Goal: Task Accomplishment & Management: Manage account settings

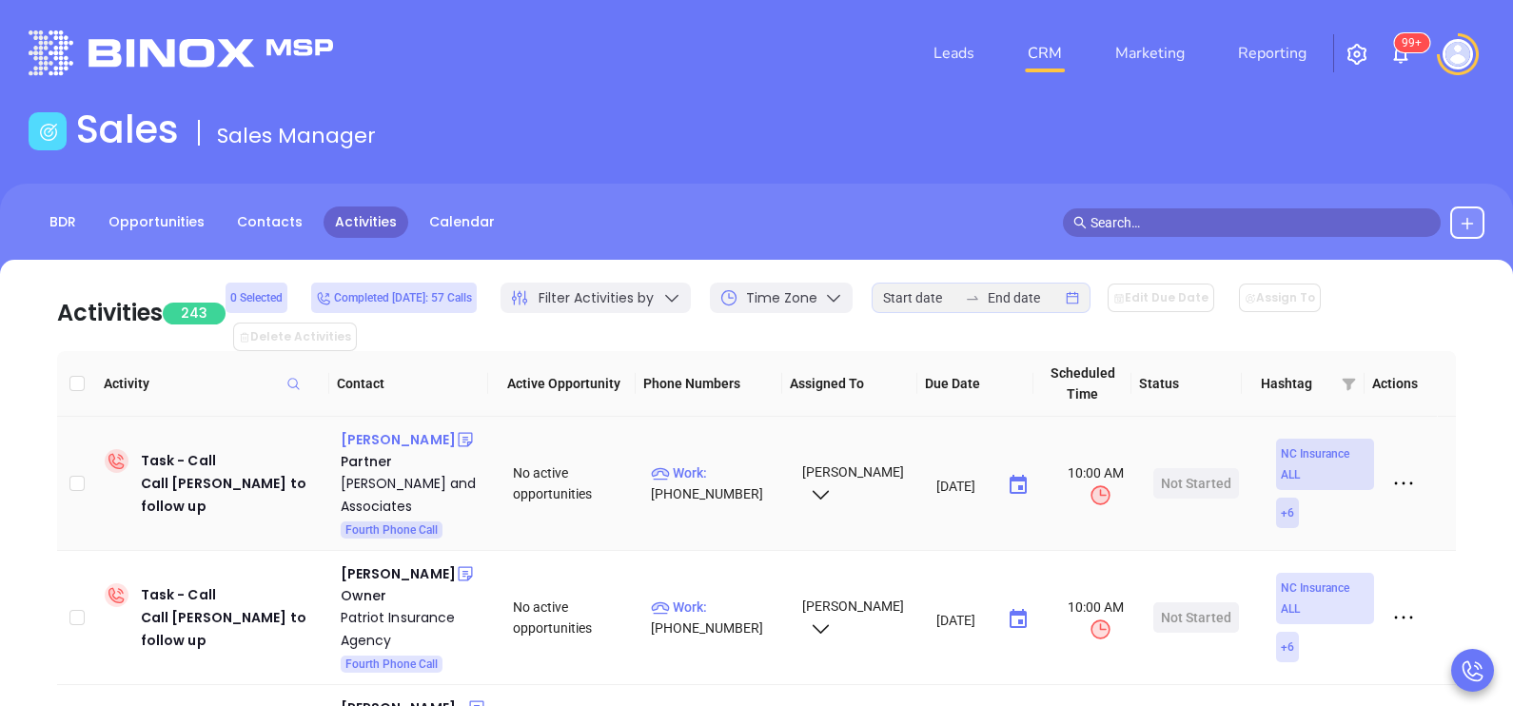
click at [416, 428] on div "[PERSON_NAME]" at bounding box center [398, 439] width 115 height 23
click at [81, 224] on link "BDR" at bounding box center [62, 221] width 49 height 31
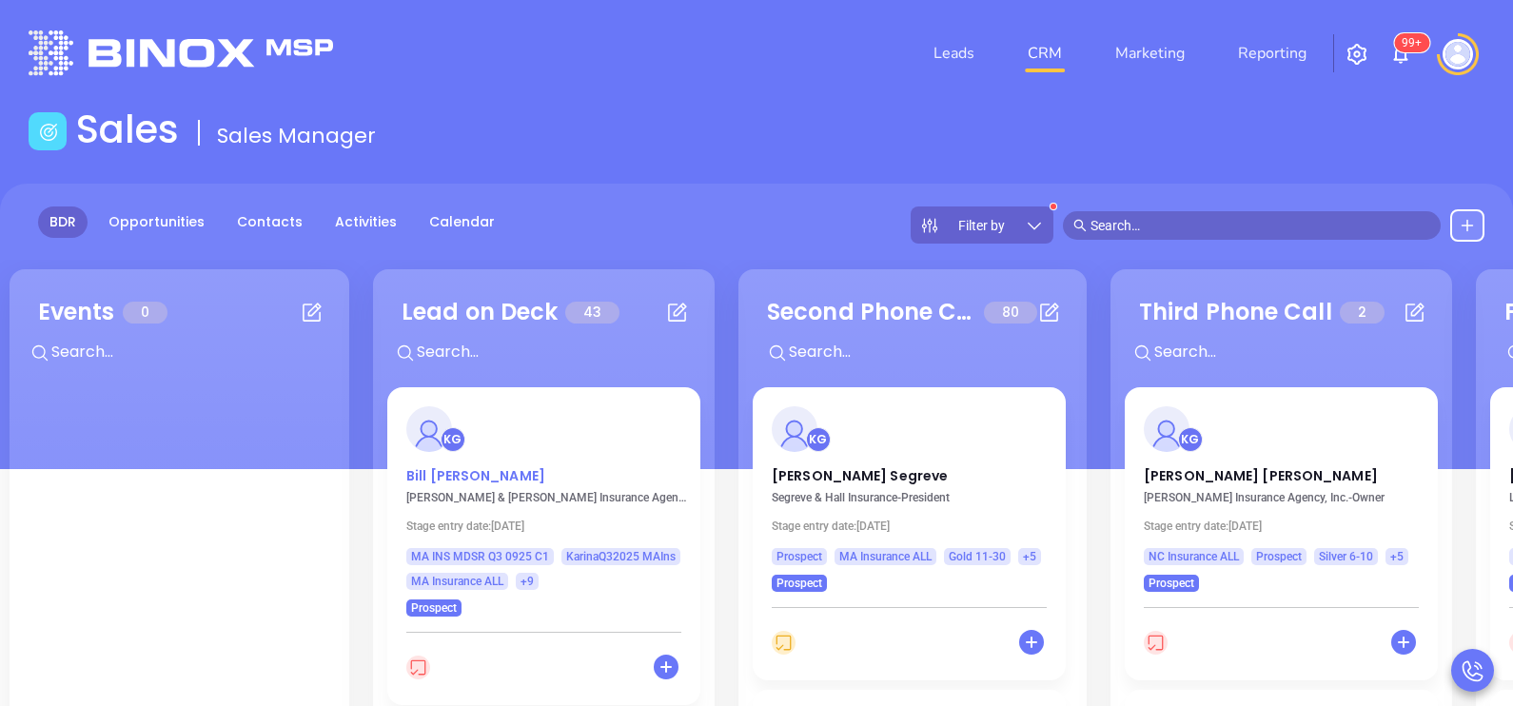
click at [457, 467] on p "[PERSON_NAME]" at bounding box center [543, 471] width 275 height 10
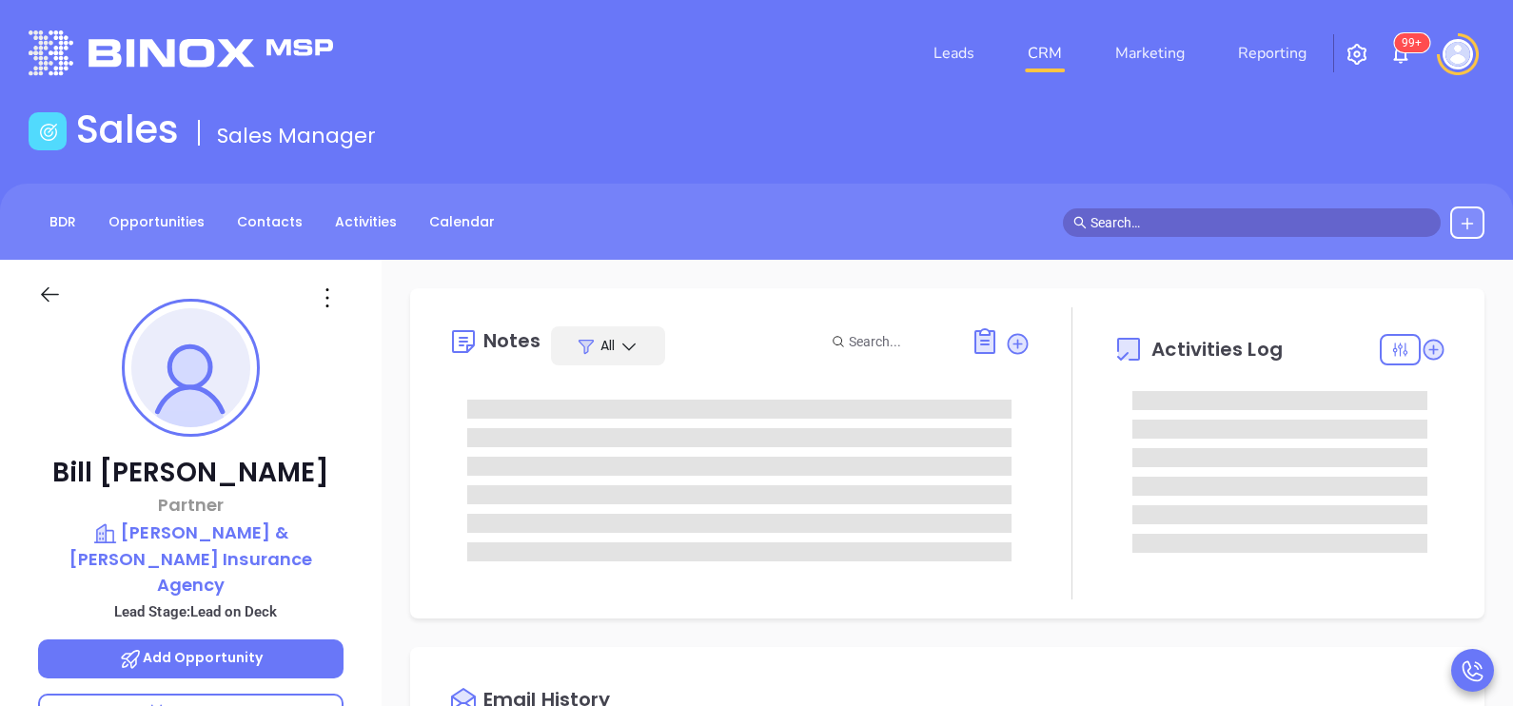
type input "[DATE]"
type input "[PERSON_NAME]"
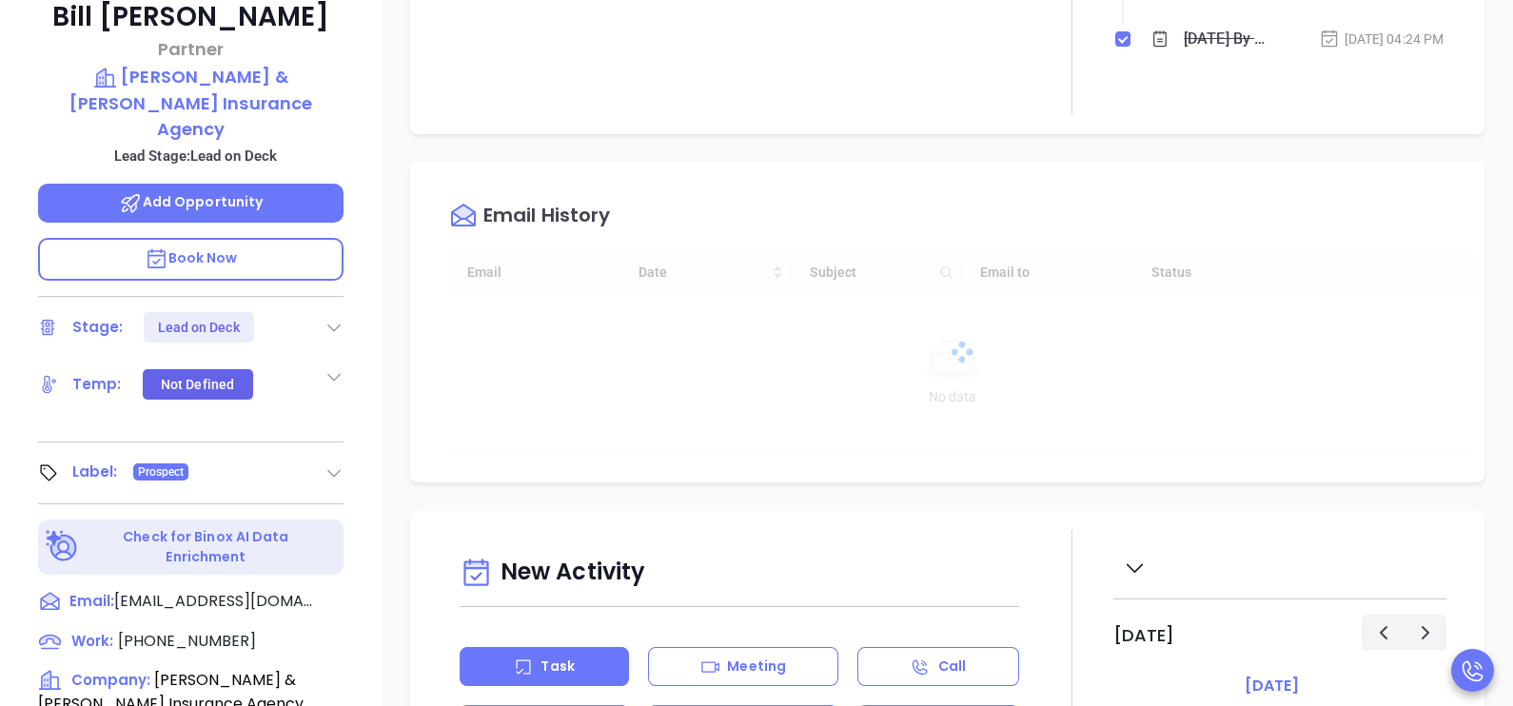
scroll to position [475, 0]
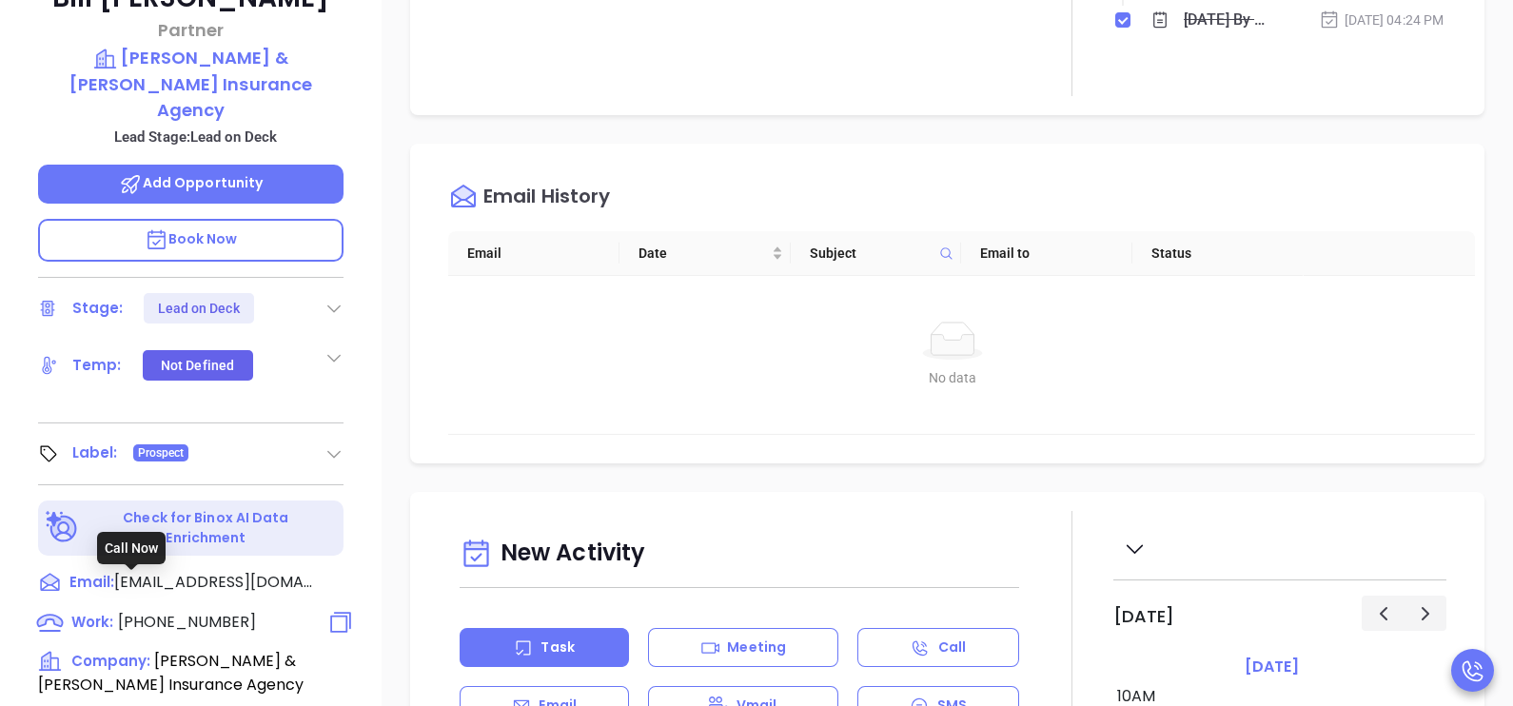
click at [150, 611] on span "[PHONE_NUMBER]" at bounding box center [187, 622] width 138 height 22
type input "[PHONE_NUMBER]"
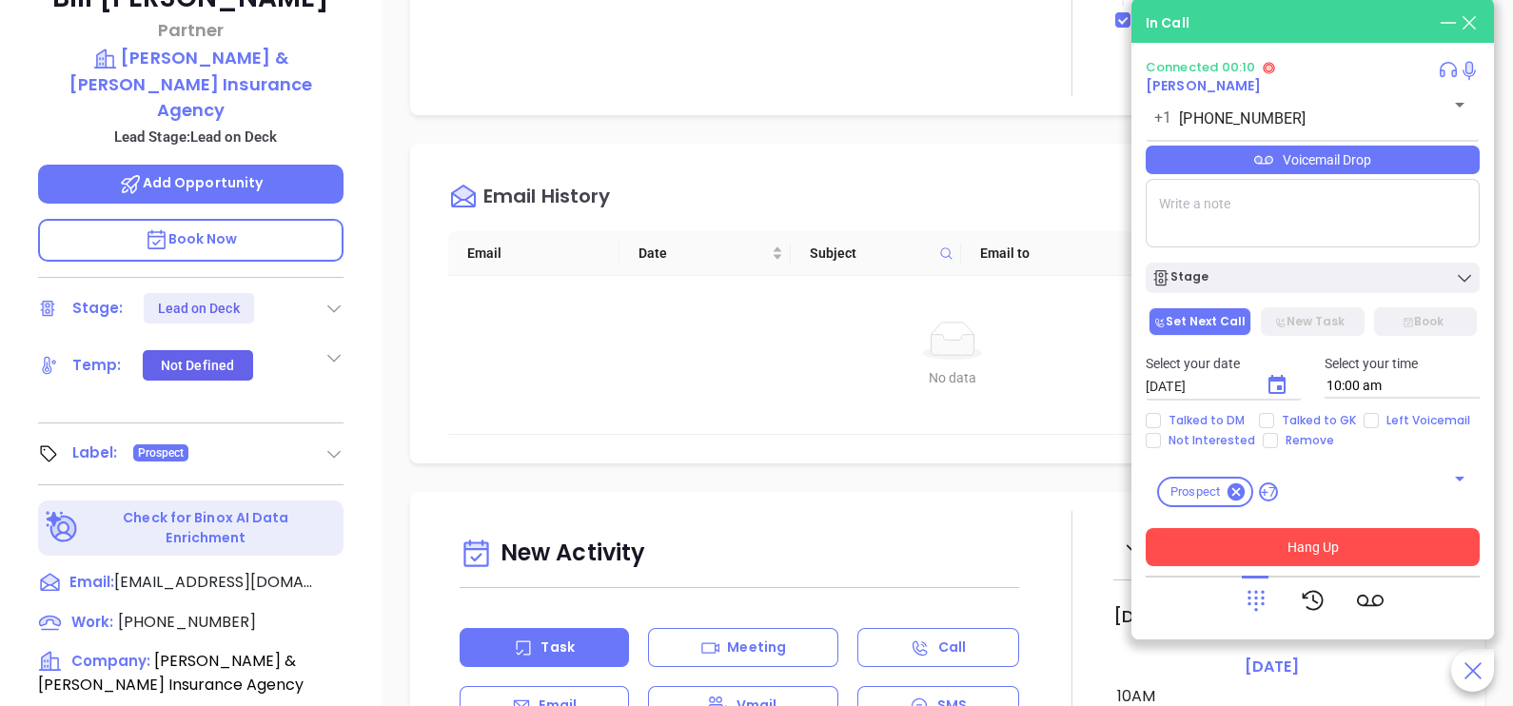
click at [1306, 557] on button "Hang Up" at bounding box center [1313, 547] width 334 height 38
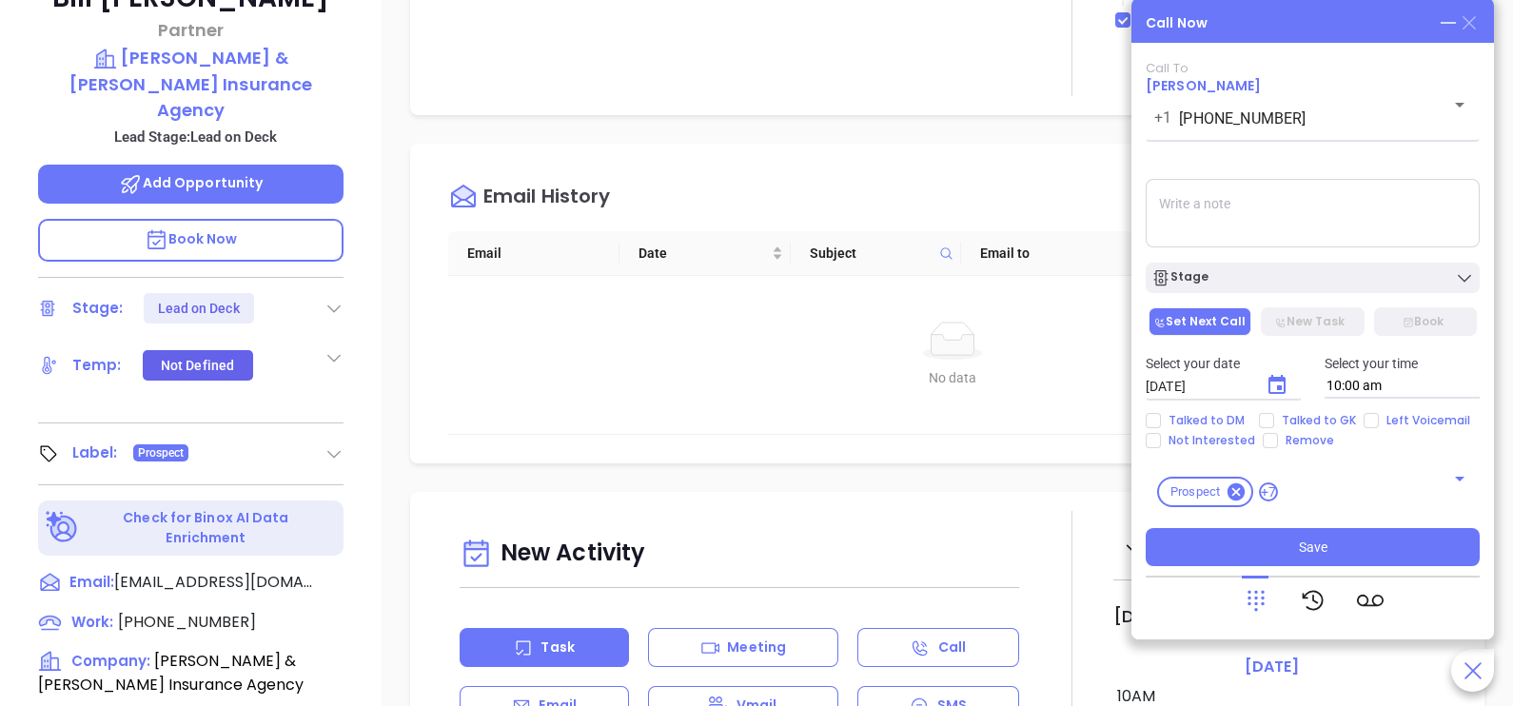
click at [1472, 20] on icon at bounding box center [1468, 22] width 13 height 13
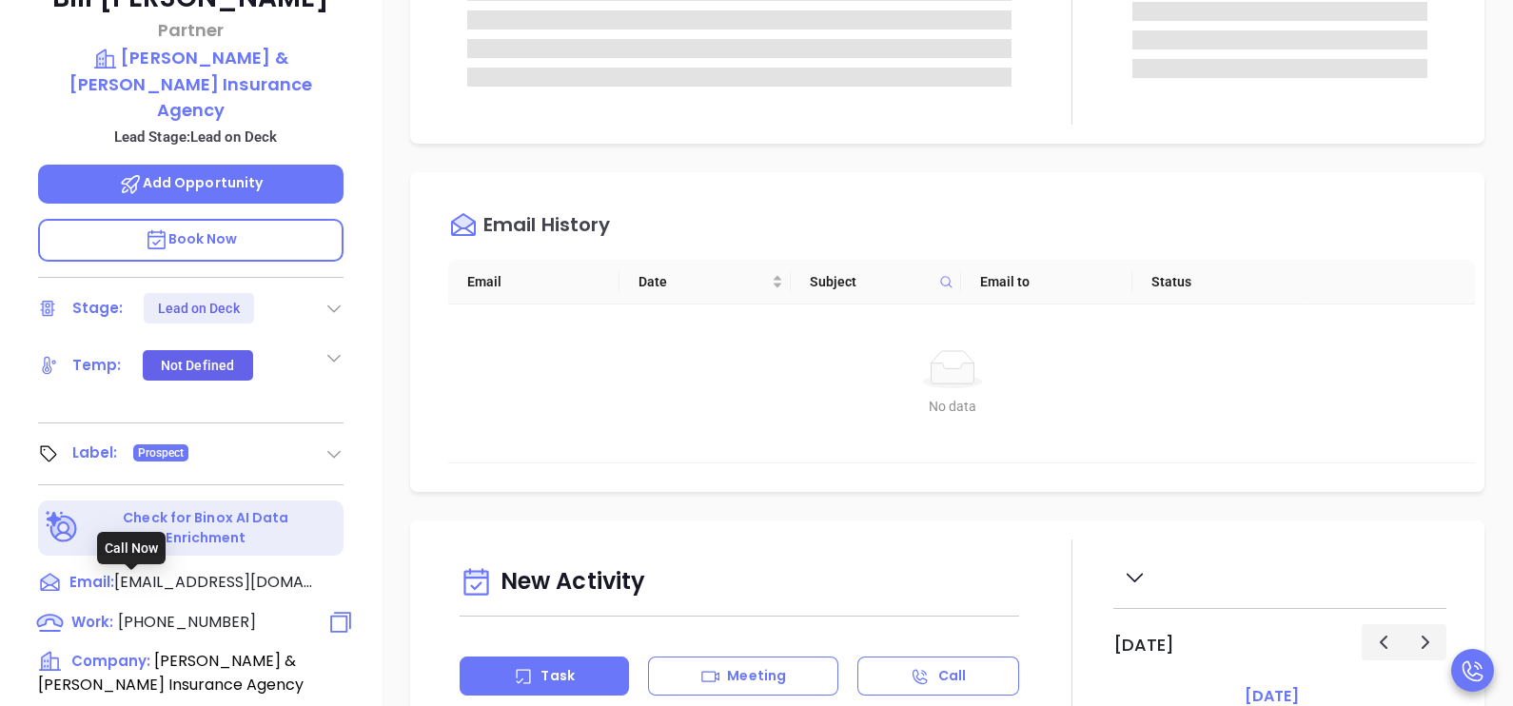
click at [157, 611] on span "[PHONE_NUMBER]" at bounding box center [187, 622] width 138 height 22
type input "[PHONE_NUMBER]"
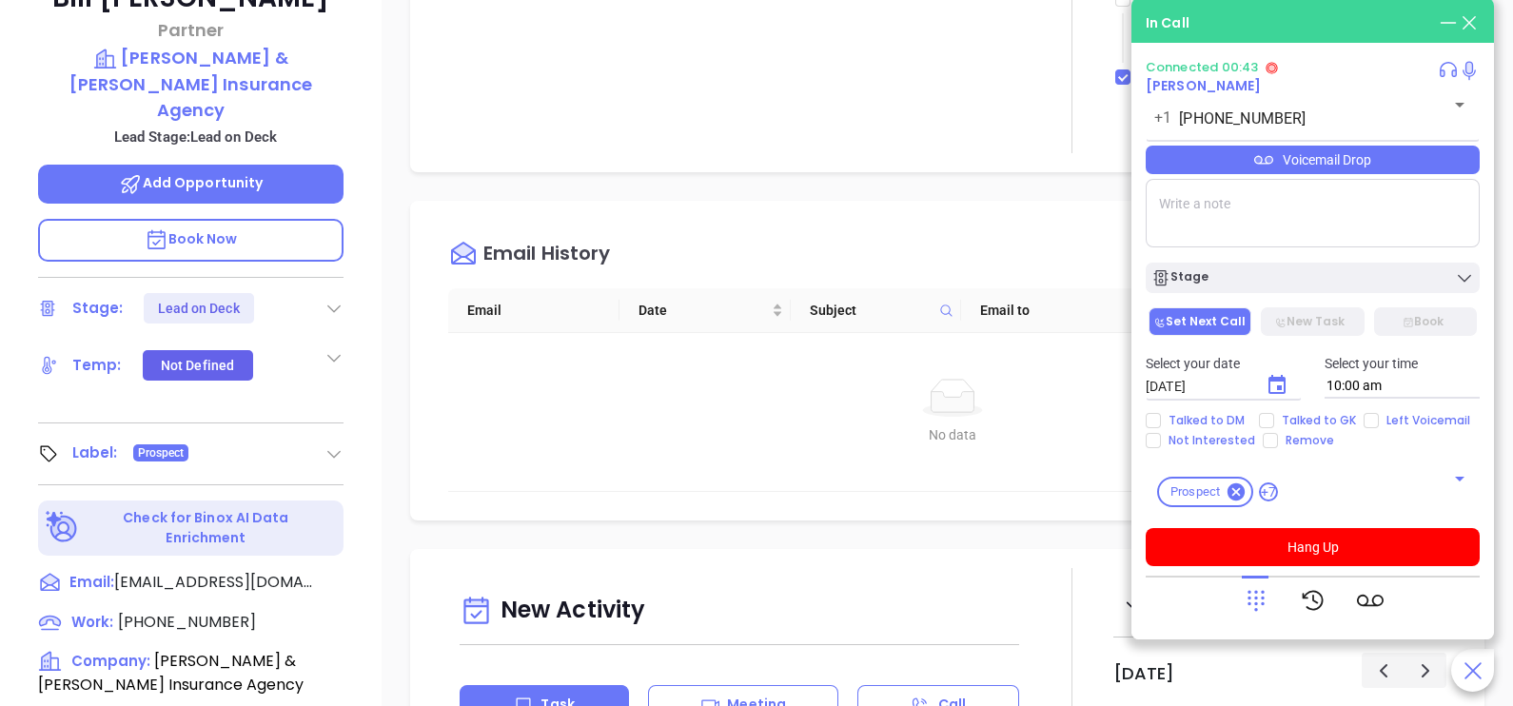
click at [1250, 584] on div at bounding box center [1256, 600] width 27 height 49
drag, startPoint x: 1270, startPoint y: 590, endPoint x: 1262, endPoint y: 599, distance: 12.8
click at [1262, 599] on div at bounding box center [1313, 600] width 141 height 49
click at [1262, 599] on icon at bounding box center [1255, 601] width 17 height 21
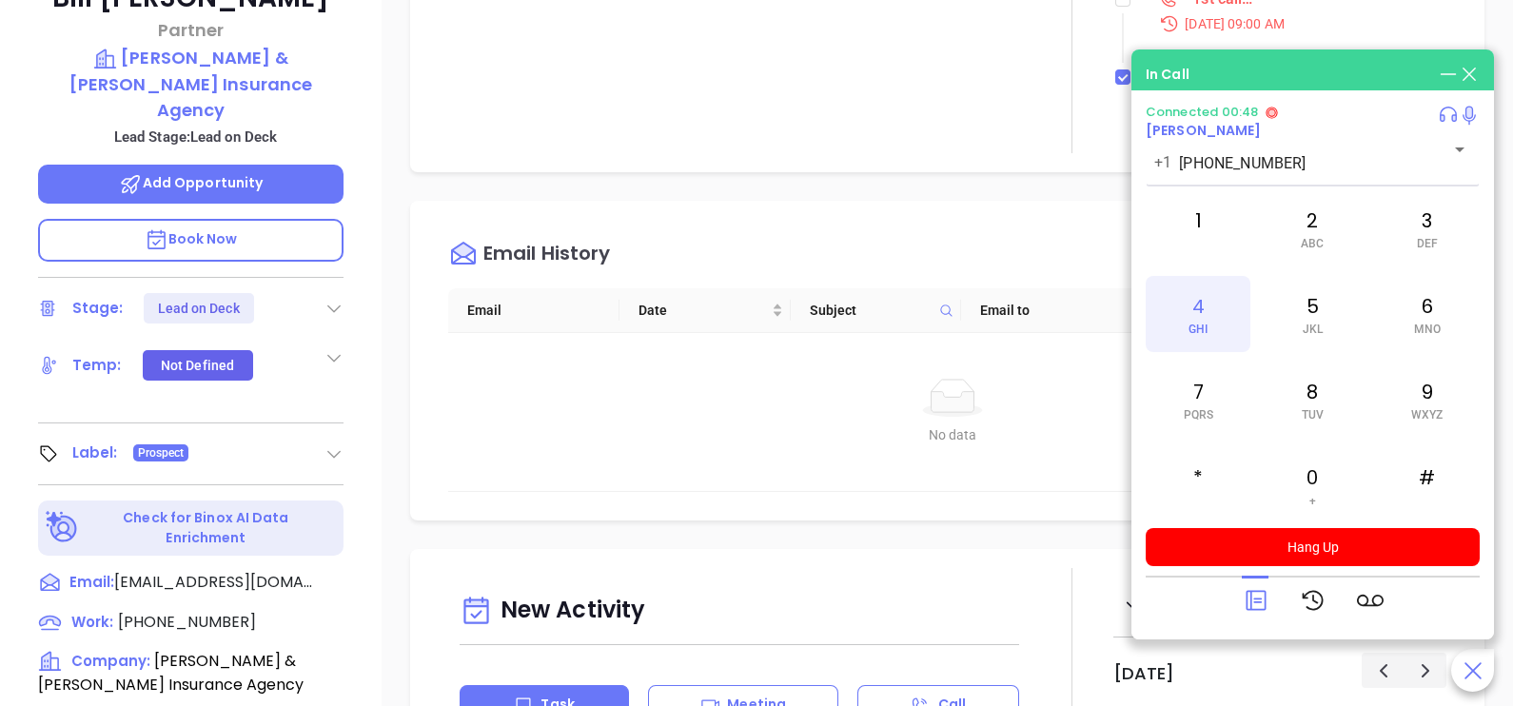
click at [1215, 290] on div "4 GHI" at bounding box center [1198, 314] width 105 height 76
click at [1264, 598] on icon at bounding box center [1255, 601] width 20 height 20
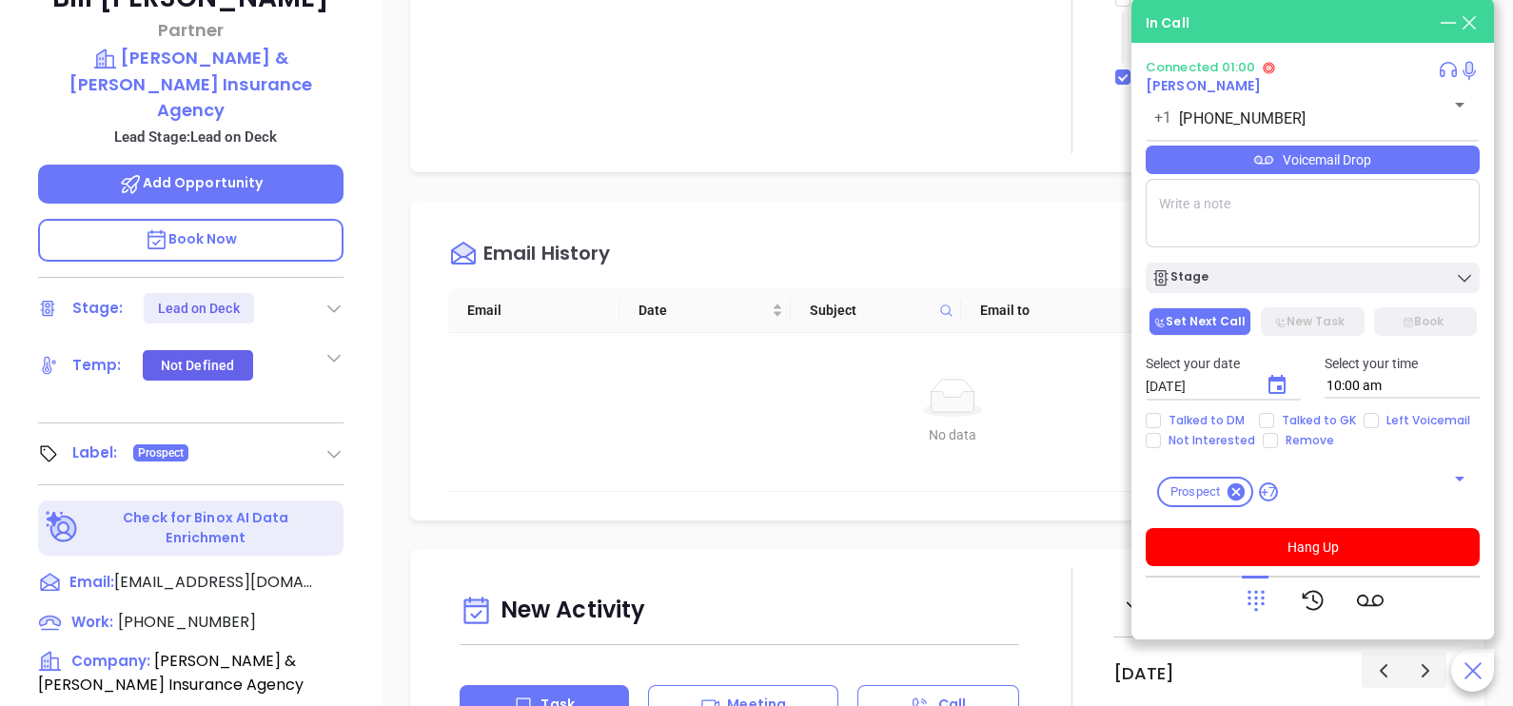
click at [1407, 162] on div "Voicemail Drop" at bounding box center [1313, 160] width 334 height 29
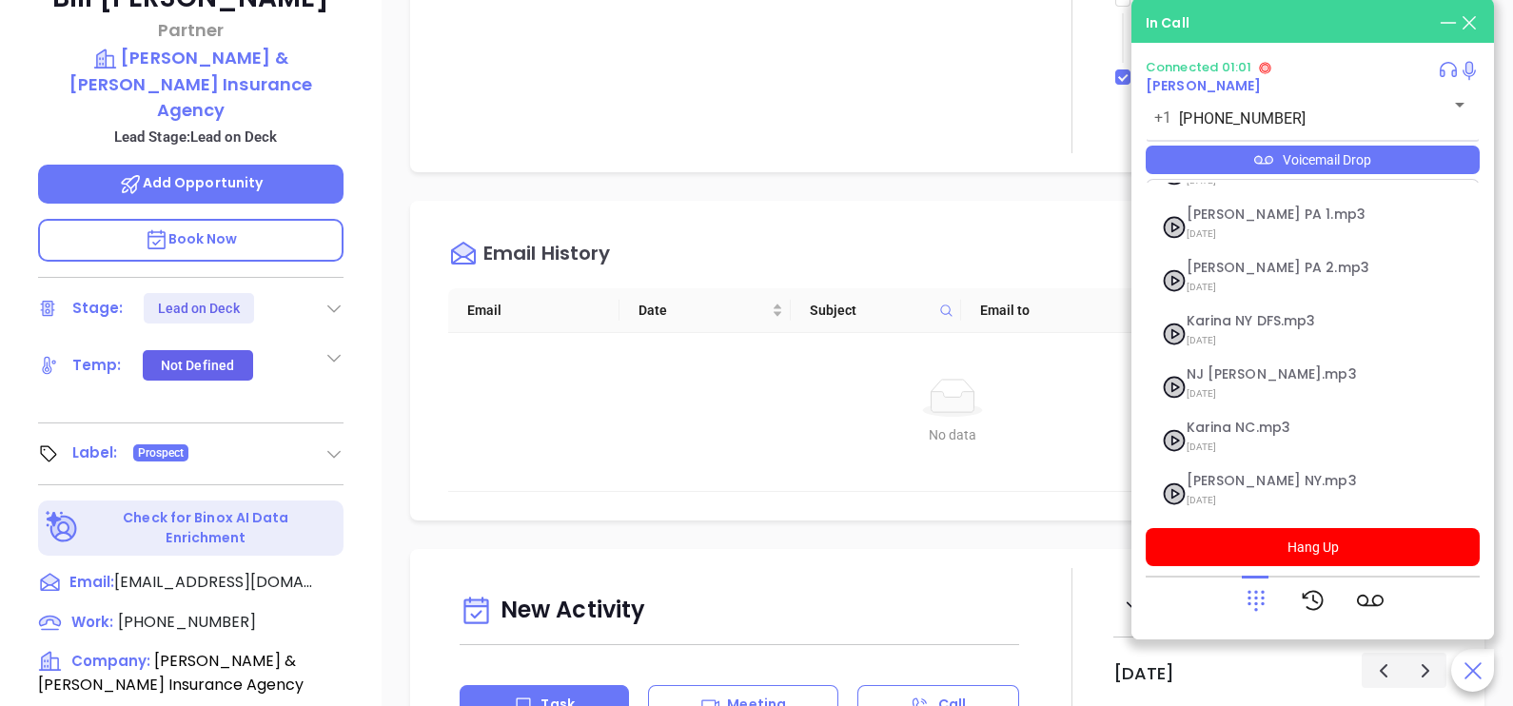
scroll to position [207, 0]
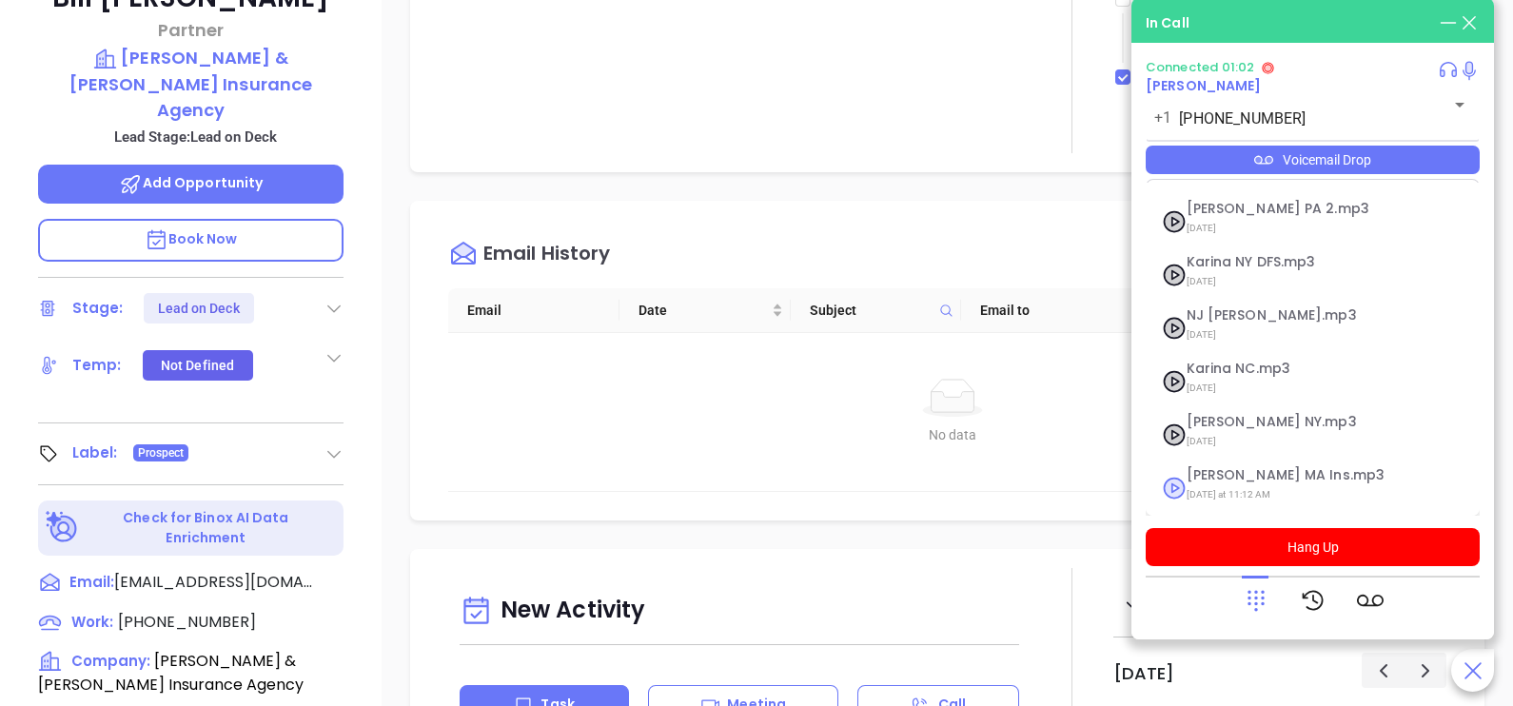
click at [1266, 468] on span "[PERSON_NAME] MA Ins.mp3" at bounding box center [1289, 475] width 206 height 14
checkbox input "true"
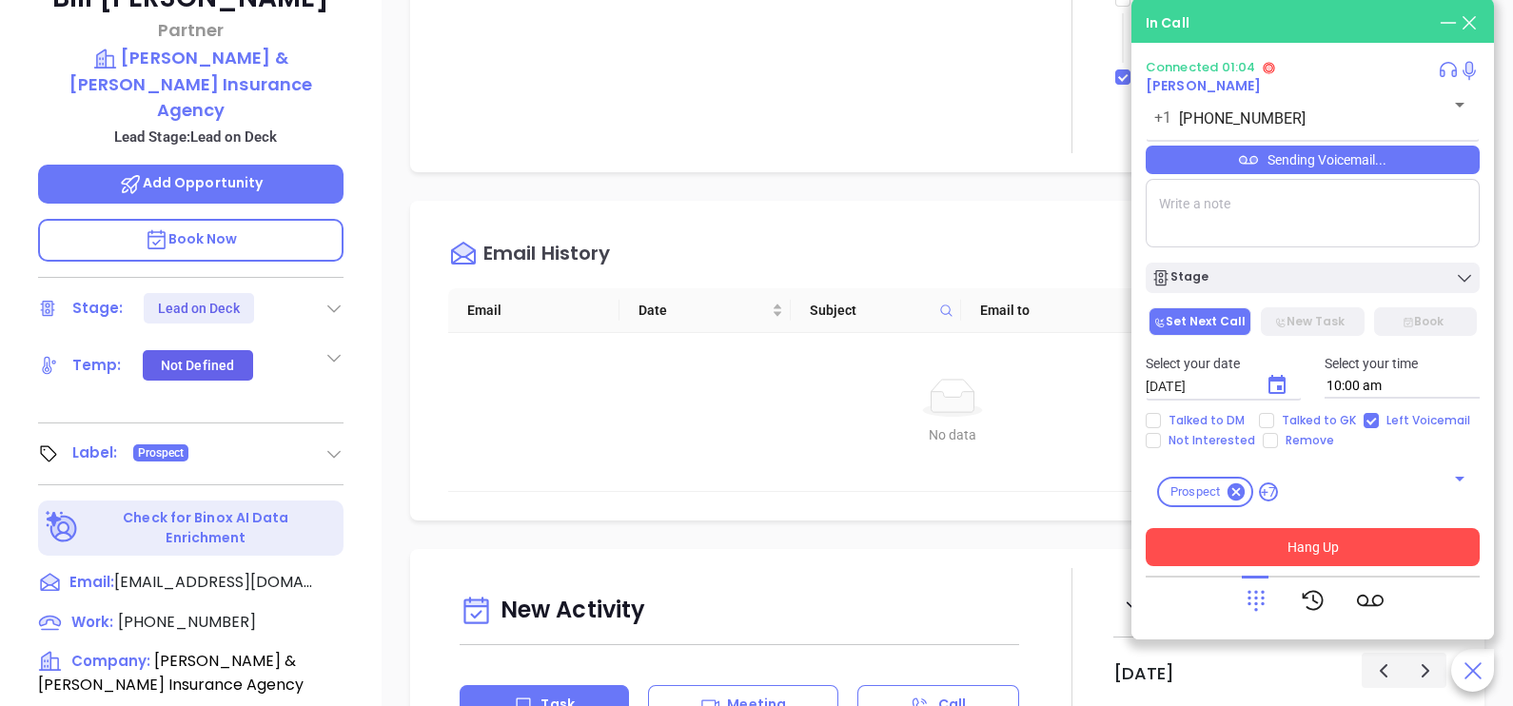
click at [1271, 554] on button "Hang Up" at bounding box center [1313, 547] width 334 height 38
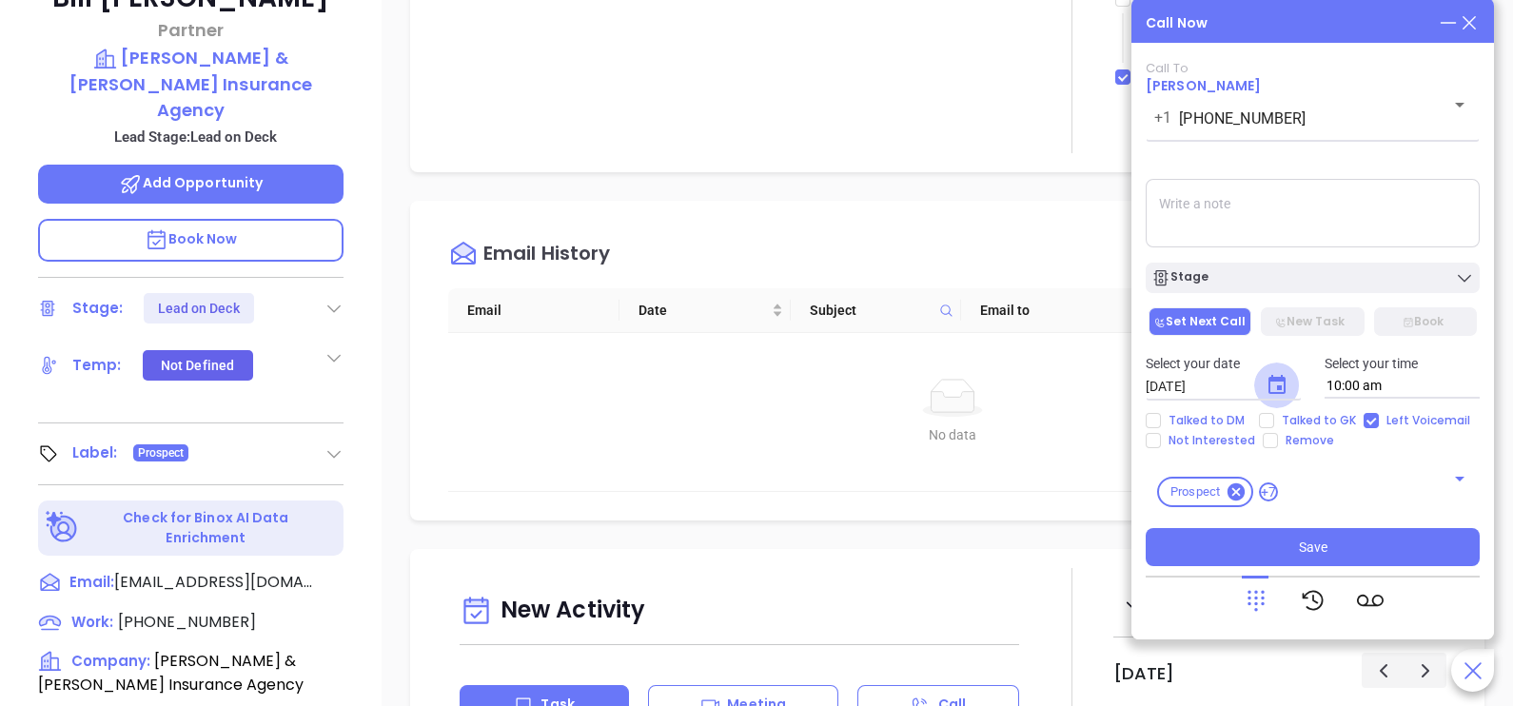
click at [1275, 388] on icon "Choose date, selected date is Oct 1, 2025" at bounding box center [1276, 385] width 23 height 23
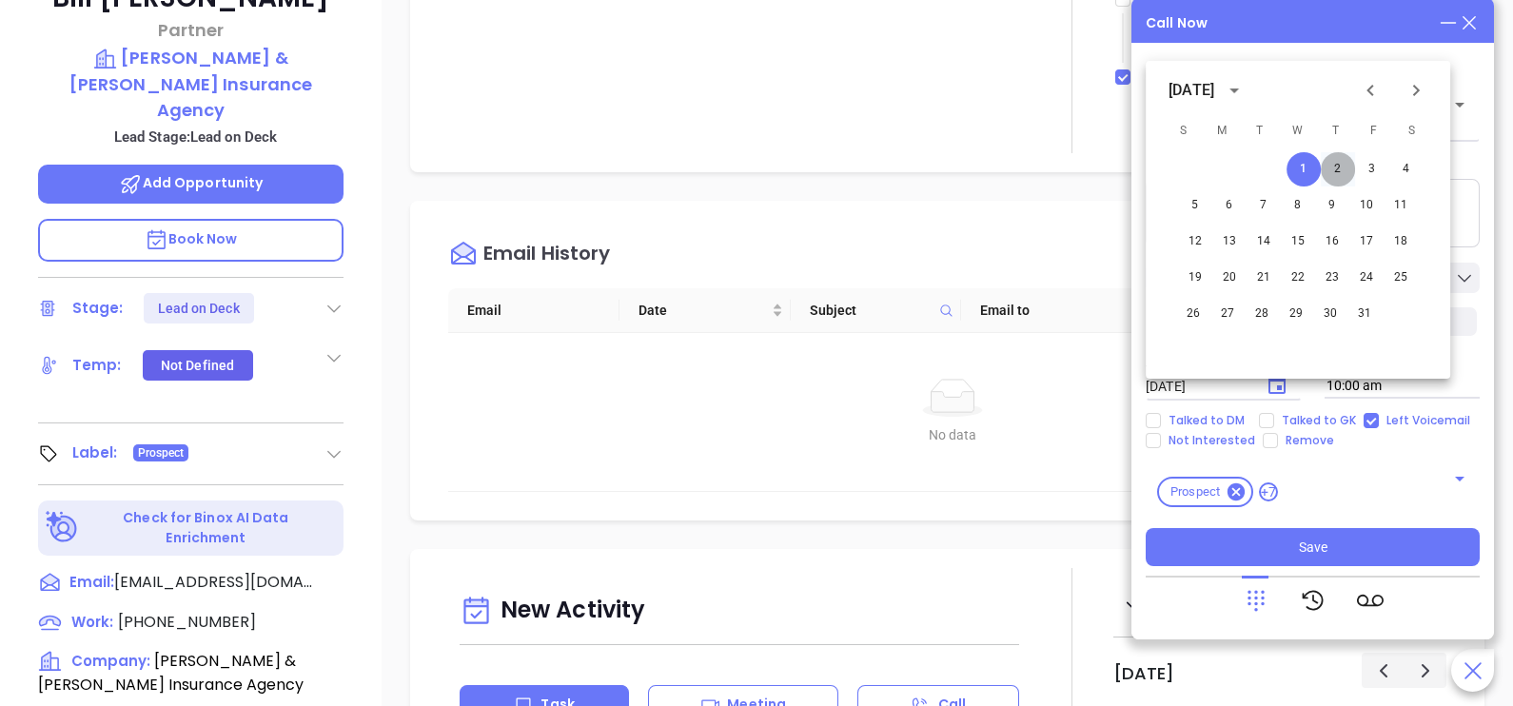
click at [1329, 171] on button "2" at bounding box center [1338, 169] width 34 height 34
type input "[DATE]"
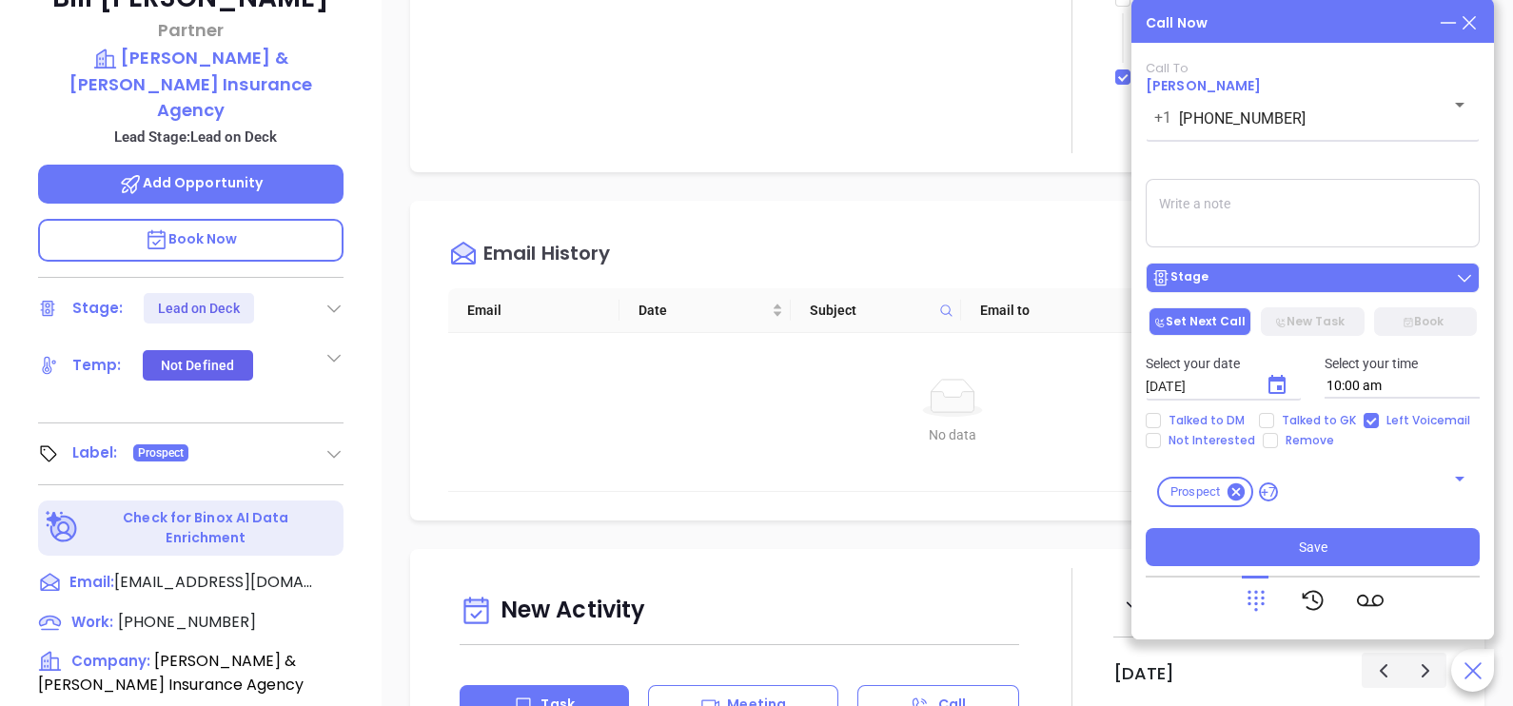
click at [1270, 267] on button "Stage" at bounding box center [1313, 278] width 334 height 30
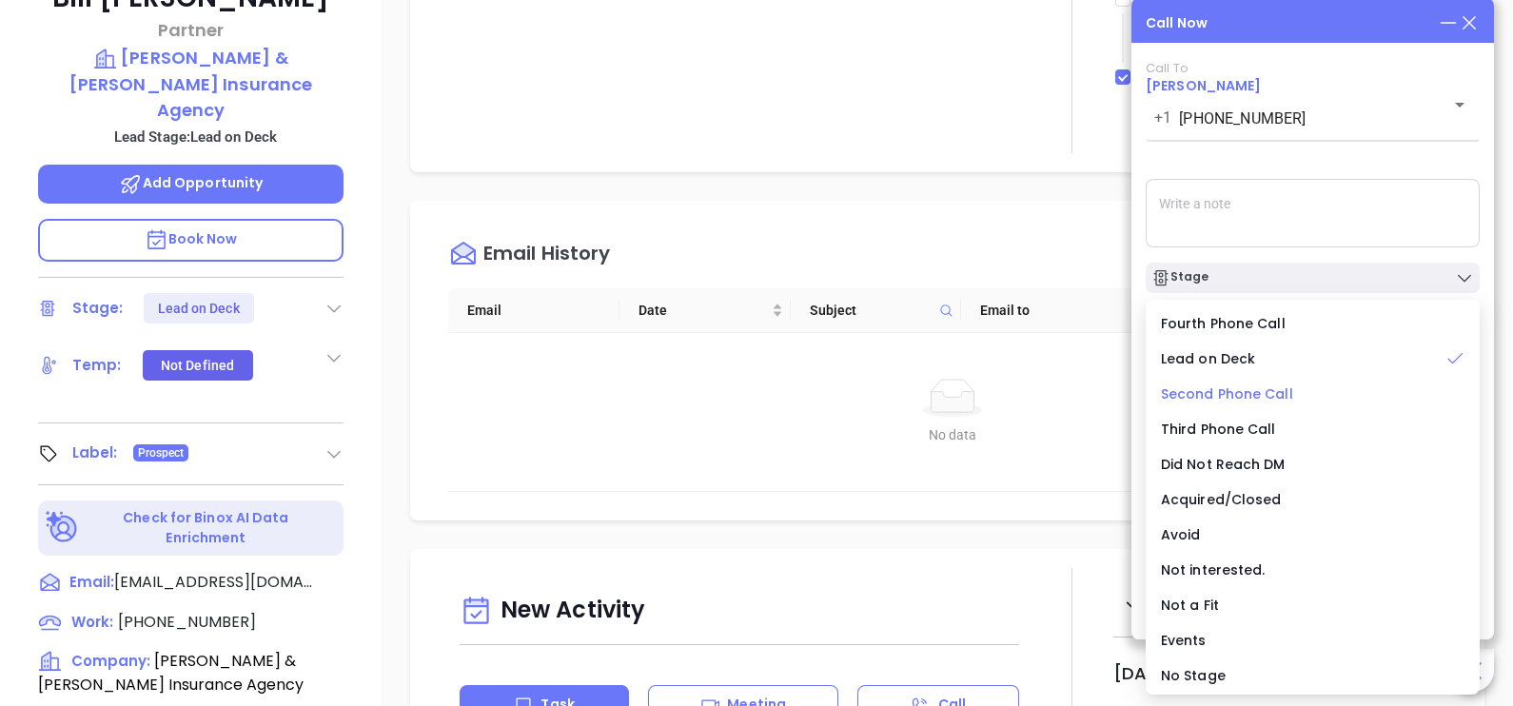
click at [1267, 395] on span "Second Phone Call" at bounding box center [1227, 393] width 132 height 19
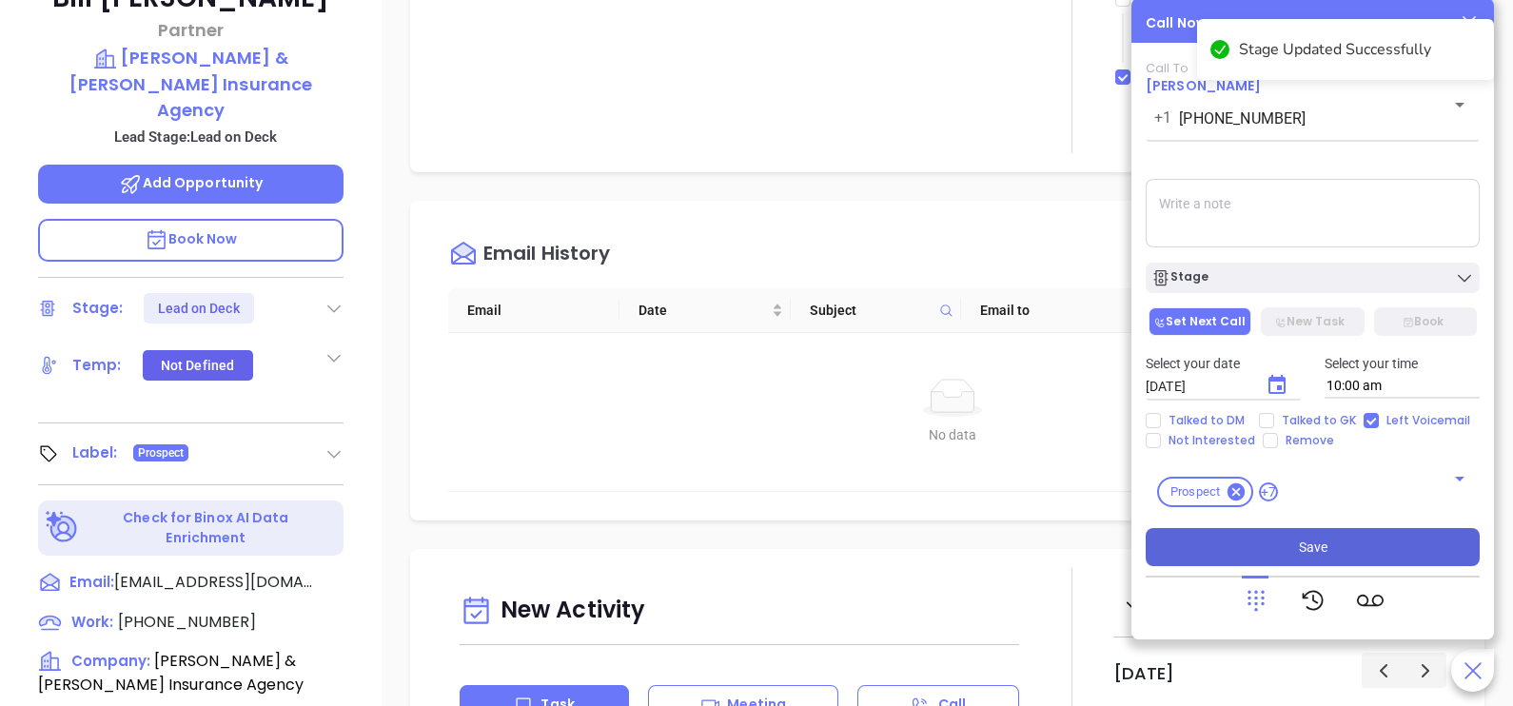
click at [1317, 561] on button "Save" at bounding box center [1313, 547] width 334 height 38
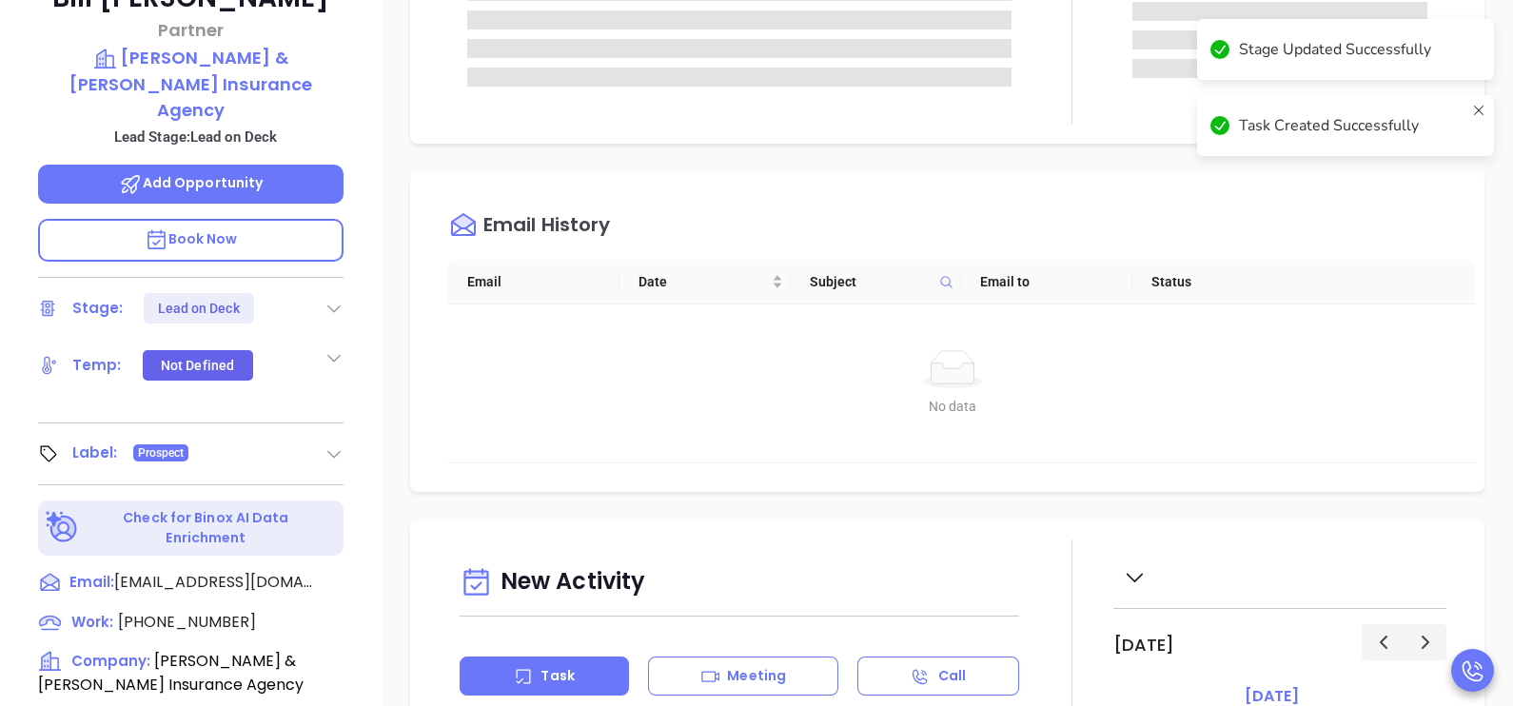
click at [1071, 256] on div "Email History" at bounding box center [961, 225] width 1027 height 69
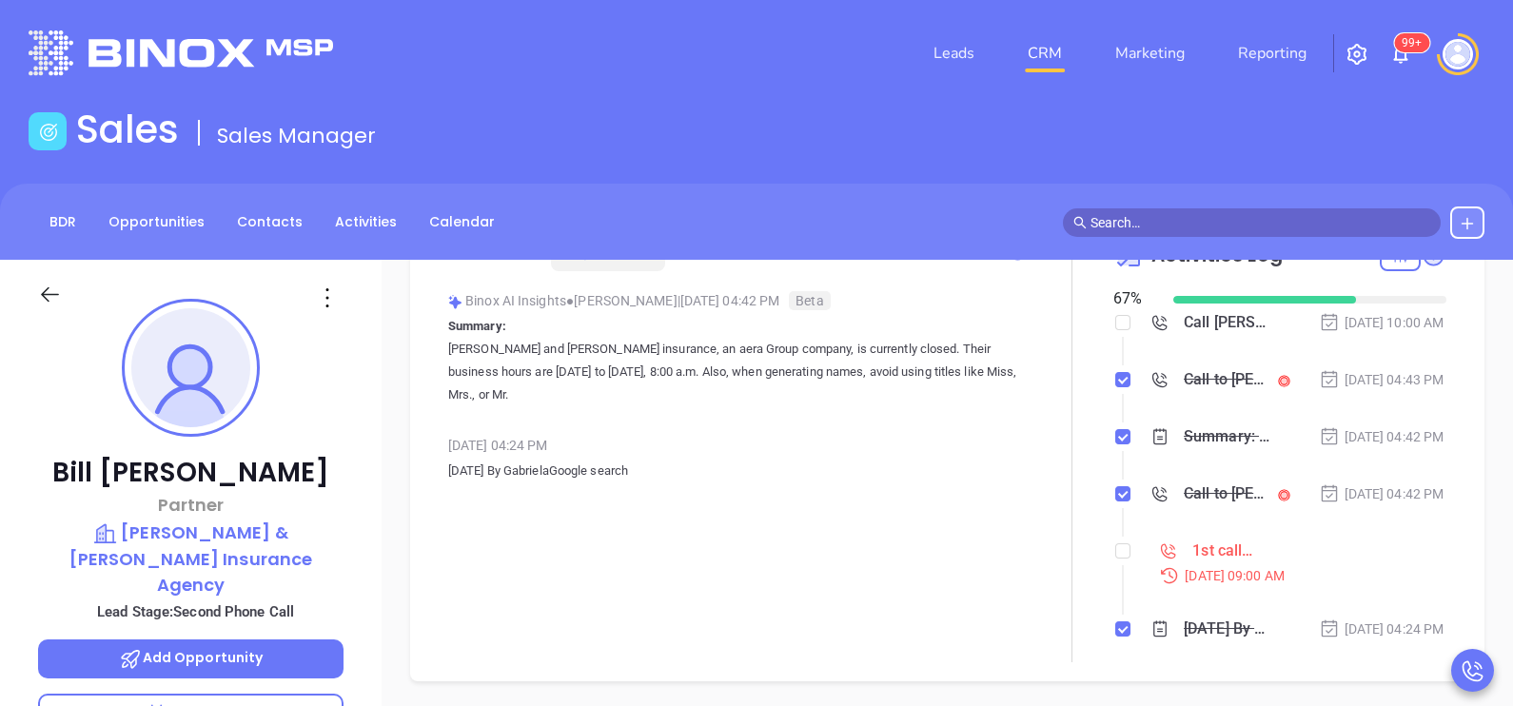
scroll to position [94, 0]
click at [1115, 558] on input "checkbox" at bounding box center [1122, 550] width 15 height 15
checkbox input "true"
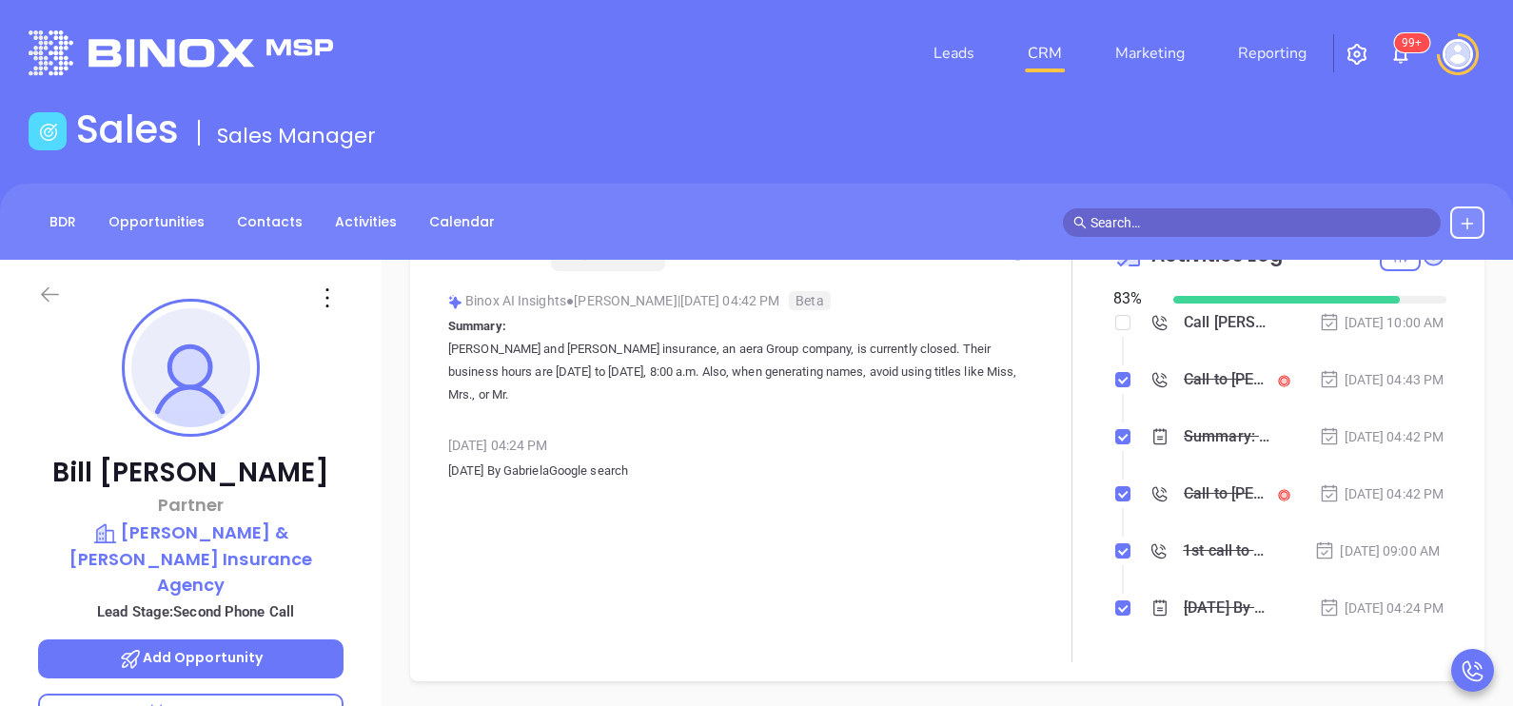
click at [48, 295] on icon at bounding box center [50, 294] width 18 height 15
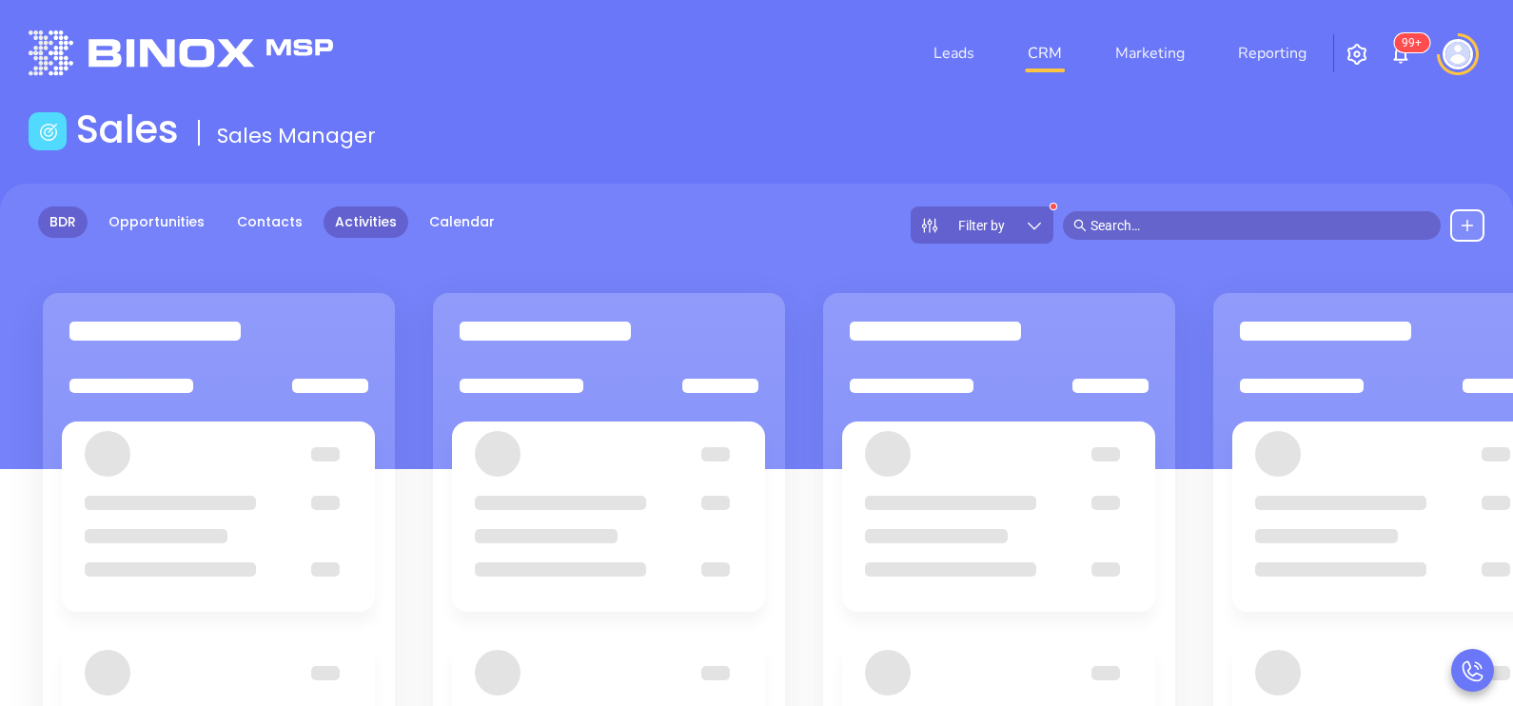
click at [348, 227] on link "Activities" at bounding box center [365, 221] width 85 height 31
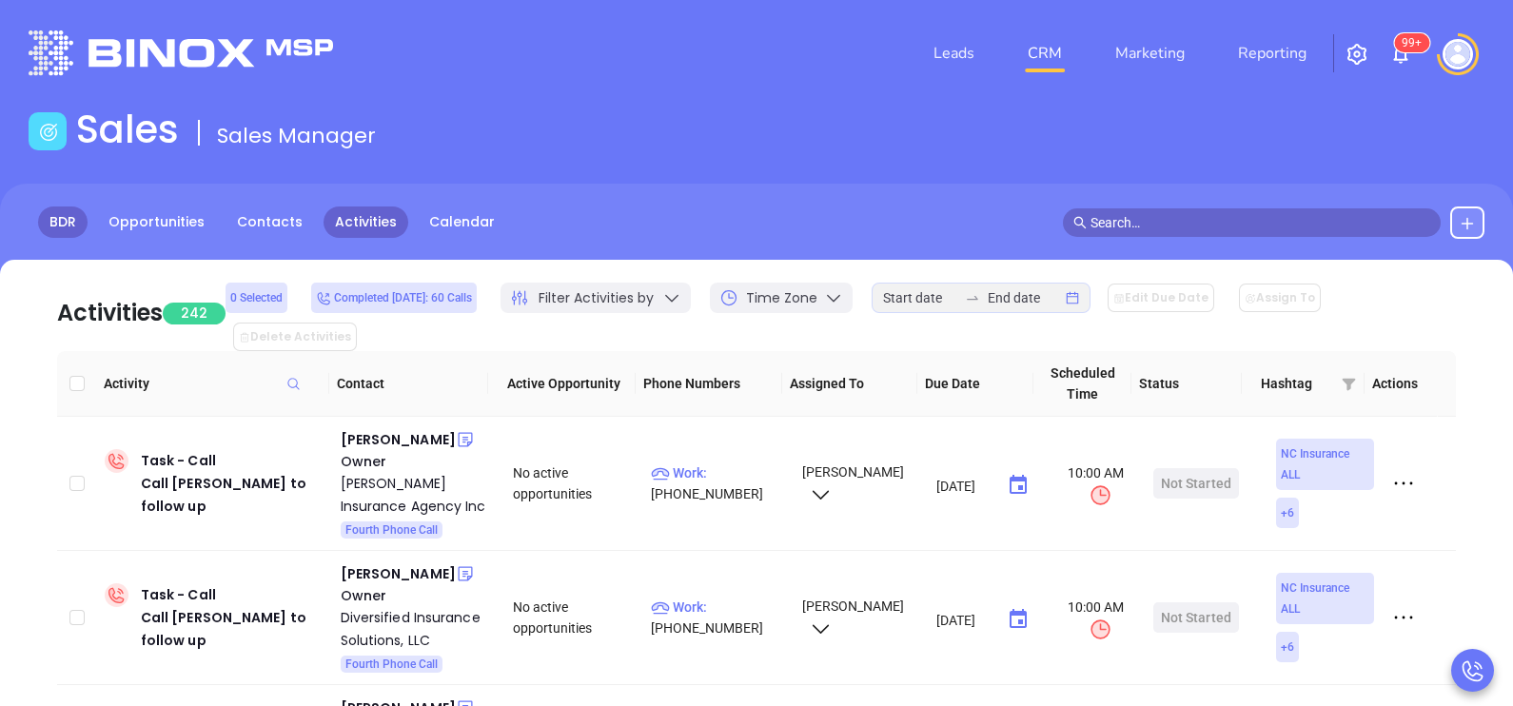
click at [67, 225] on link "BDR" at bounding box center [62, 221] width 49 height 31
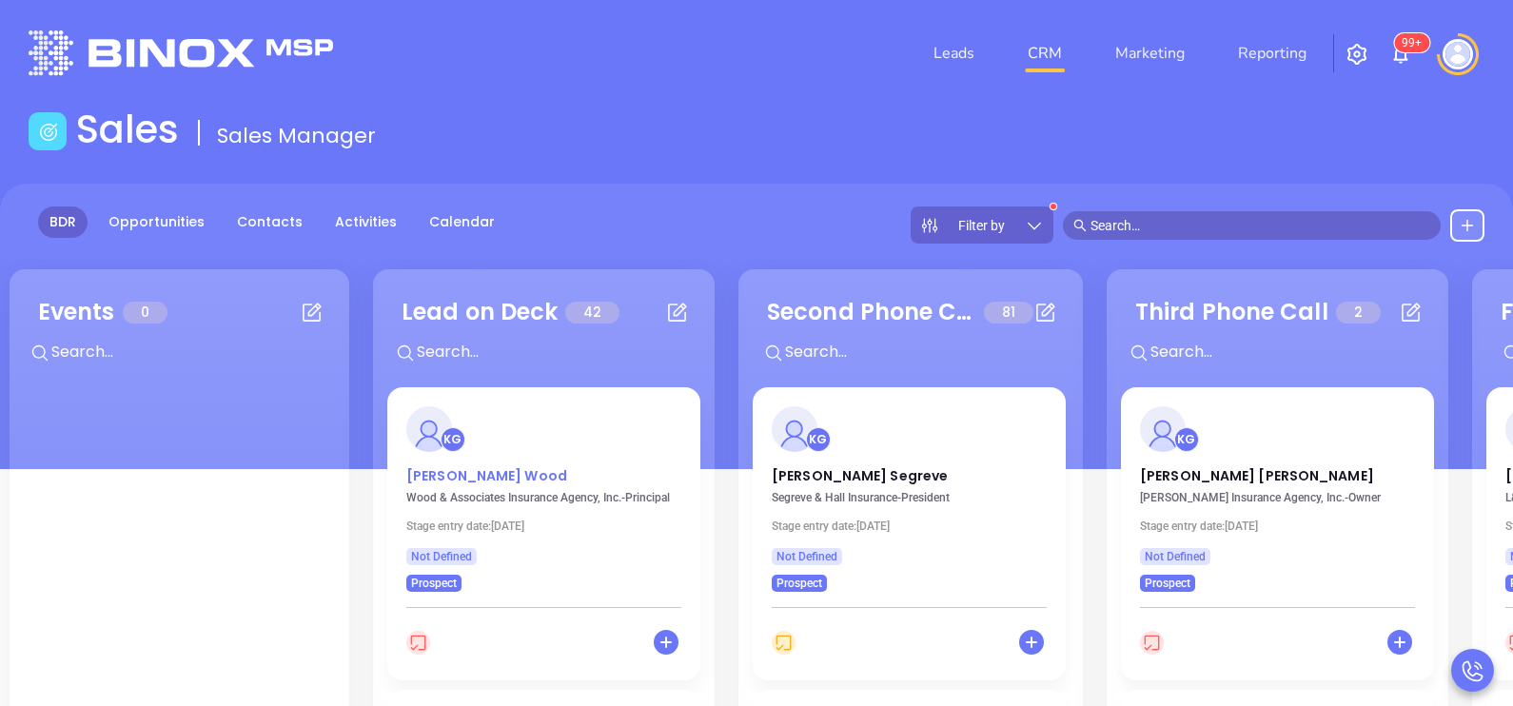
click at [456, 474] on p "[PERSON_NAME]" at bounding box center [543, 471] width 275 height 10
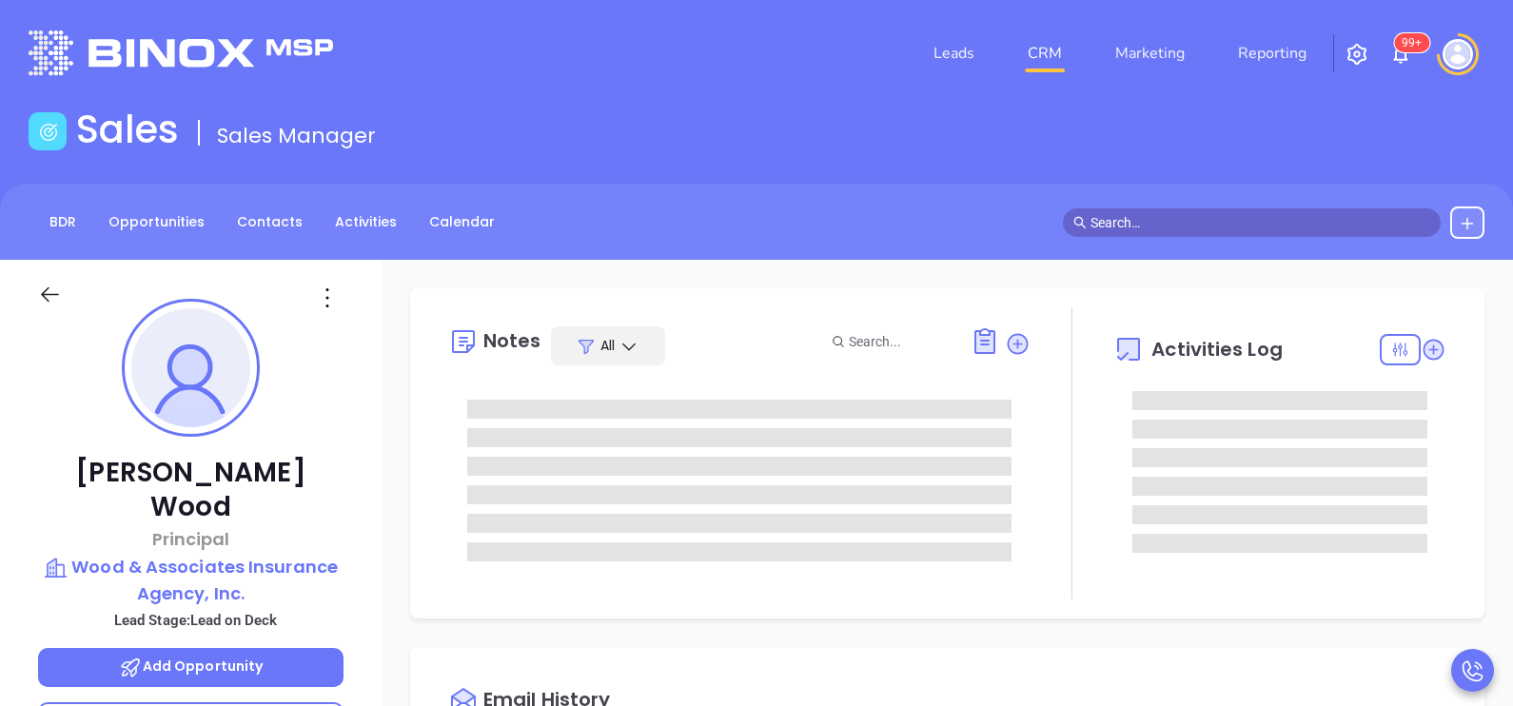
type input "[PERSON_NAME]"
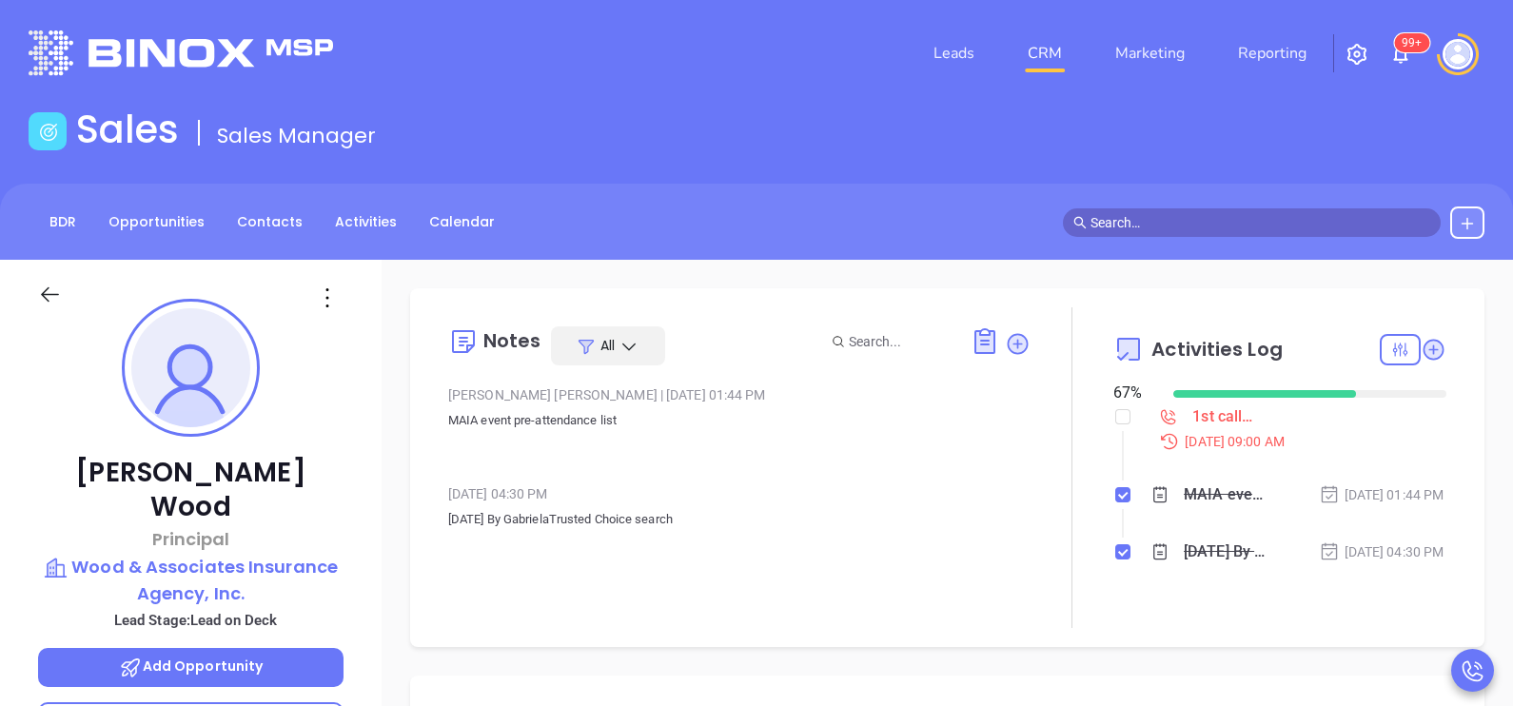
scroll to position [552, 0]
click at [368, 562] on div "[PERSON_NAME] [PERSON_NAME] & Associates Insurance Agency, Inc. Lead Stage: Lea…" at bounding box center [191, 701] width 382 height 883
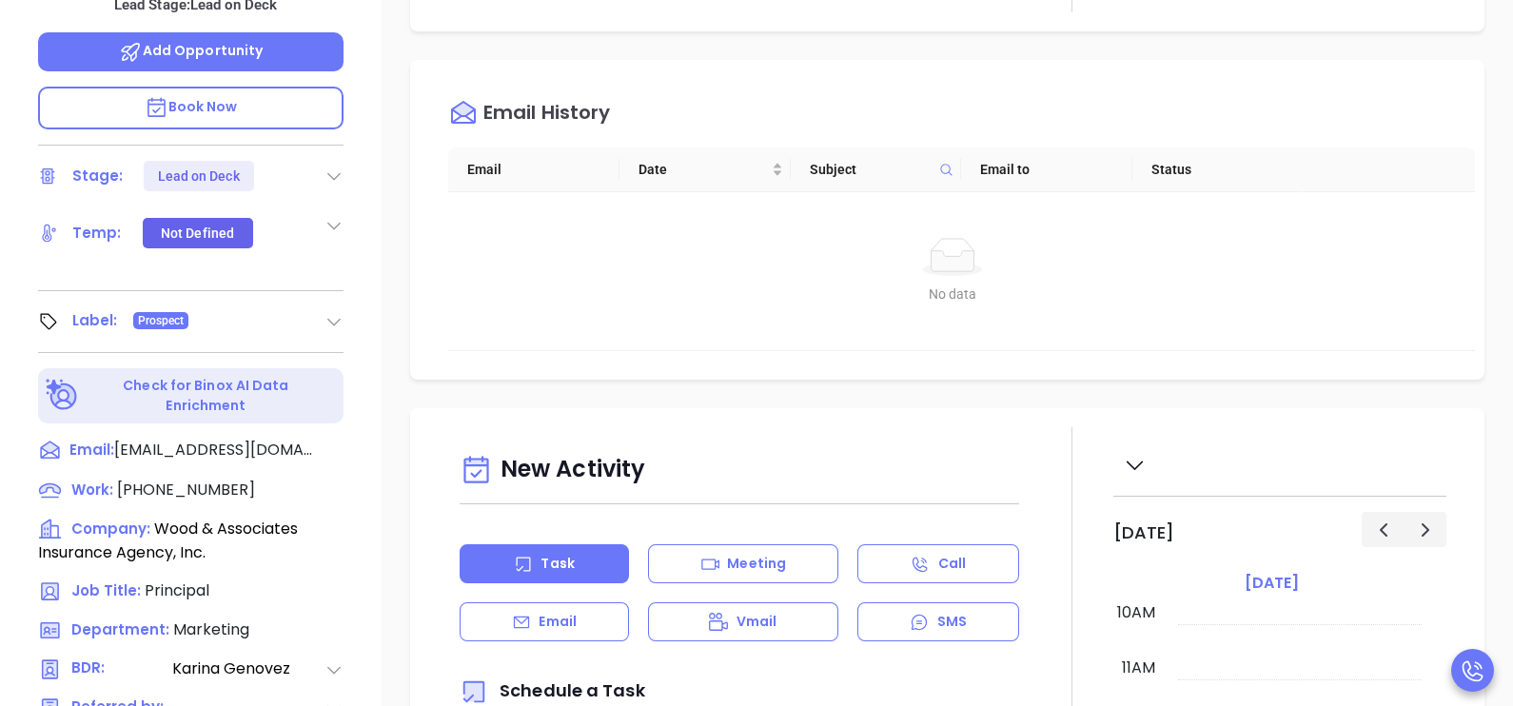
scroll to position [618, 0]
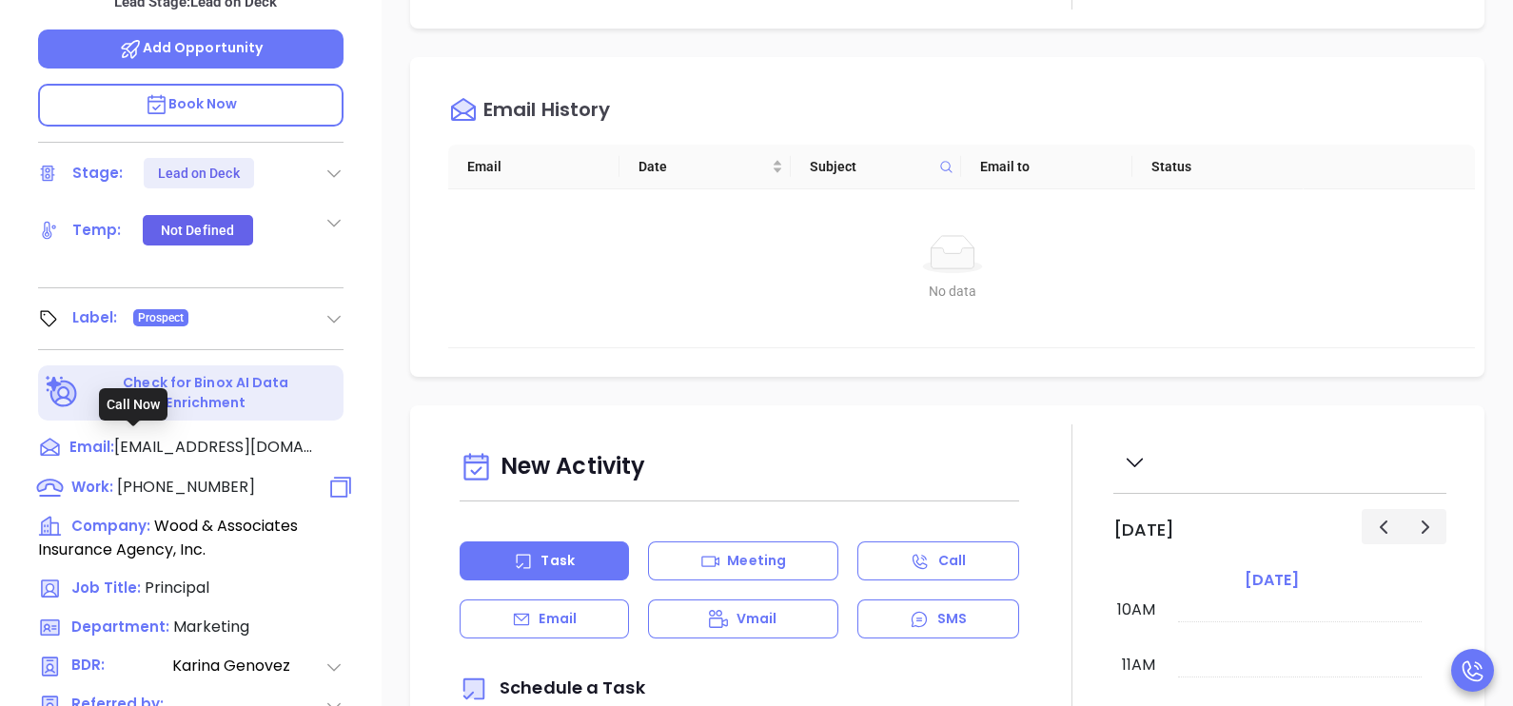
click at [217, 476] on span "[PHONE_NUMBER]" at bounding box center [186, 487] width 138 height 22
type input "[PHONE_NUMBER]"
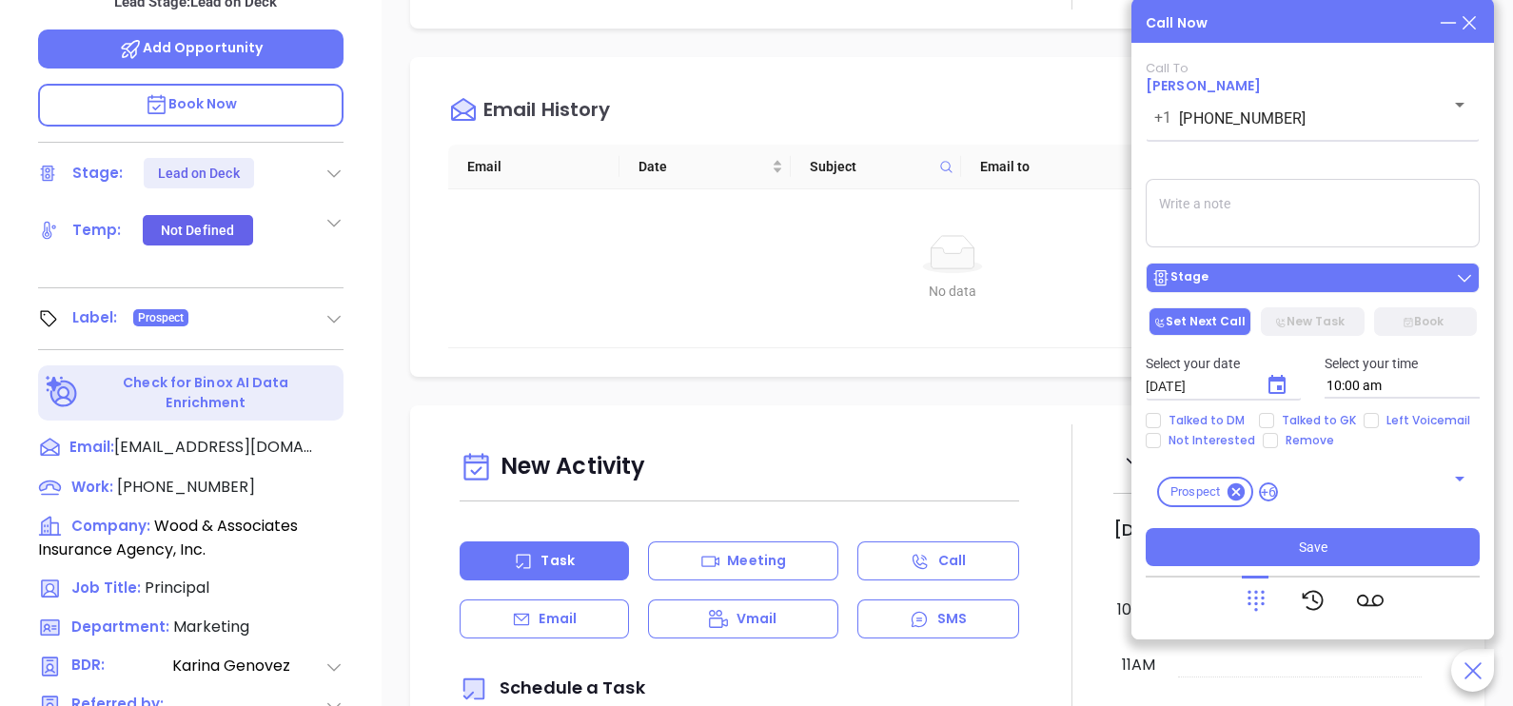
click at [1256, 286] on div "Stage" at bounding box center [1312, 277] width 323 height 19
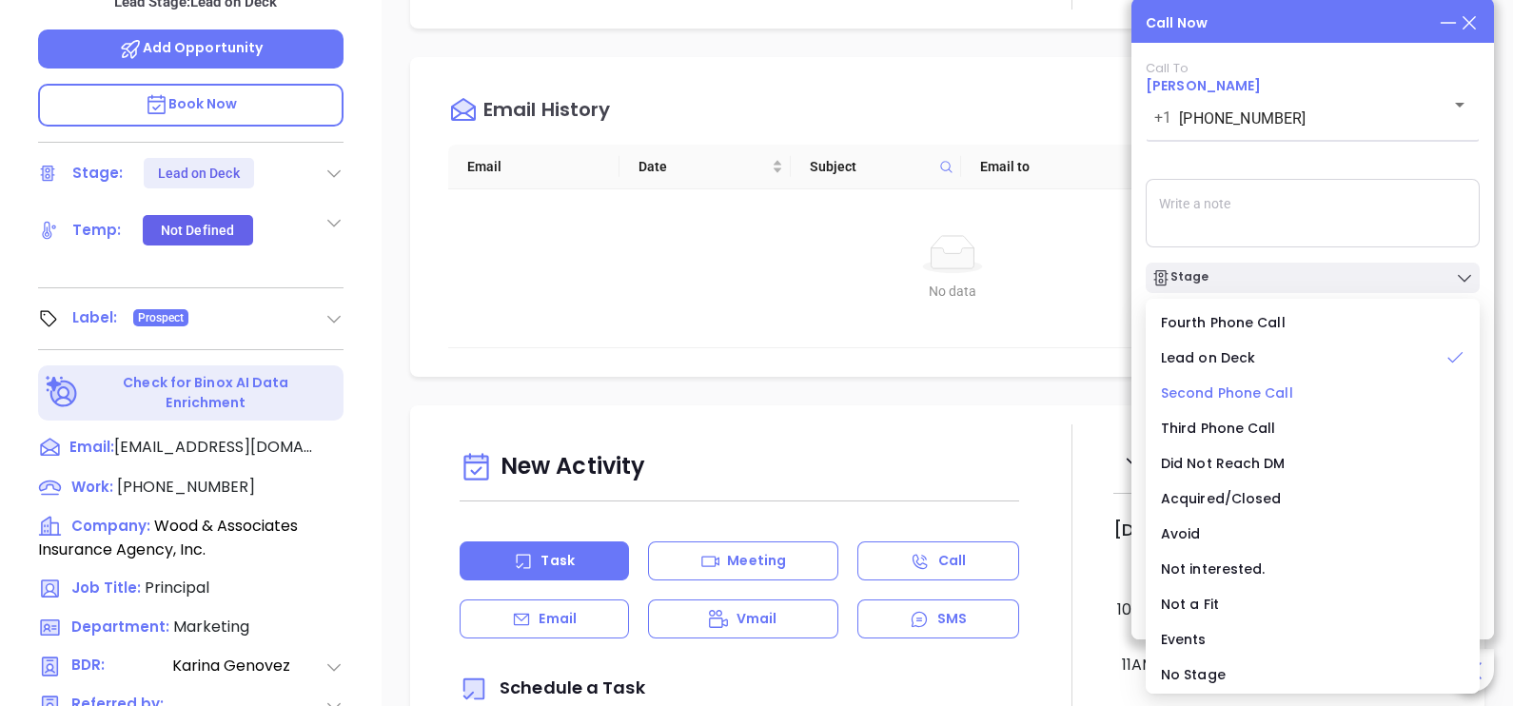
click at [1229, 392] on span "Second Phone Call" at bounding box center [1227, 392] width 132 height 19
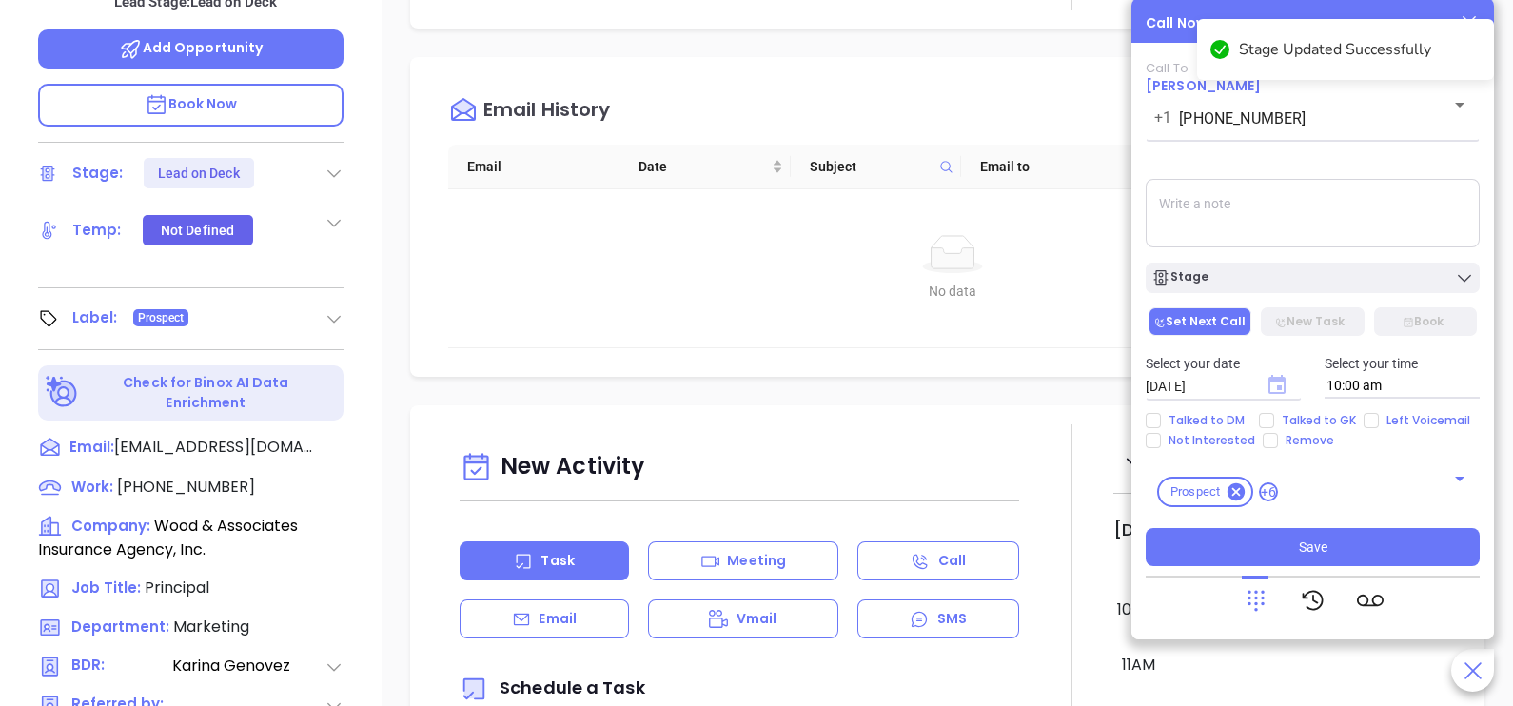
click at [1275, 382] on icon "Choose date, selected date is Oct 1, 2025" at bounding box center [1276, 384] width 17 height 19
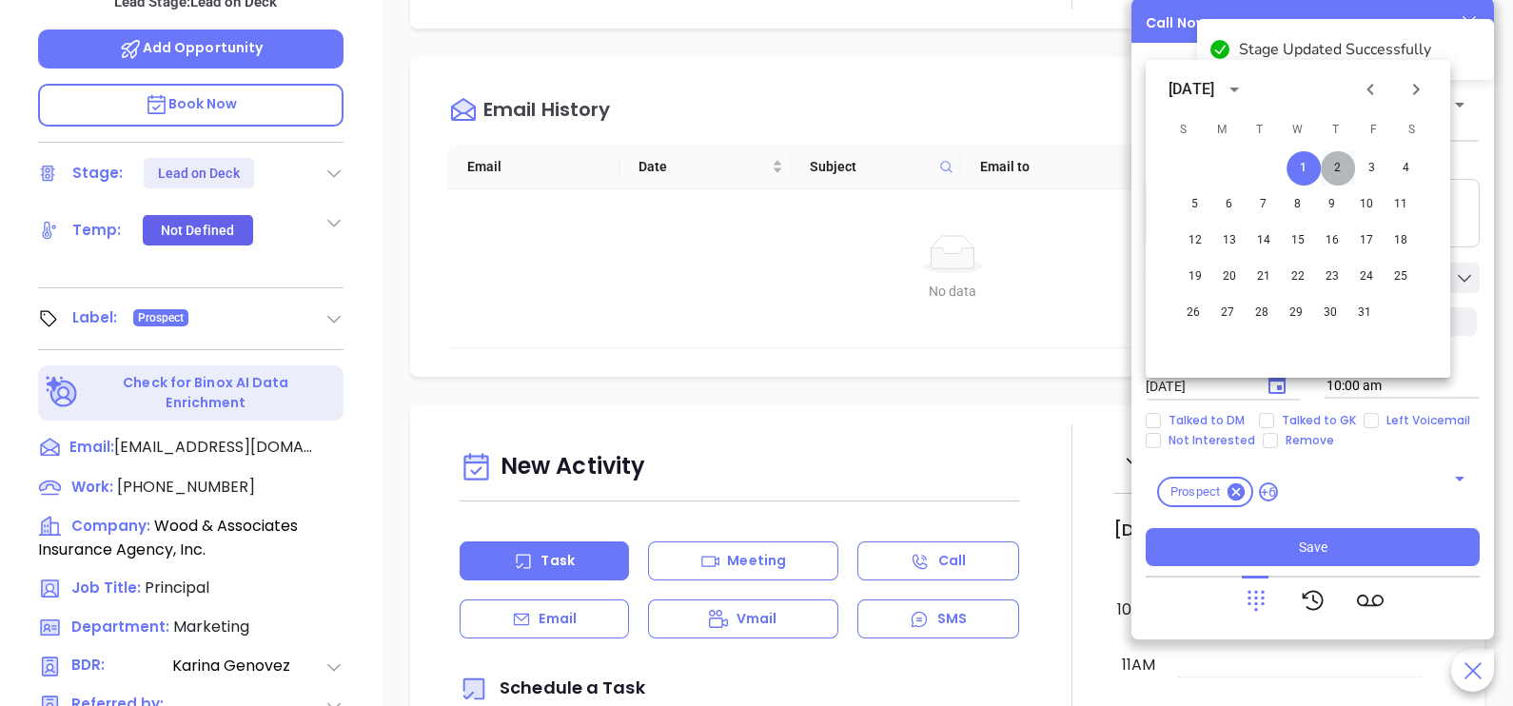
click at [1334, 177] on button "2" at bounding box center [1338, 168] width 34 height 34
type input "[DATE]"
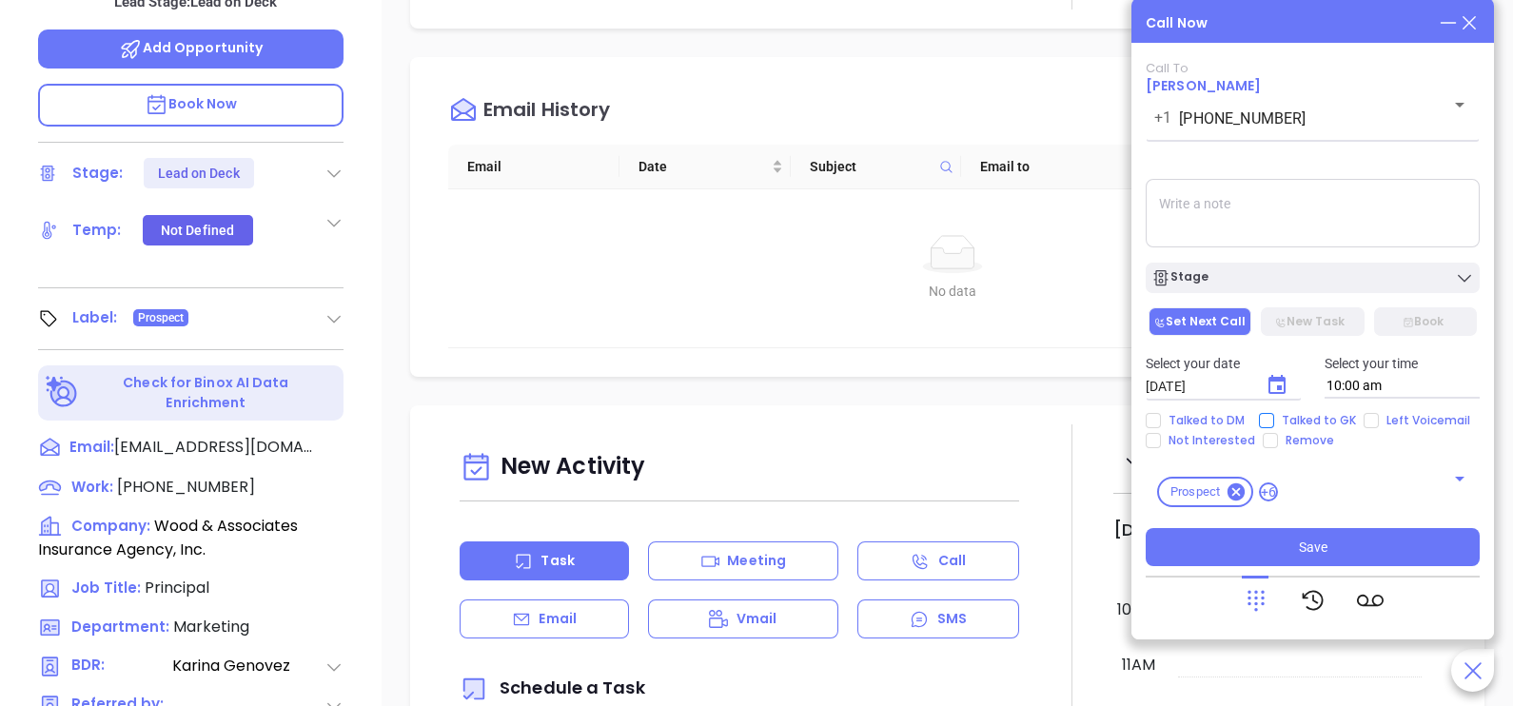
click at [1334, 423] on span "Talked to GK" at bounding box center [1318, 420] width 89 height 15
click at [1274, 423] on input "Talked to GK" at bounding box center [1266, 420] width 15 height 15
checkbox input "true"
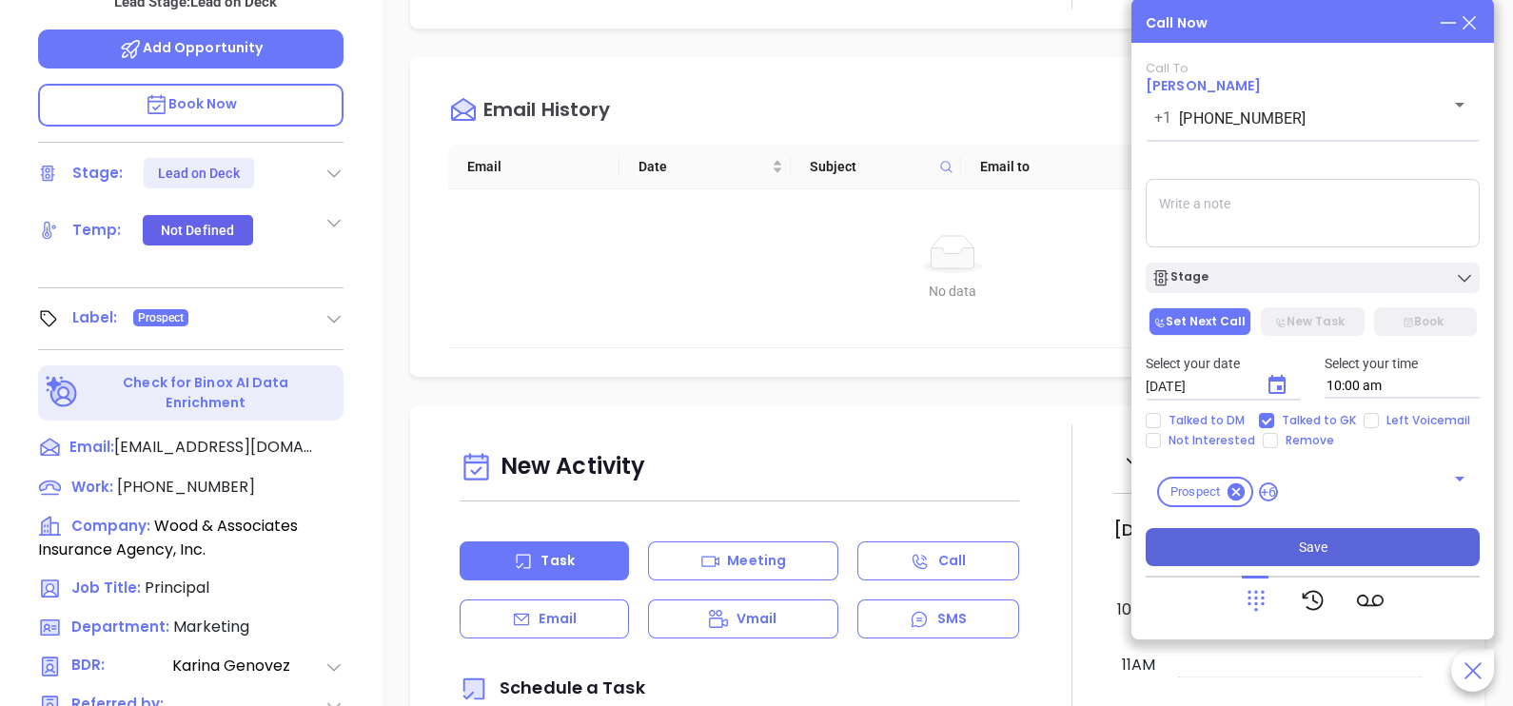
click at [1319, 558] on button "Save" at bounding box center [1313, 547] width 334 height 38
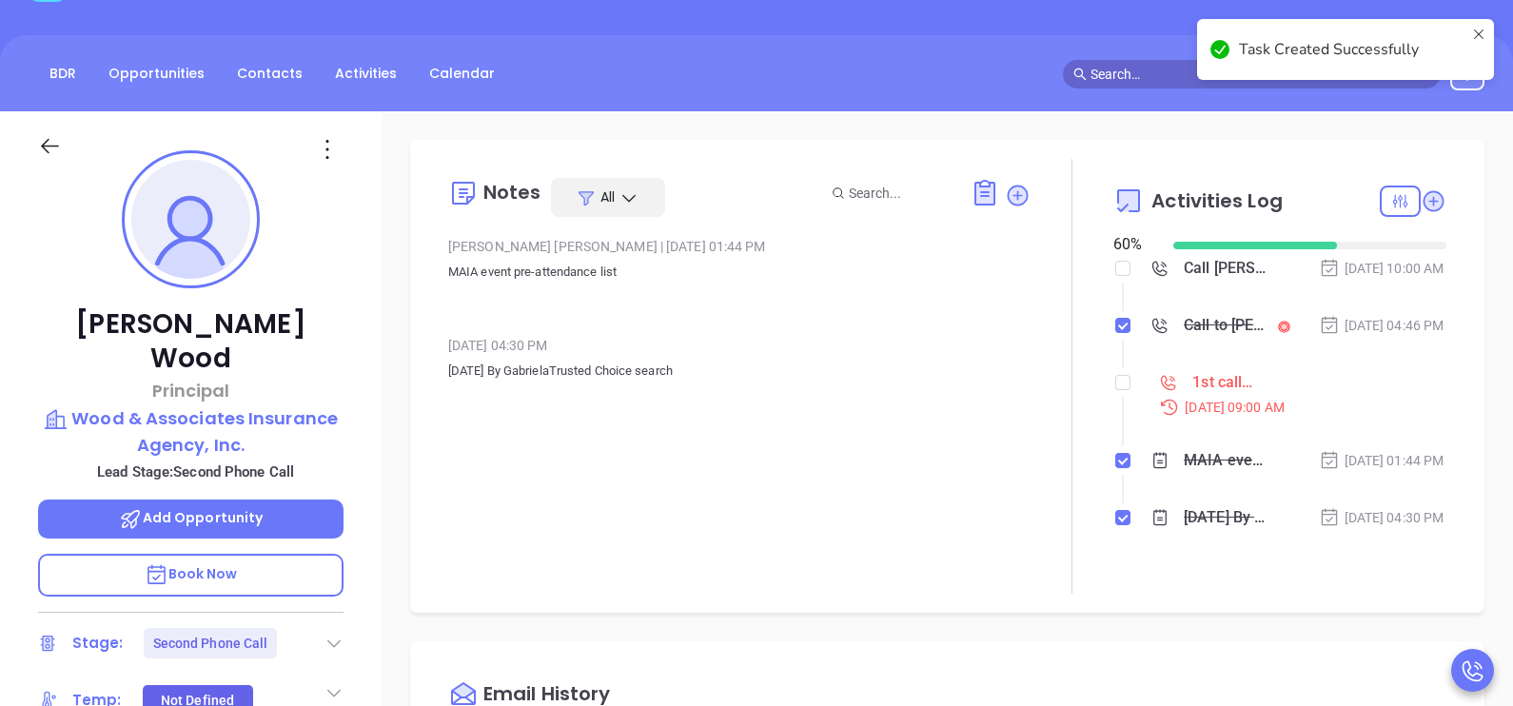
scroll to position [143, 0]
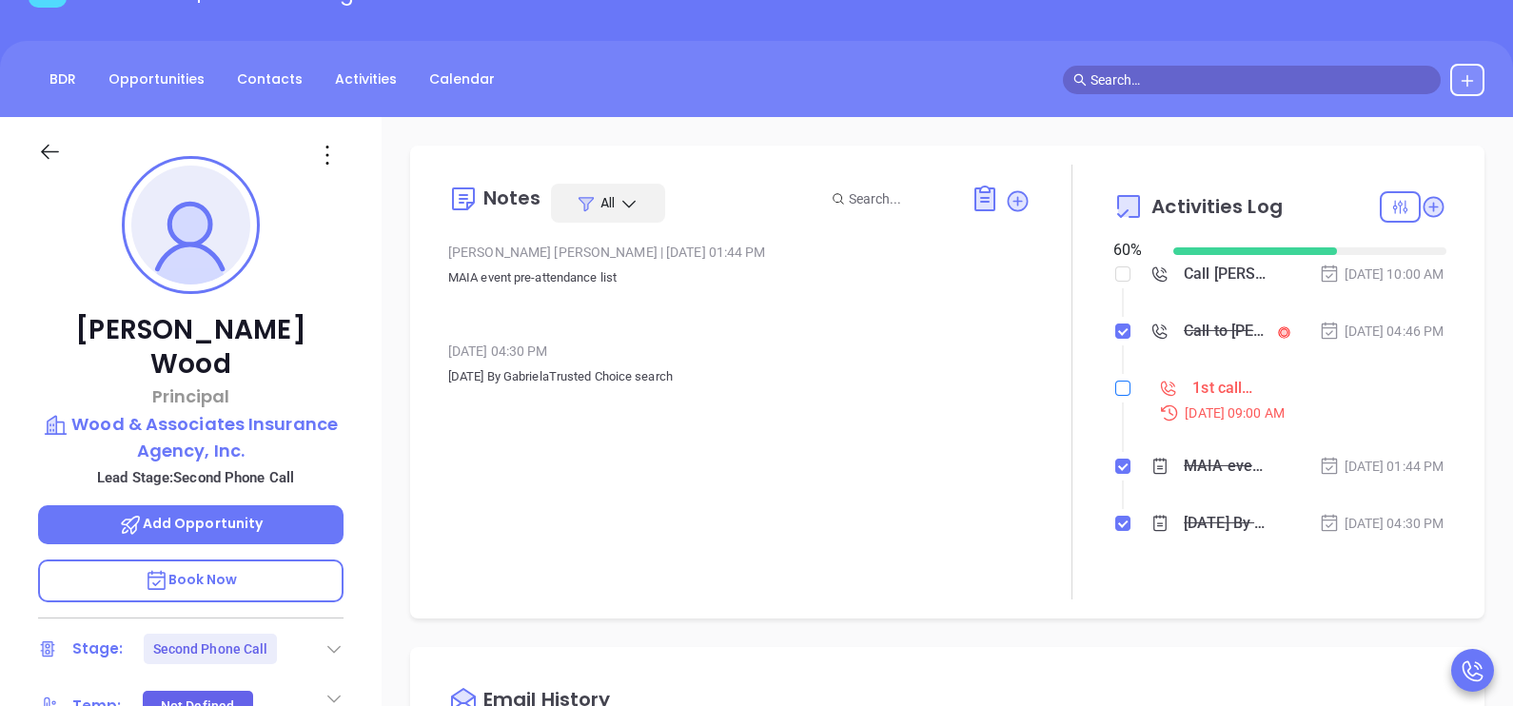
click at [1117, 396] on input "checkbox" at bounding box center [1122, 388] width 15 height 15
checkbox input "true"
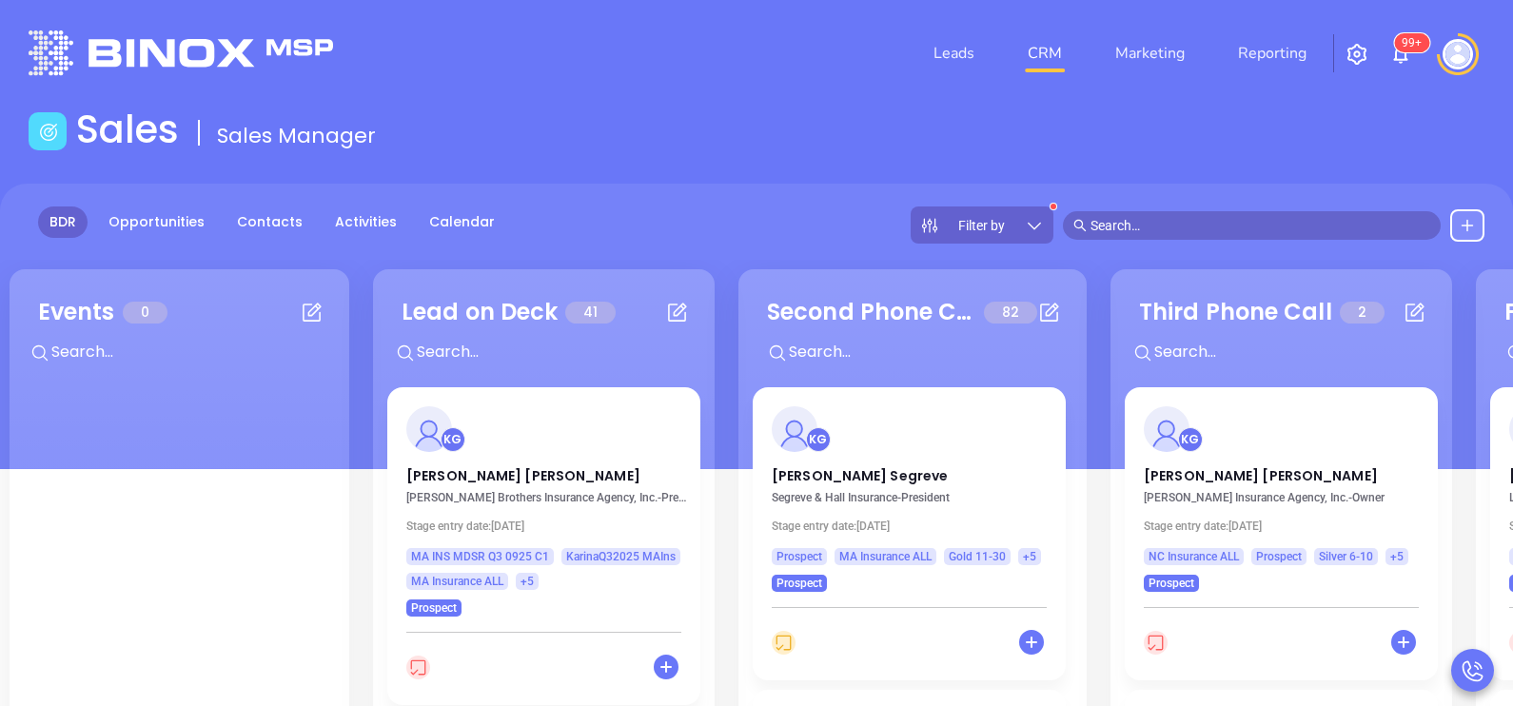
click at [452, 486] on div "KG [PERSON_NAME] [PERSON_NAME] Brothers Insurance Agency, Inc. - President Stag…" at bounding box center [543, 501] width 313 height 229
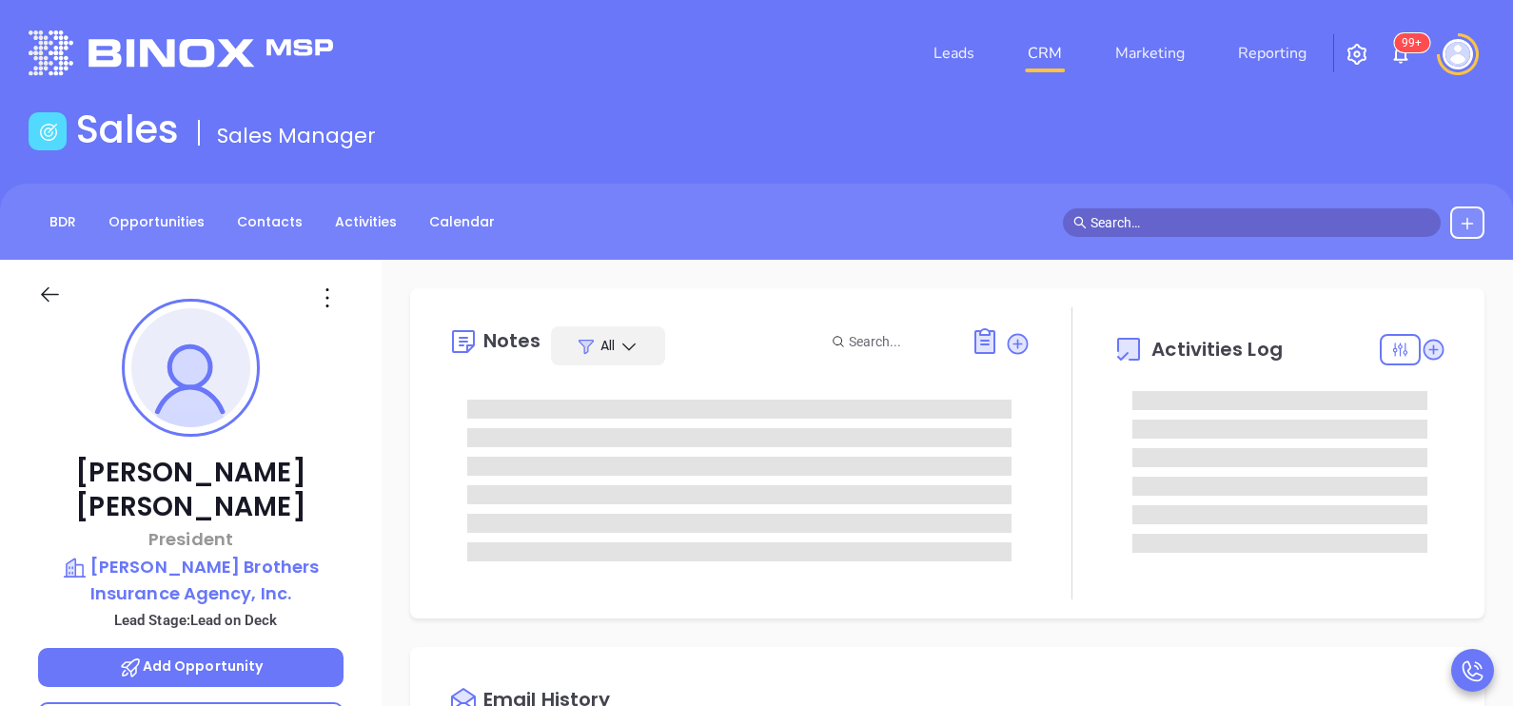
type input "[DATE]"
click at [366, 500] on div "[PERSON_NAME] President [PERSON_NAME] Brothers Insurance Agency, Inc. Lead Stag…" at bounding box center [191, 701] width 382 height 883
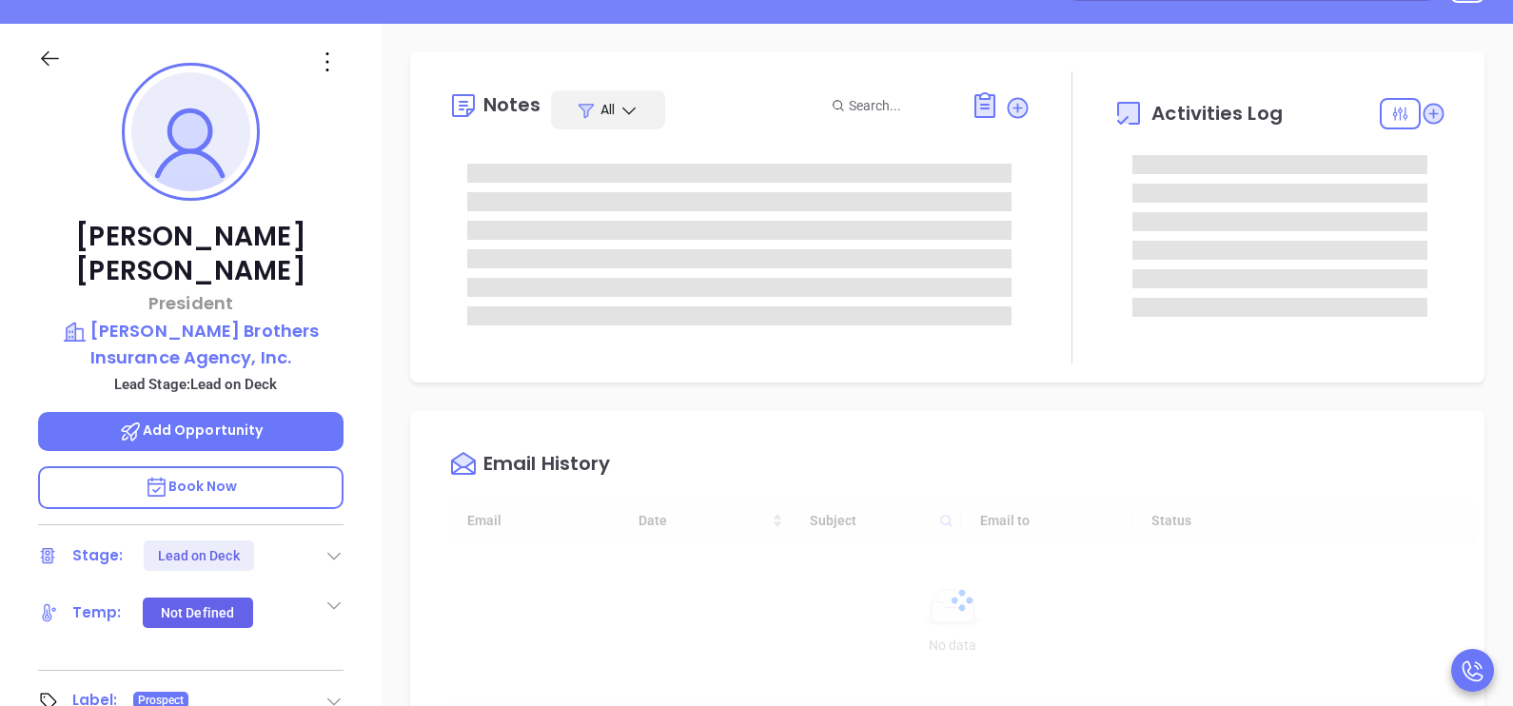
type input "[PERSON_NAME]"
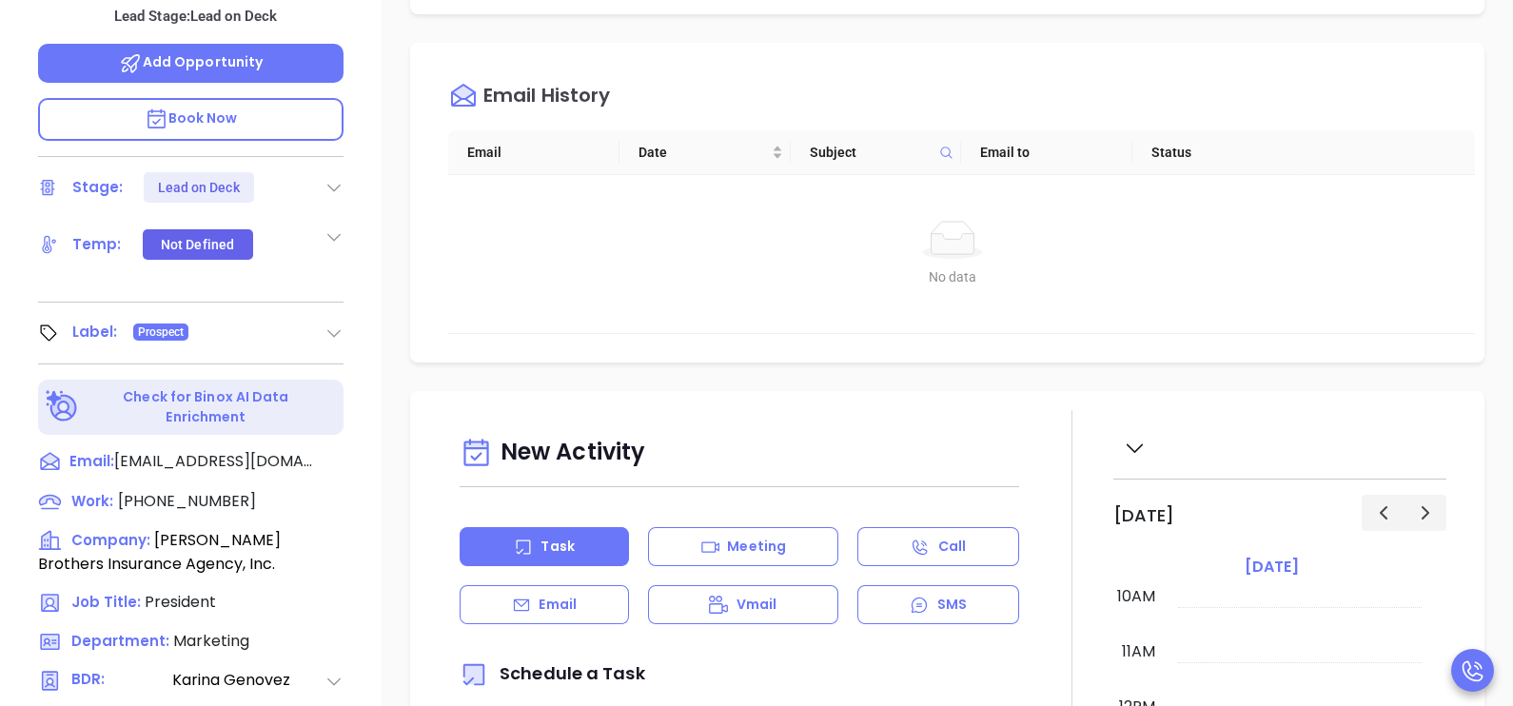
scroll to position [885, 0]
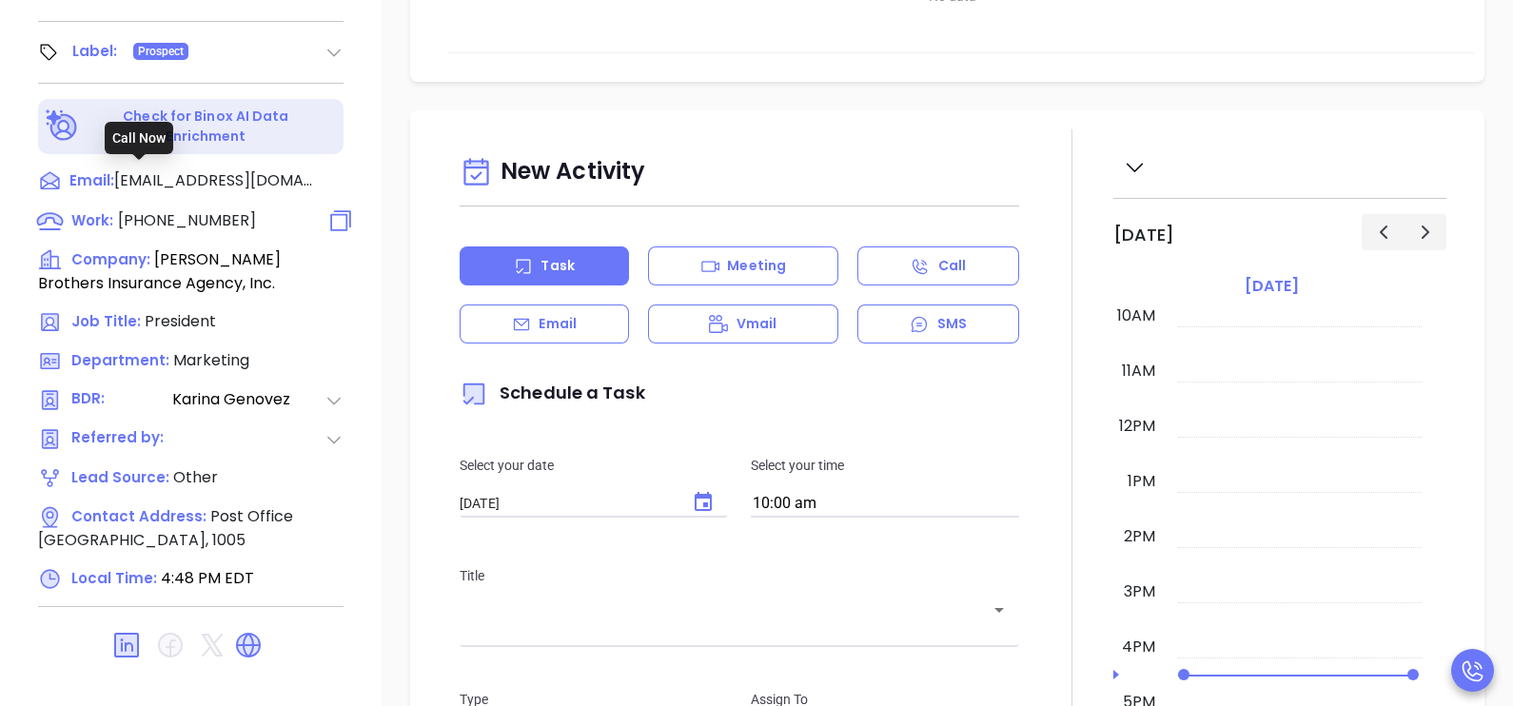
click at [195, 209] on span "[PHONE_NUMBER]" at bounding box center [187, 220] width 138 height 22
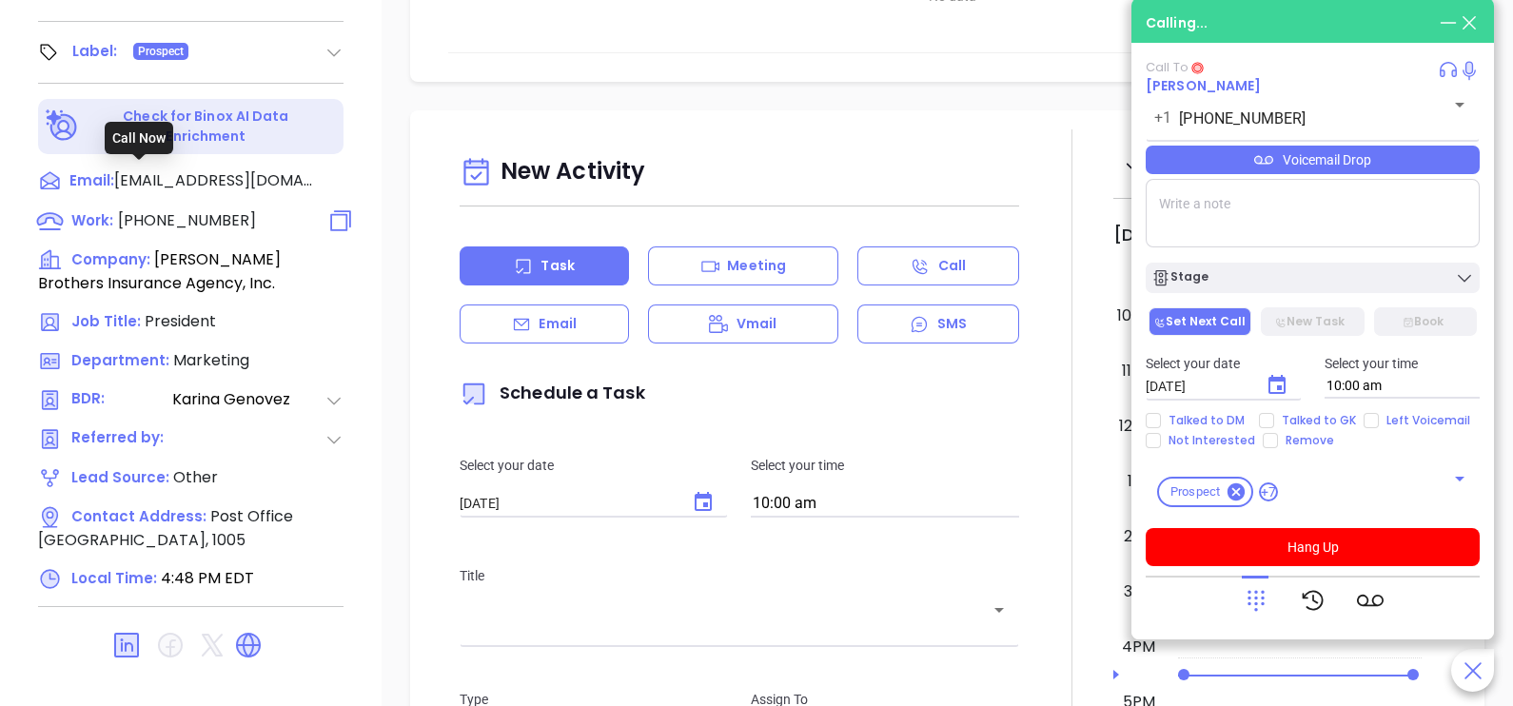
type input "[PHONE_NUMBER]"
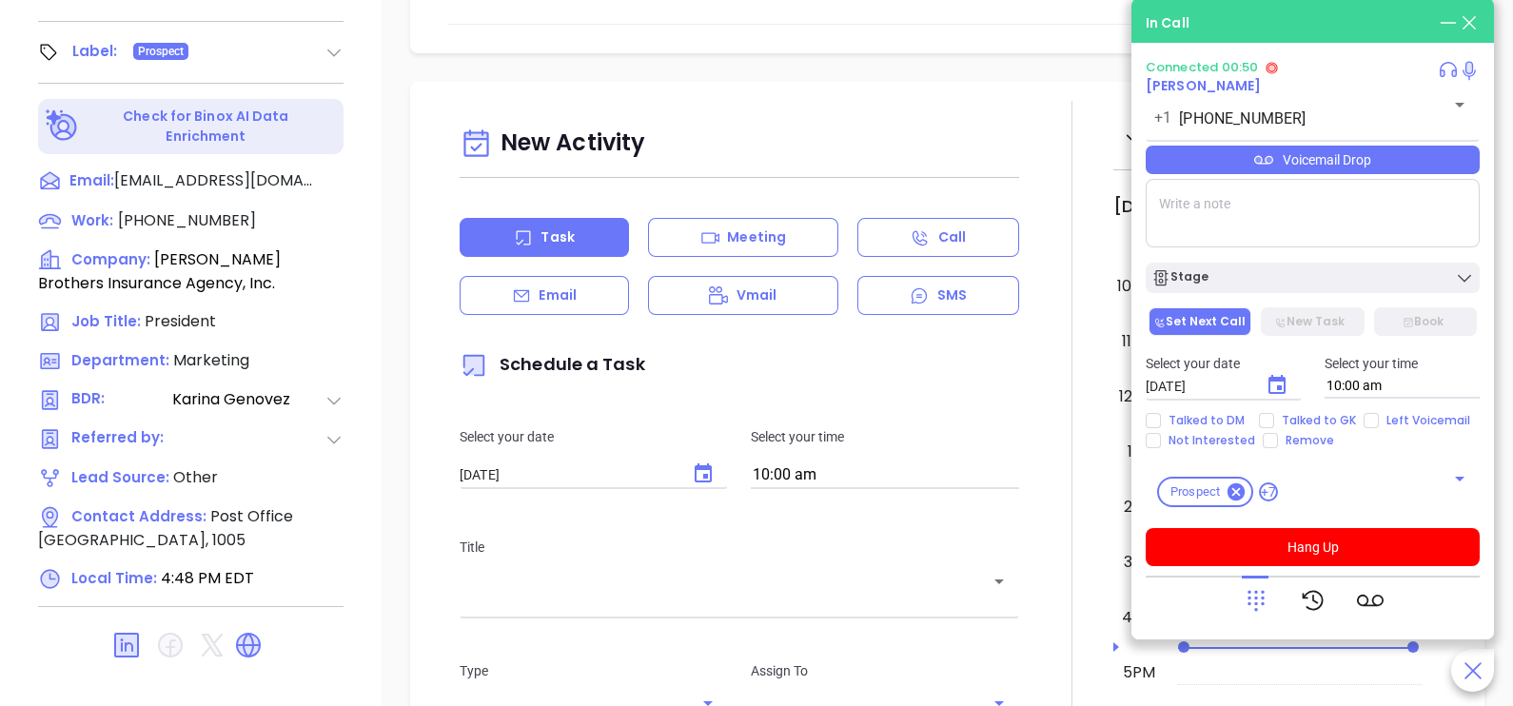
click at [1372, 167] on div "Voicemail Drop" at bounding box center [1313, 160] width 334 height 29
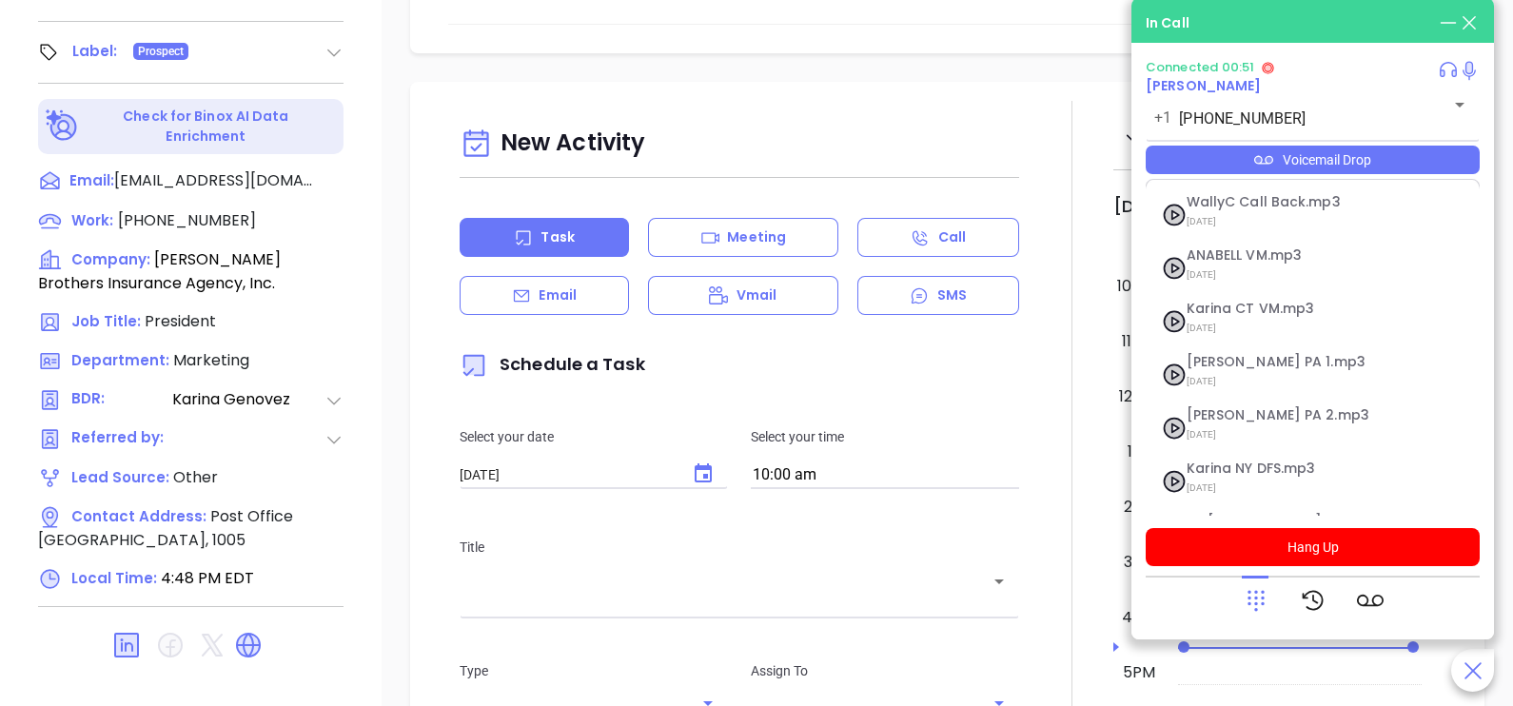
scroll to position [207, 0]
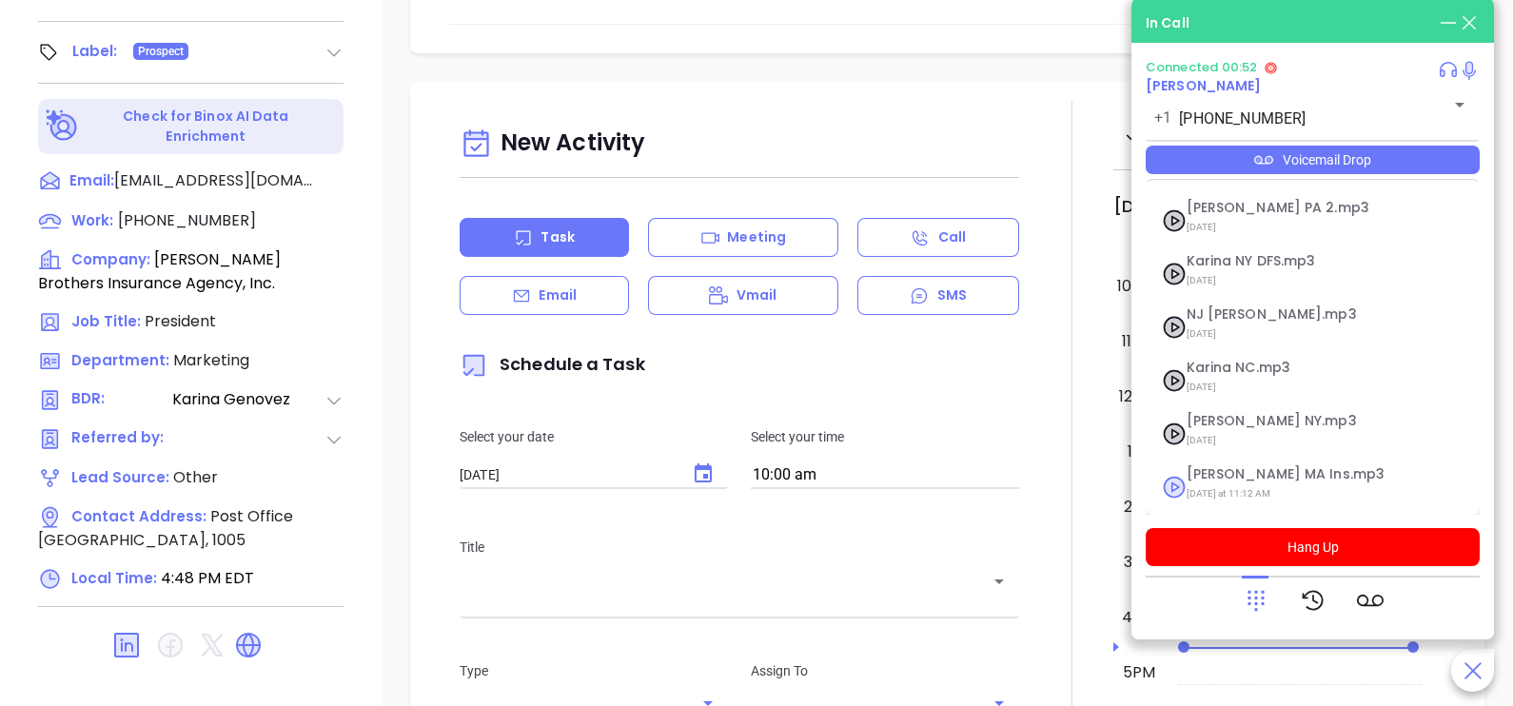
click at [1278, 478] on span "[PERSON_NAME] MA Ins.mp3" at bounding box center [1289, 474] width 206 height 14
checkbox input "true"
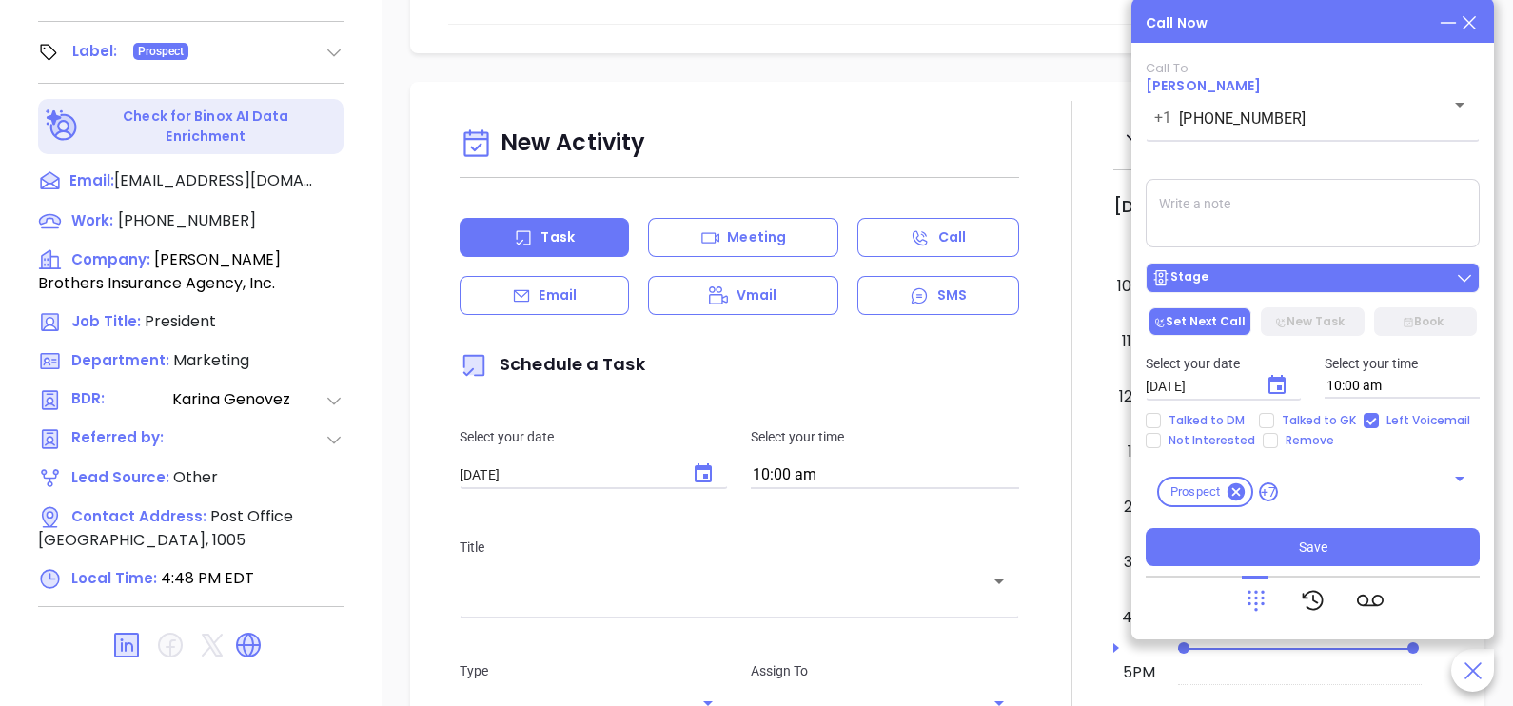
click at [1267, 269] on button "Stage" at bounding box center [1313, 278] width 334 height 30
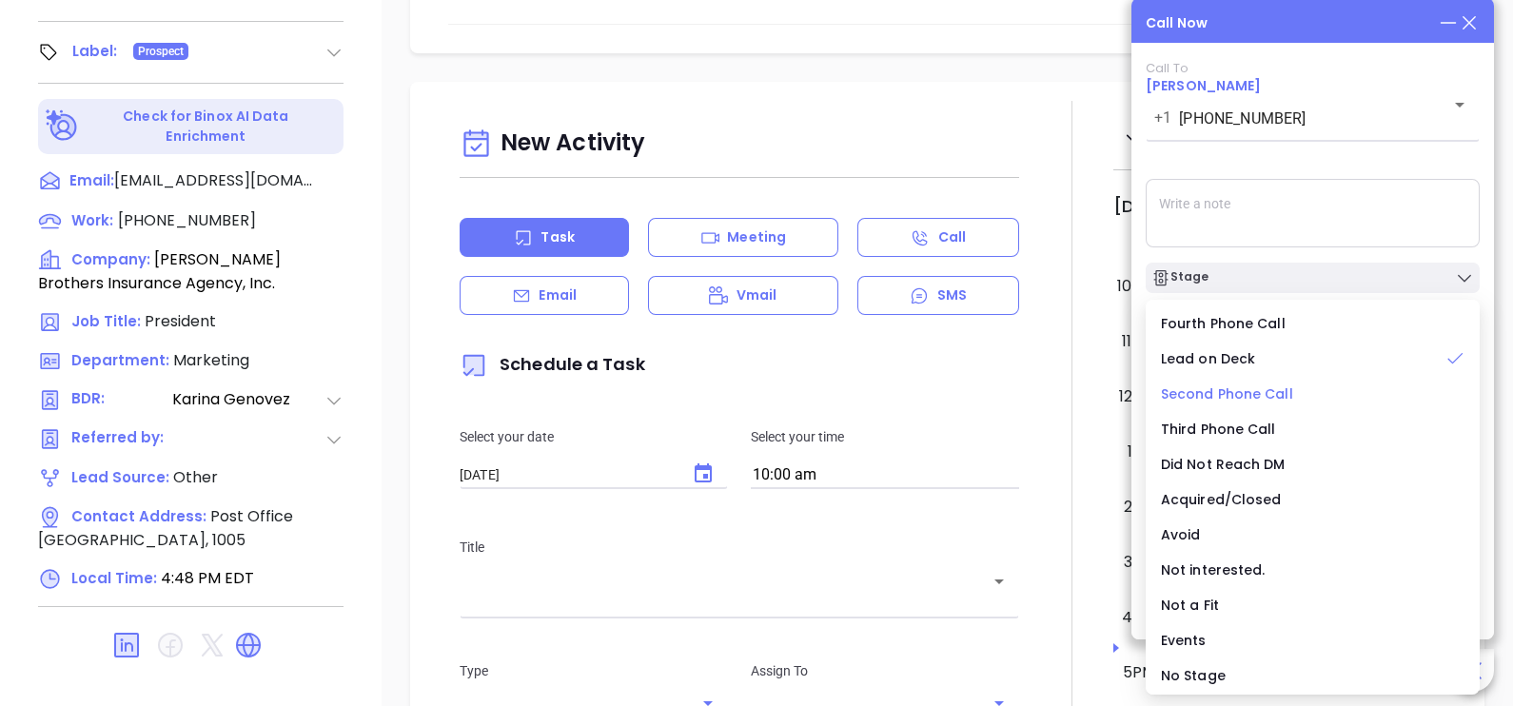
click at [1261, 391] on span "Second Phone Call" at bounding box center [1227, 393] width 132 height 19
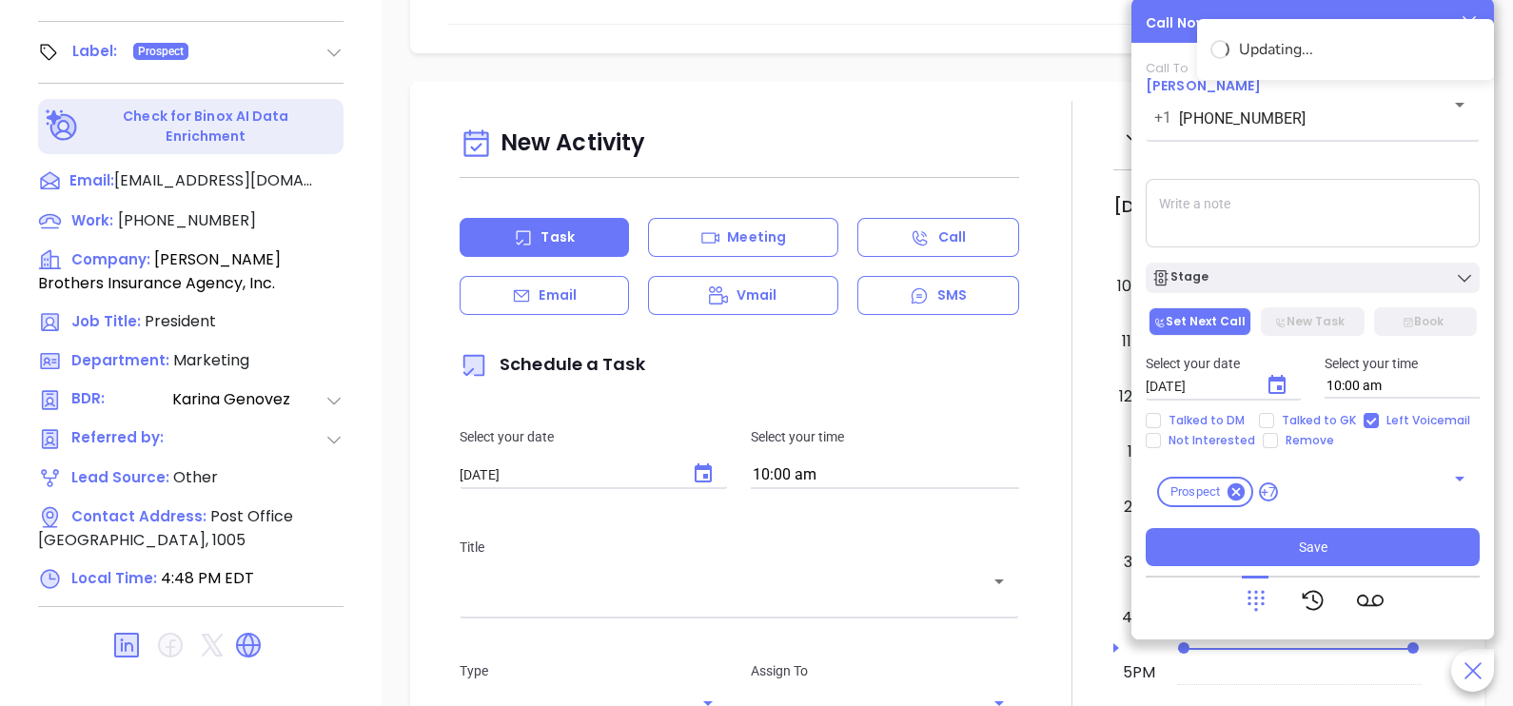
click at [1273, 389] on icon "Choose date, selected date is Oct 1, 2025" at bounding box center [1276, 385] width 23 height 23
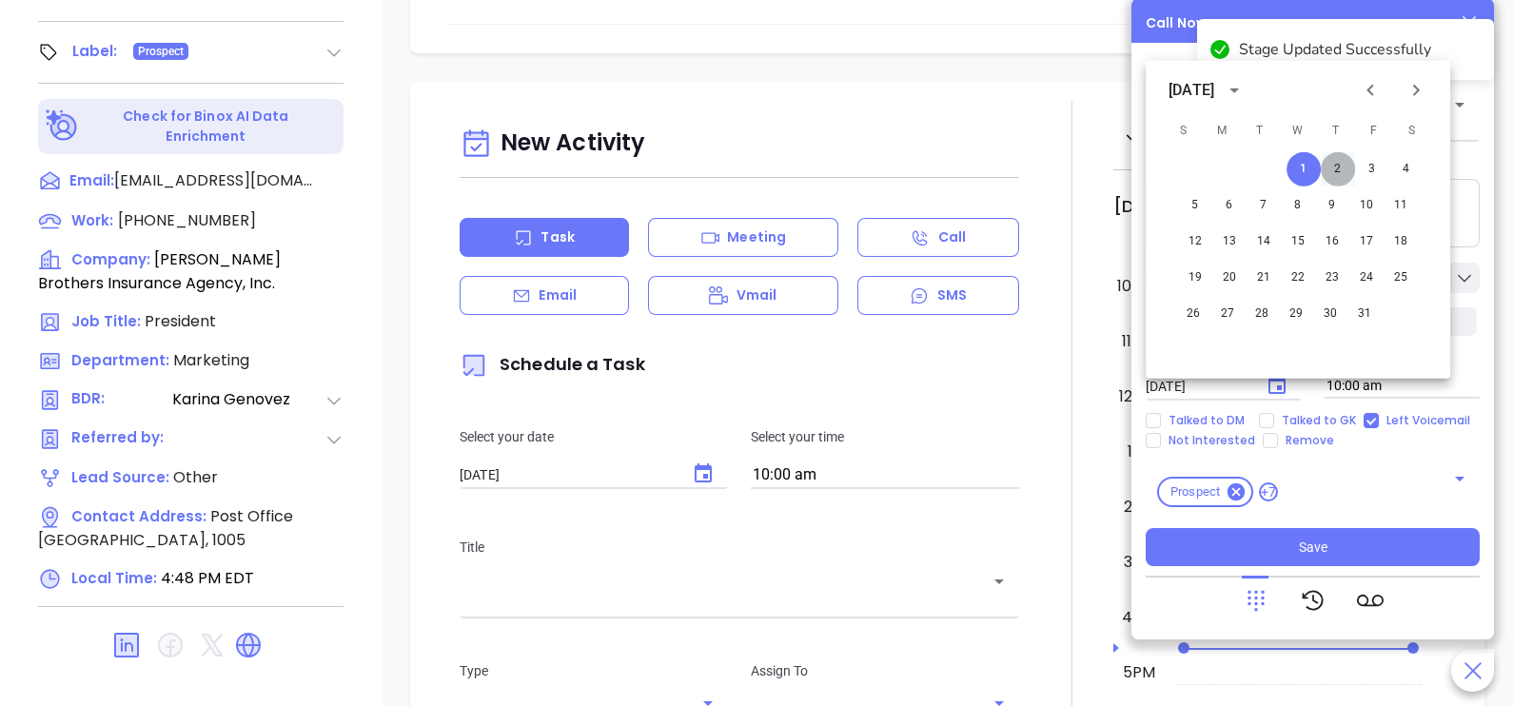
click at [1334, 162] on button "2" at bounding box center [1338, 169] width 34 height 34
type input "[DATE]"
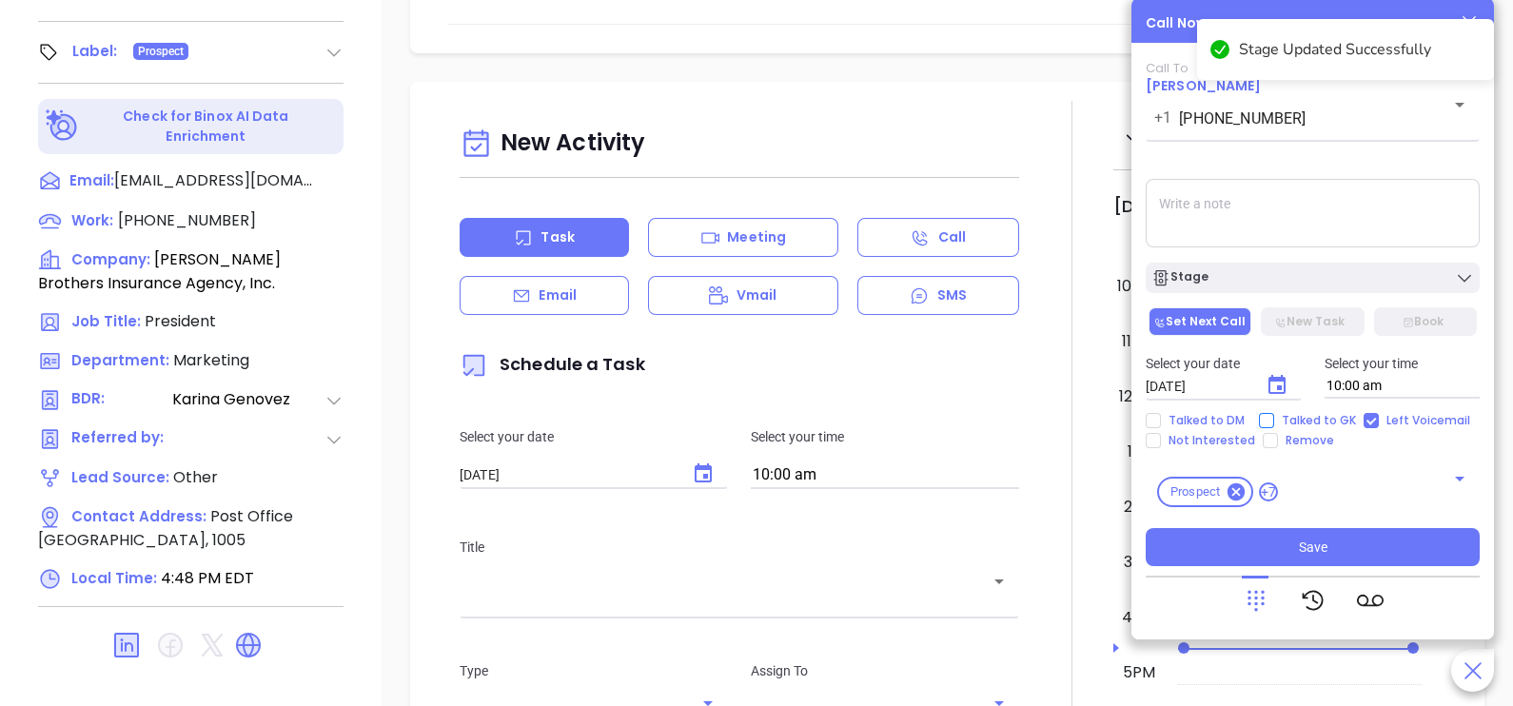
click at [1275, 423] on span "Talked to GK" at bounding box center [1318, 420] width 89 height 15
click at [1274, 423] on input "Talked to GK" at bounding box center [1266, 420] width 15 height 15
checkbox input "true"
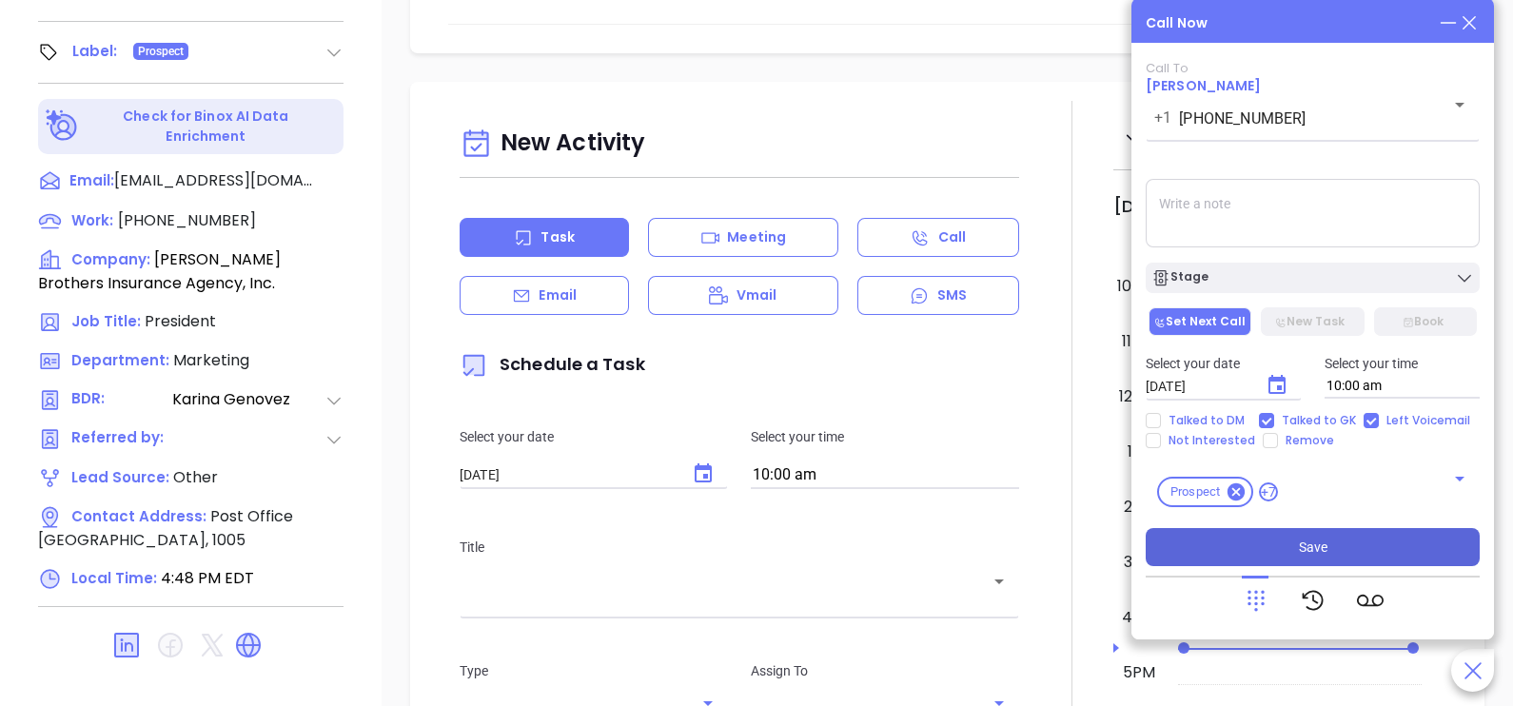
click at [1294, 545] on button "Save" at bounding box center [1313, 547] width 334 height 38
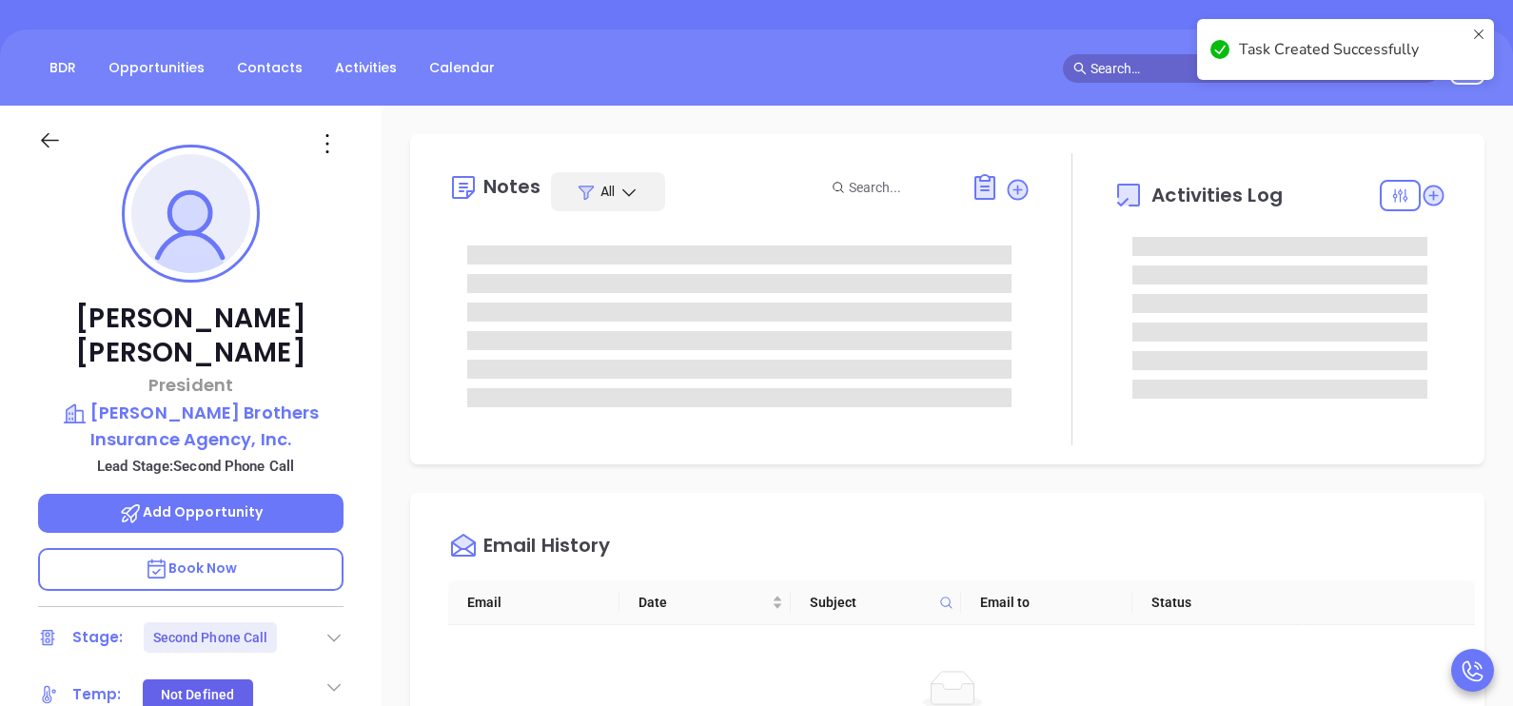
scroll to position [124, 0]
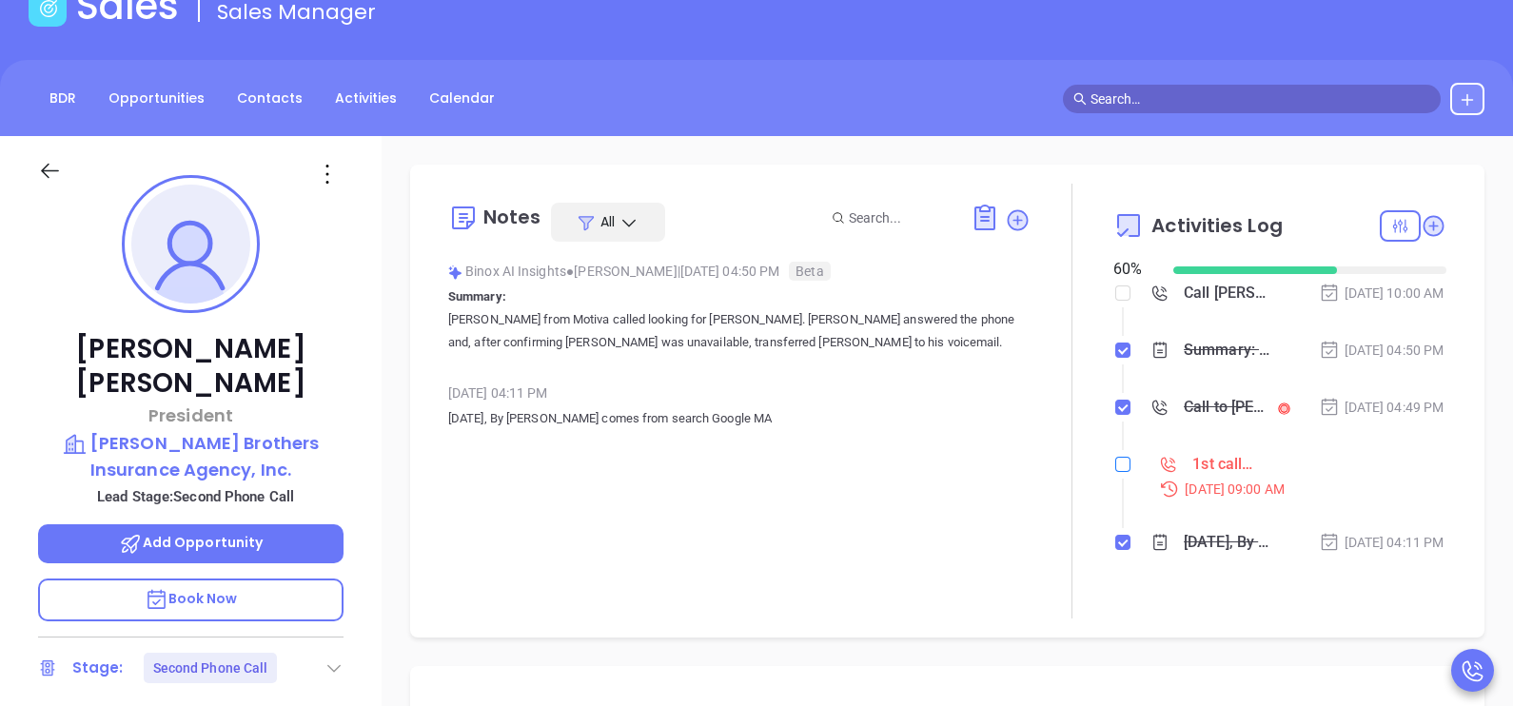
click at [1115, 472] on input "checkbox" at bounding box center [1122, 464] width 15 height 15
checkbox input "true"
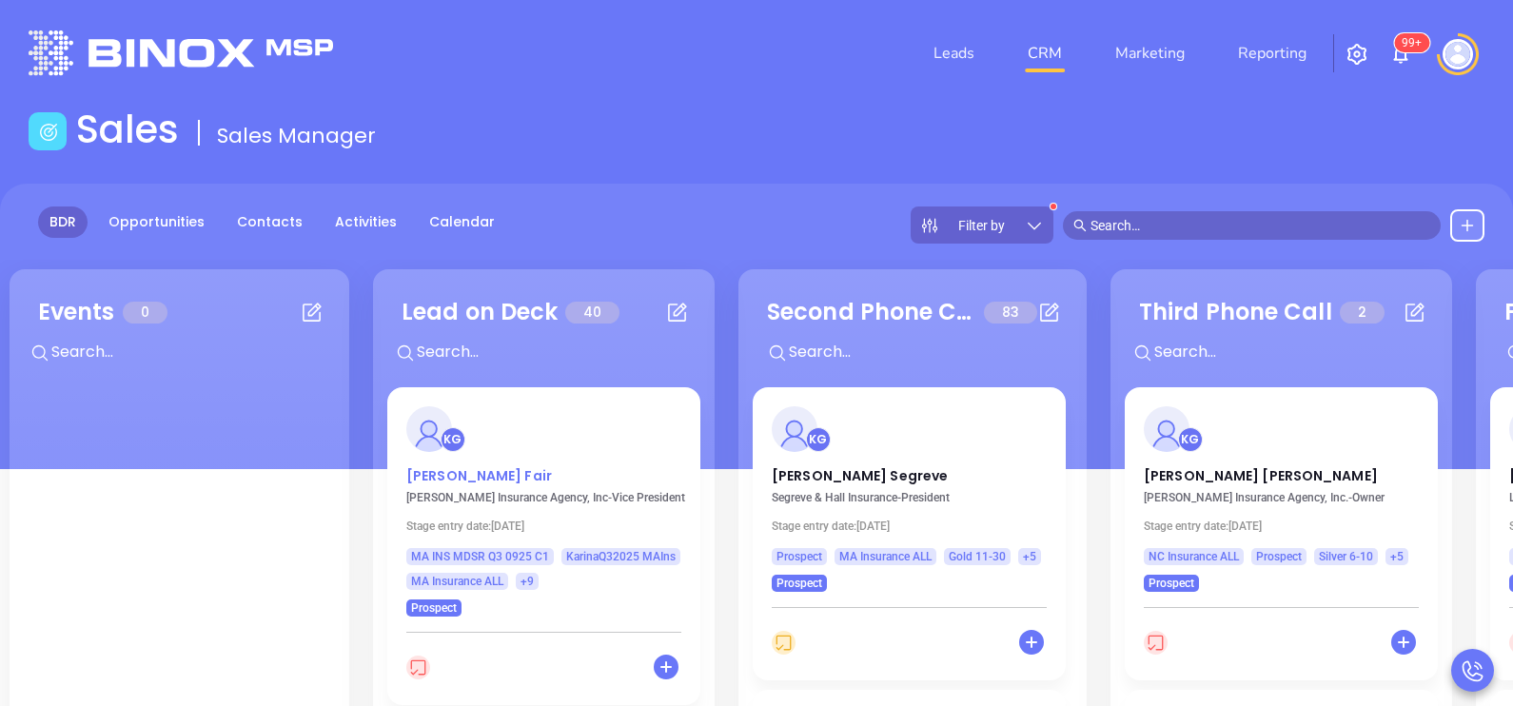
click at [419, 476] on p "[PERSON_NAME]" at bounding box center [543, 471] width 275 height 10
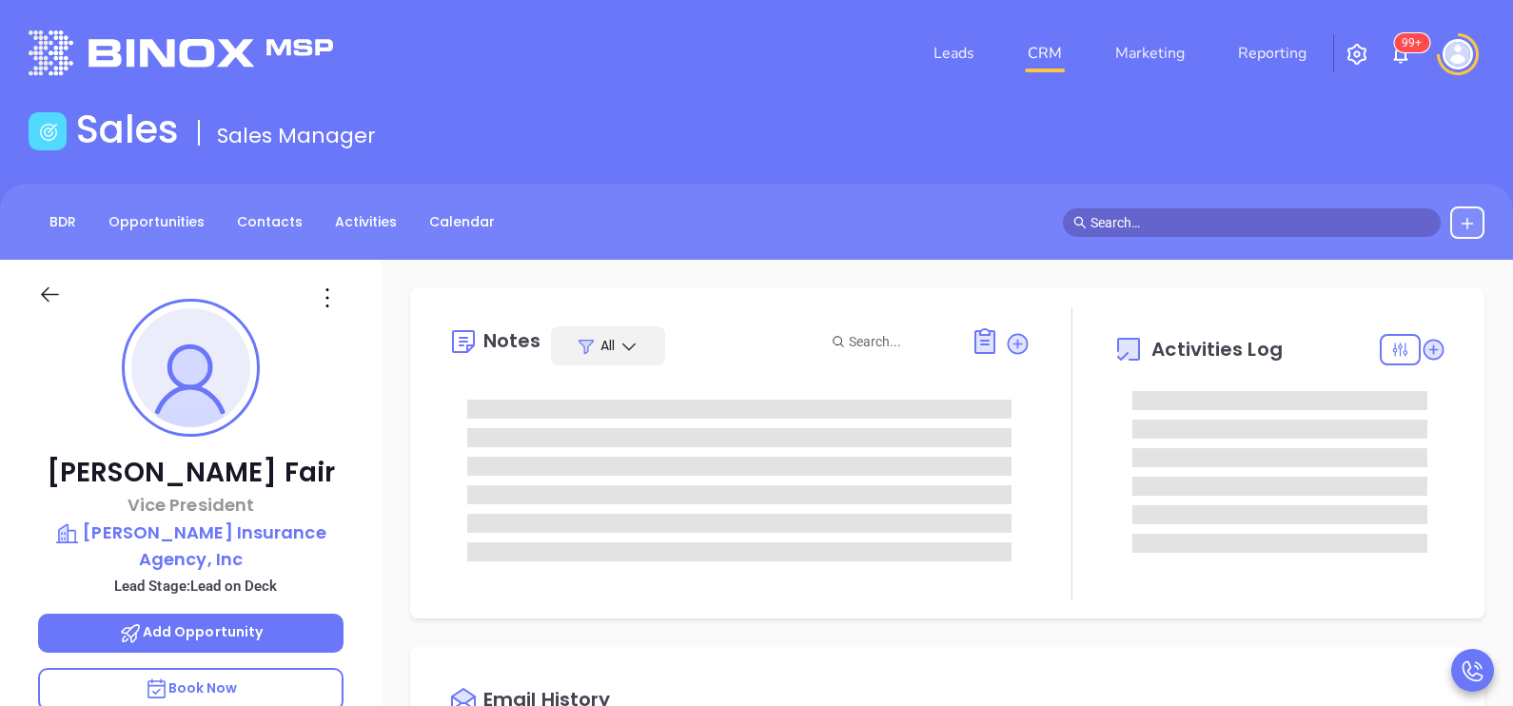
type input "[DATE]"
type input "[PERSON_NAME]"
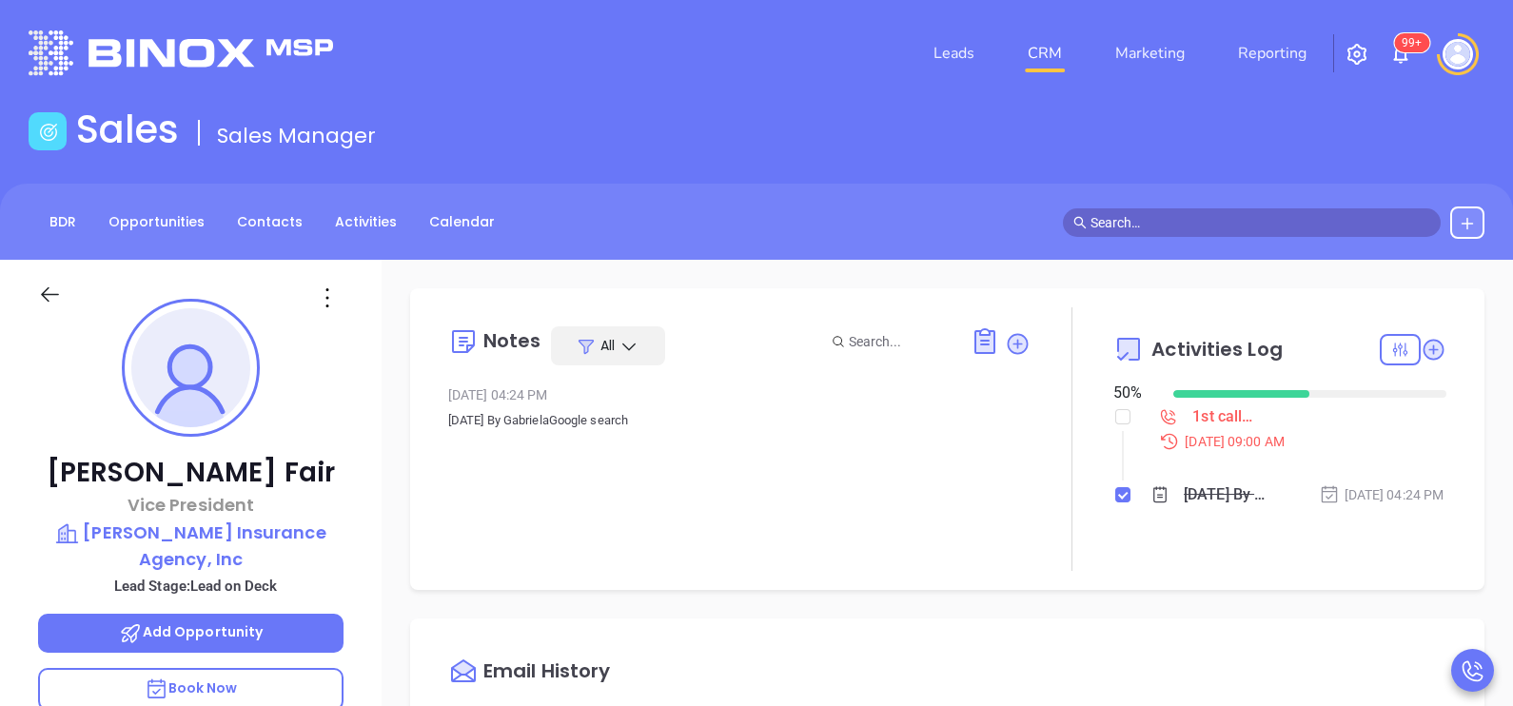
click at [359, 539] on div "[PERSON_NAME] Vice President [PERSON_NAME] Insurance Agency, Inc Lead Stage: Le…" at bounding box center [191, 701] width 382 height 883
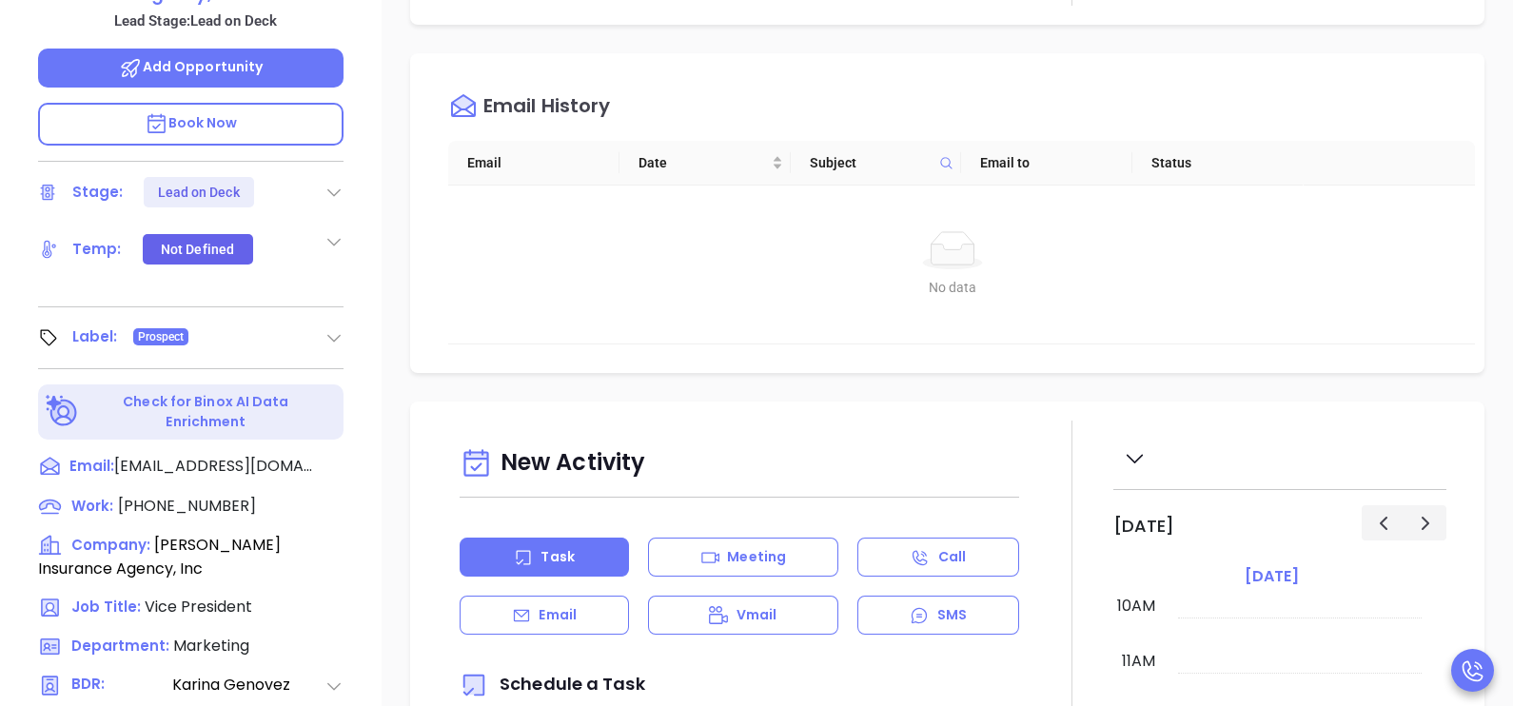
scroll to position [571, 0]
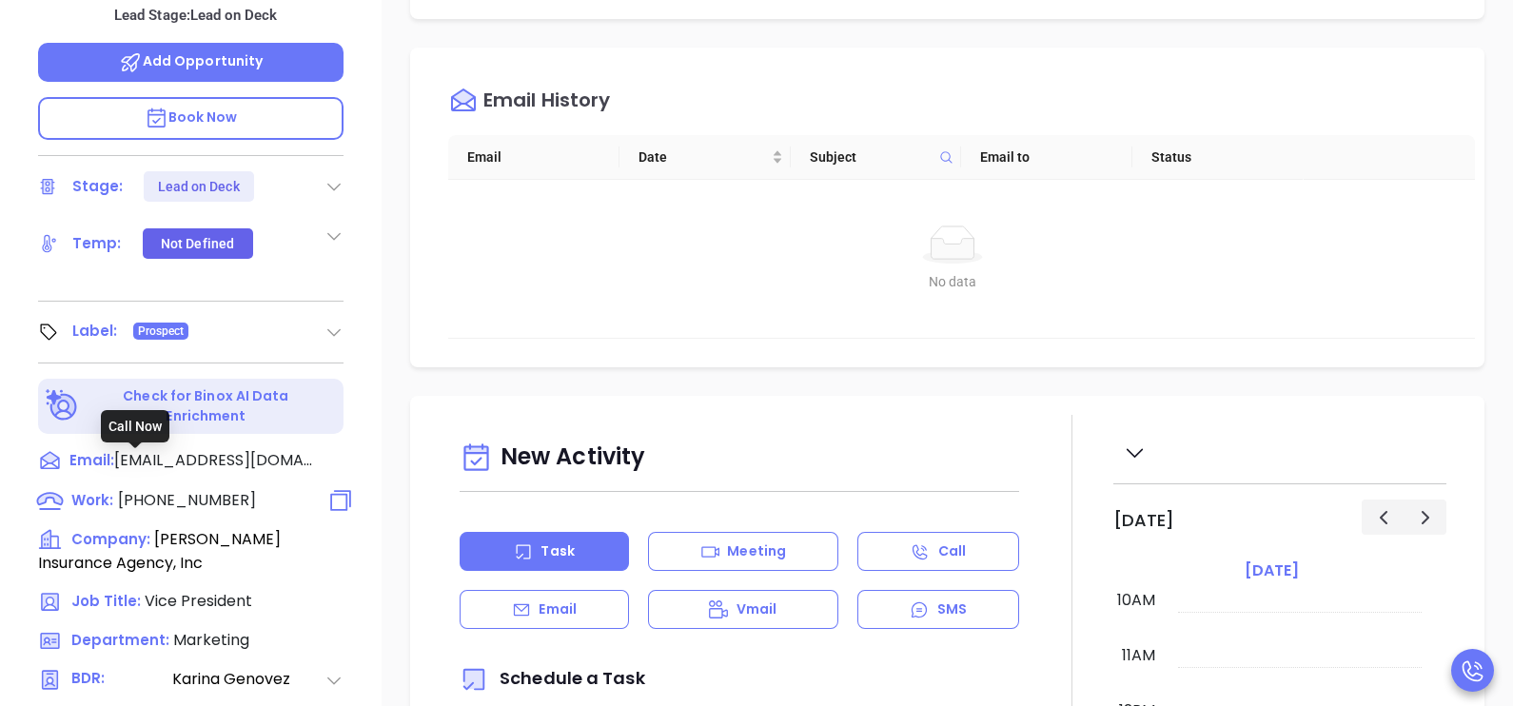
click at [212, 489] on span "[PHONE_NUMBER]" at bounding box center [187, 500] width 138 height 22
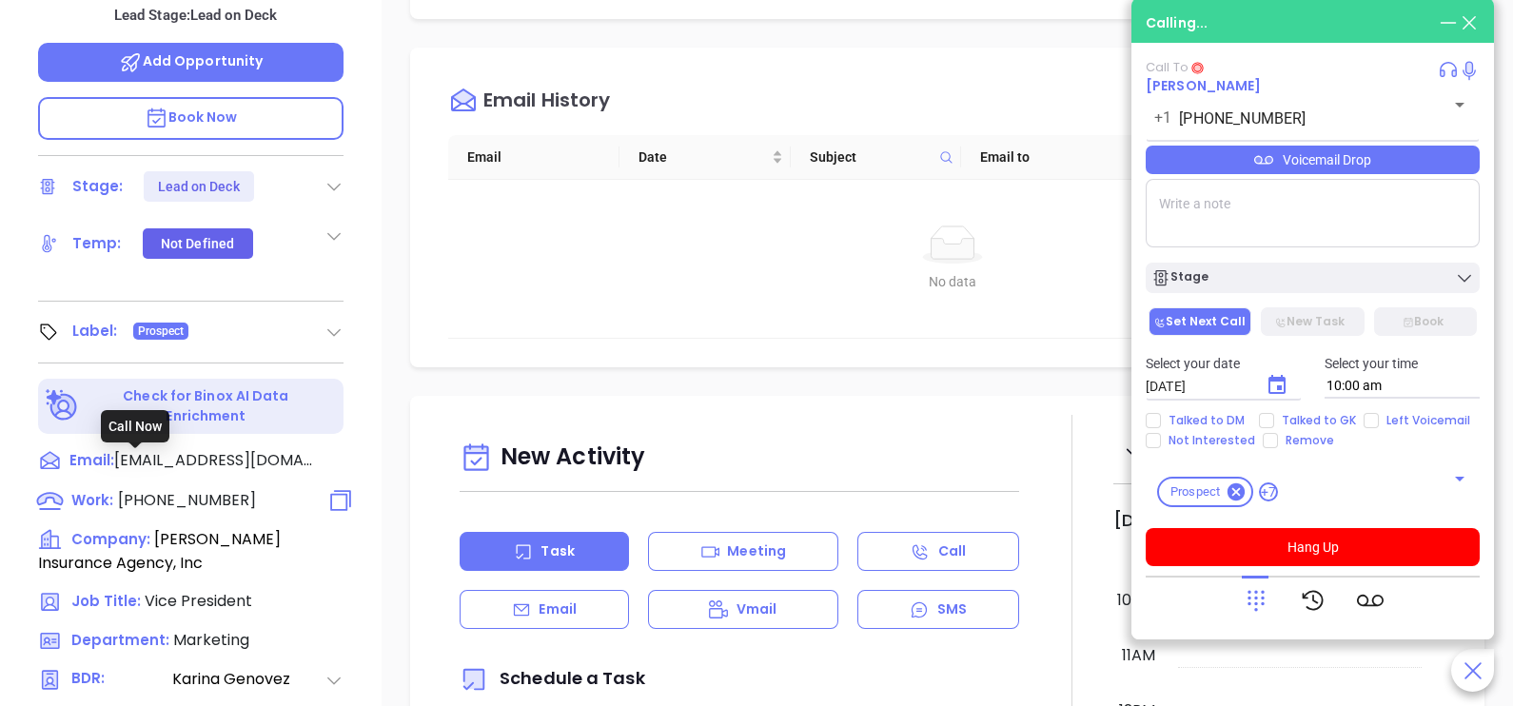
type input "[PHONE_NUMBER]"
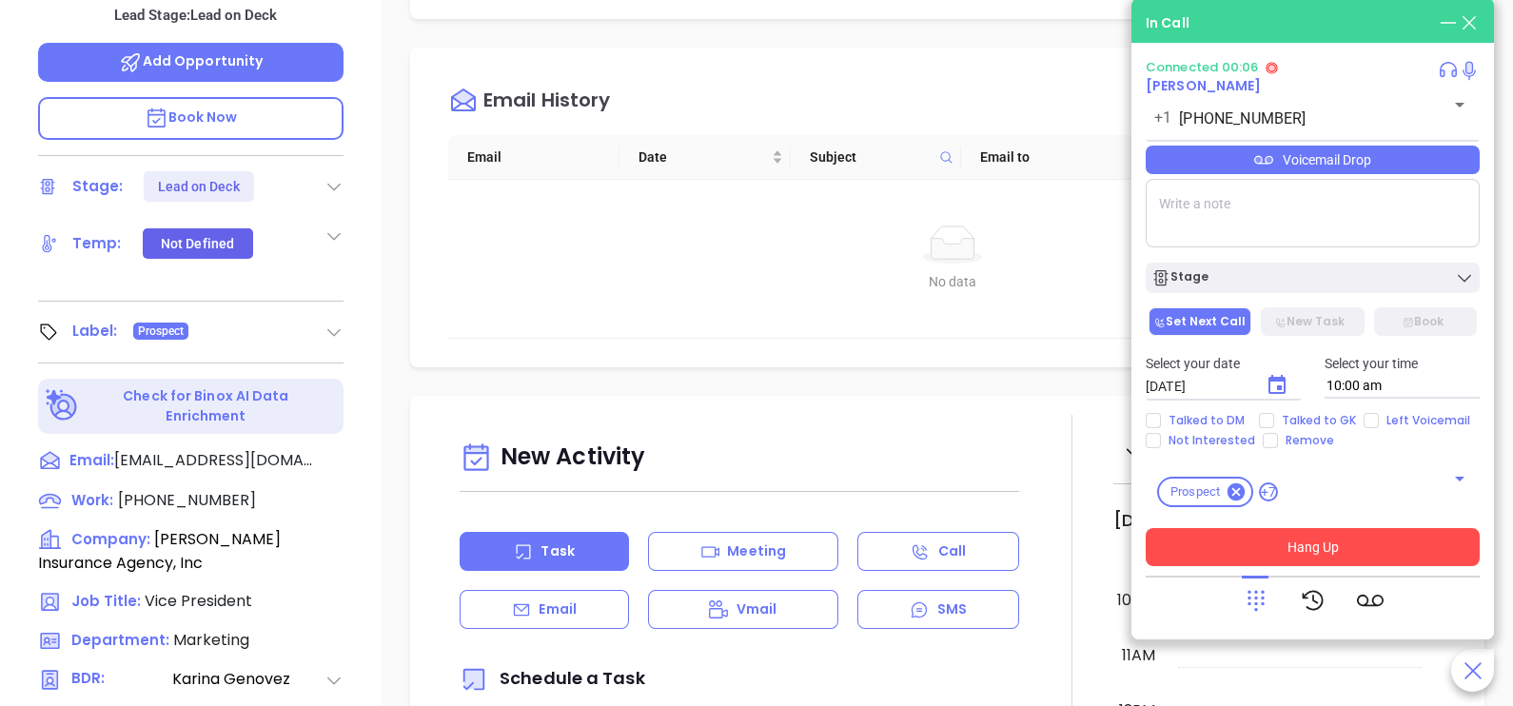
click at [1312, 547] on button "Hang Up" at bounding box center [1313, 547] width 334 height 38
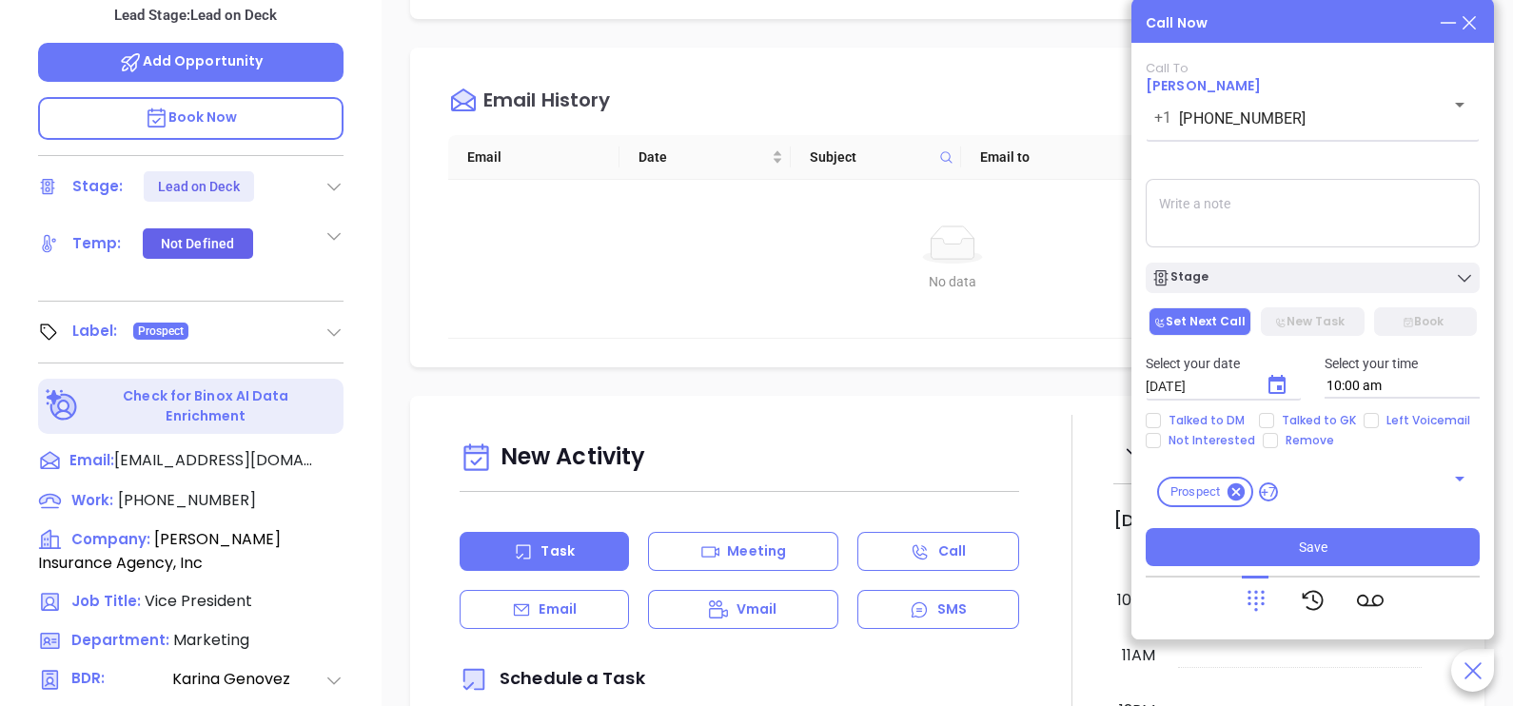
click at [1475, 25] on icon at bounding box center [1469, 22] width 21 height 21
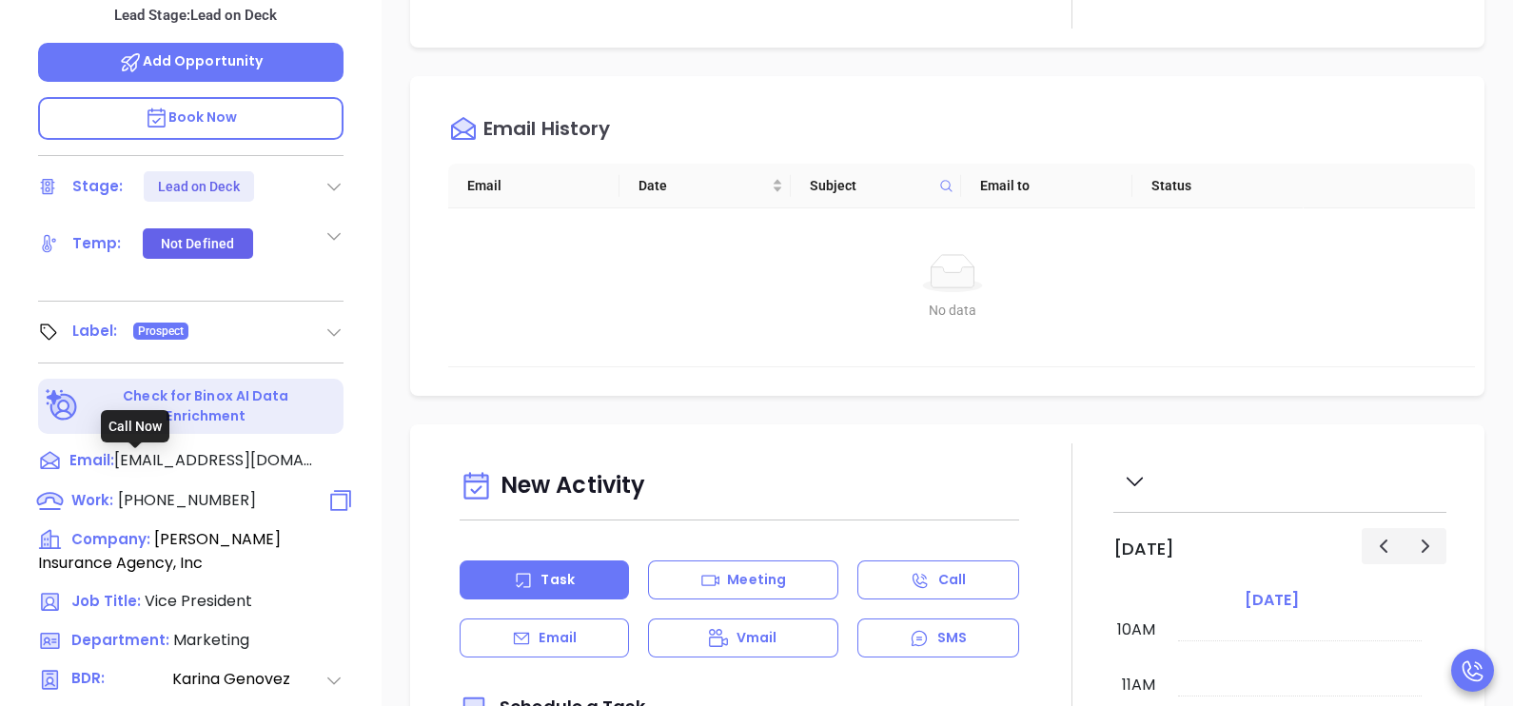
click at [206, 489] on span "[PHONE_NUMBER]" at bounding box center [187, 500] width 138 height 22
type input "[PHONE_NUMBER]"
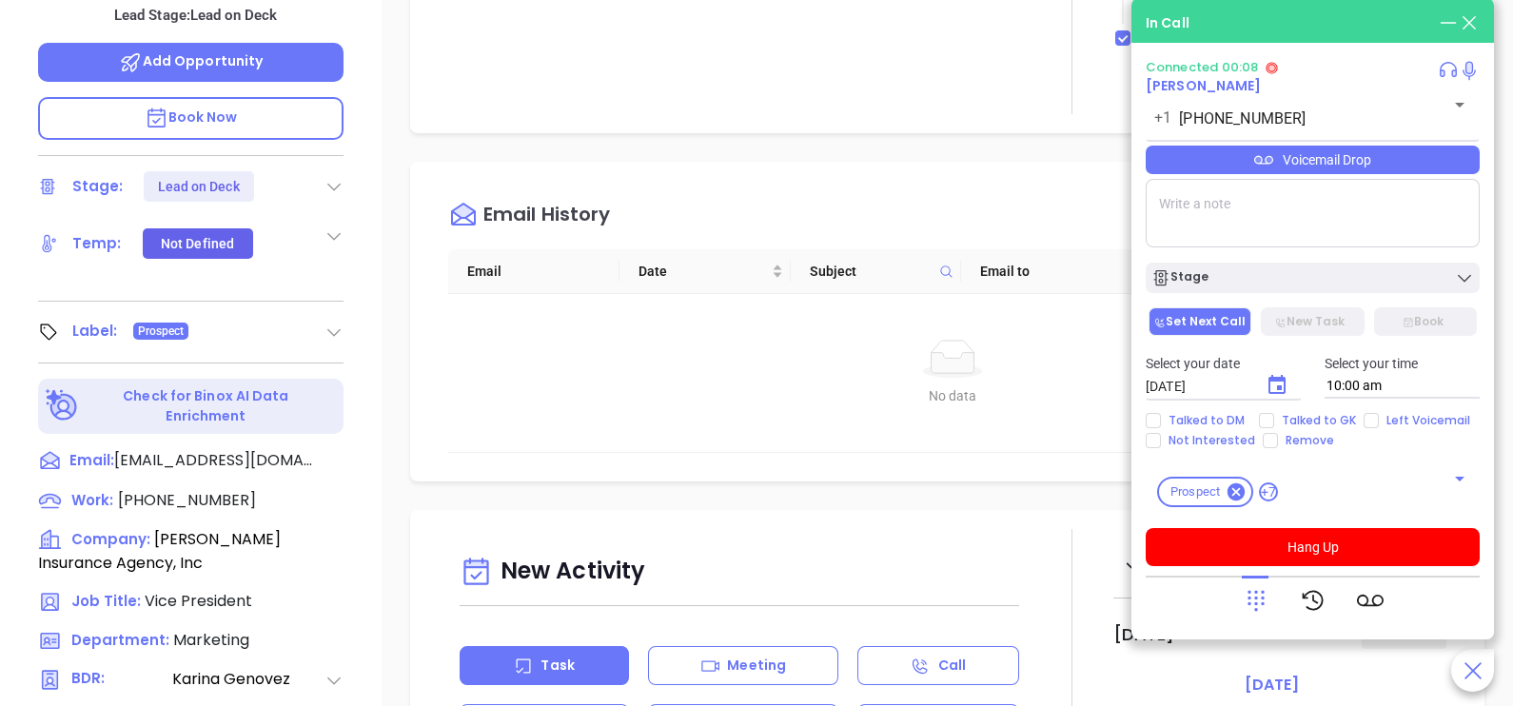
click at [1251, 599] on icon at bounding box center [1256, 600] width 27 height 27
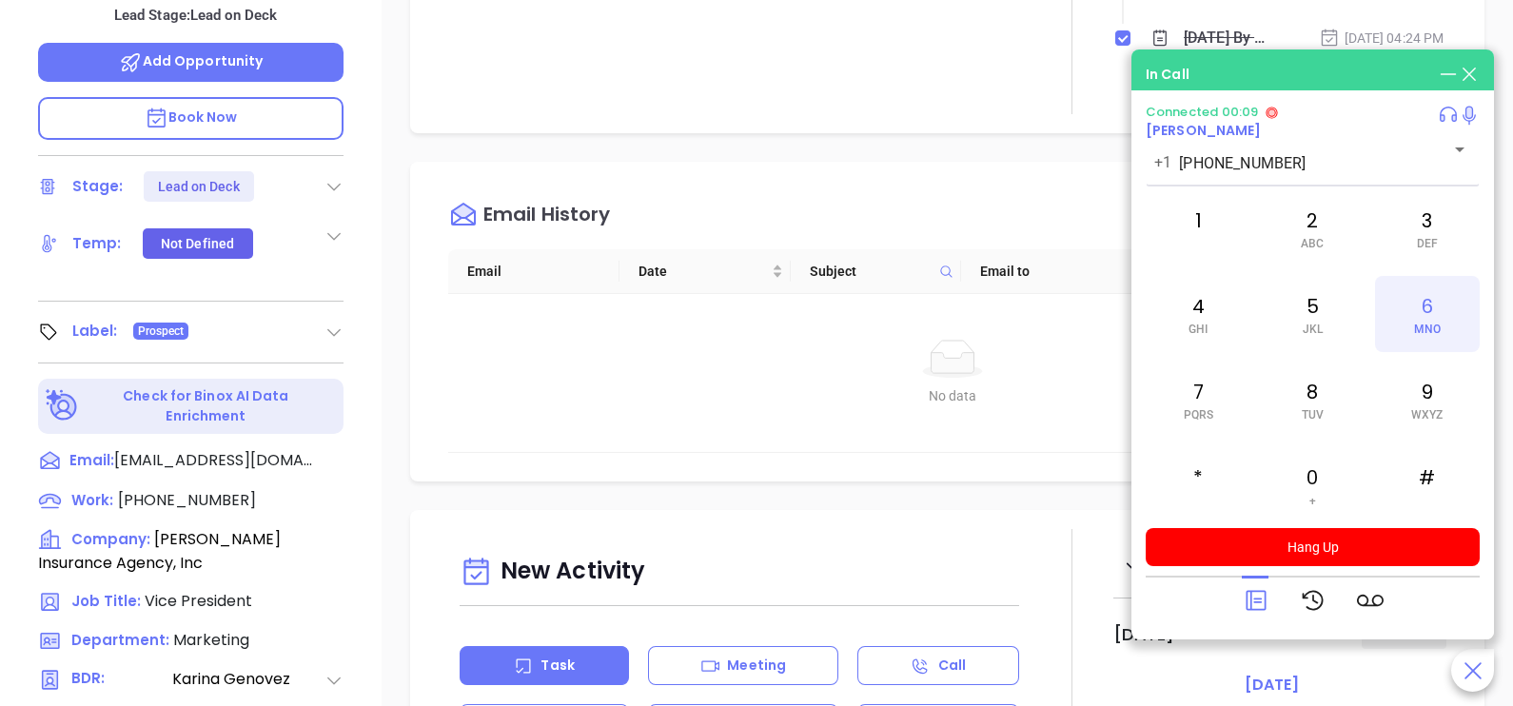
click at [1441, 310] on div "6 MNO" at bounding box center [1427, 314] width 105 height 76
click at [1421, 233] on div "3 DEF" at bounding box center [1427, 228] width 105 height 76
click at [1320, 228] on div "2 ABC" at bounding box center [1312, 228] width 105 height 76
click at [1222, 310] on div "4 GHI" at bounding box center [1198, 314] width 105 height 76
click at [1199, 421] on div "7 PQRS" at bounding box center [1198, 400] width 105 height 76
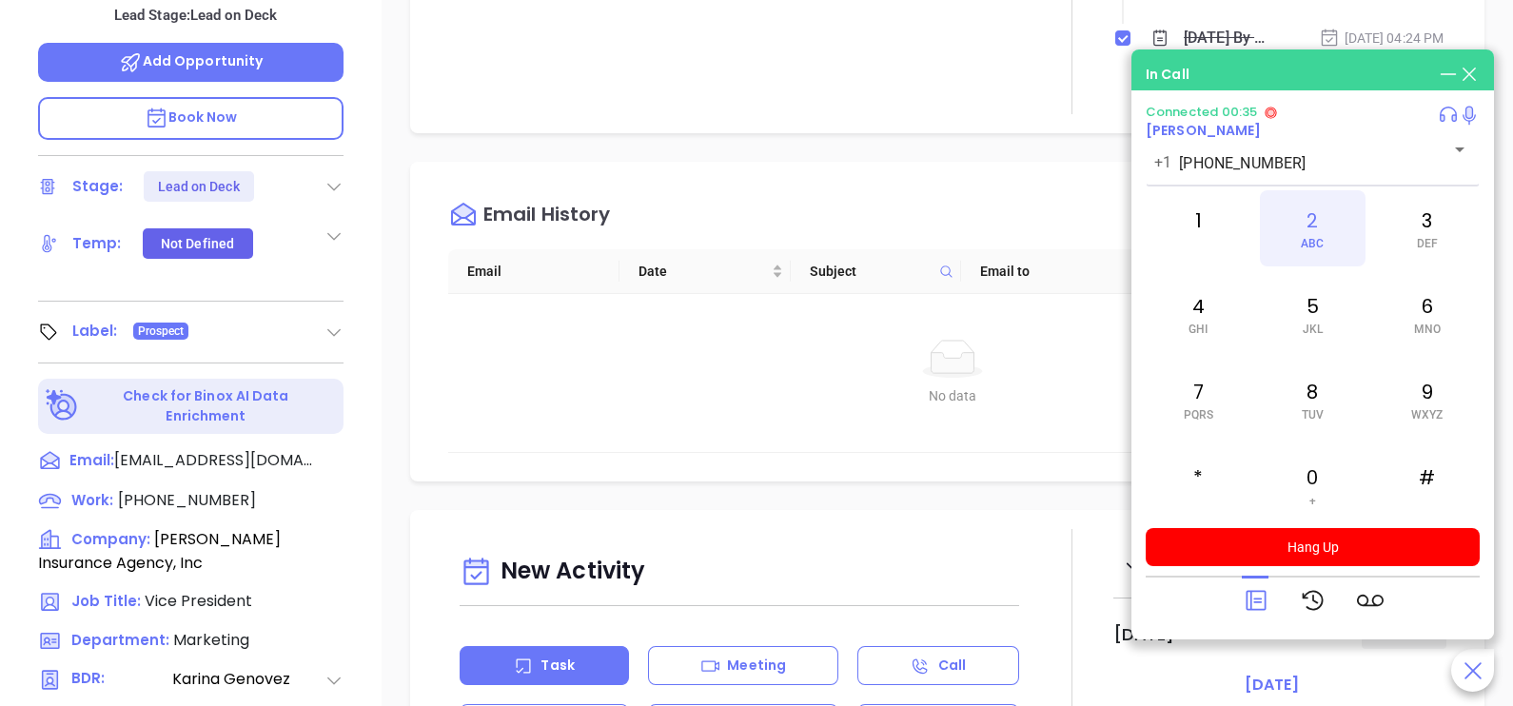
click at [1322, 238] on span "ABC" at bounding box center [1312, 243] width 23 height 13
click at [1410, 304] on div "6 MNO" at bounding box center [1427, 314] width 105 height 76
click at [1312, 216] on div "2 ABC" at bounding box center [1312, 228] width 105 height 76
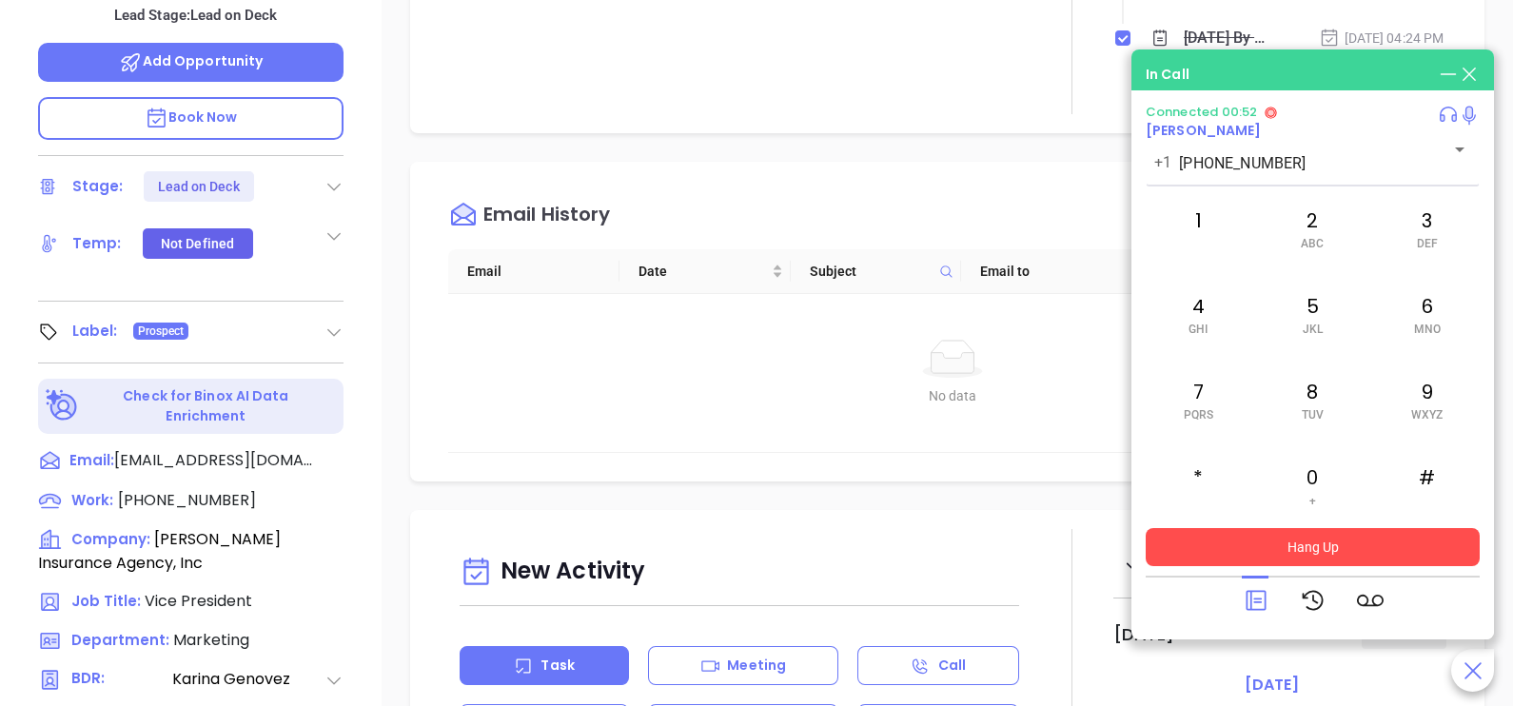
click at [1385, 536] on button "Hang Up" at bounding box center [1313, 547] width 334 height 38
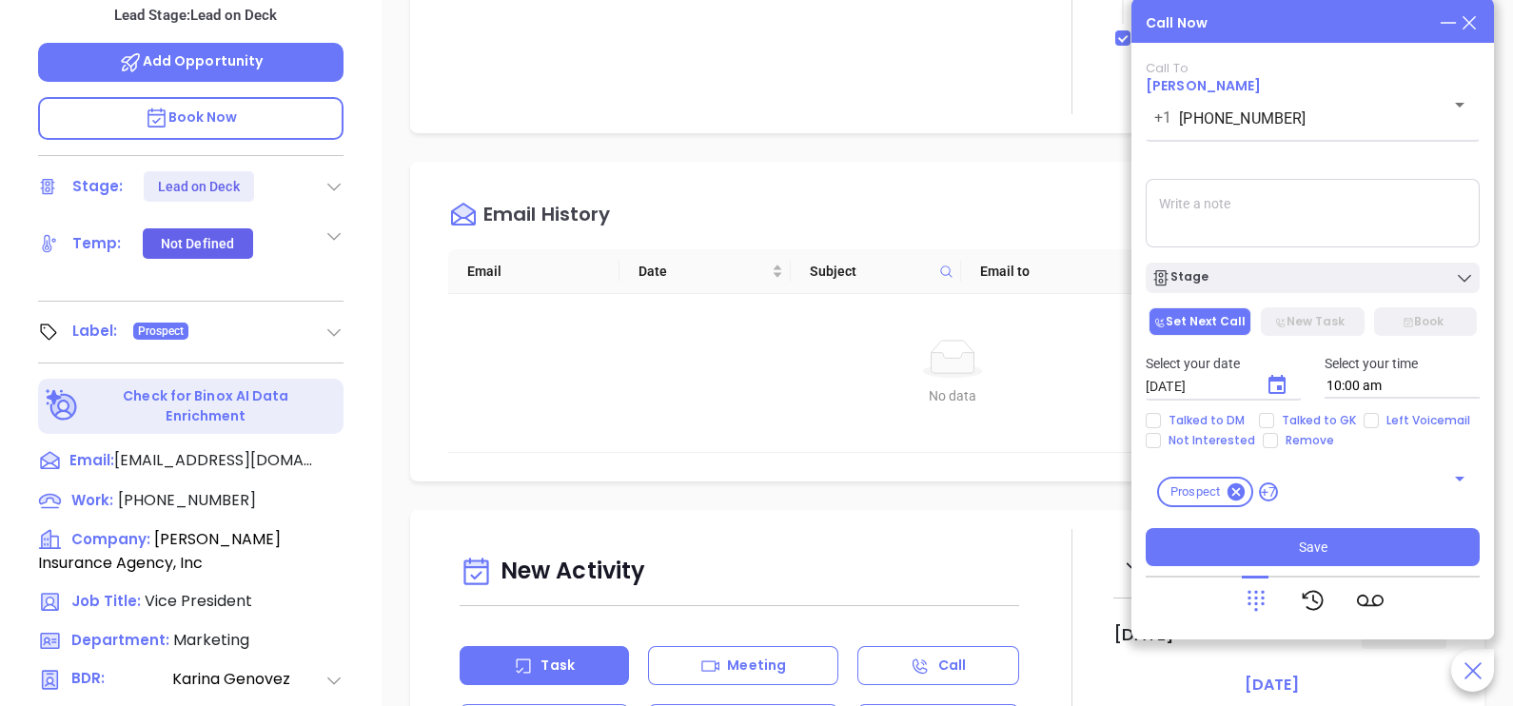
click at [1474, 20] on icon at bounding box center [1469, 22] width 21 height 21
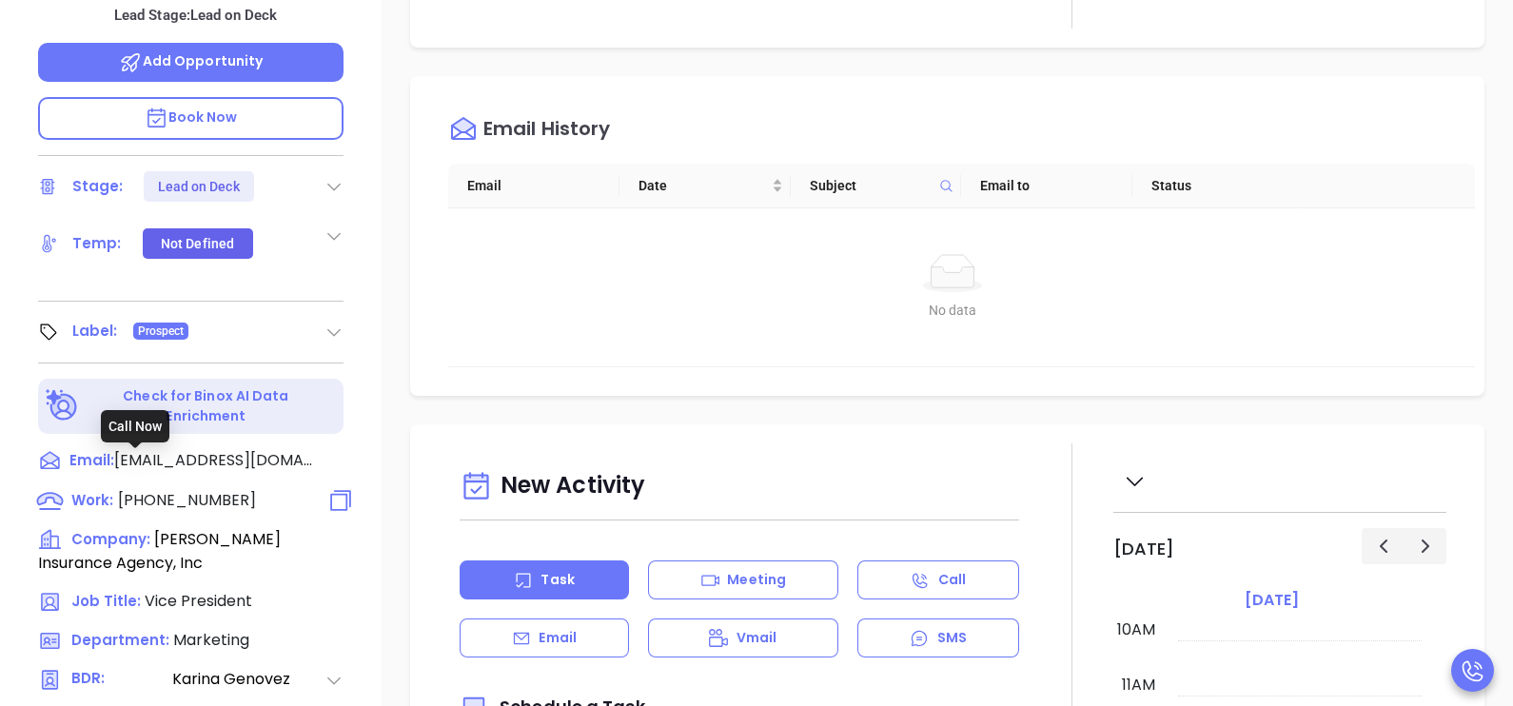
click at [226, 489] on span "[PHONE_NUMBER]" at bounding box center [187, 500] width 138 height 22
type input "[PHONE_NUMBER]"
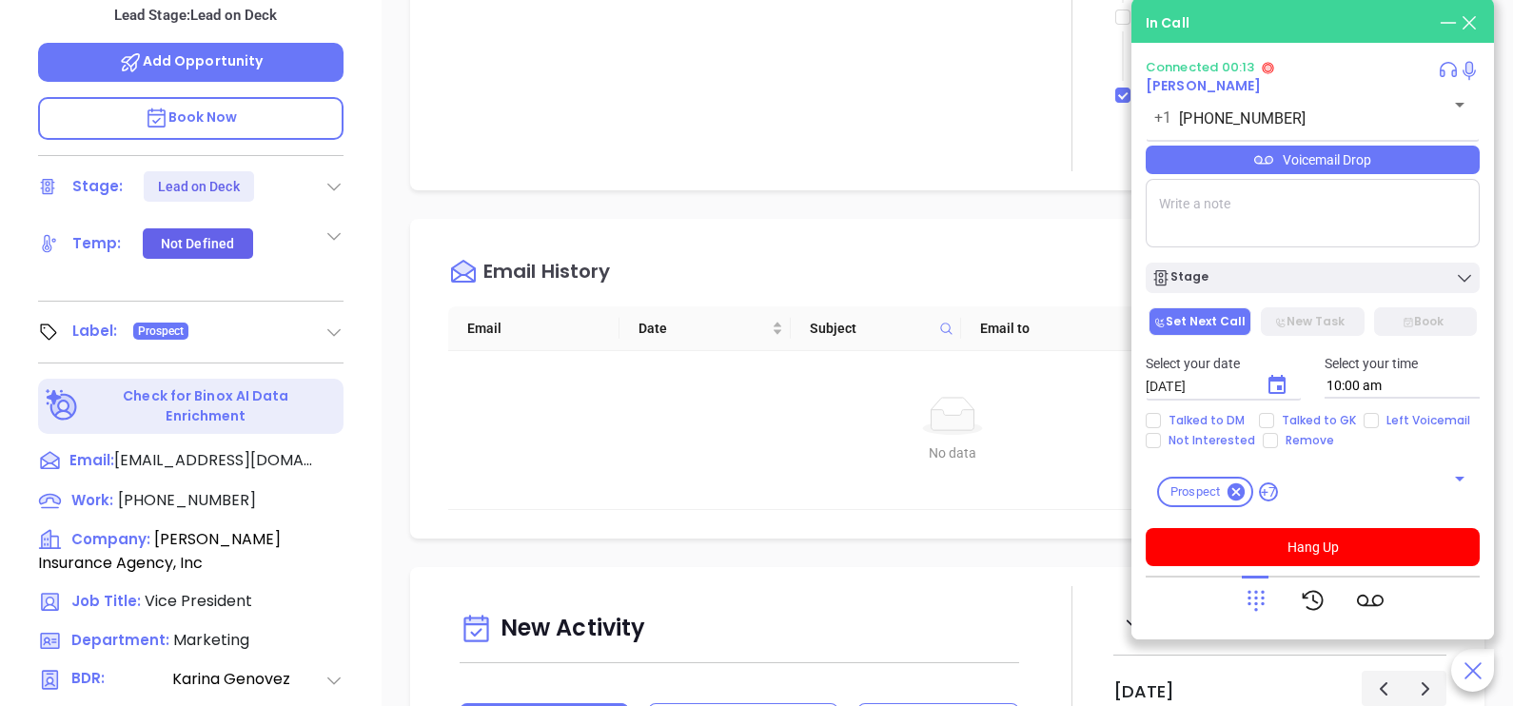
click at [1237, 589] on div at bounding box center [1313, 600] width 334 height 49
click at [1245, 592] on icon at bounding box center [1256, 600] width 27 height 27
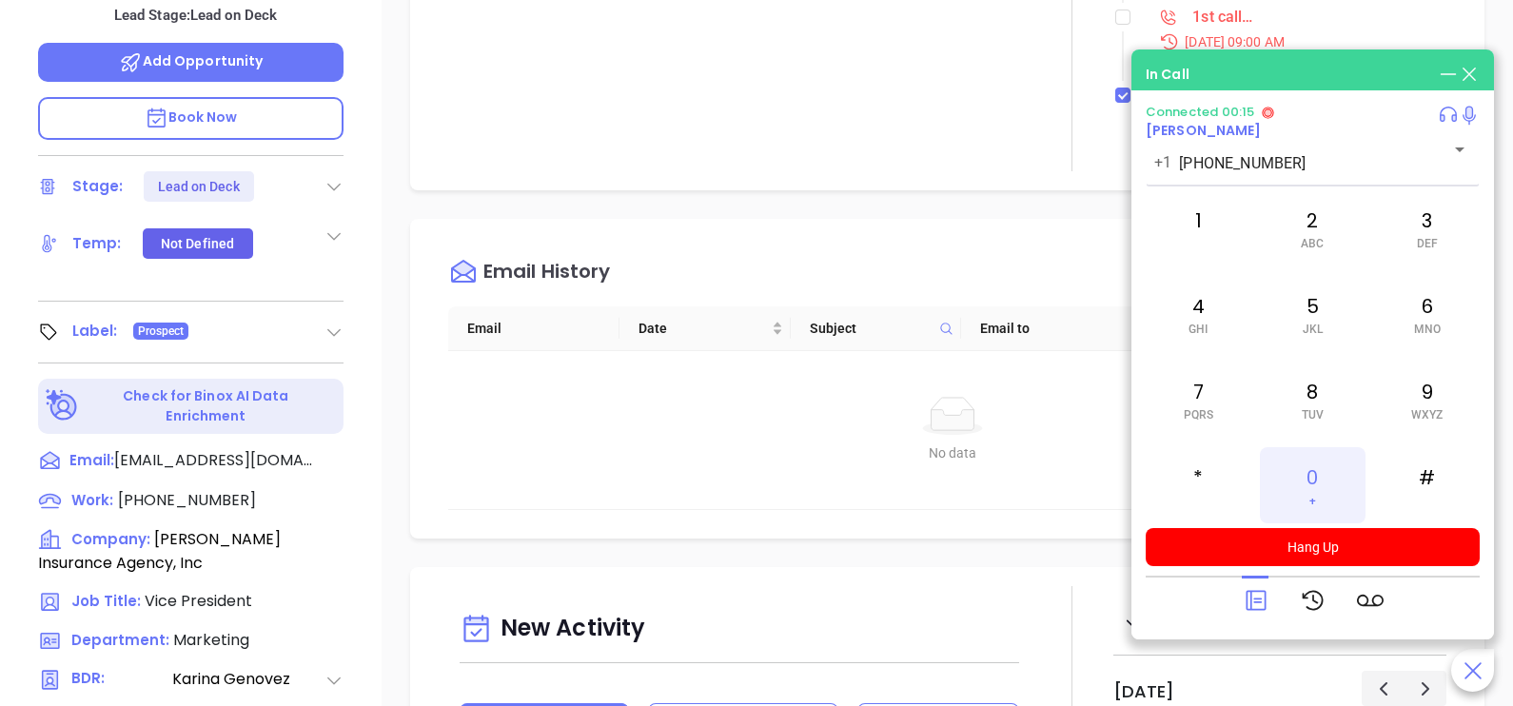
click at [1300, 482] on div "0 +" at bounding box center [1312, 485] width 105 height 76
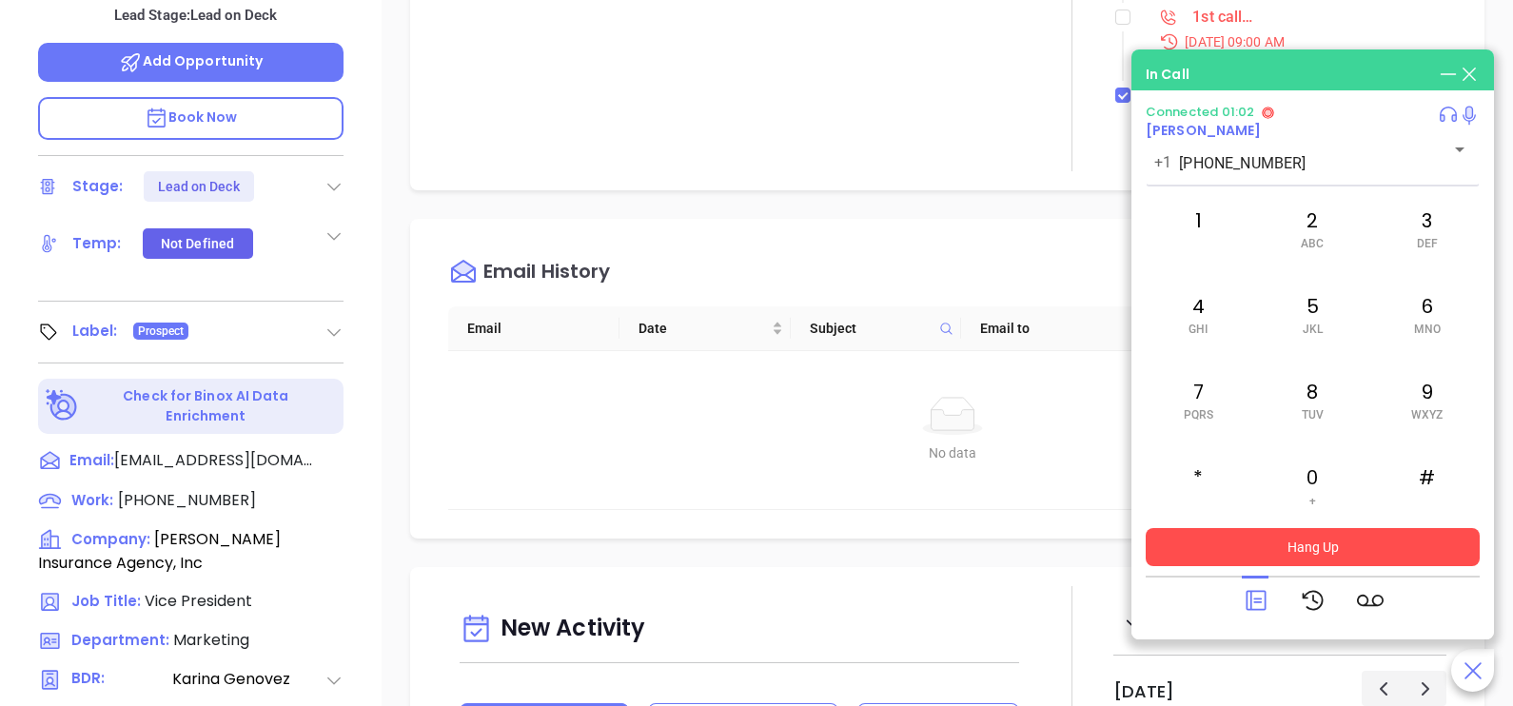
click at [1377, 544] on button "Hang Up" at bounding box center [1313, 547] width 334 height 38
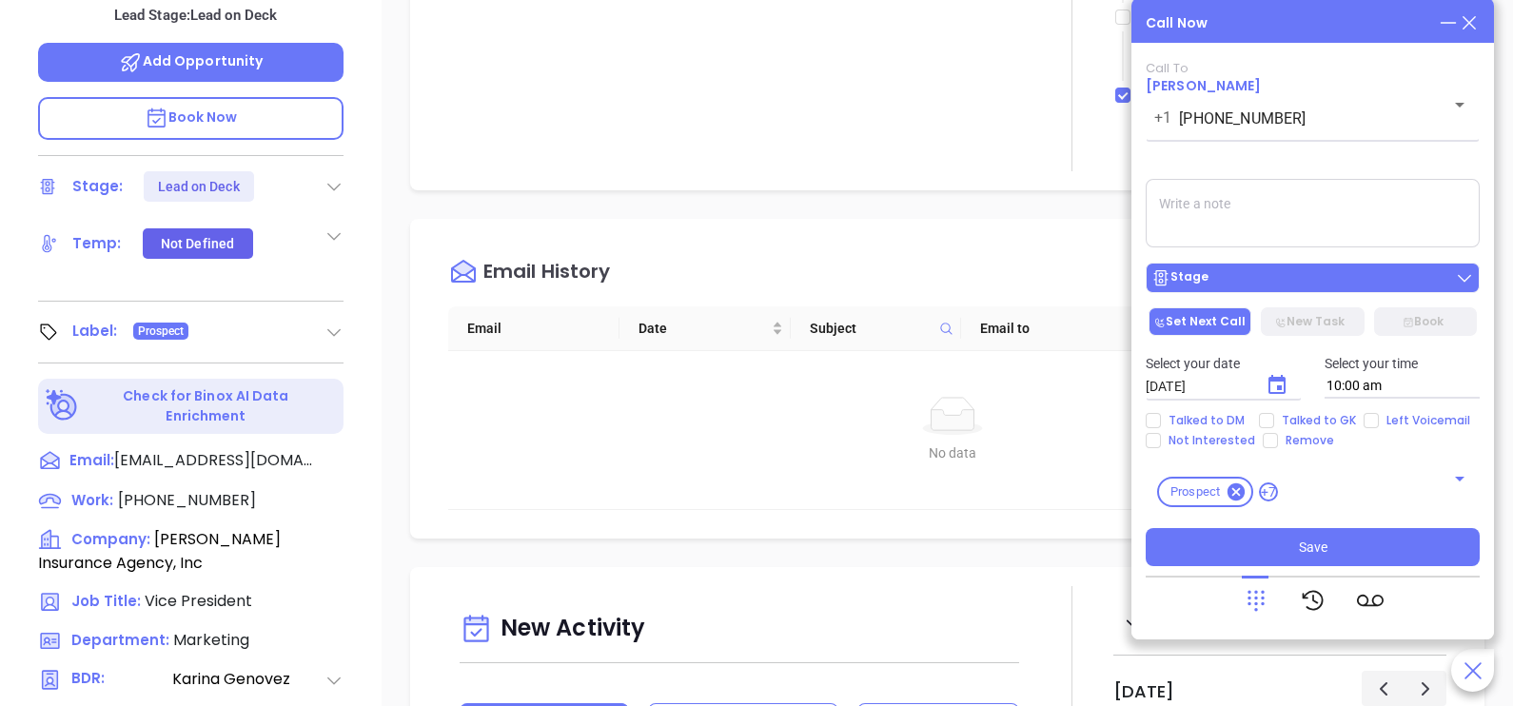
click at [1348, 275] on div "Stage" at bounding box center [1312, 277] width 323 height 19
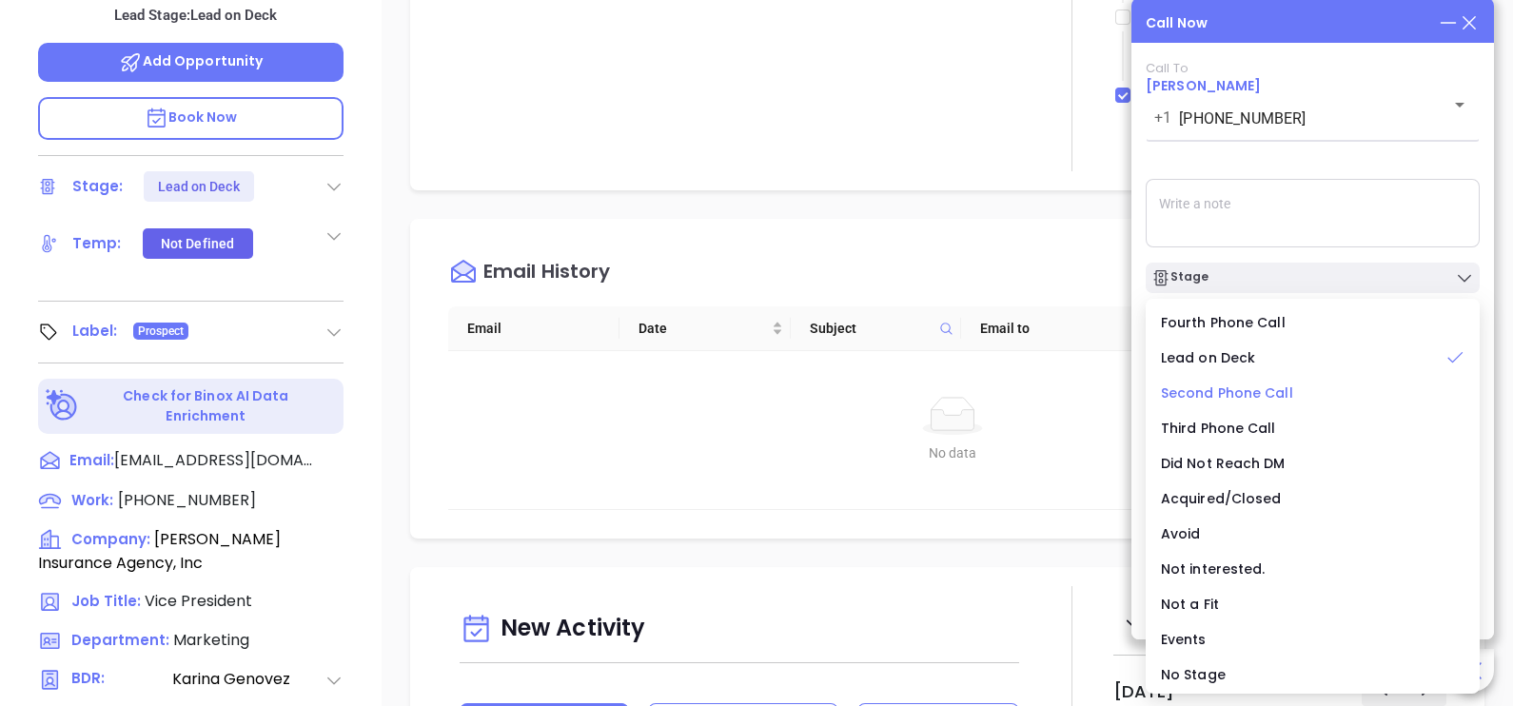
click at [1227, 398] on span "Second Phone Call" at bounding box center [1227, 392] width 132 height 19
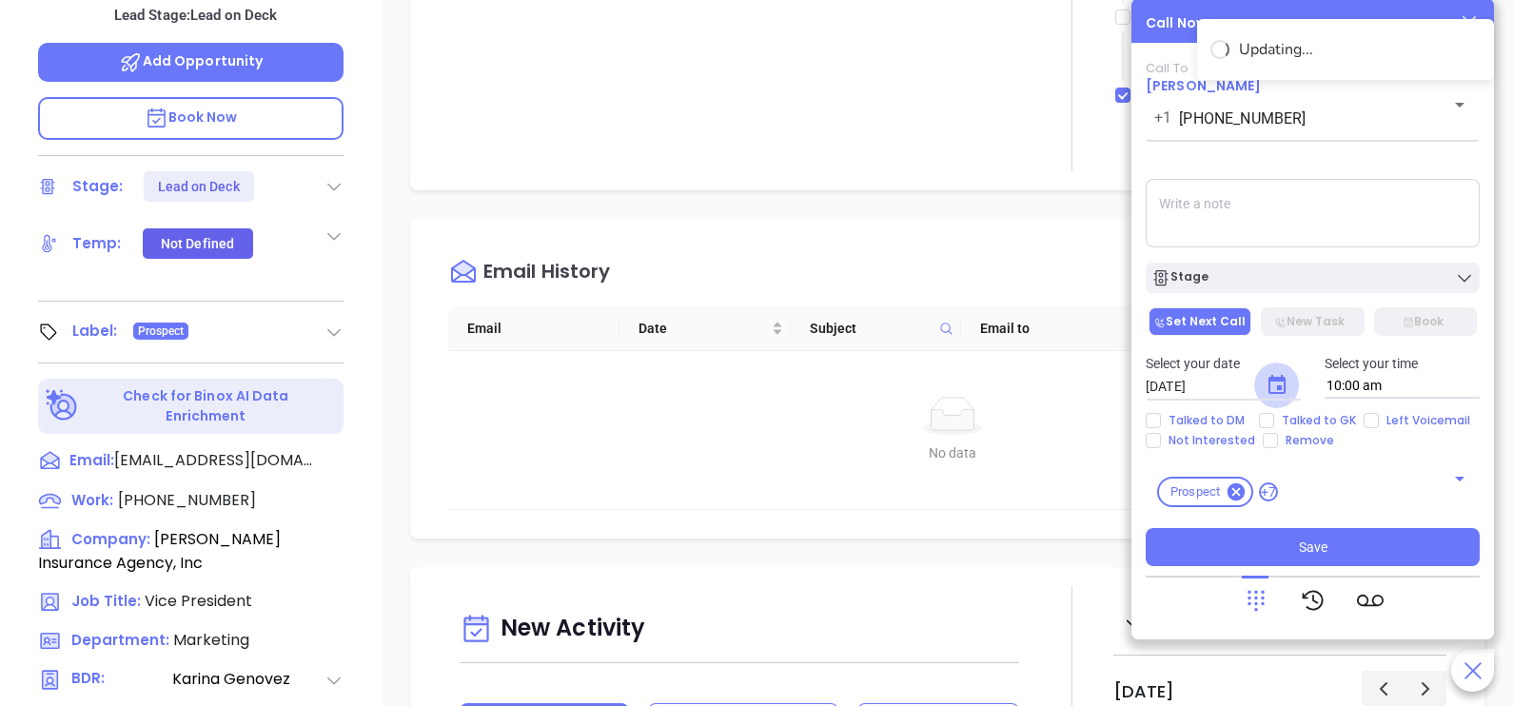
click at [1275, 387] on icon "Choose date, selected date is Oct 1, 2025" at bounding box center [1276, 385] width 23 height 23
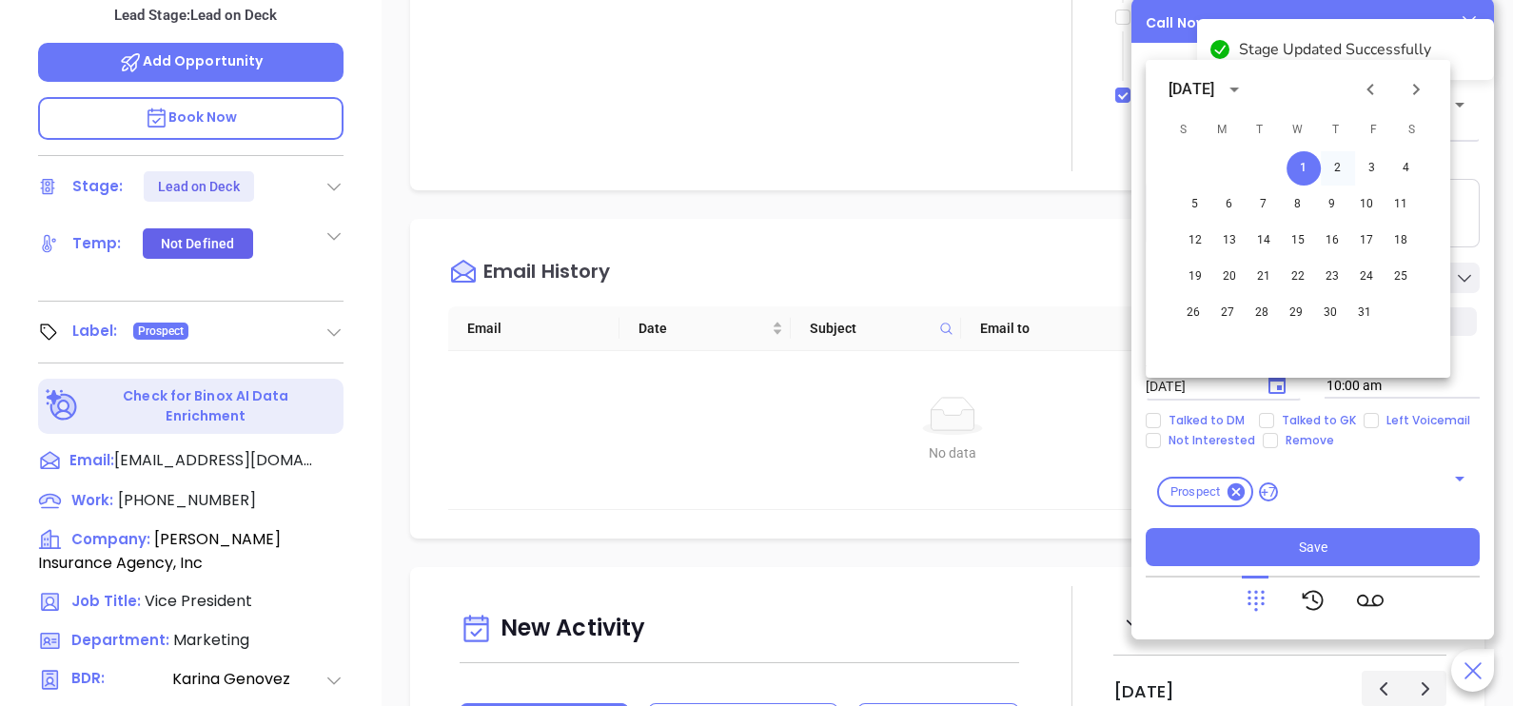
click at [1341, 175] on button "2" at bounding box center [1338, 168] width 34 height 34
type input "[DATE]"
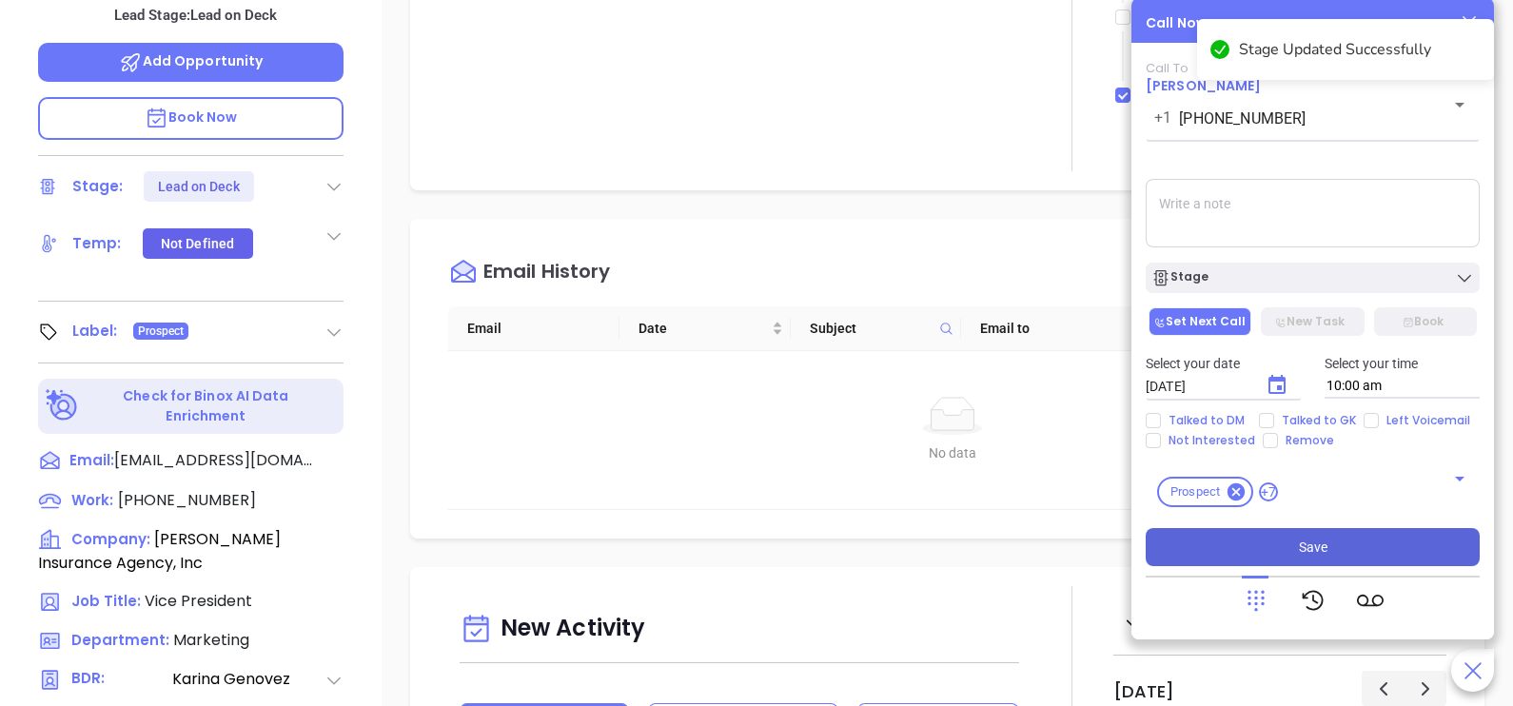
click at [1261, 544] on button "Save" at bounding box center [1313, 547] width 334 height 38
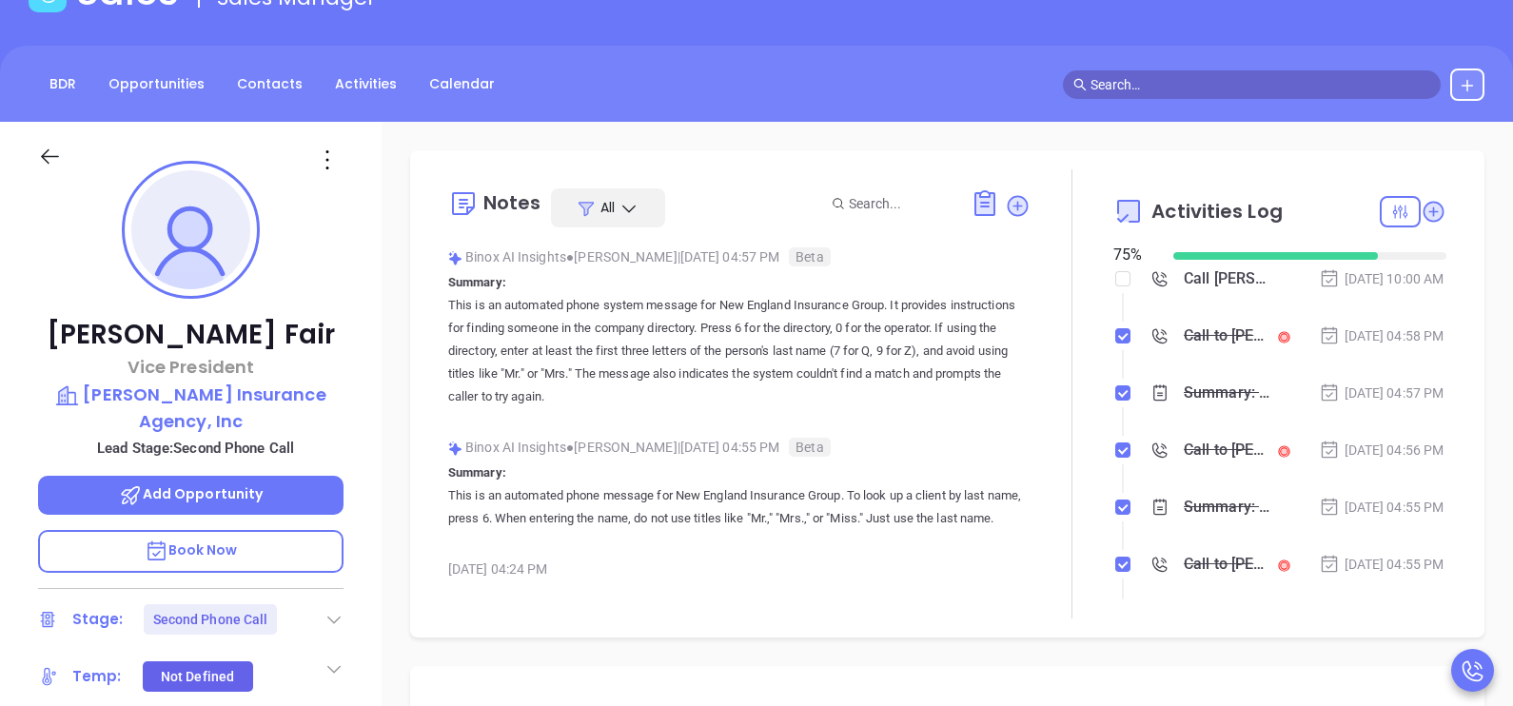
scroll to position [143, 0]
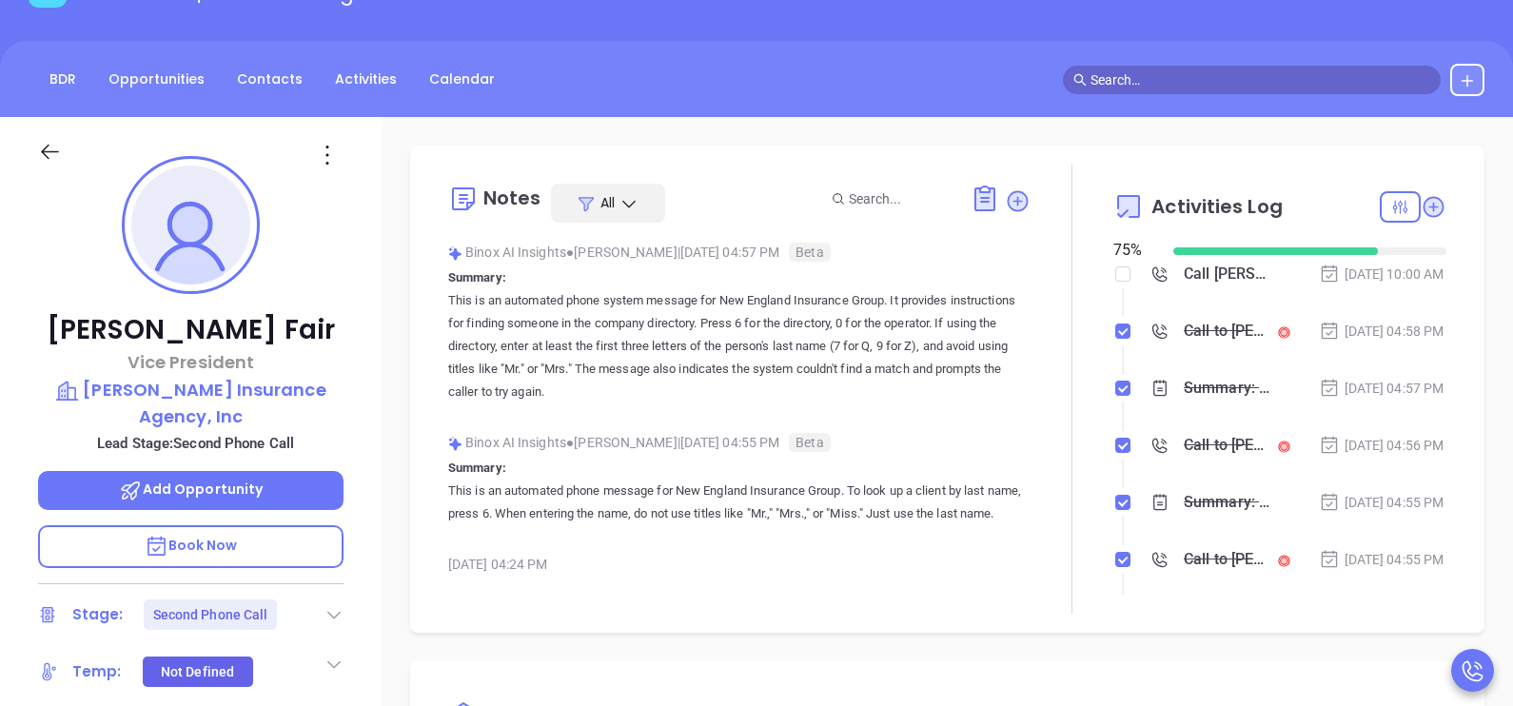
click at [1378, 399] on div "[DATE] 04:57 PM" at bounding box center [1382, 388] width 126 height 21
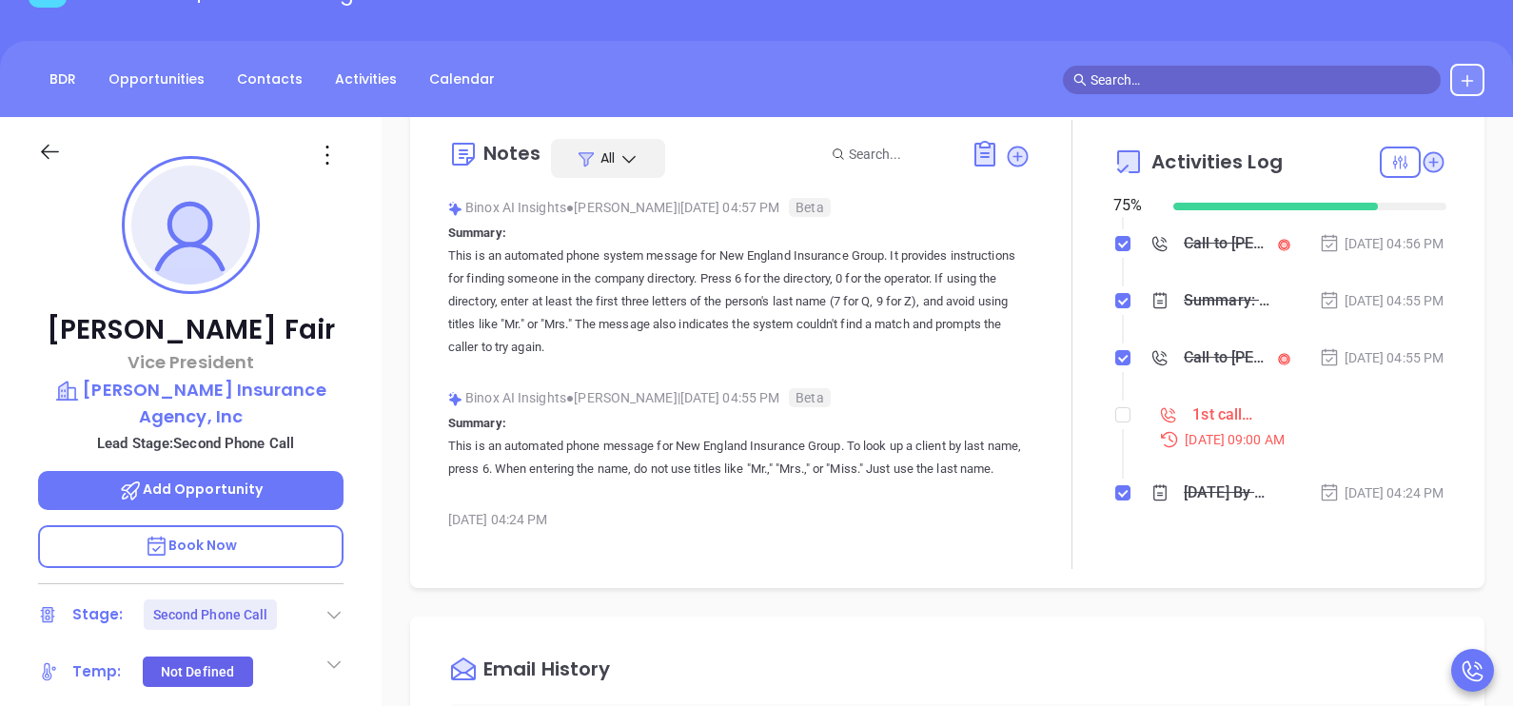
scroll to position [47, 0]
click at [1119, 408] on li "1st call to MA INS lead [DATE] 09:00 AM" at bounding box center [1282, 441] width 328 height 73
click at [1117, 408] on input "checkbox" at bounding box center [1122, 412] width 15 height 15
checkbox input "true"
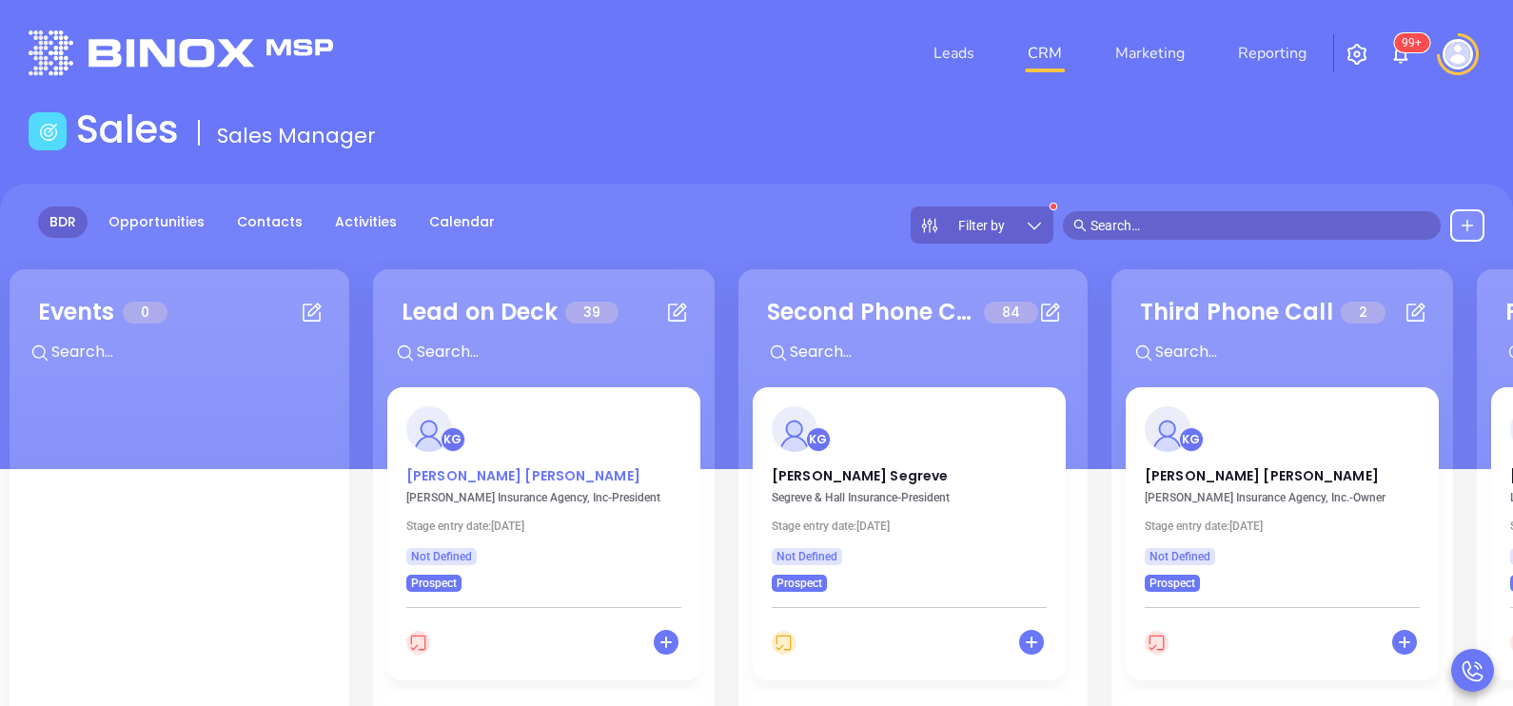
click at [460, 476] on p "[PERSON_NAME]" at bounding box center [543, 471] width 275 height 10
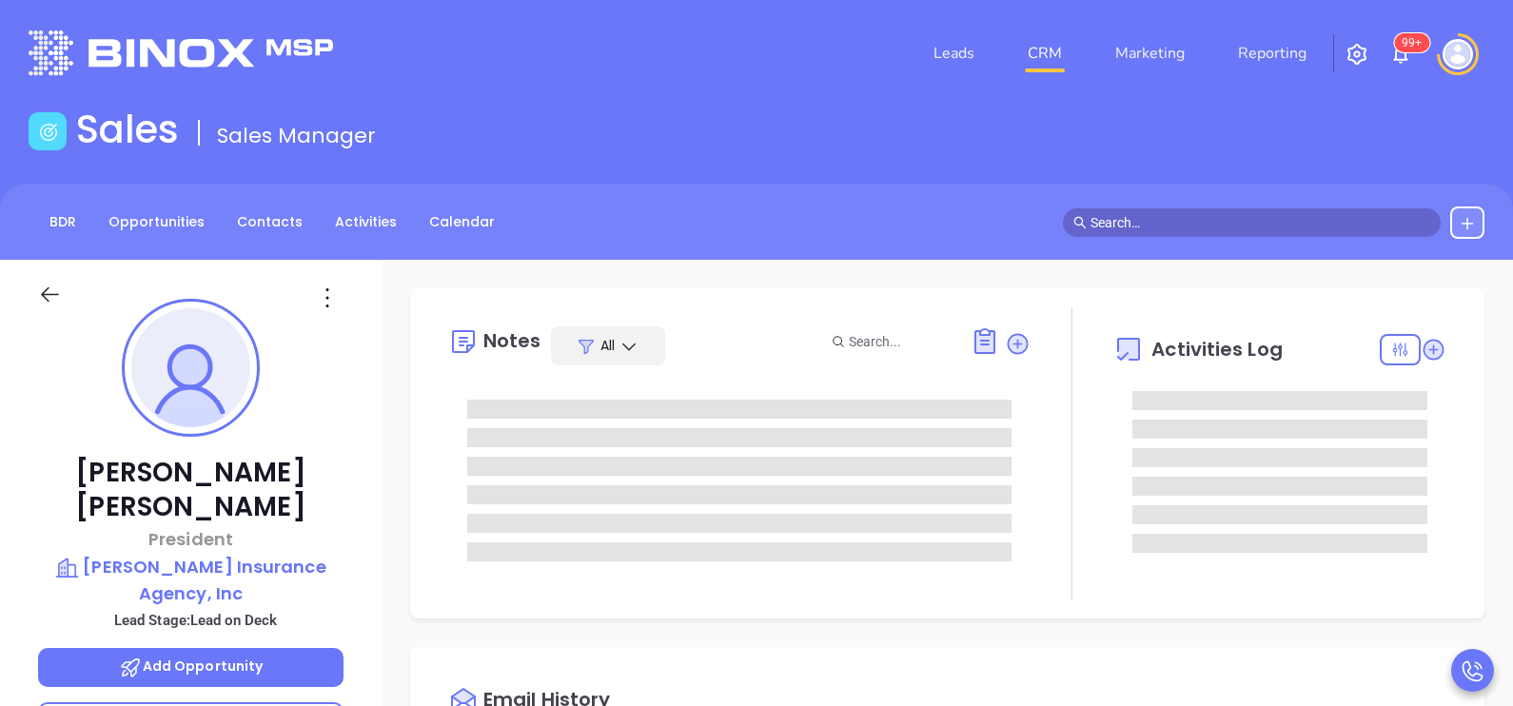
type input "[DATE]"
type input "[PERSON_NAME]"
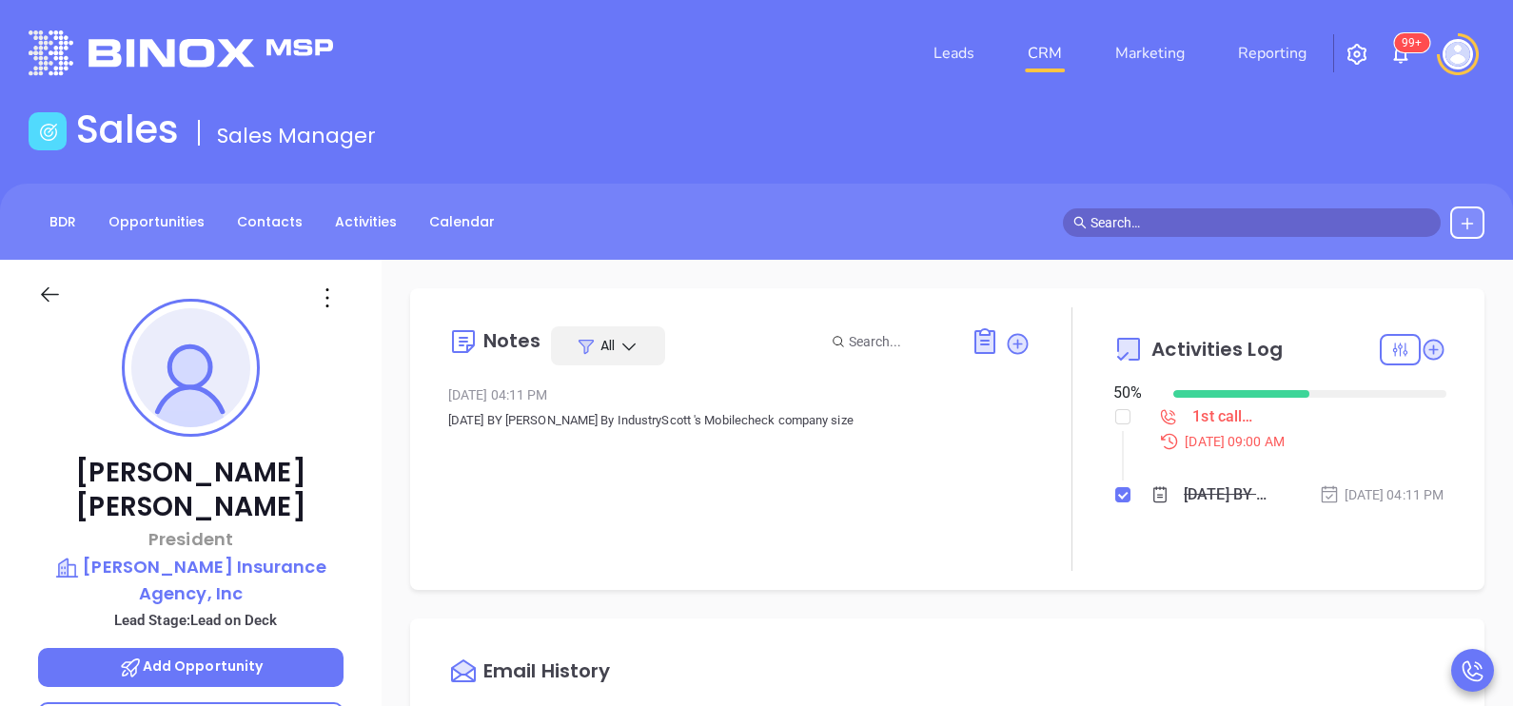
click at [372, 421] on div "[PERSON_NAME] President [PERSON_NAME] Insurance Agency, Inc Lead Stage: Lead on…" at bounding box center [191, 701] width 382 height 883
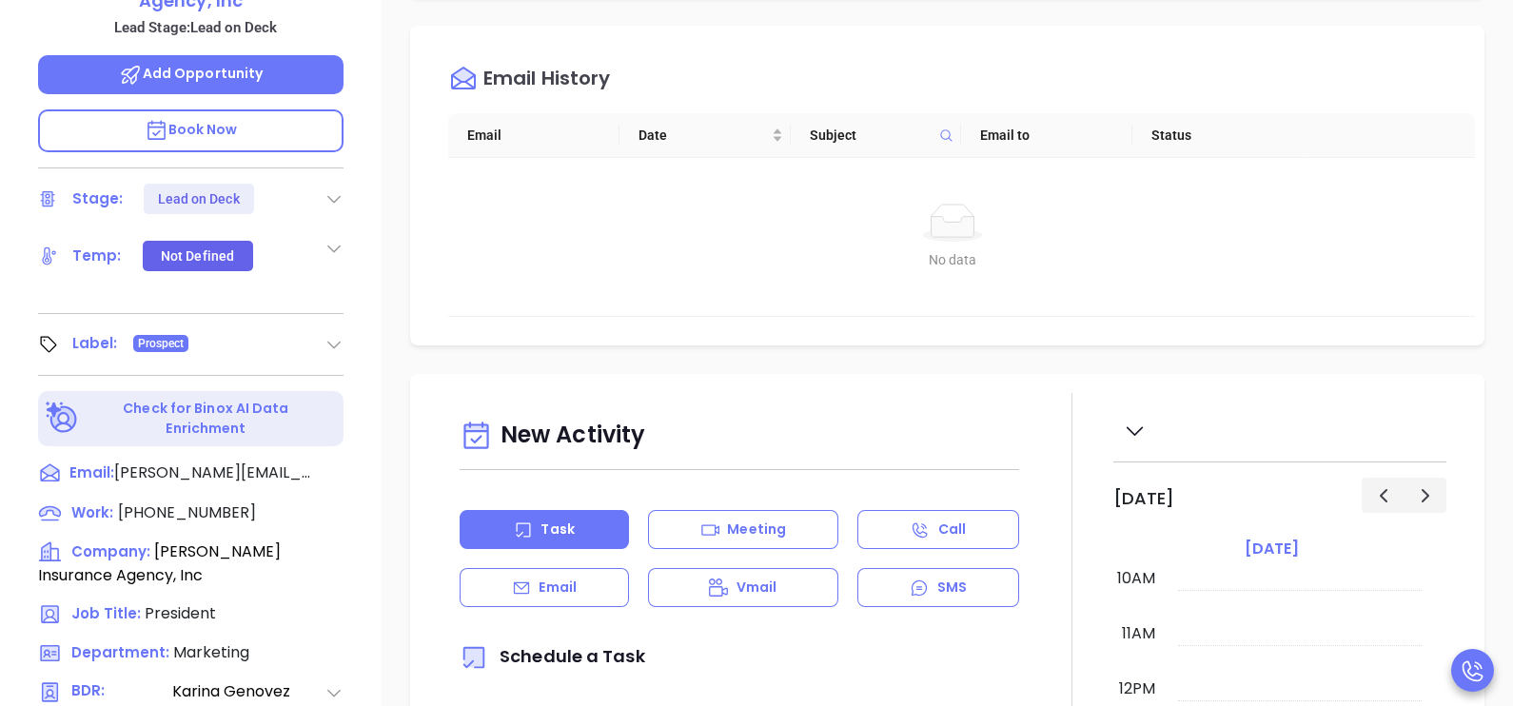
scroll to position [618, 0]
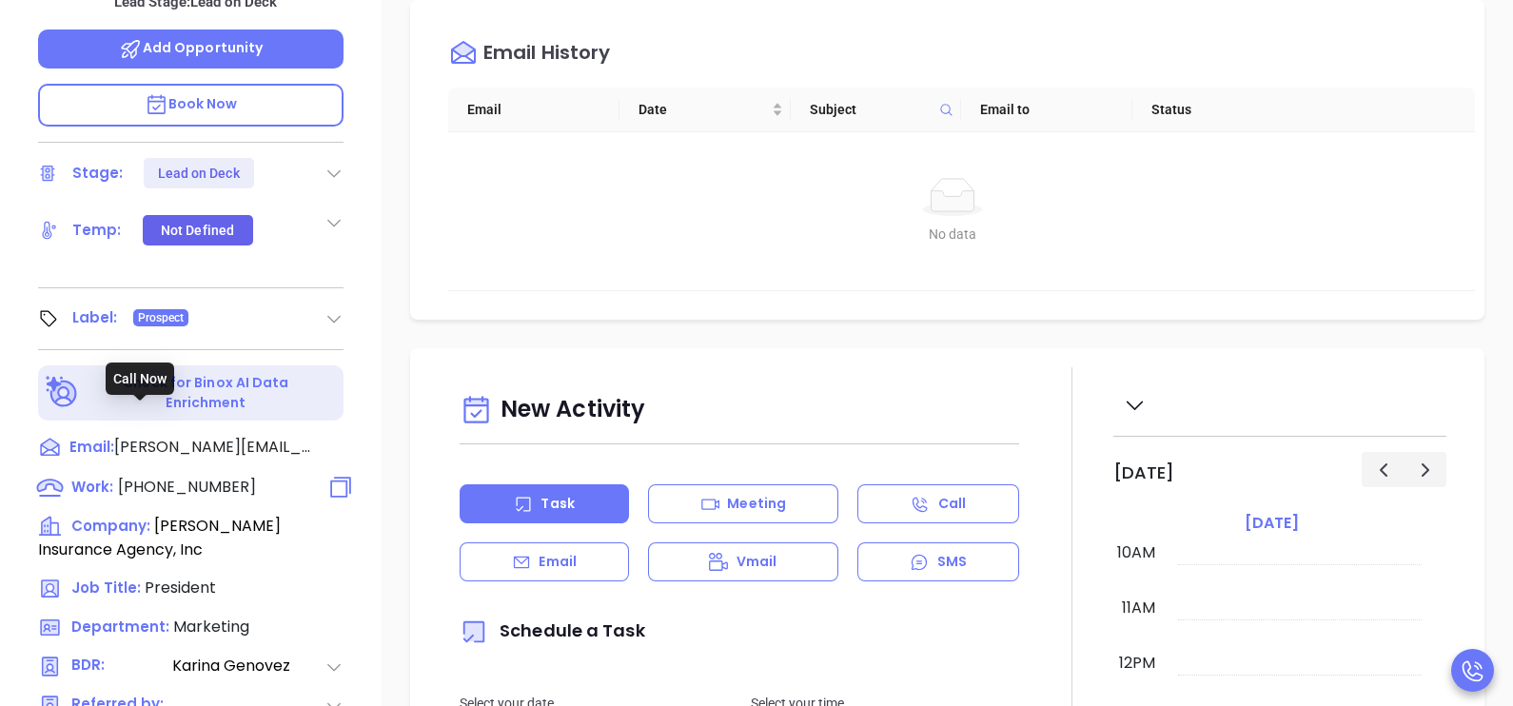
click at [219, 476] on span "[PHONE_NUMBER]" at bounding box center [187, 487] width 138 height 22
type input "[PHONE_NUMBER]"
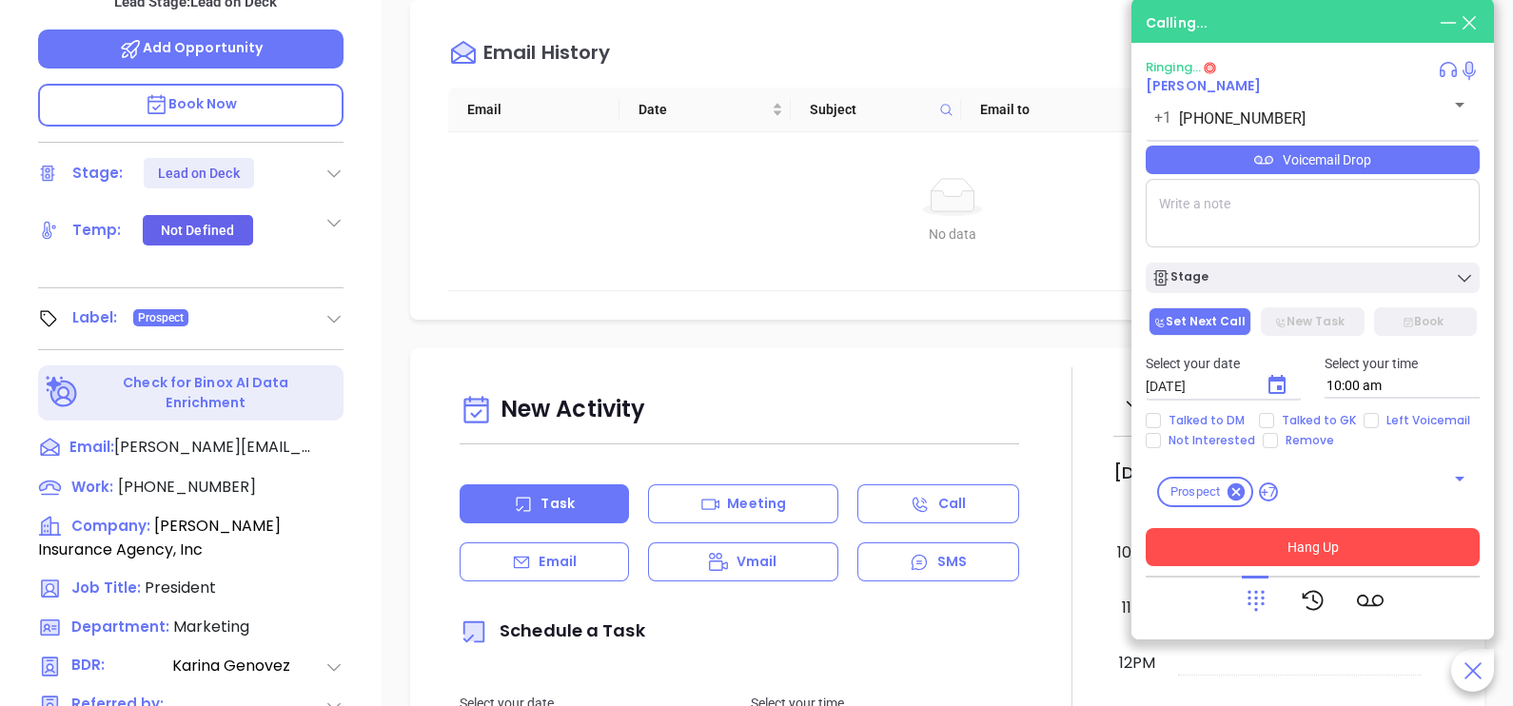
click at [1336, 542] on button "Hang Up" at bounding box center [1313, 547] width 334 height 38
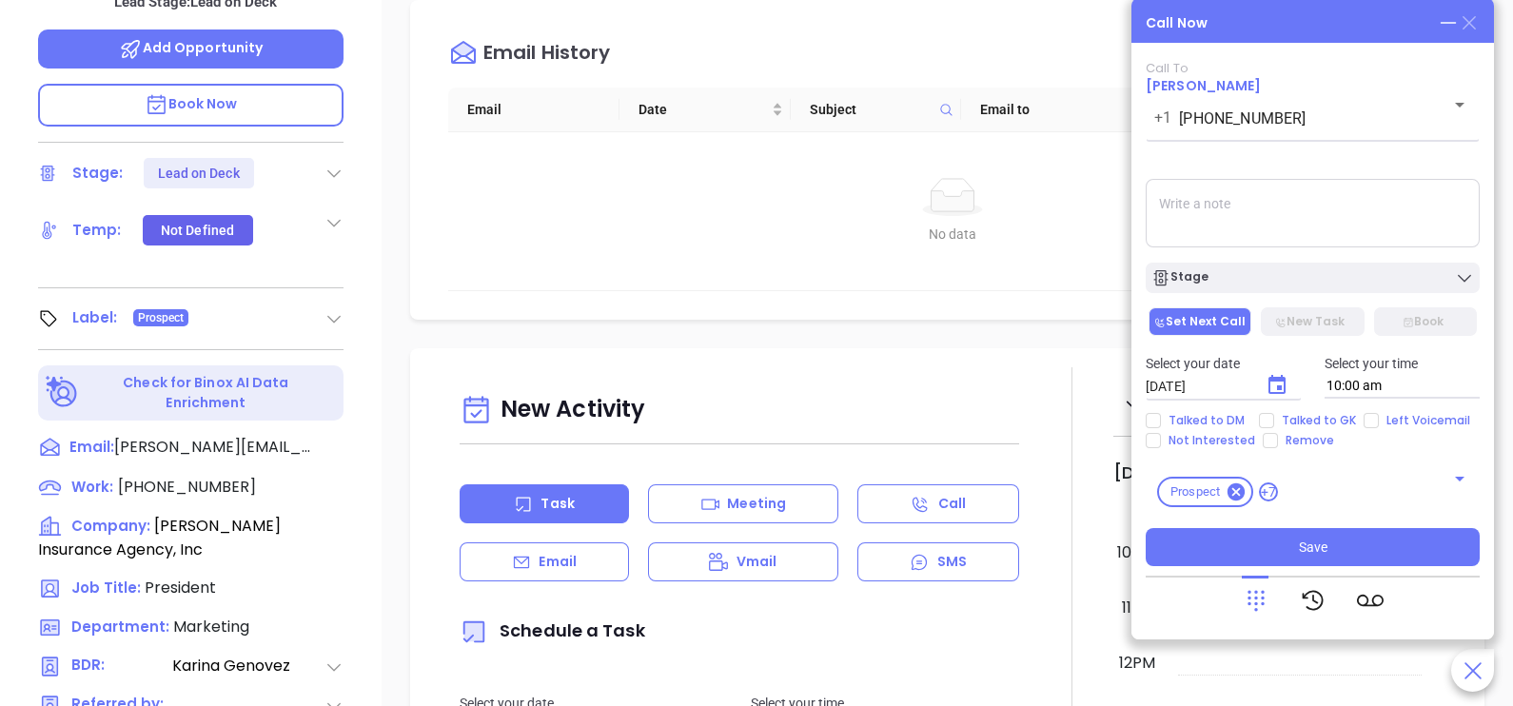
click at [1468, 22] on icon at bounding box center [1468, 22] width 13 height 13
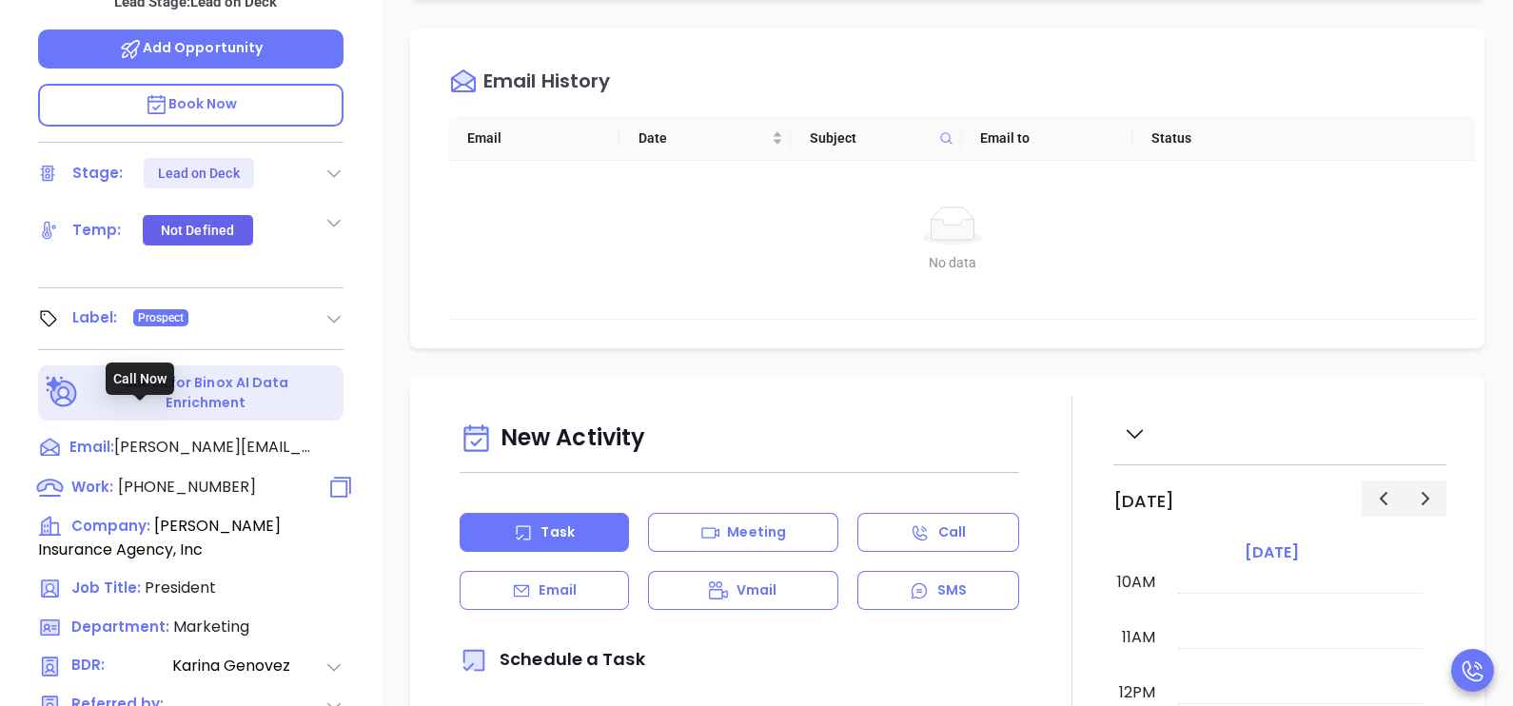
click at [174, 476] on span "[PHONE_NUMBER]" at bounding box center [187, 487] width 138 height 22
type input "[PHONE_NUMBER]"
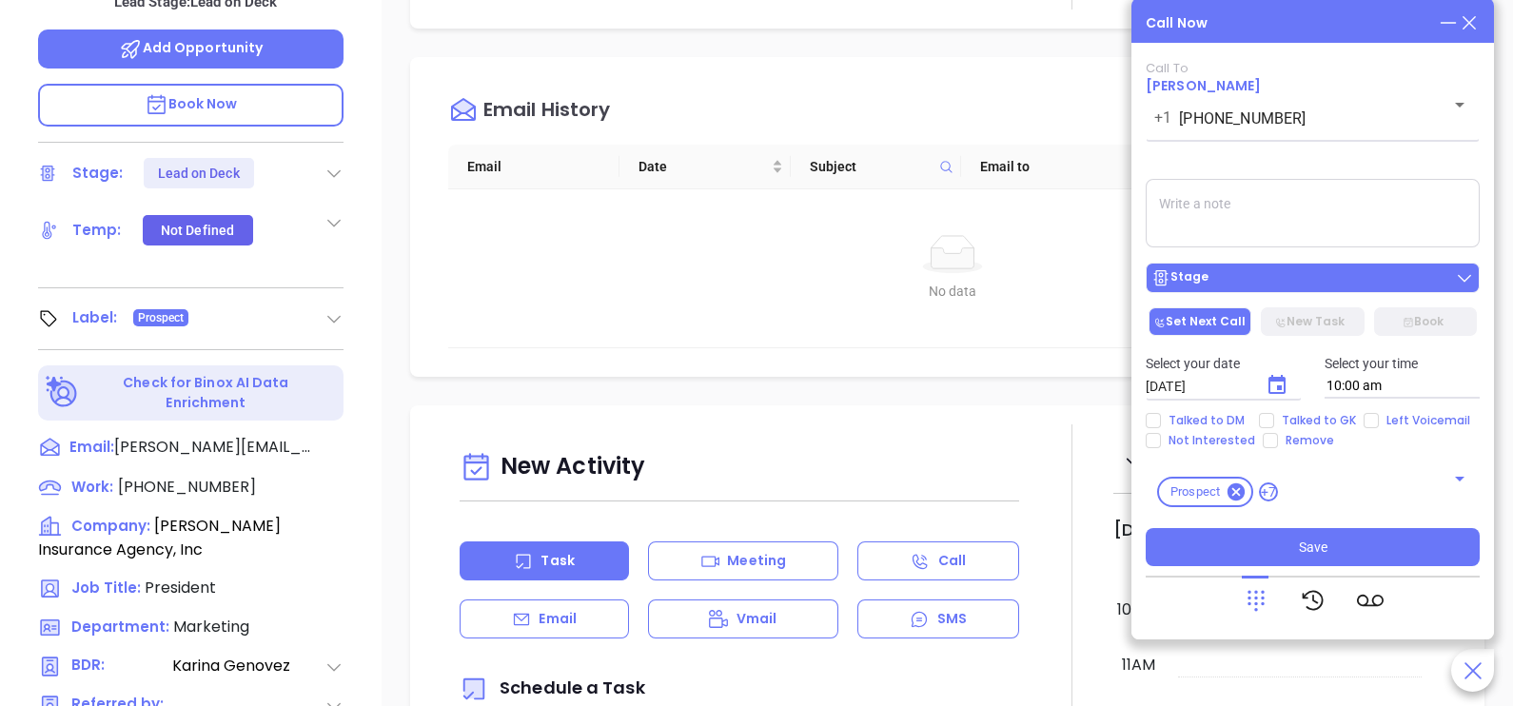
click at [1264, 285] on div "Stage" at bounding box center [1312, 277] width 323 height 19
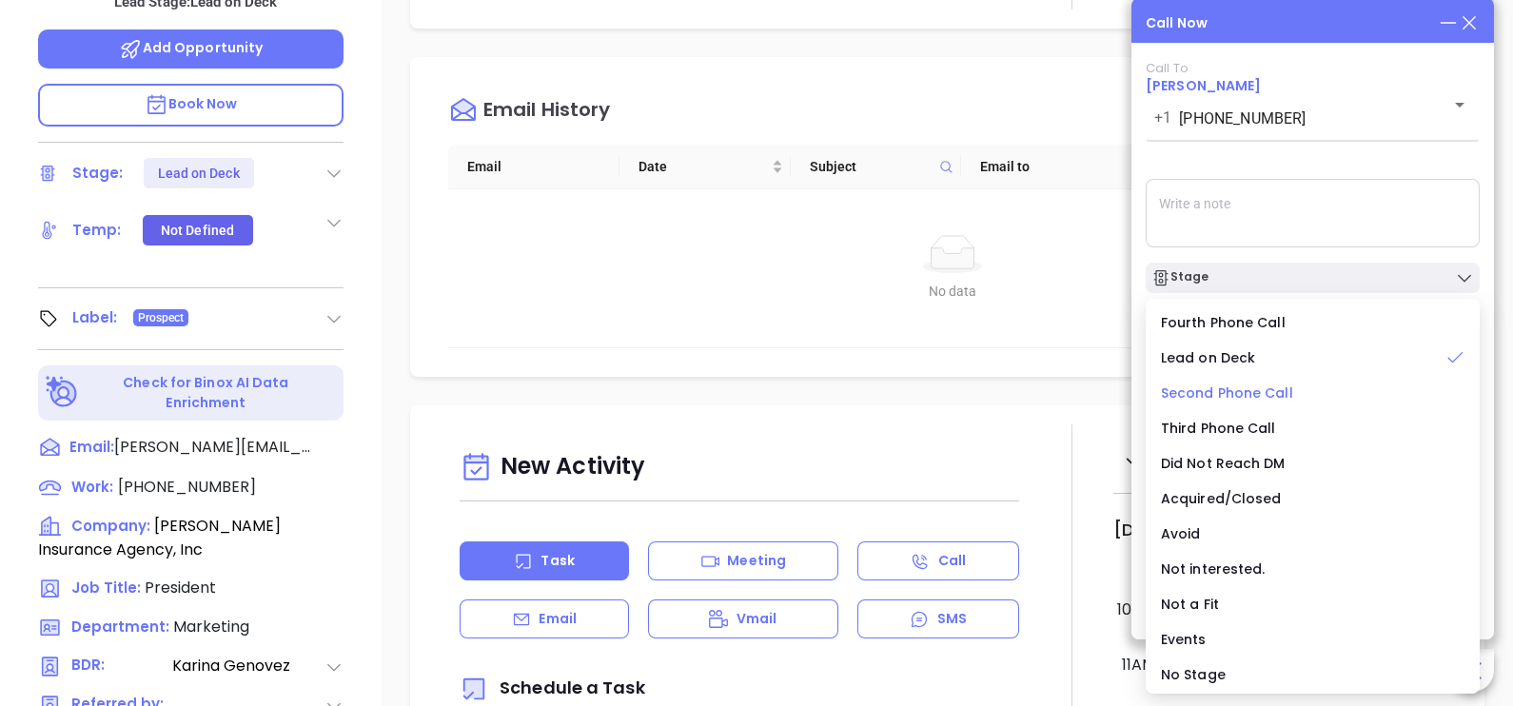
click at [1263, 387] on span "Second Phone Call" at bounding box center [1227, 392] width 132 height 19
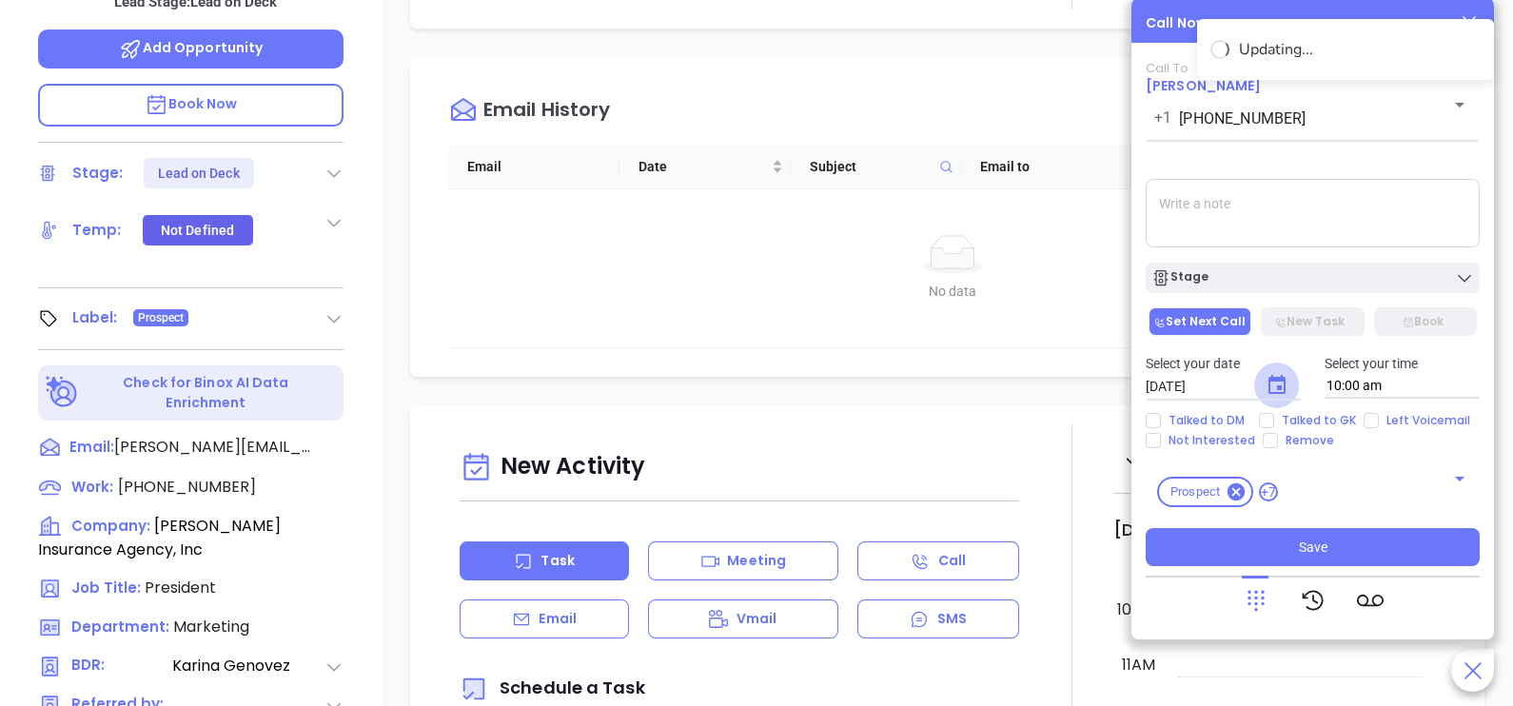
click at [1275, 391] on icon "Choose date, selected date is Oct 1, 2025" at bounding box center [1276, 385] width 23 height 23
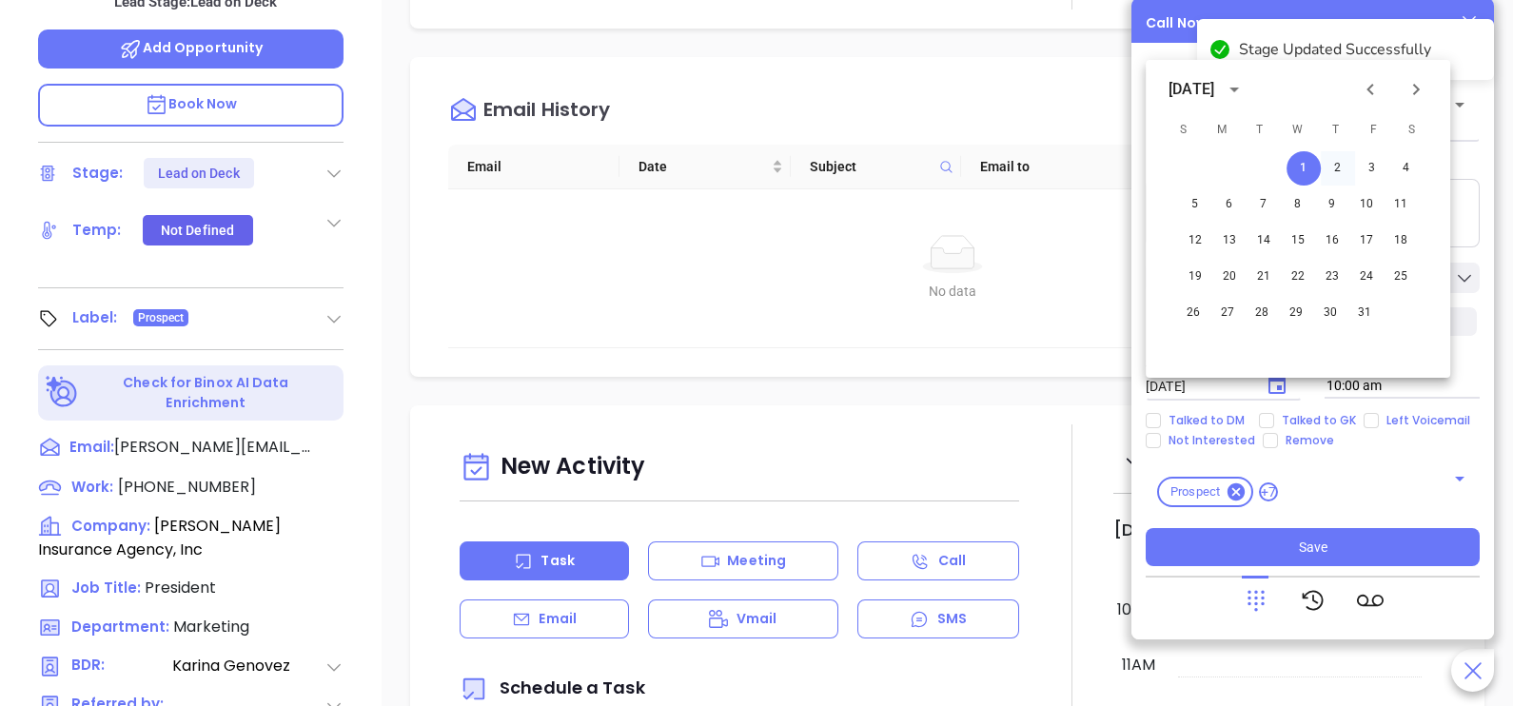
click at [1329, 173] on button "2" at bounding box center [1338, 168] width 34 height 34
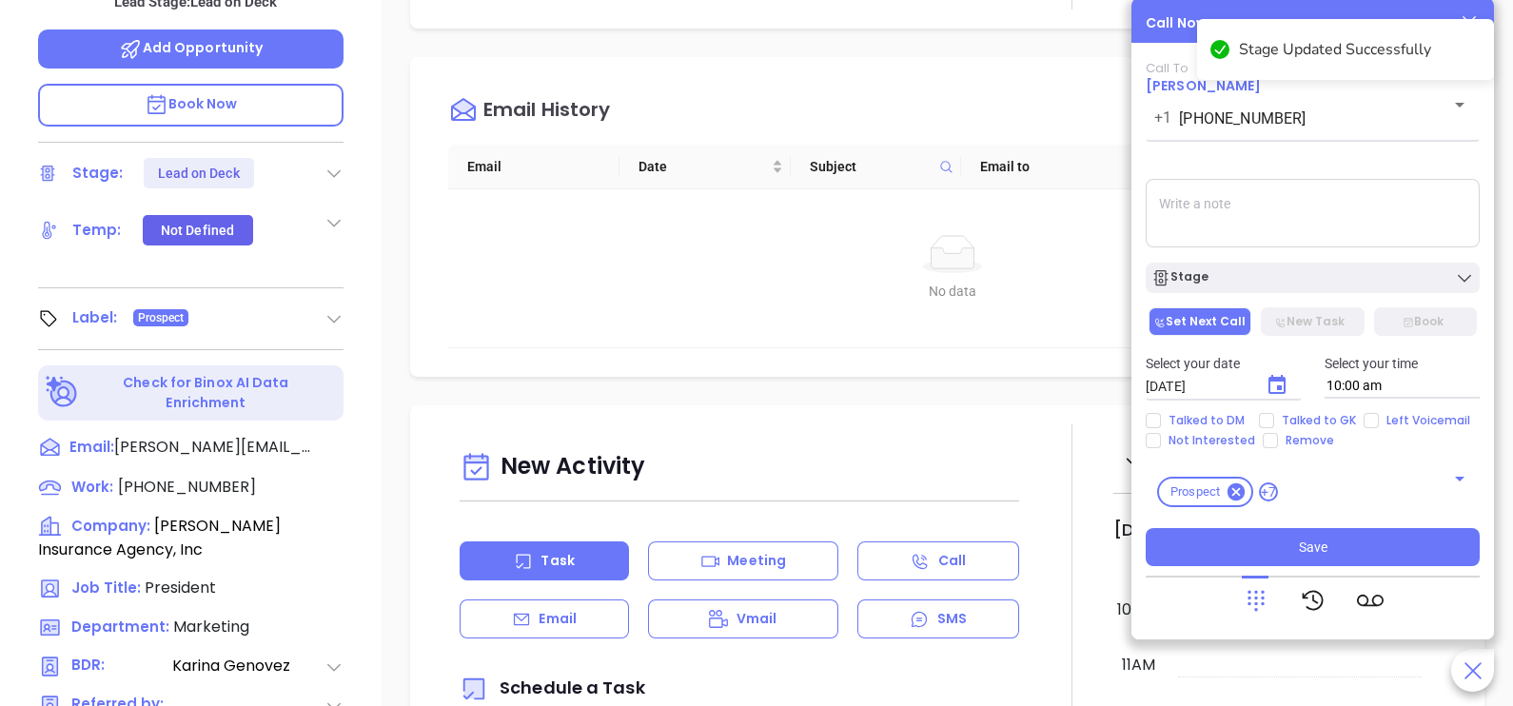
type input "[DATE]"
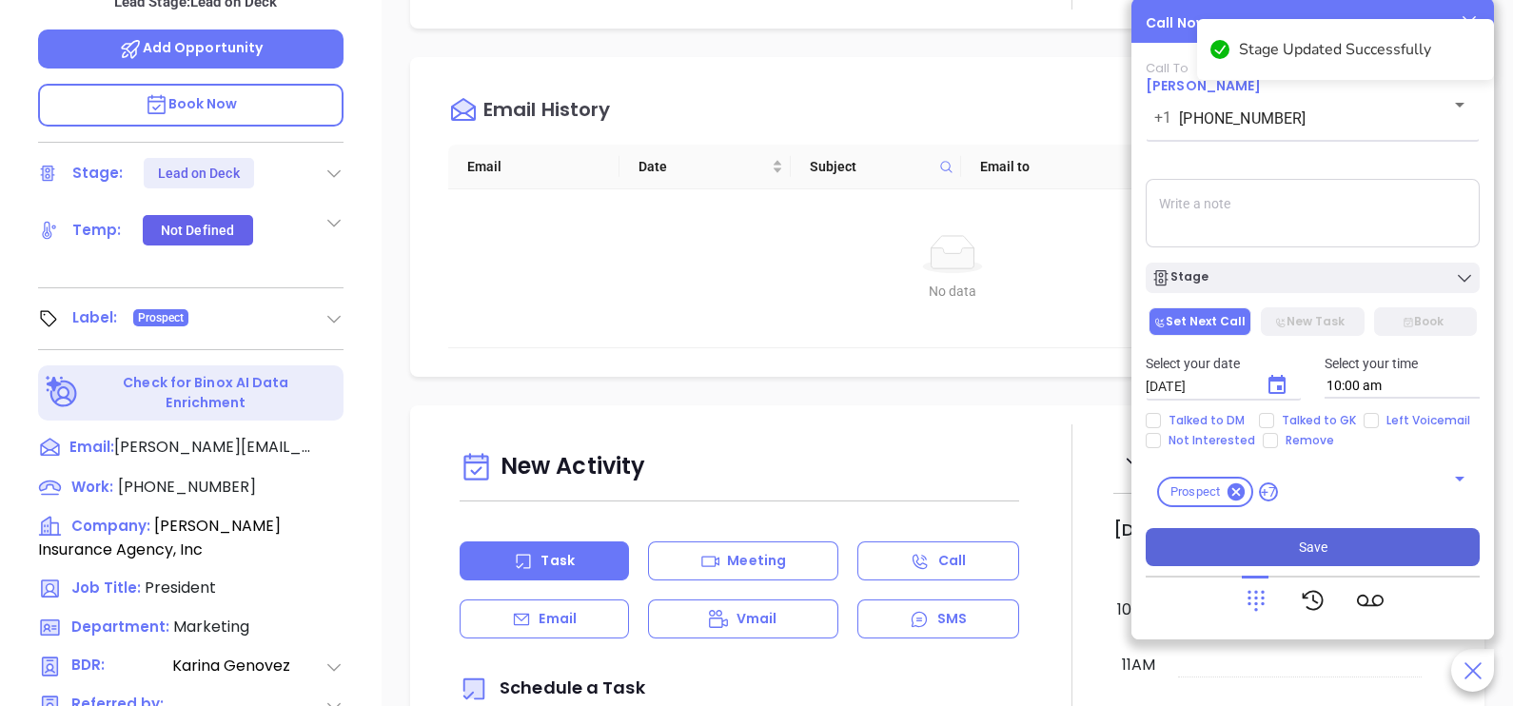
click at [1342, 539] on button "Save" at bounding box center [1313, 547] width 334 height 38
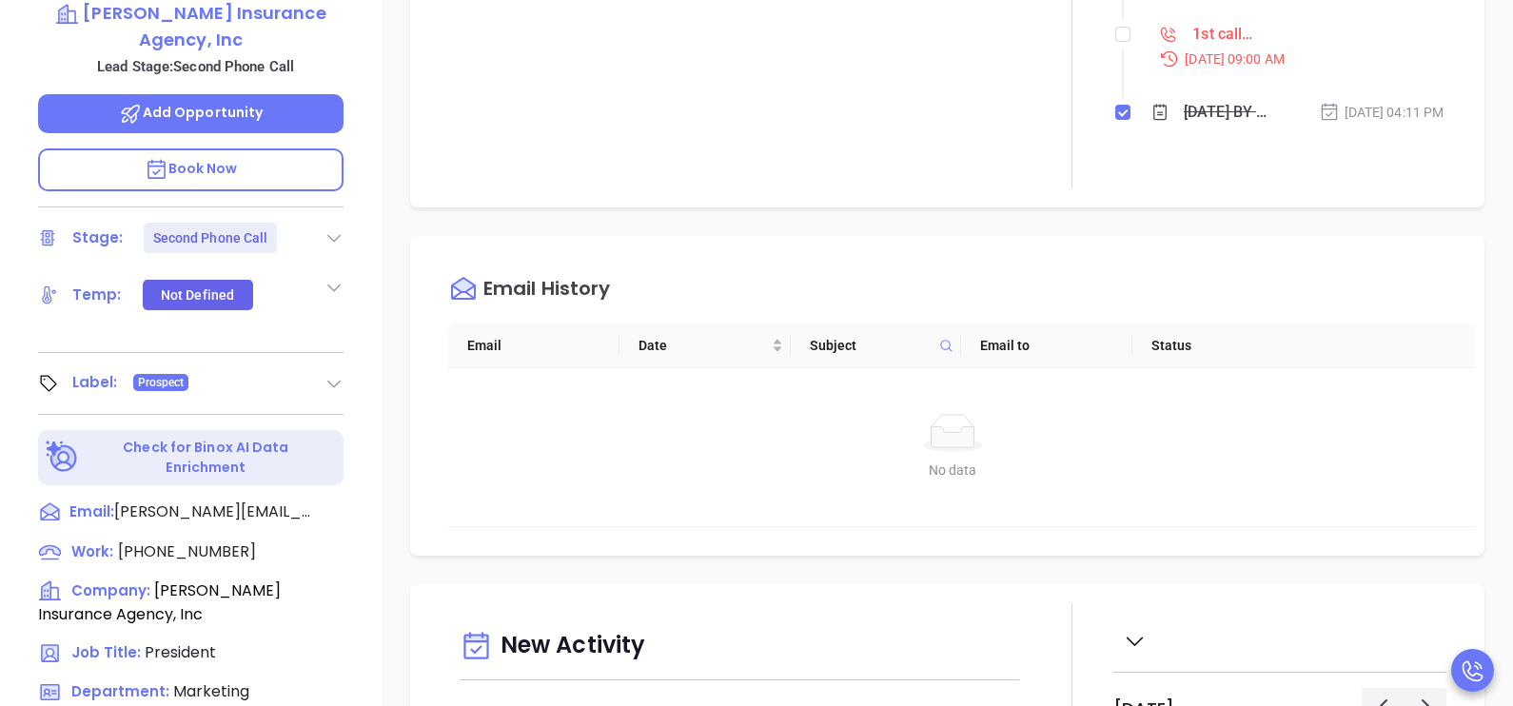
scroll to position [523, 0]
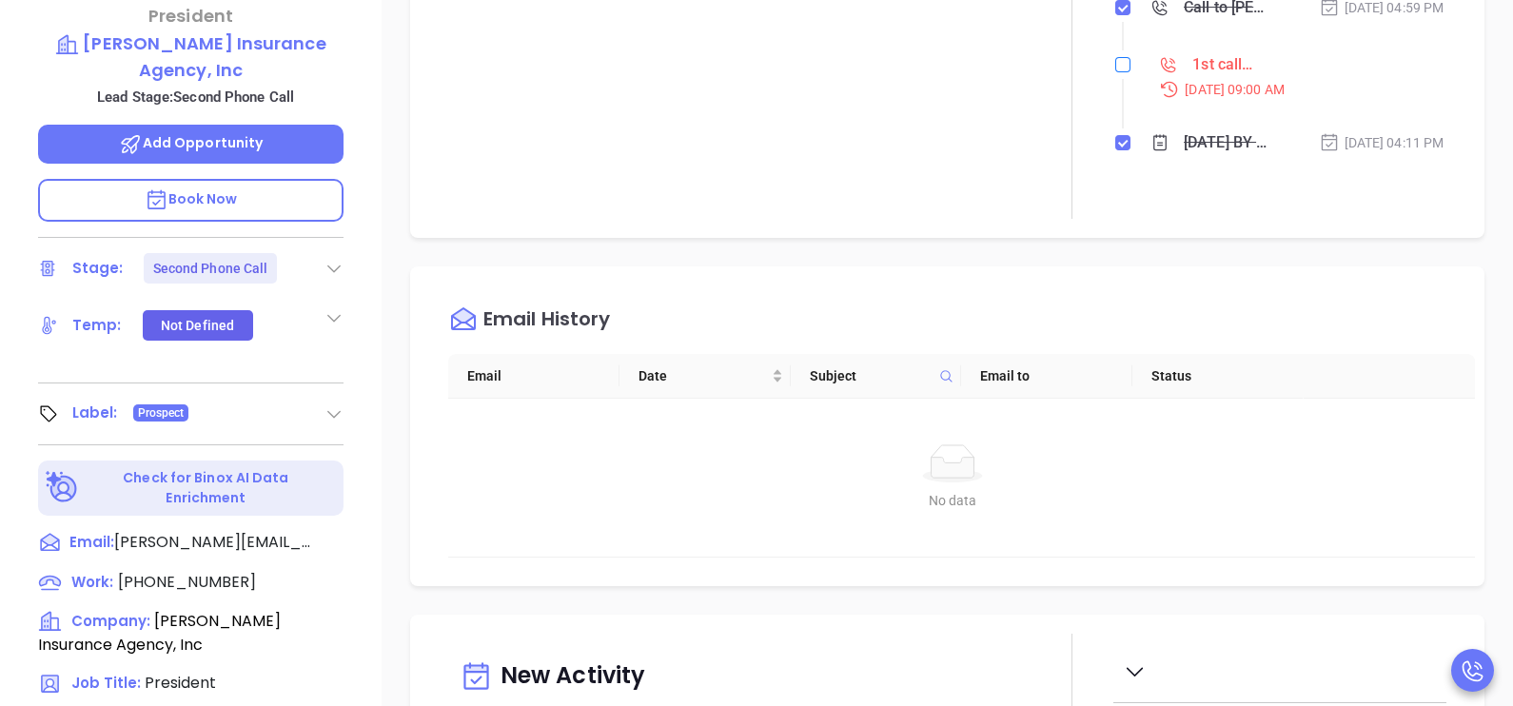
click at [1116, 72] on input "checkbox" at bounding box center [1122, 64] width 15 height 15
checkbox input "true"
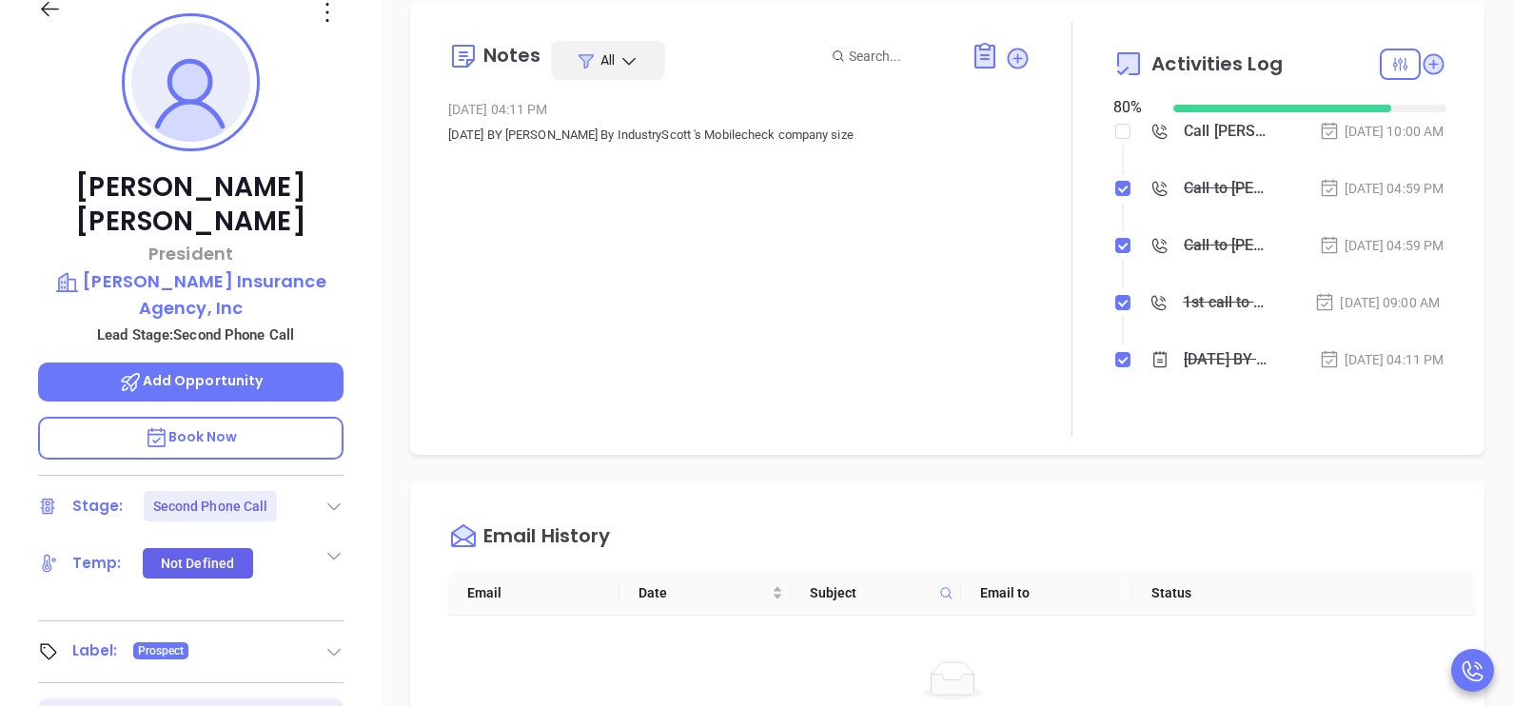
scroll to position [237, 0]
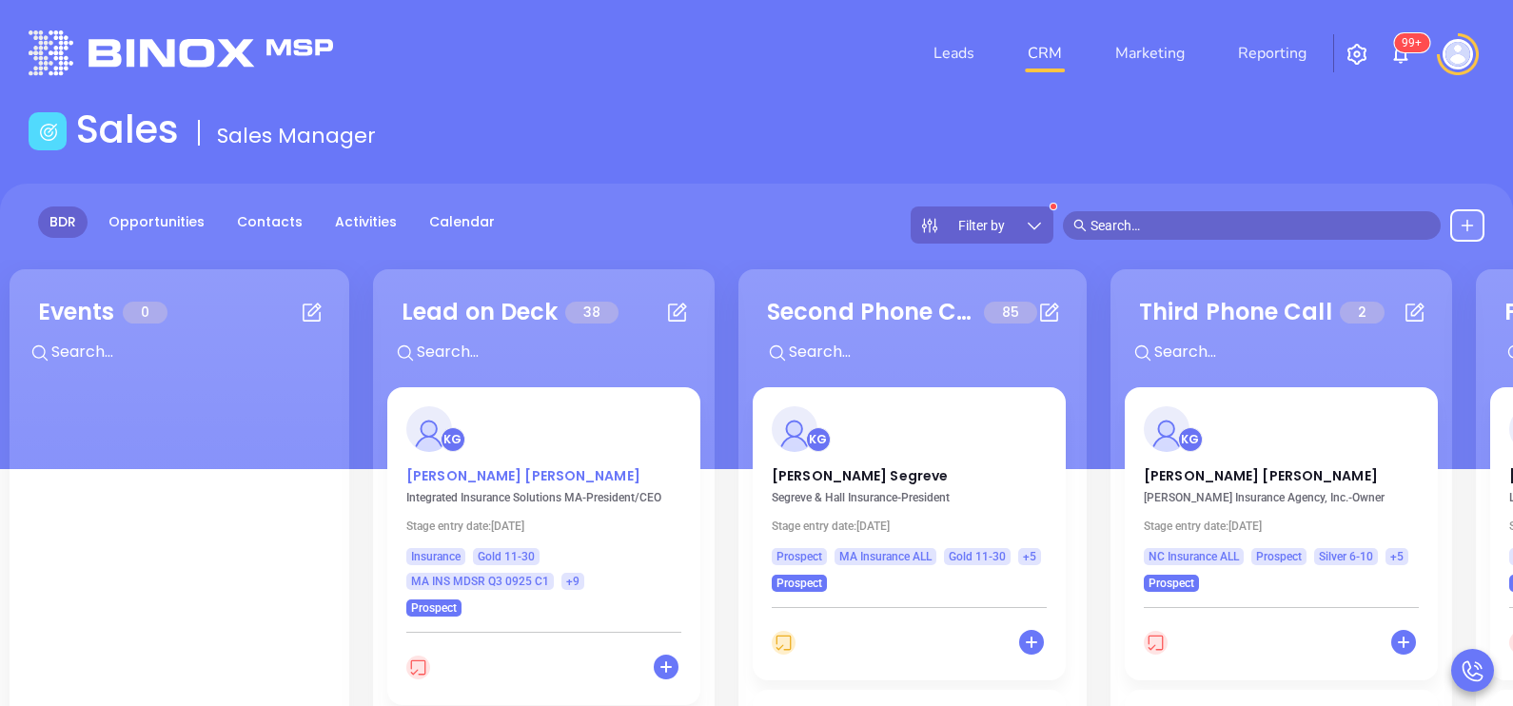
click at [495, 472] on p "[PERSON_NAME]" at bounding box center [543, 471] width 275 height 10
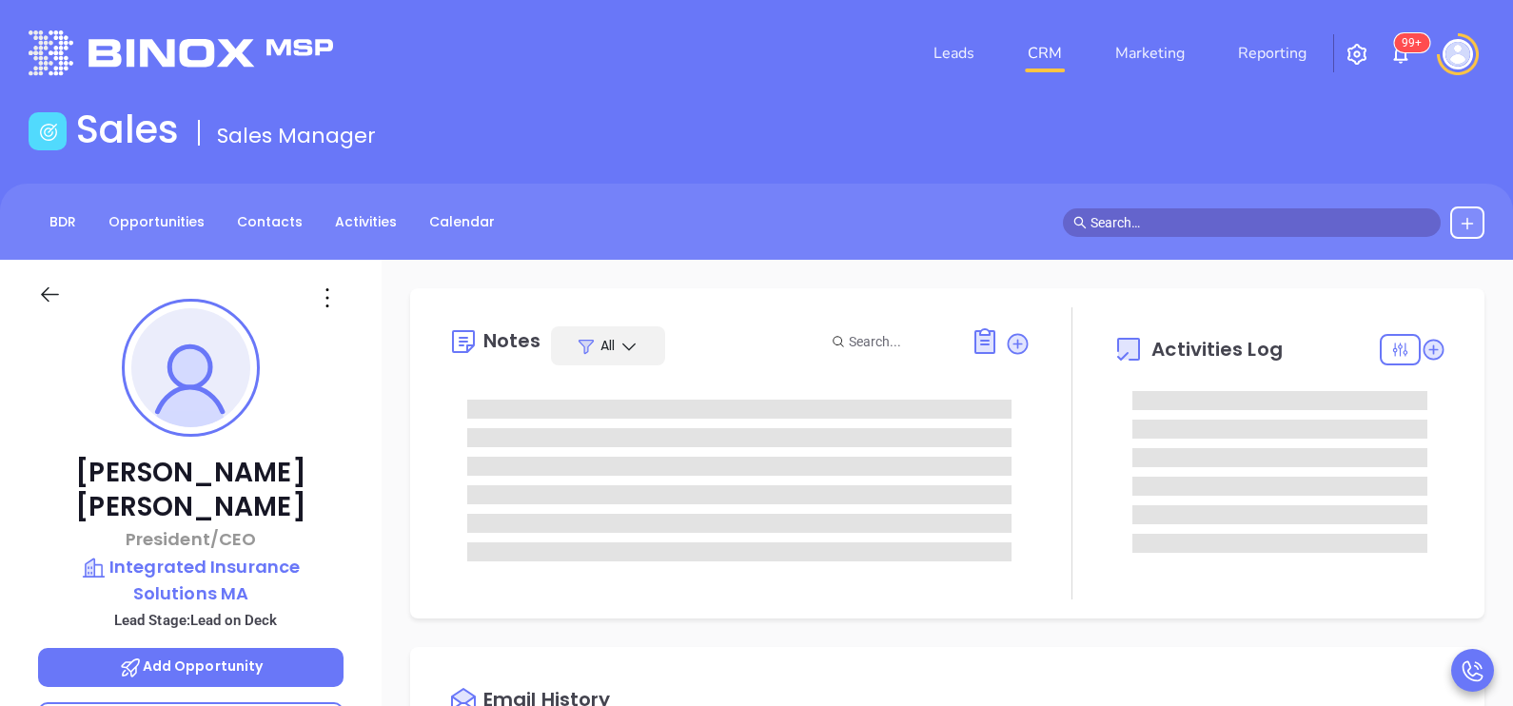
type input "[DATE]"
type input "[PERSON_NAME]"
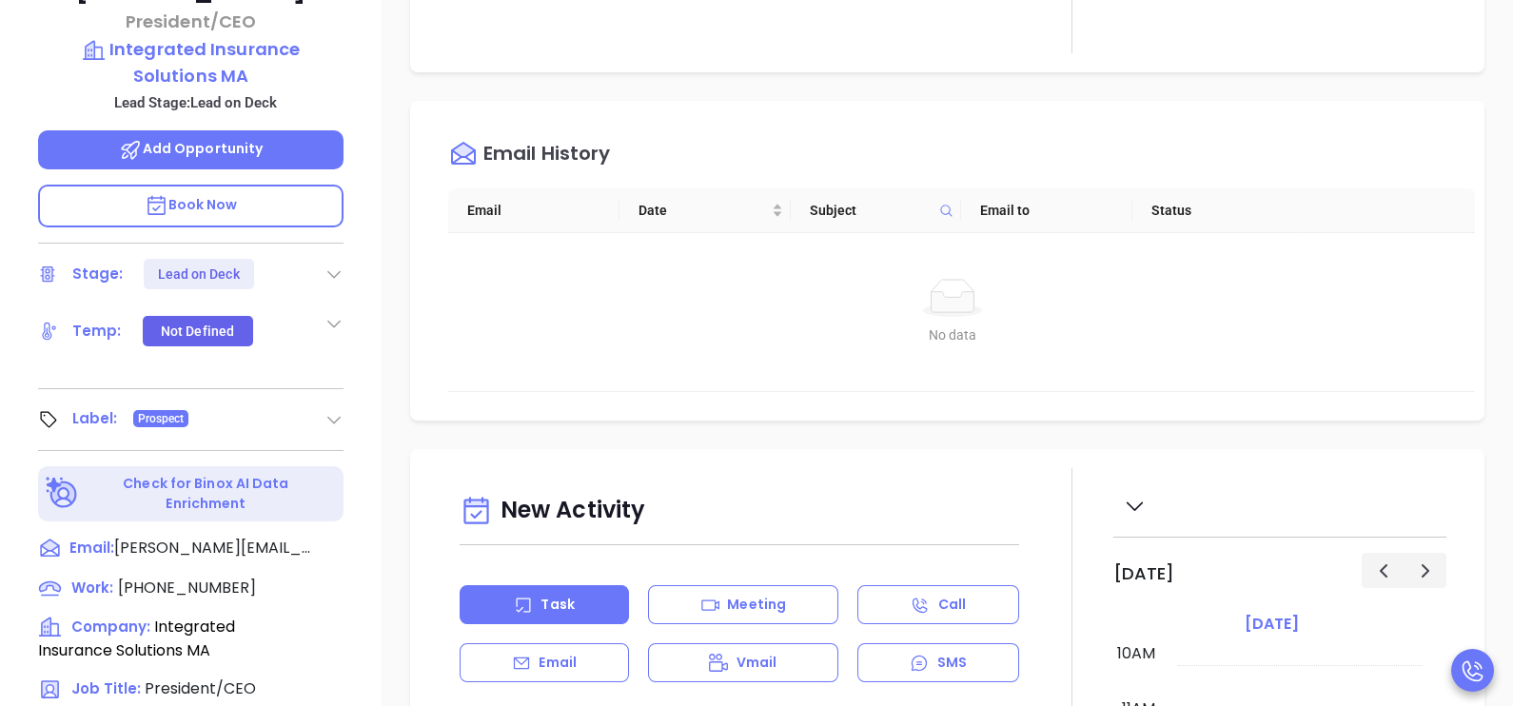
scroll to position [523, 0]
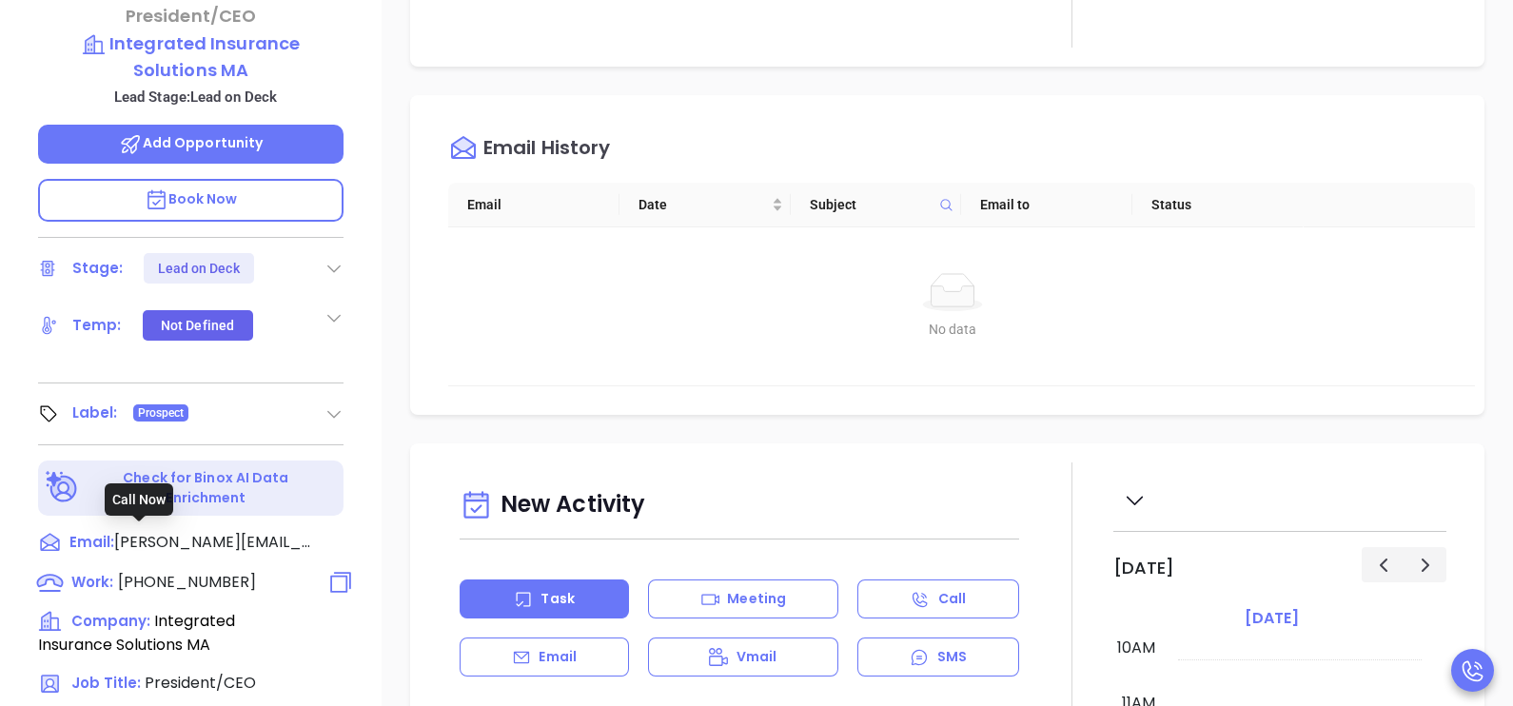
click at [228, 571] on span "[PHONE_NUMBER]" at bounding box center [187, 582] width 138 height 22
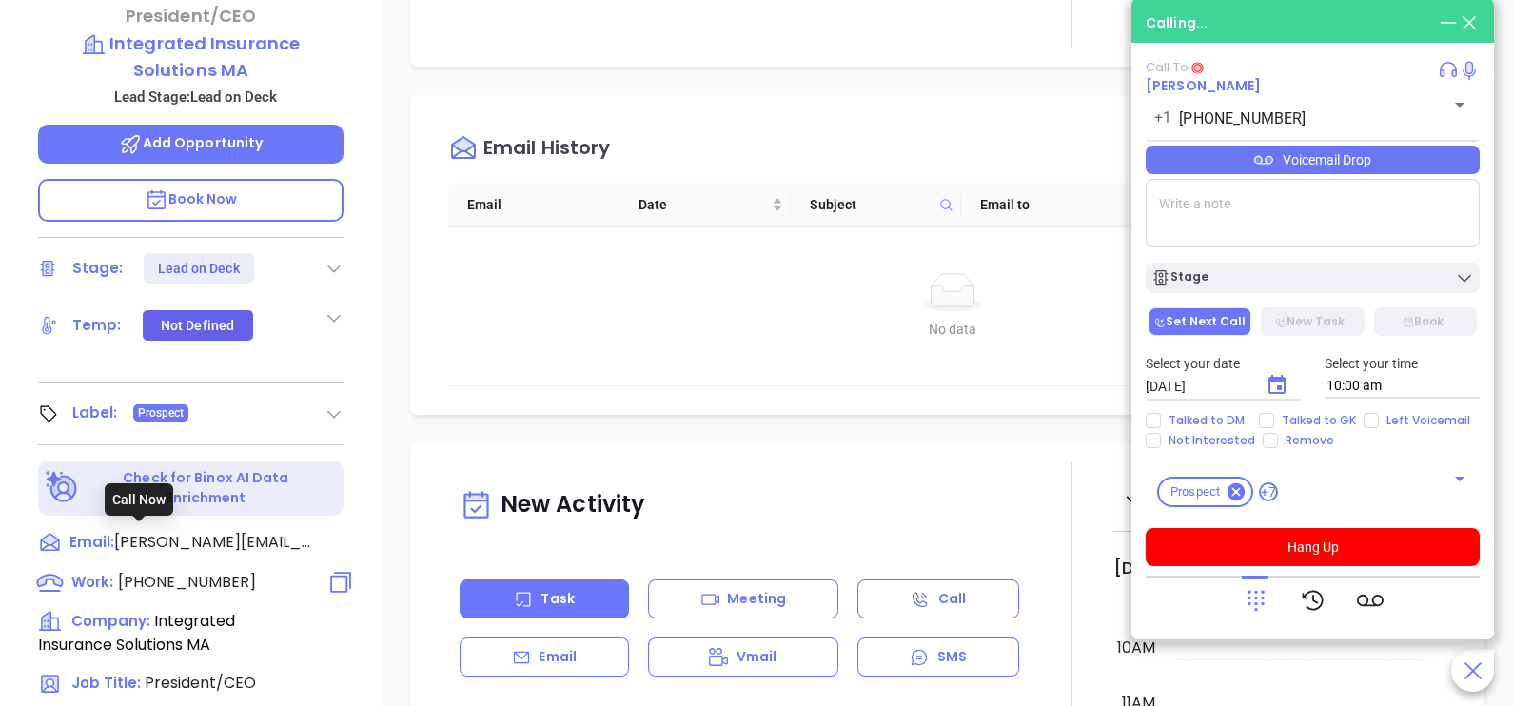
type input "[PHONE_NUMBER]"
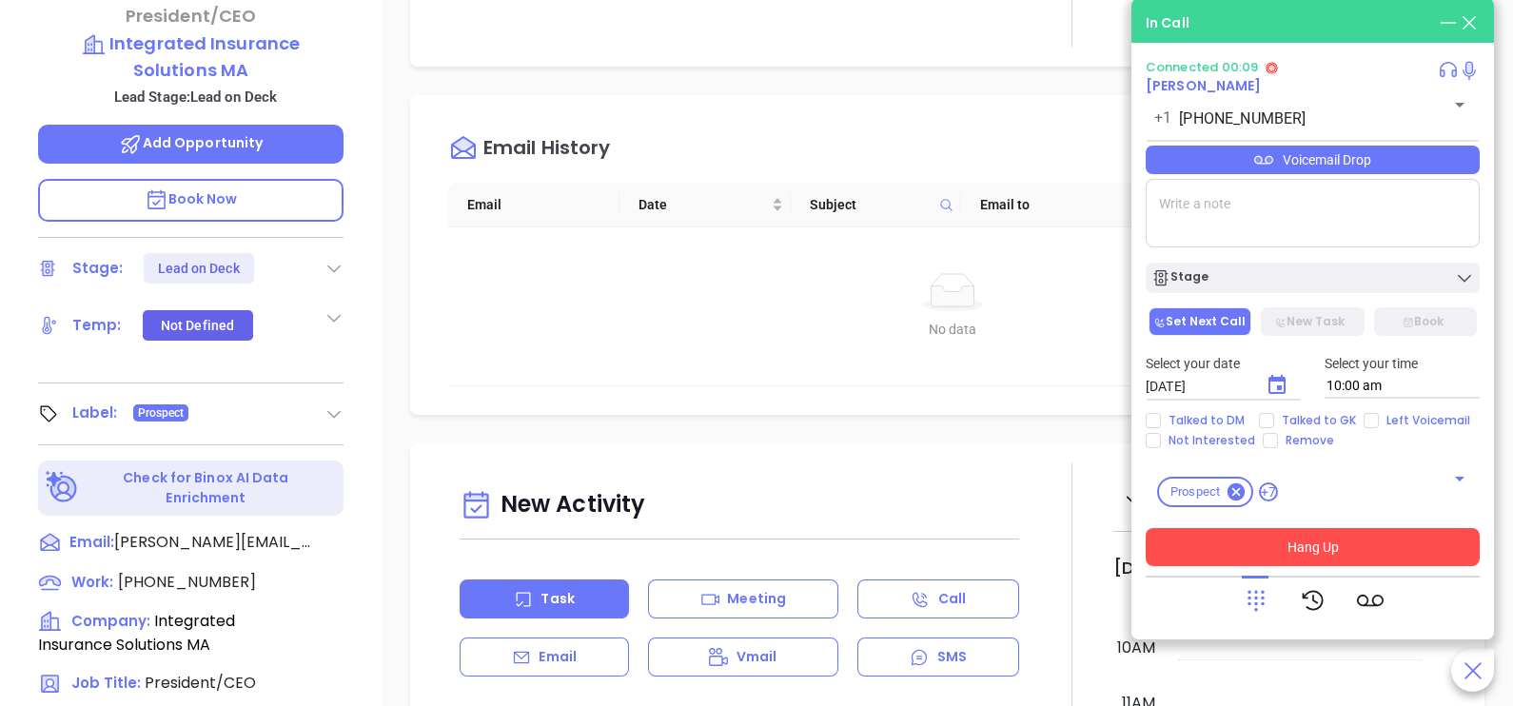
click at [1271, 536] on button "Hang Up" at bounding box center [1313, 547] width 334 height 38
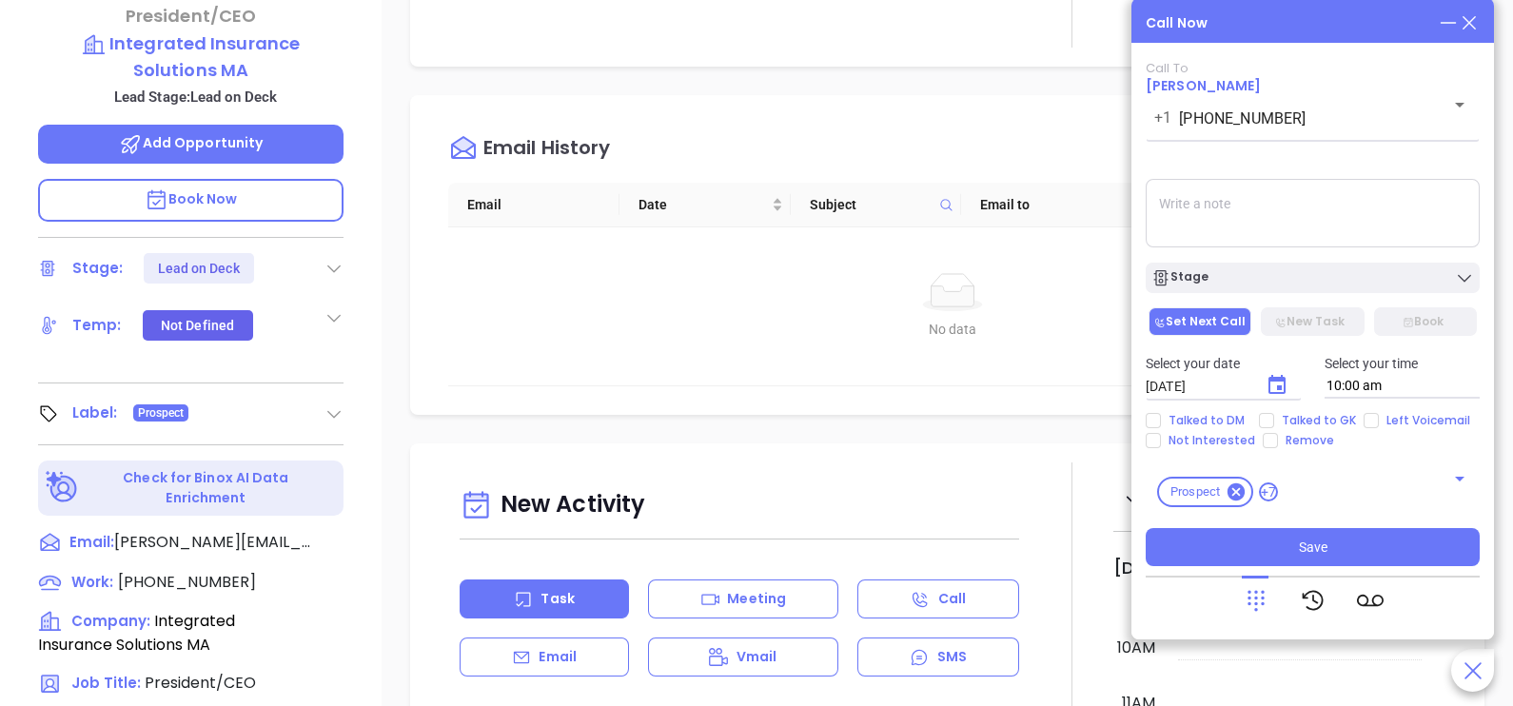
click at [1465, 23] on icon at bounding box center [1469, 22] width 21 height 21
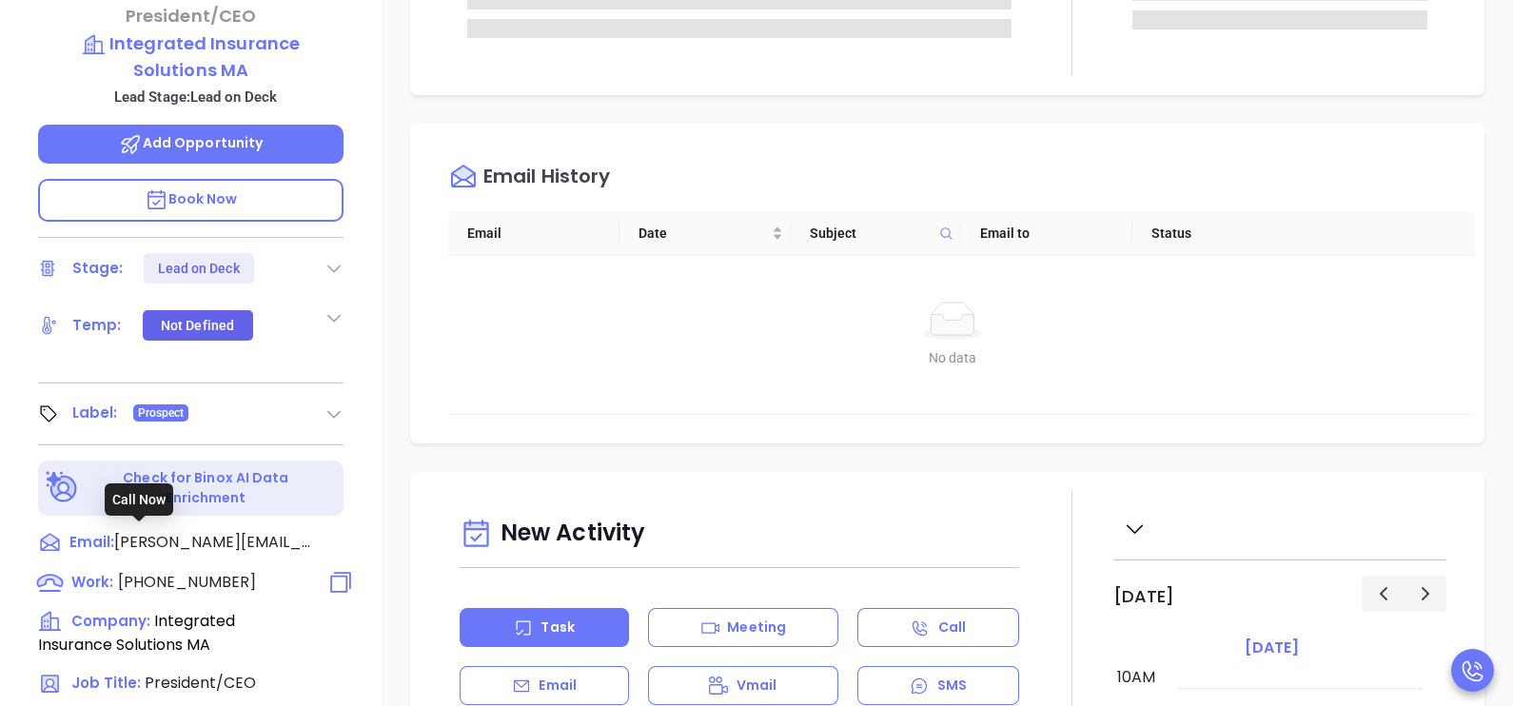
click at [188, 571] on span "[PHONE_NUMBER]" at bounding box center [187, 582] width 138 height 22
type input "[PHONE_NUMBER]"
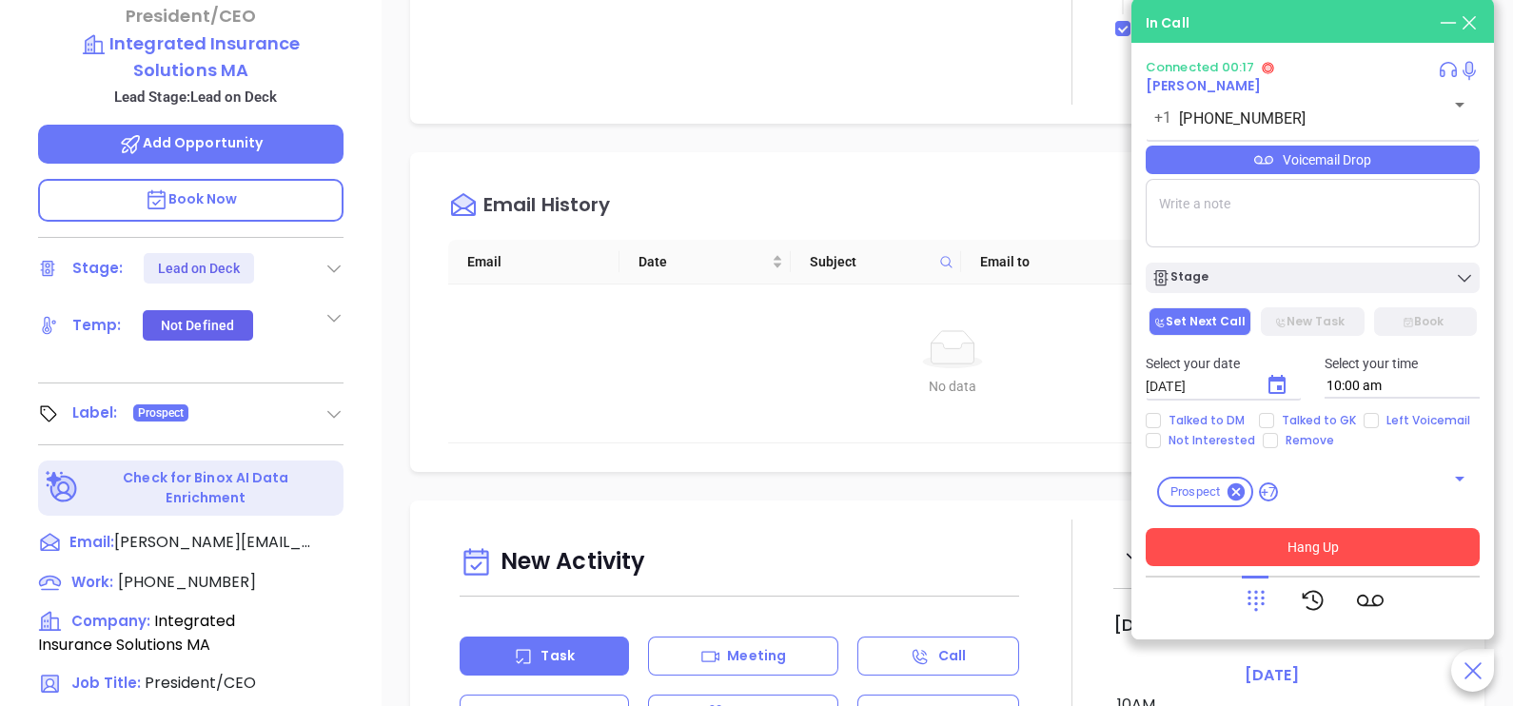
click at [1272, 548] on button "Hang Up" at bounding box center [1313, 547] width 334 height 38
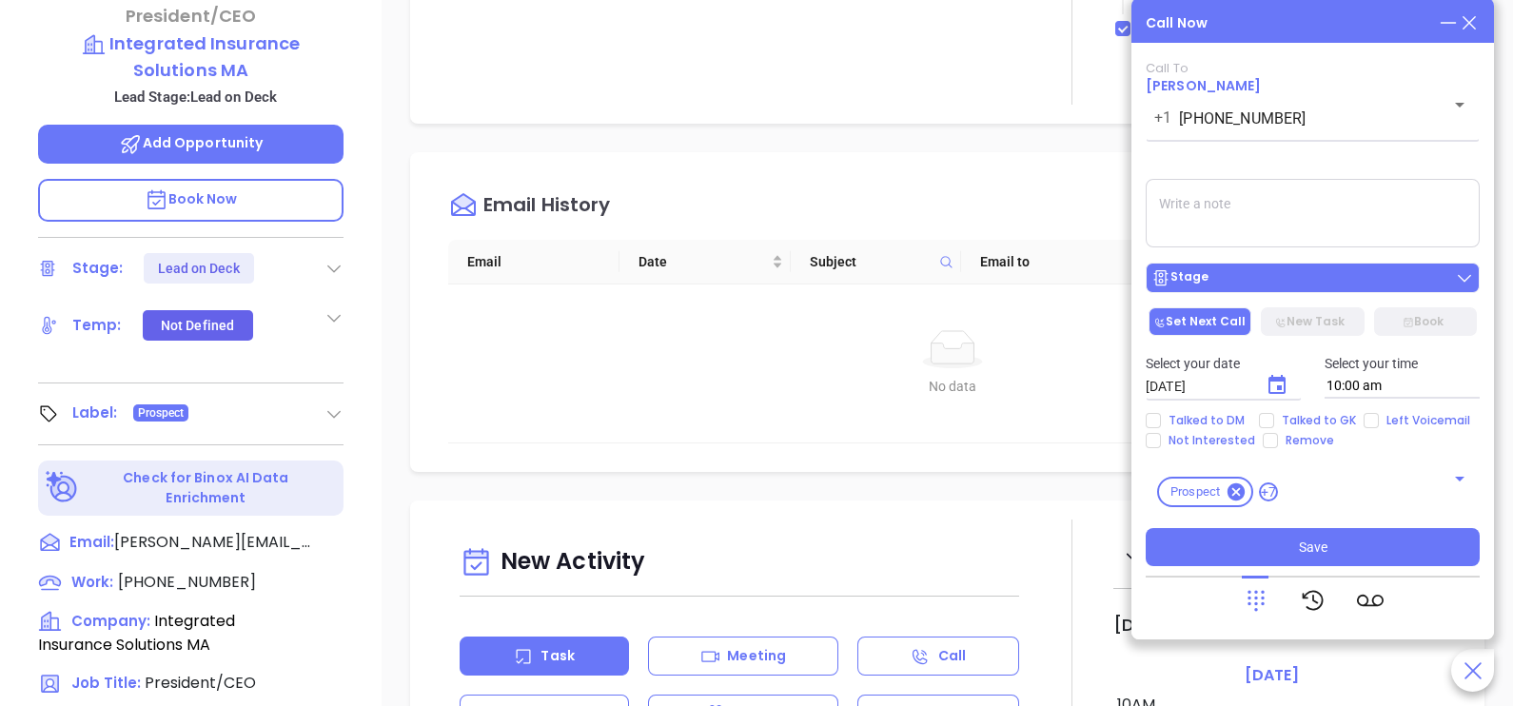
click at [1270, 278] on div "Stage" at bounding box center [1312, 277] width 323 height 19
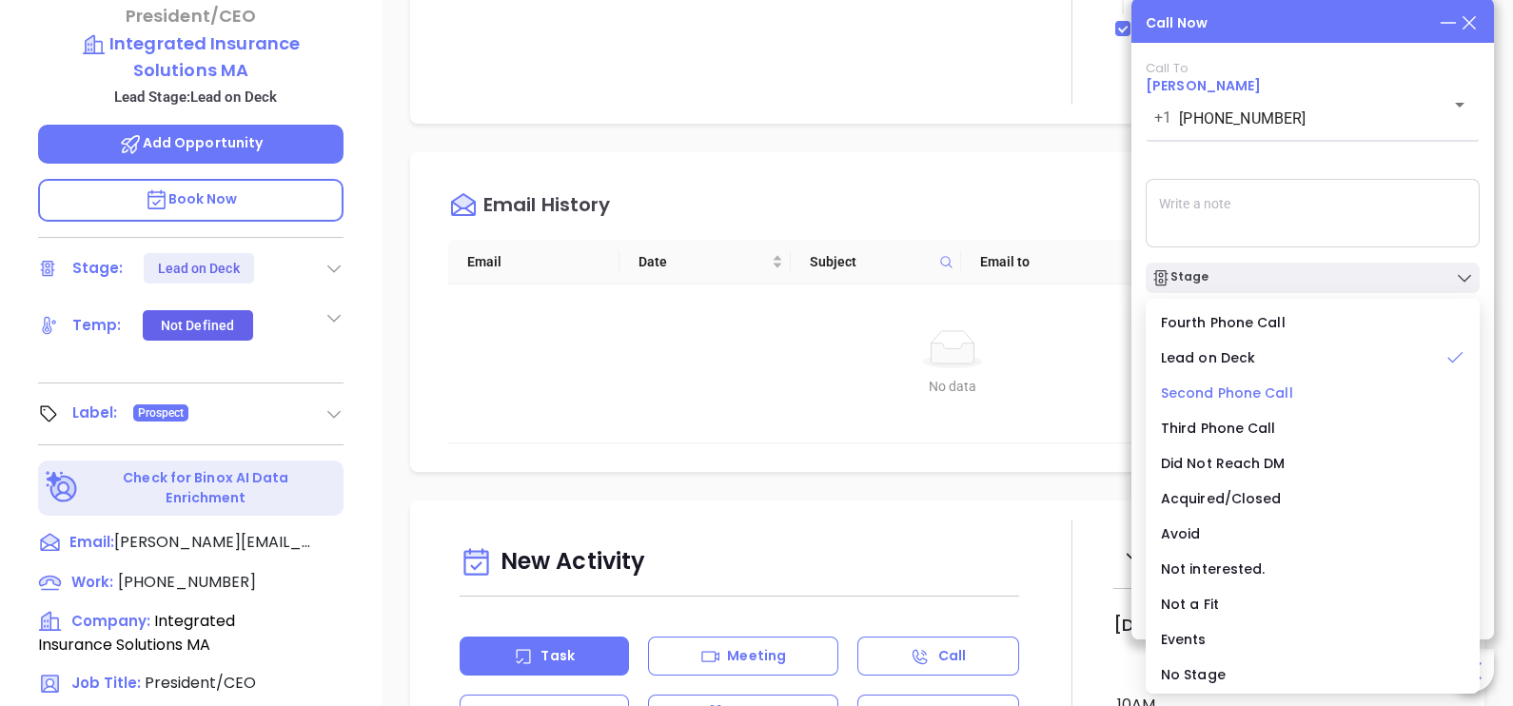
click at [1251, 393] on span "Second Phone Call" at bounding box center [1227, 392] width 132 height 19
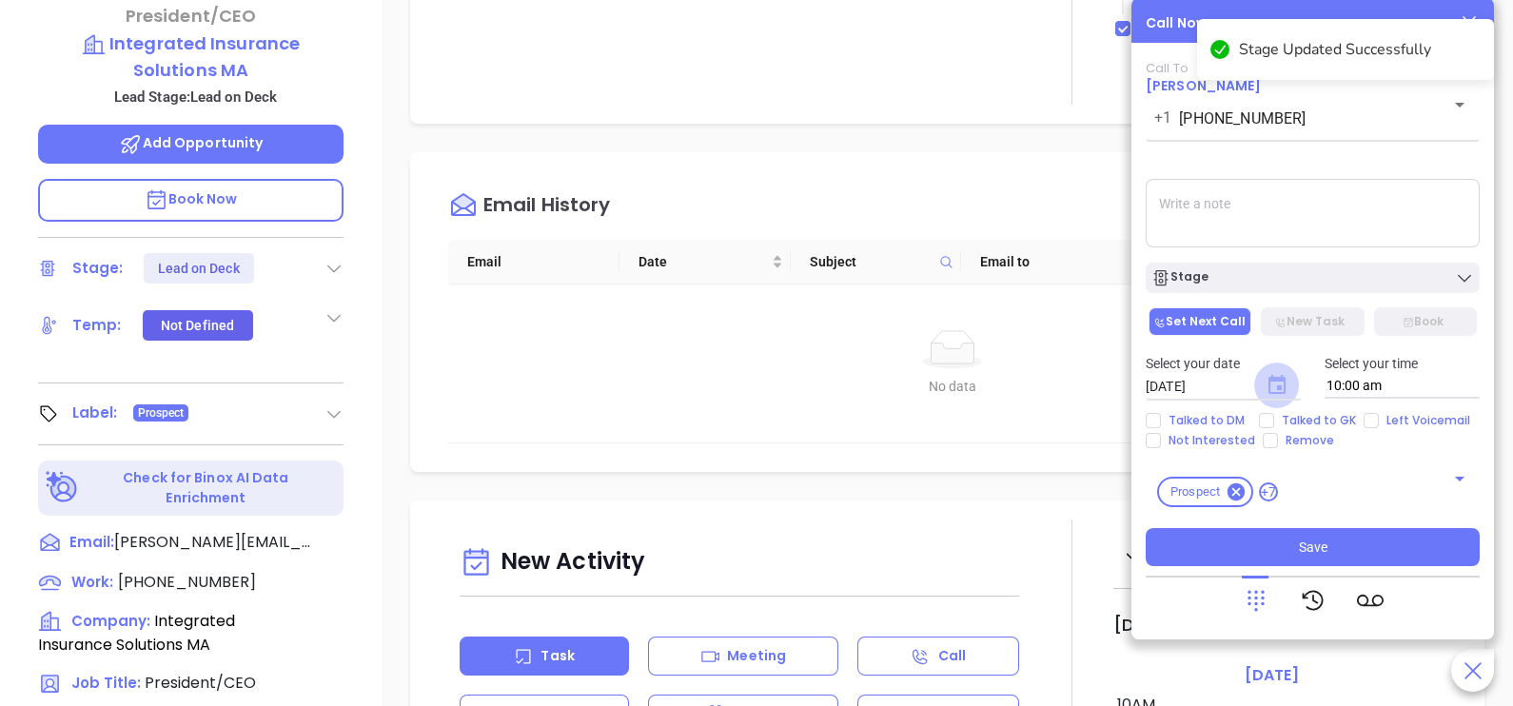
click at [1284, 383] on icon "Choose date, selected date is Oct 1, 2025" at bounding box center [1276, 384] width 17 height 19
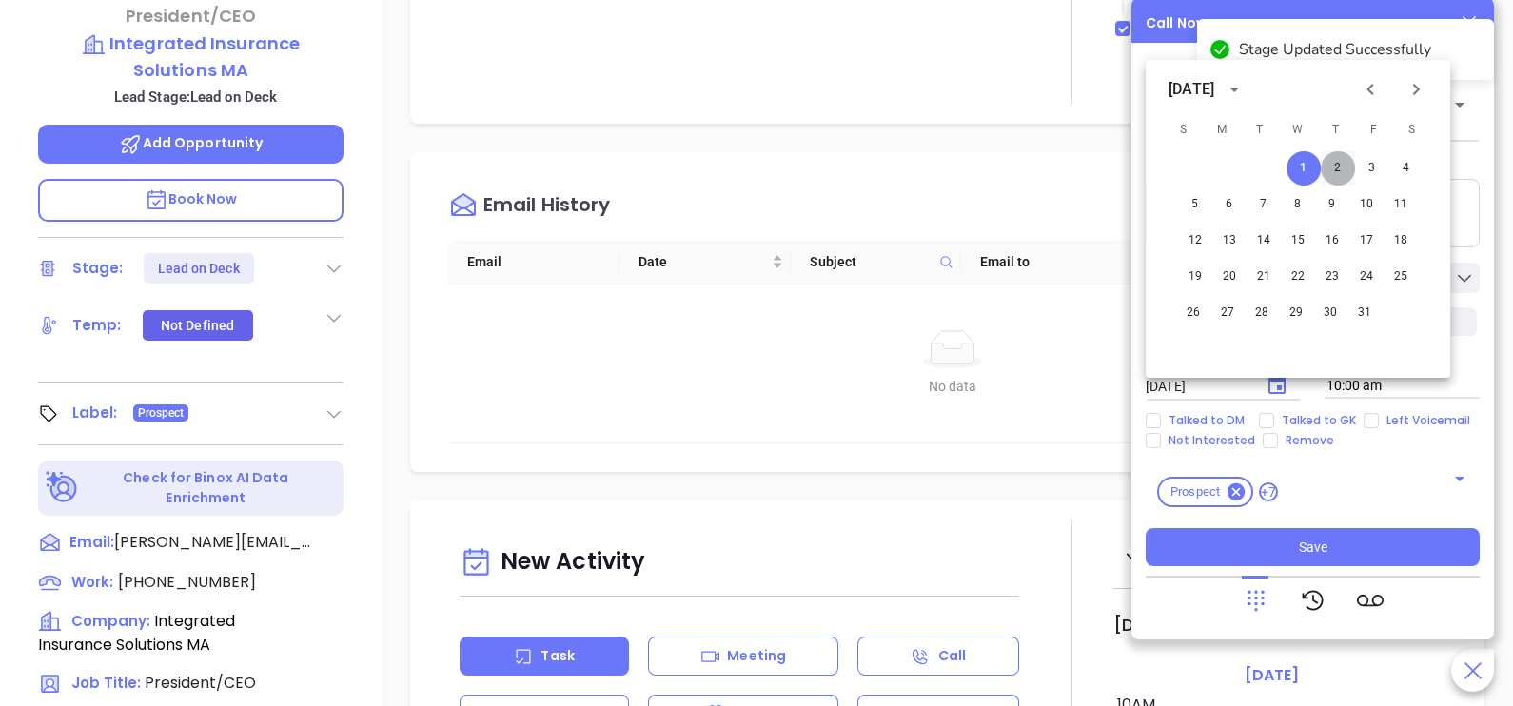
click at [1336, 184] on button "2" at bounding box center [1338, 168] width 34 height 34
type input "[DATE]"
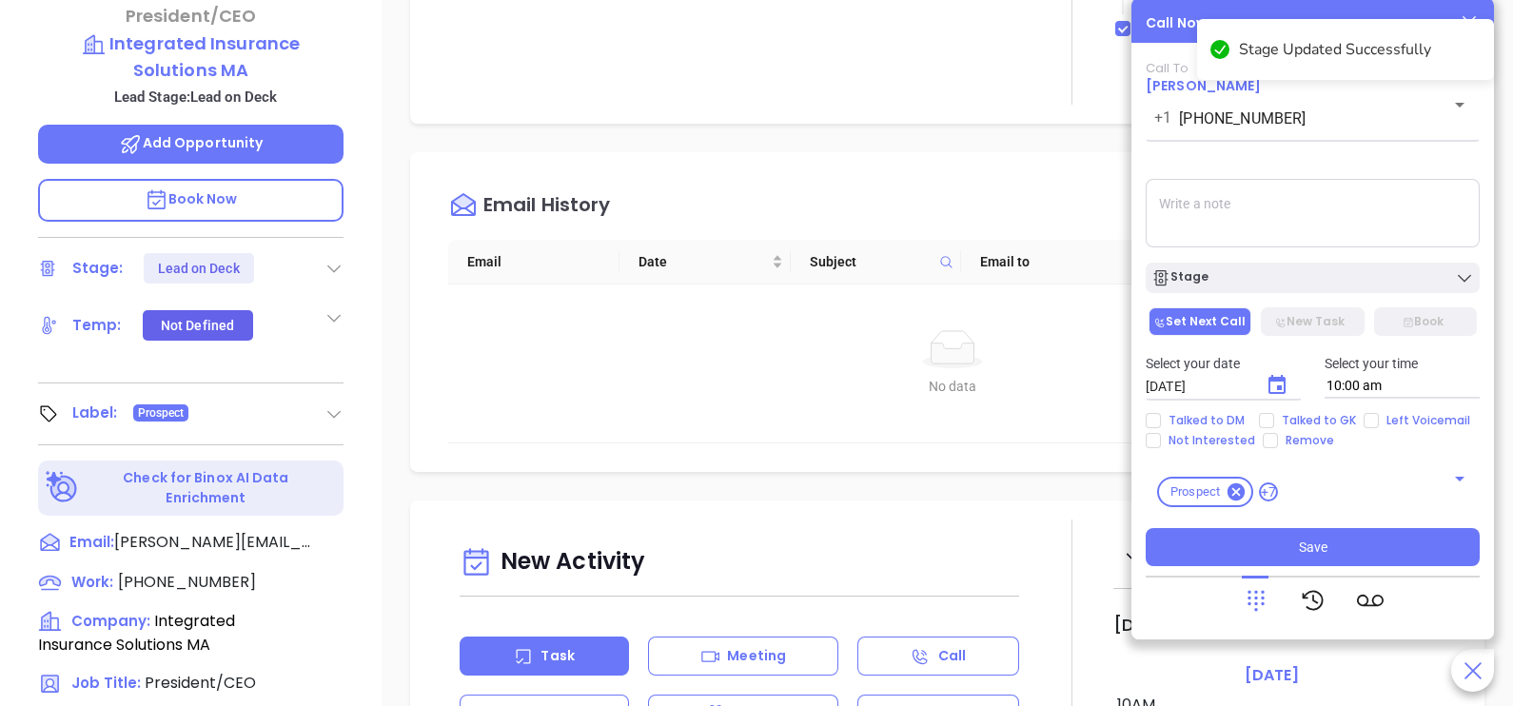
click at [1314, 526] on div "Call To [PERSON_NAME] [PHONE_NUMBER] ​ Voicemail Drop Stage Set Next Call New T…" at bounding box center [1313, 313] width 334 height 505
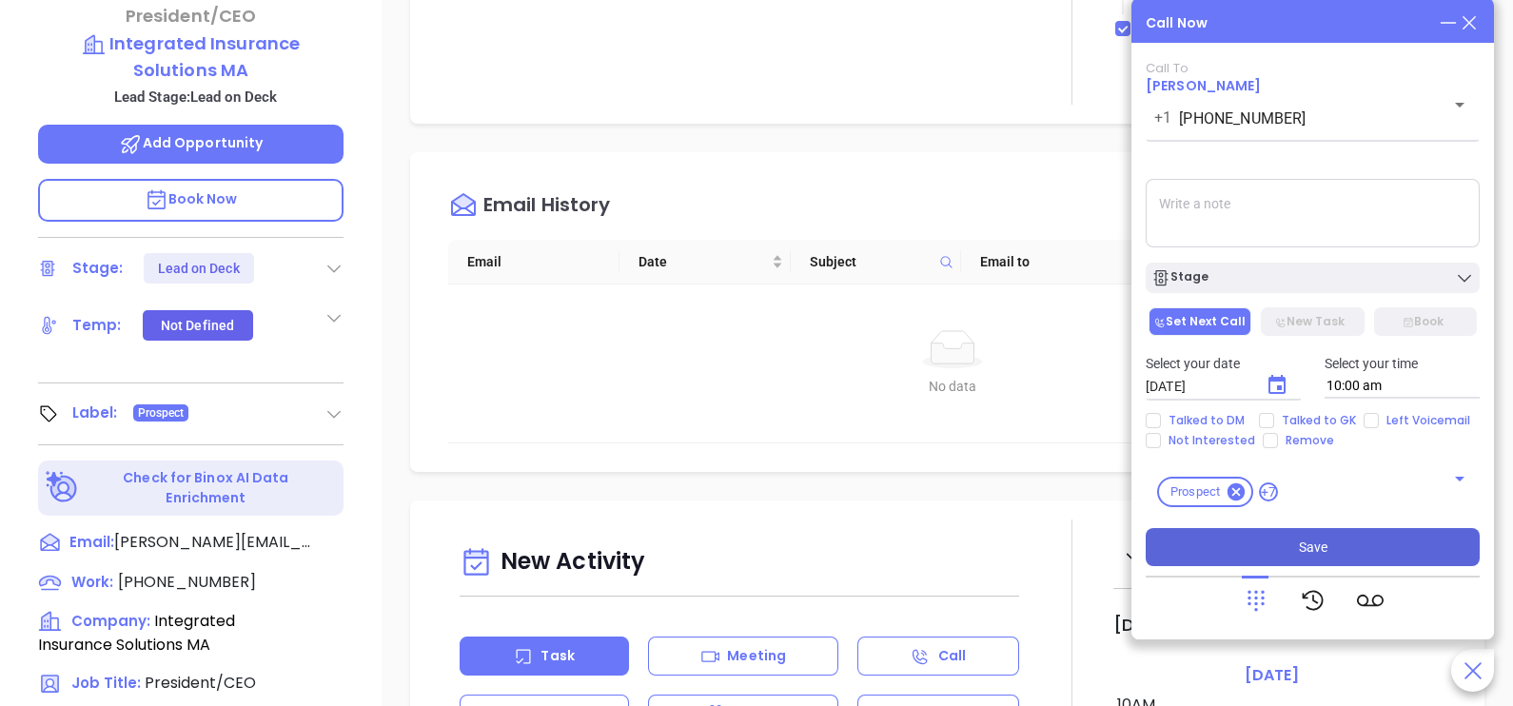
click at [1299, 539] on span "Save" at bounding box center [1313, 547] width 29 height 21
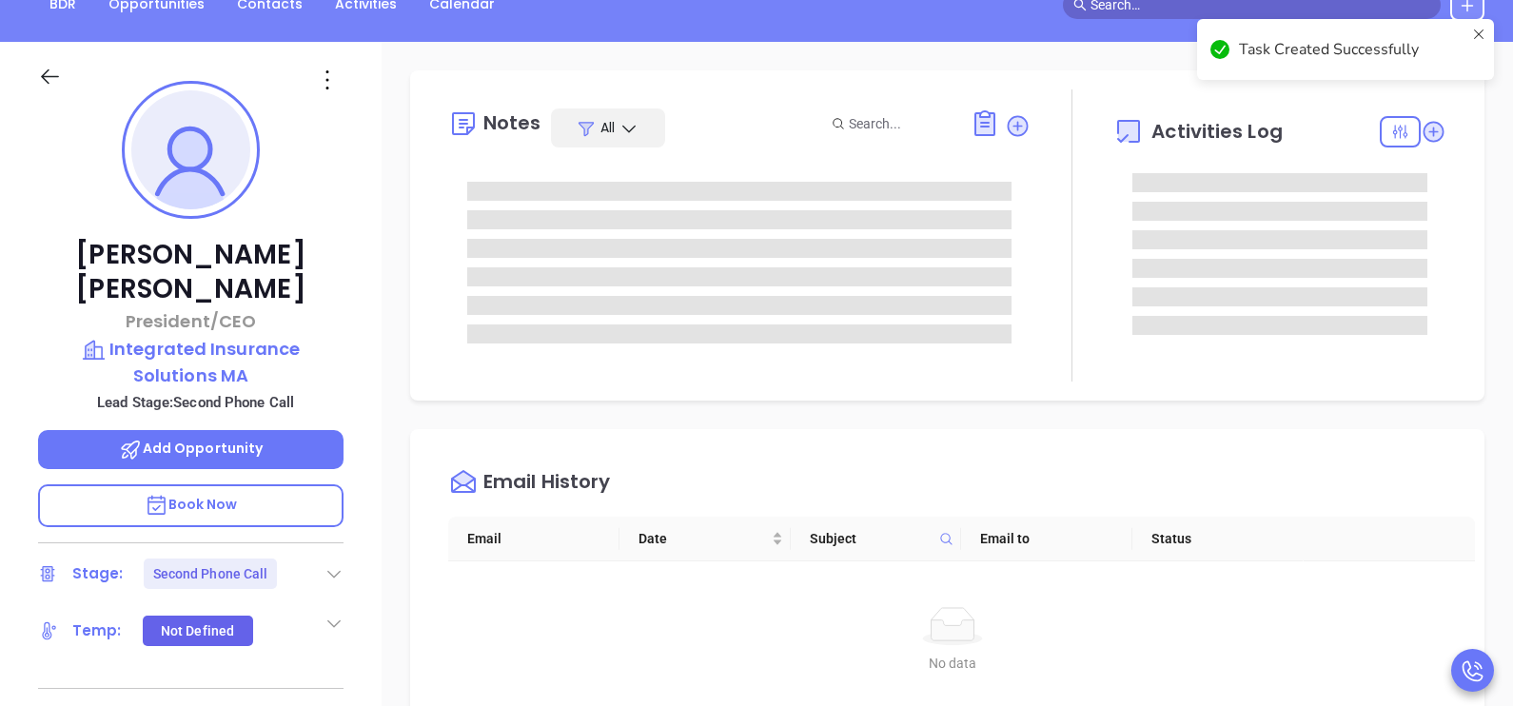
scroll to position [189, 0]
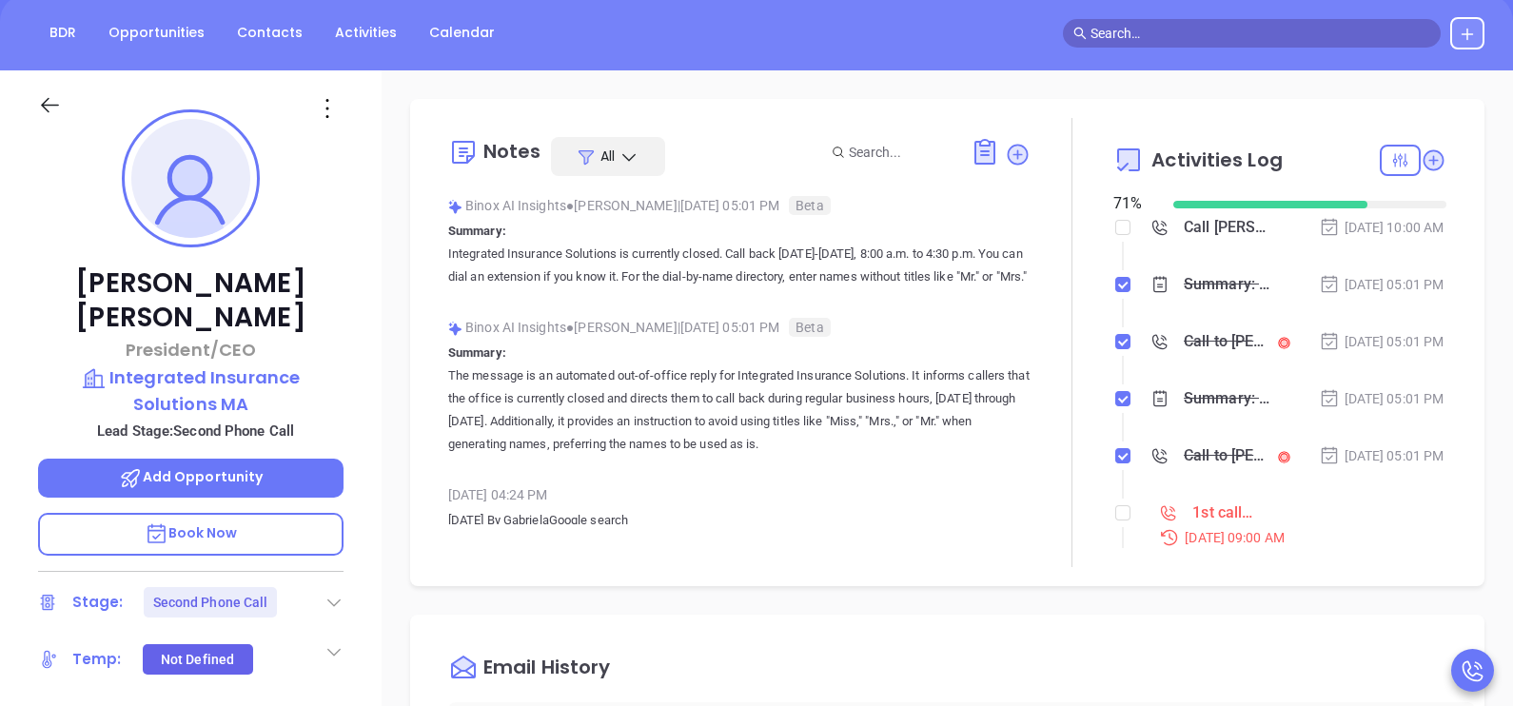
click at [1261, 356] on div "Call to [PERSON_NAME] [DATE] 05:01 PM" at bounding box center [1296, 341] width 299 height 29
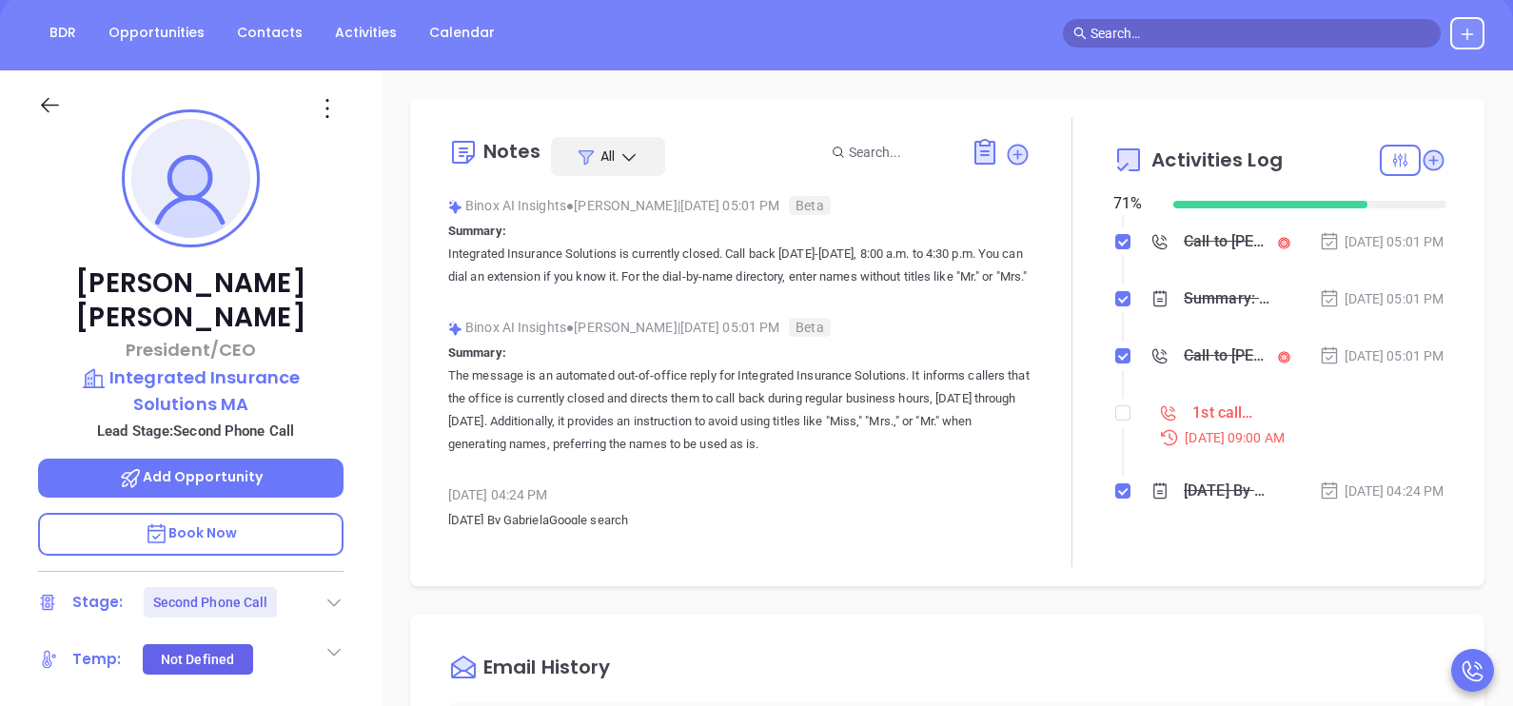
scroll to position [167, 0]
click at [1119, 405] on li "1st call to MA INS lead [DATE] 09:00 AM" at bounding box center [1282, 441] width 328 height 73
click at [1115, 411] on input "checkbox" at bounding box center [1122, 412] width 15 height 15
checkbox input "true"
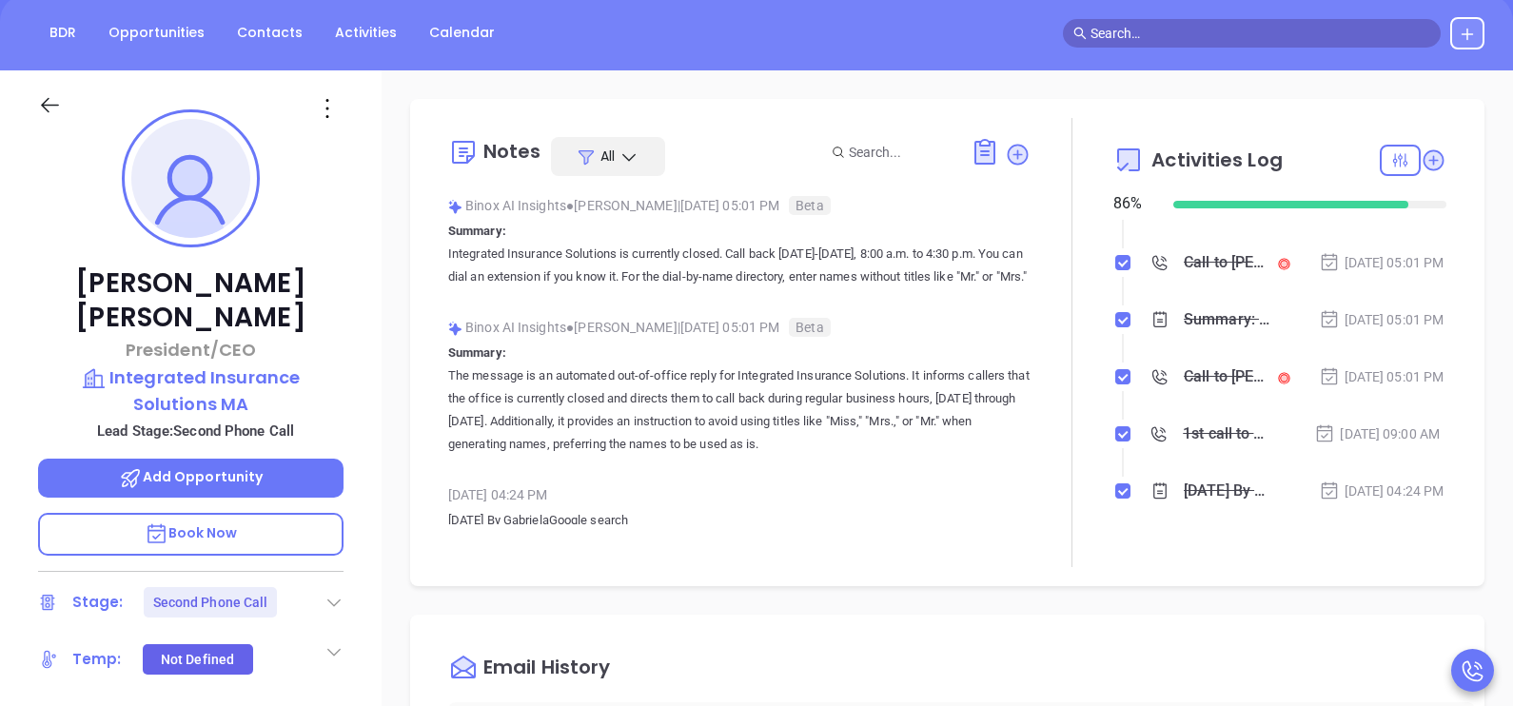
click at [49, 95] on icon at bounding box center [50, 105] width 24 height 24
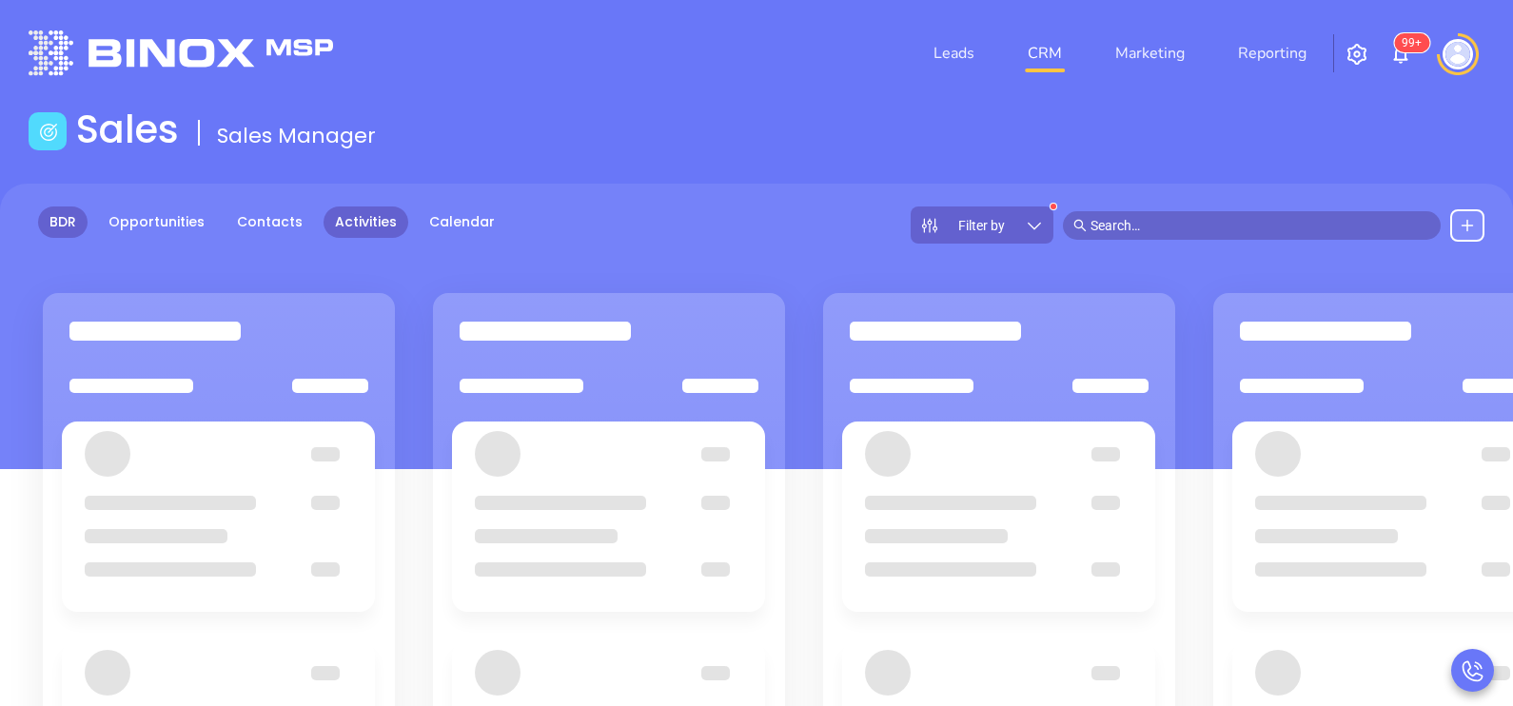
click at [360, 228] on link "Activities" at bounding box center [365, 221] width 85 height 31
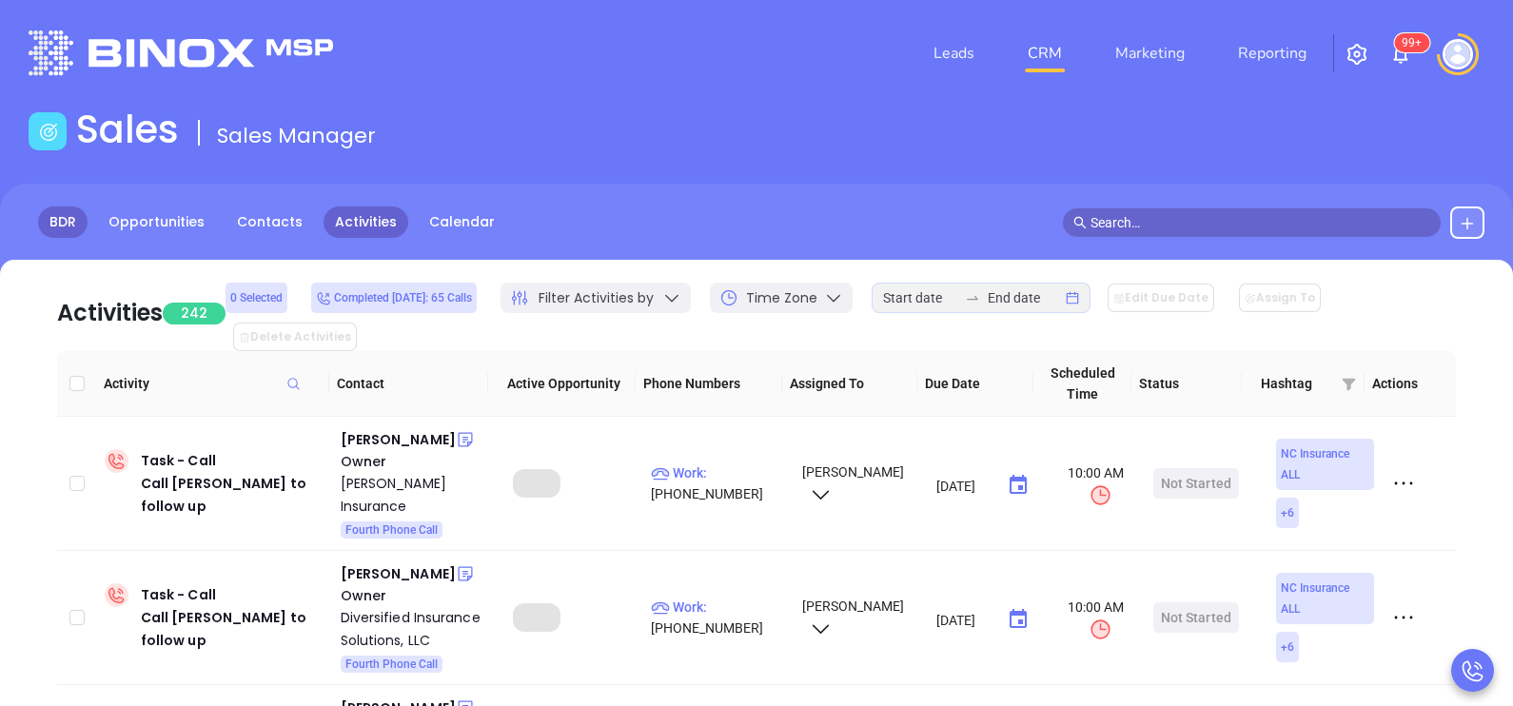
click at [66, 225] on link "BDR" at bounding box center [62, 221] width 49 height 31
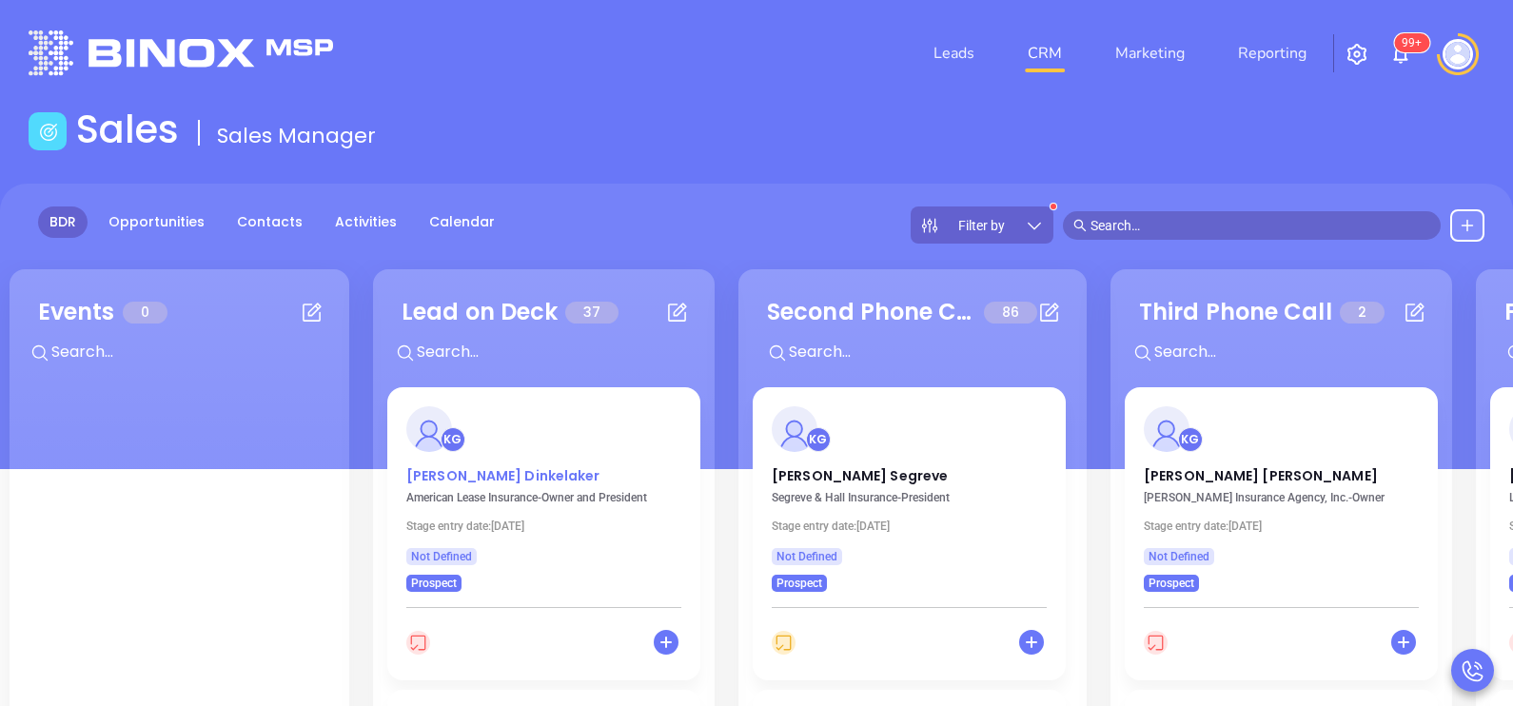
click at [501, 475] on p "[PERSON_NAME]" at bounding box center [543, 471] width 275 height 10
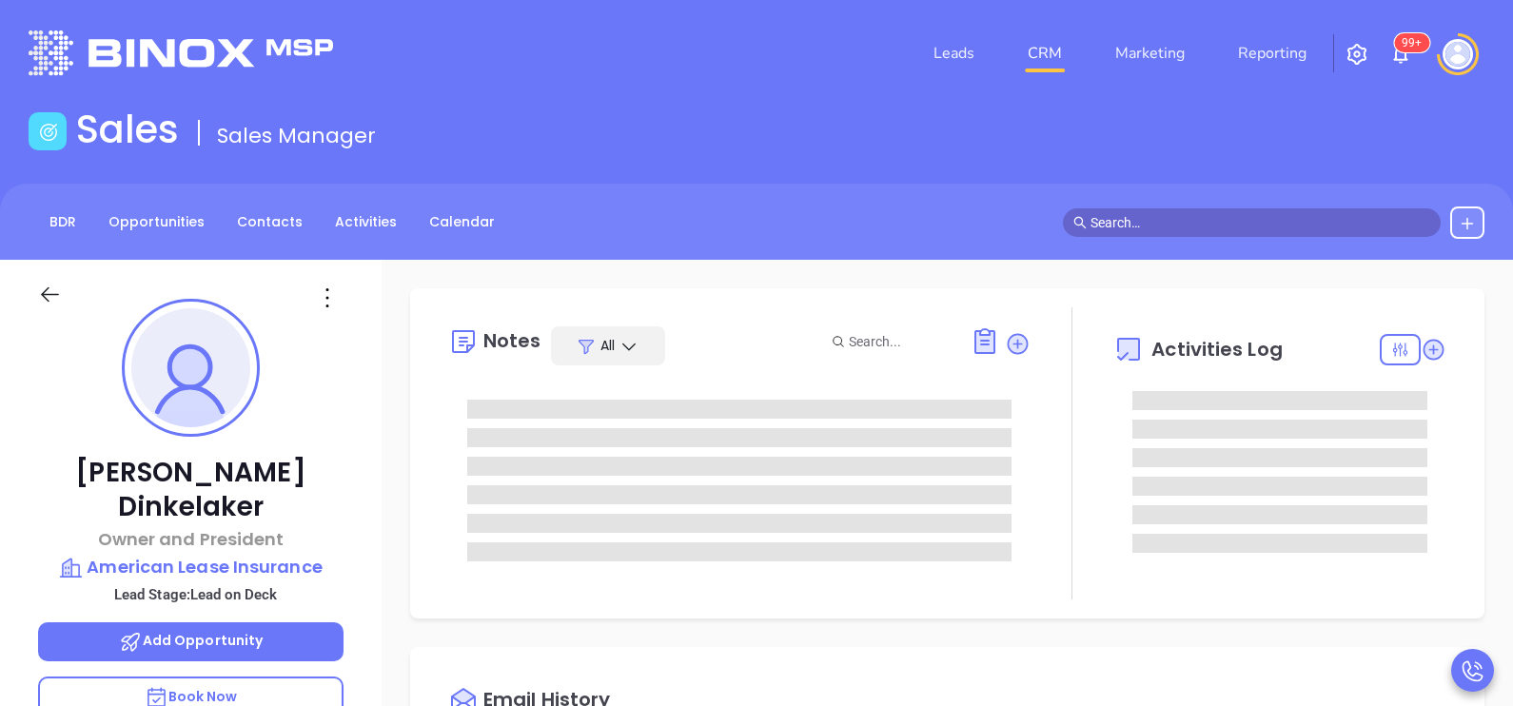
type input "[DATE]"
type input "[PERSON_NAME]"
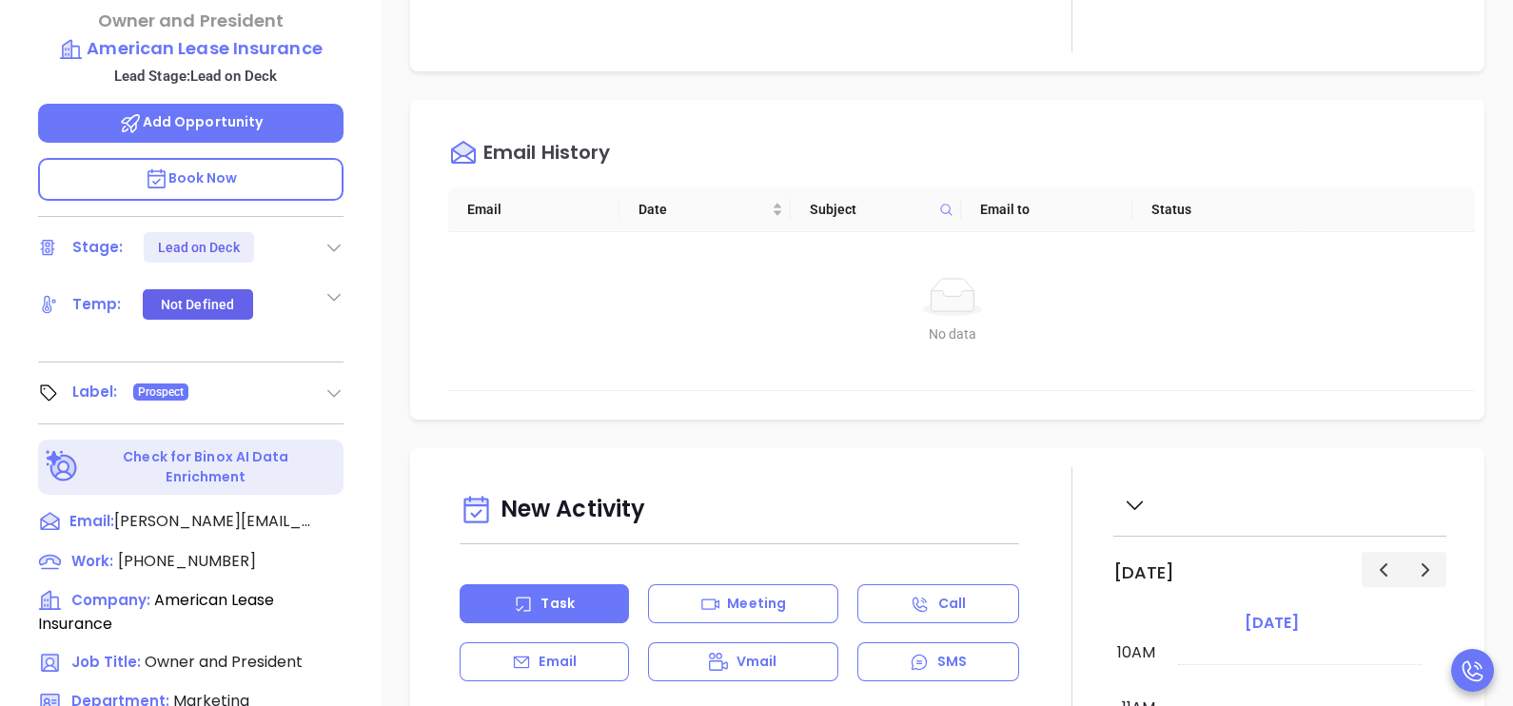
scroll to position [523, 0]
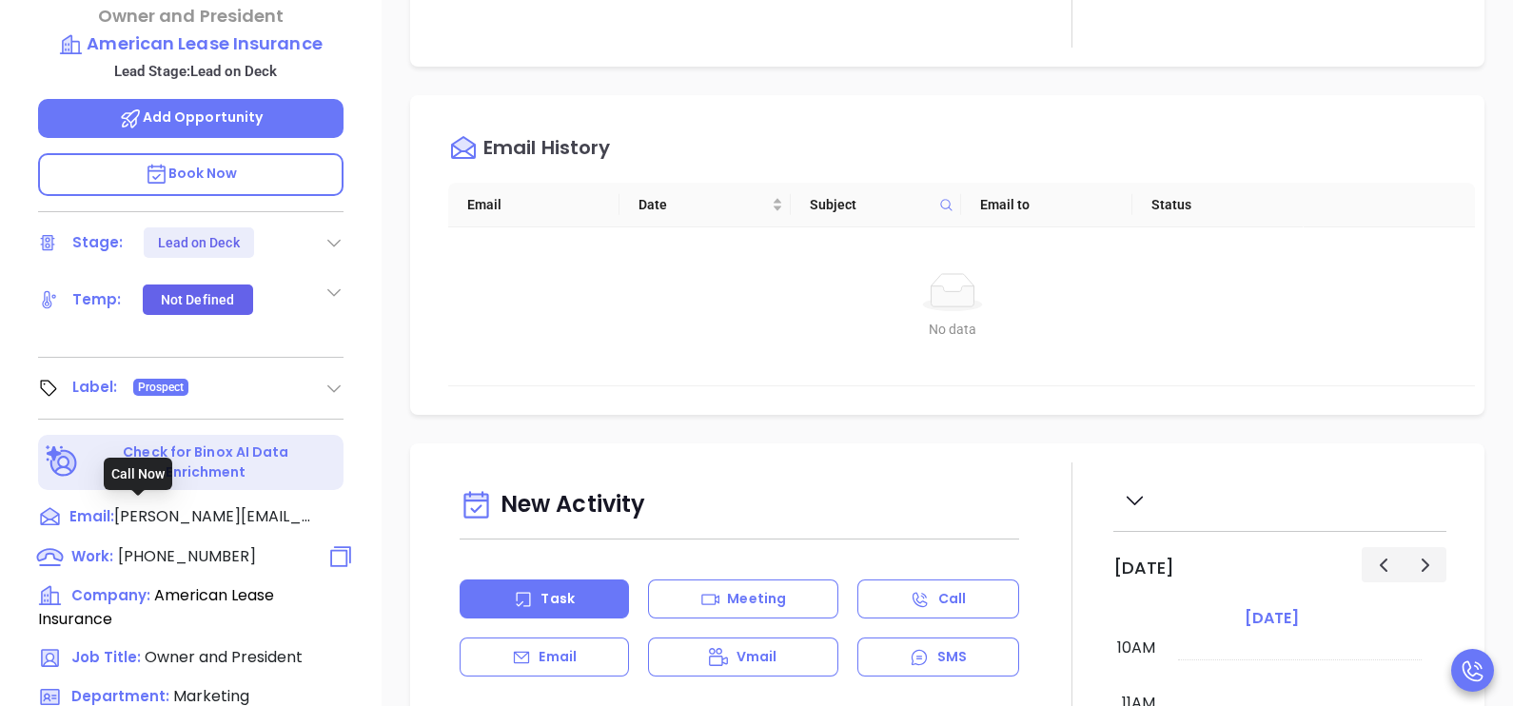
click at [191, 545] on span "[PHONE_NUMBER]" at bounding box center [187, 556] width 138 height 22
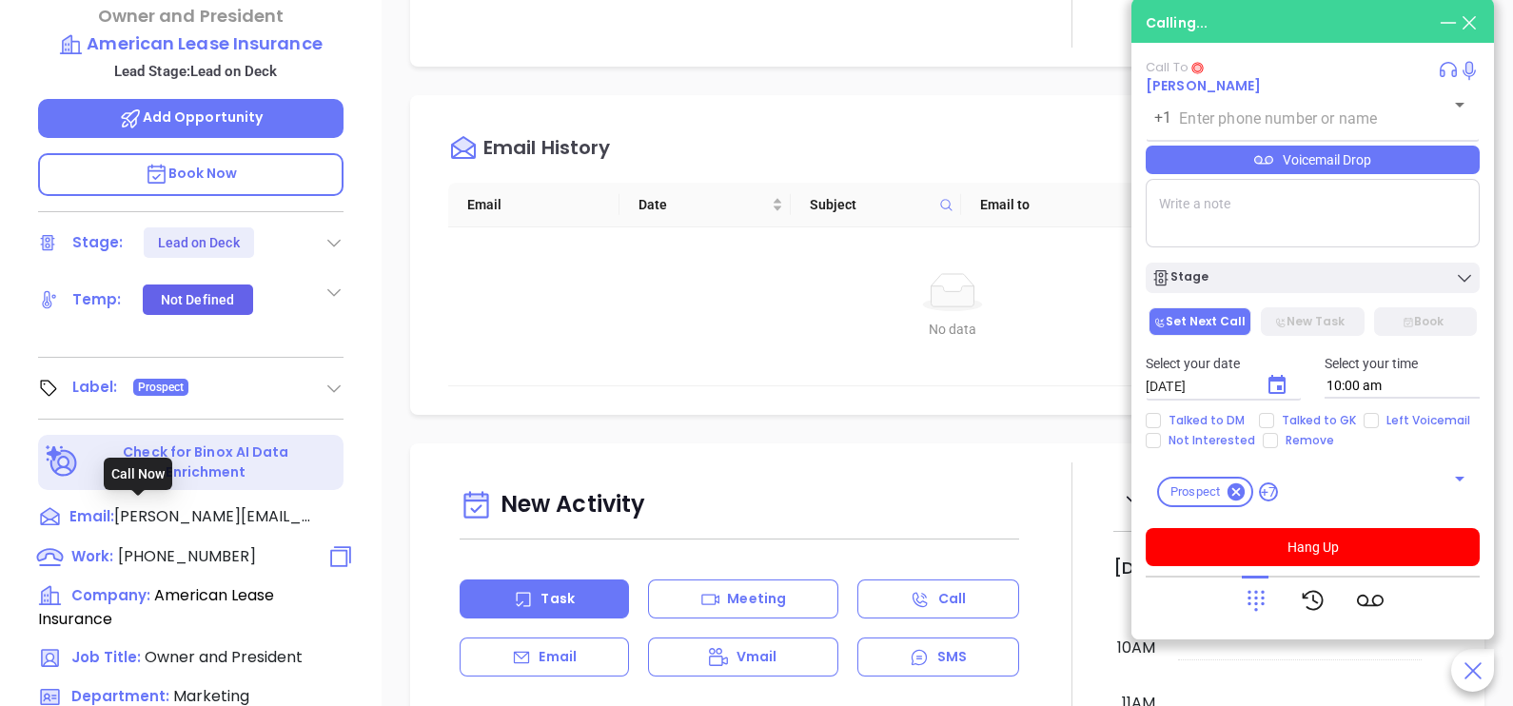
type input "[PHONE_NUMBER]"
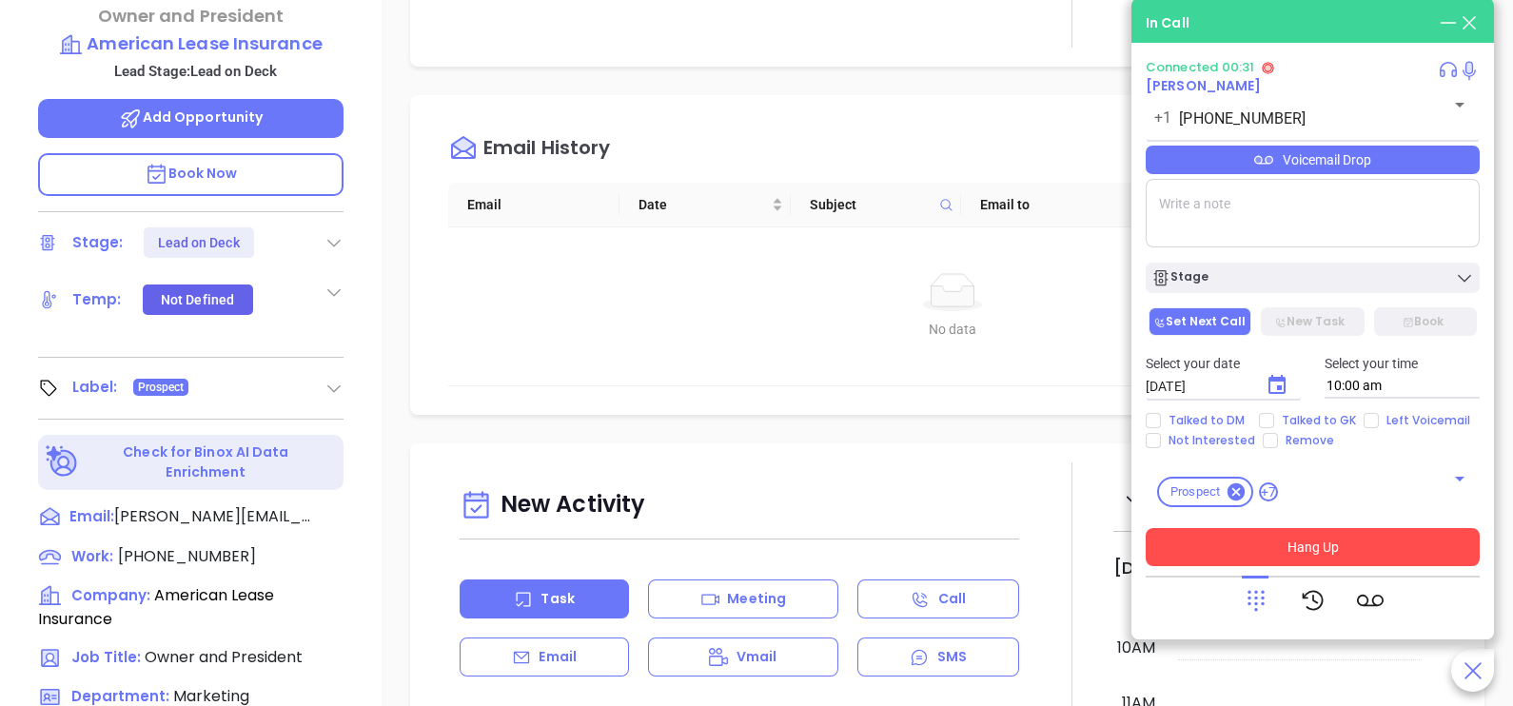
click at [1280, 538] on button "Hang Up" at bounding box center [1313, 547] width 334 height 38
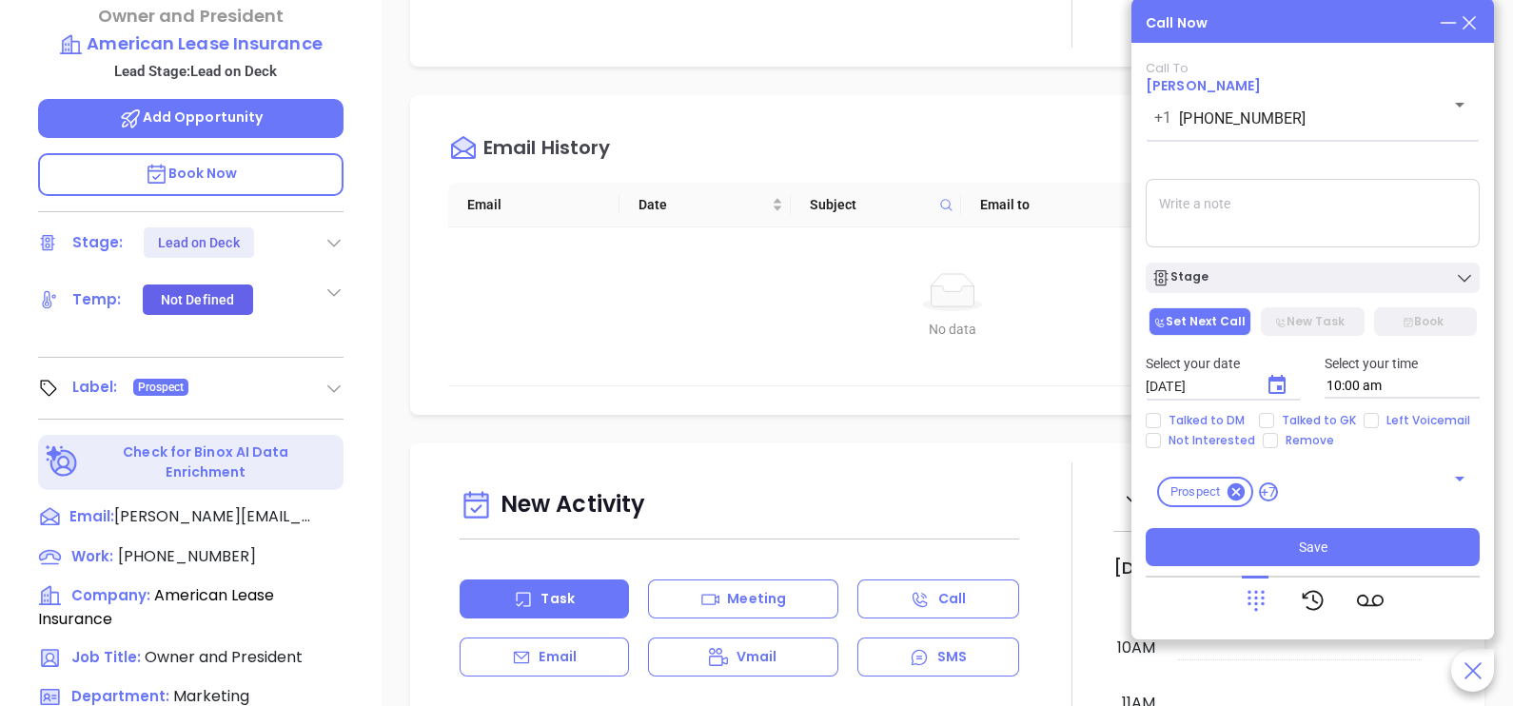
click at [1468, 29] on icon at bounding box center [1469, 22] width 21 height 21
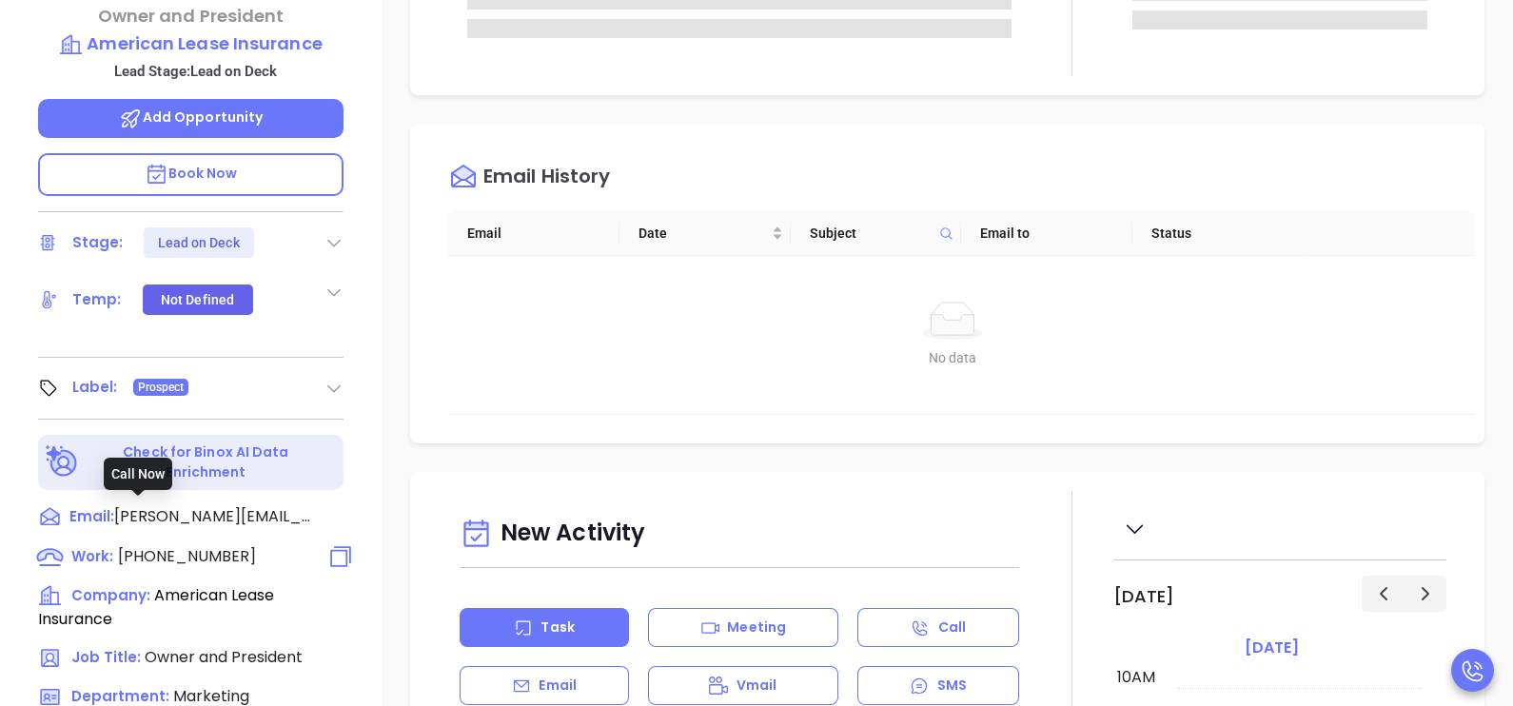
click at [228, 545] on span "[PHONE_NUMBER]" at bounding box center [187, 556] width 138 height 22
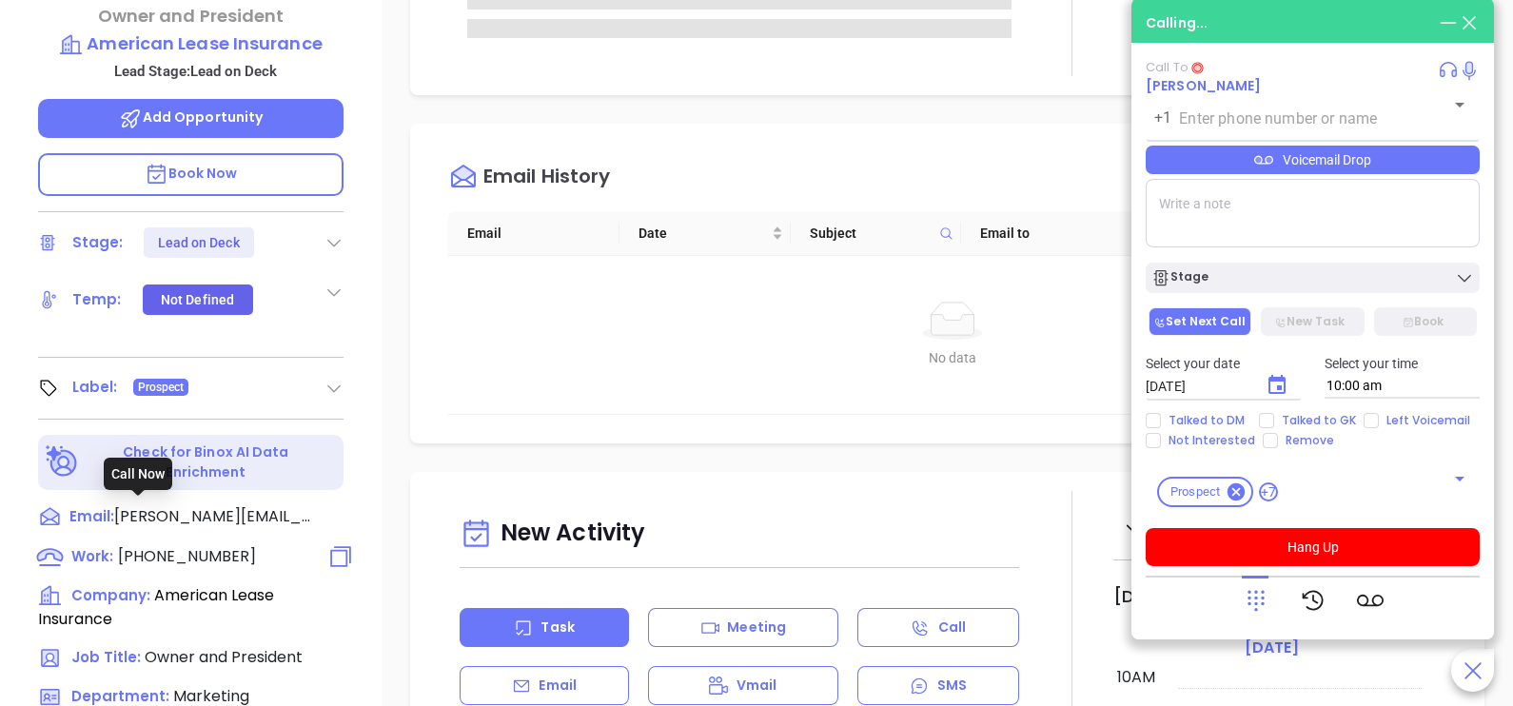
type input "[PHONE_NUMBER]"
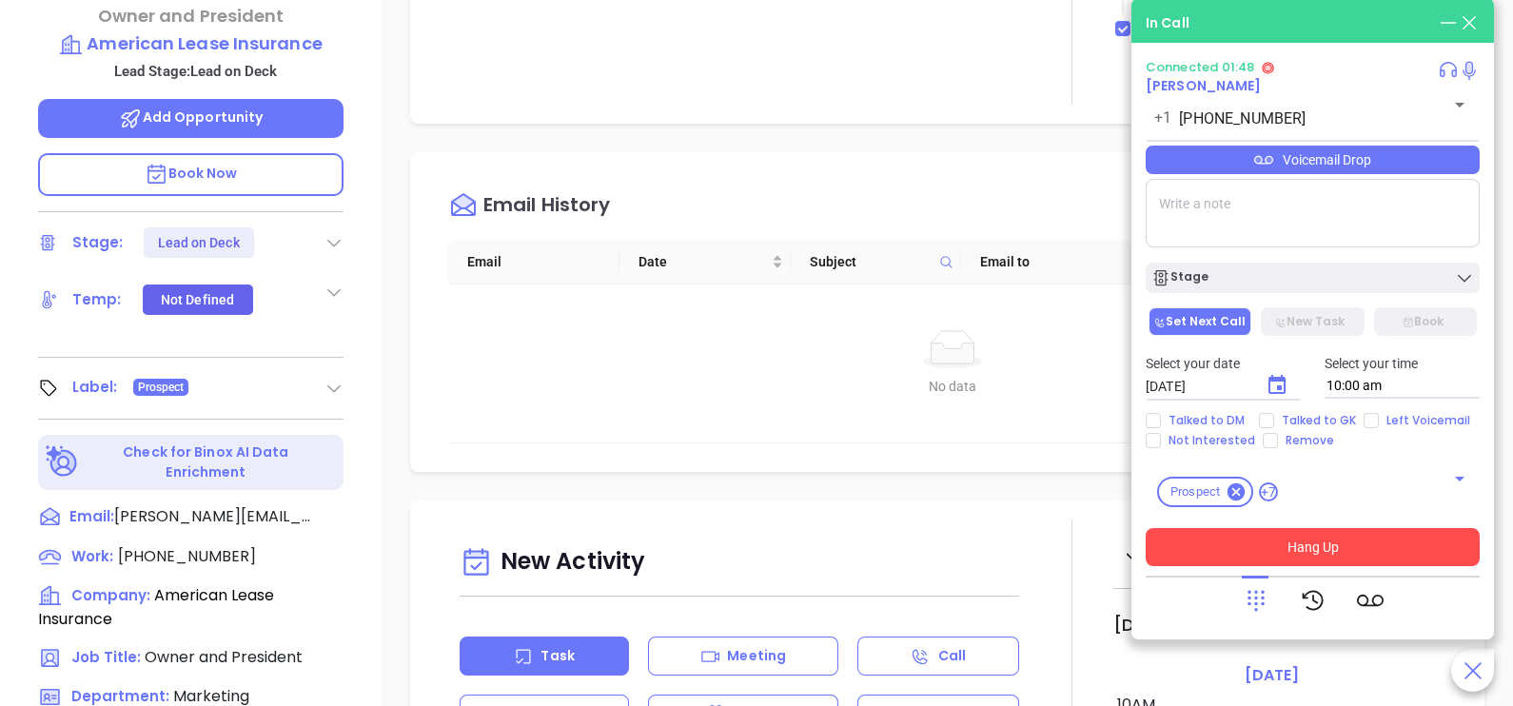
click at [1302, 544] on button "Hang Up" at bounding box center [1313, 547] width 334 height 38
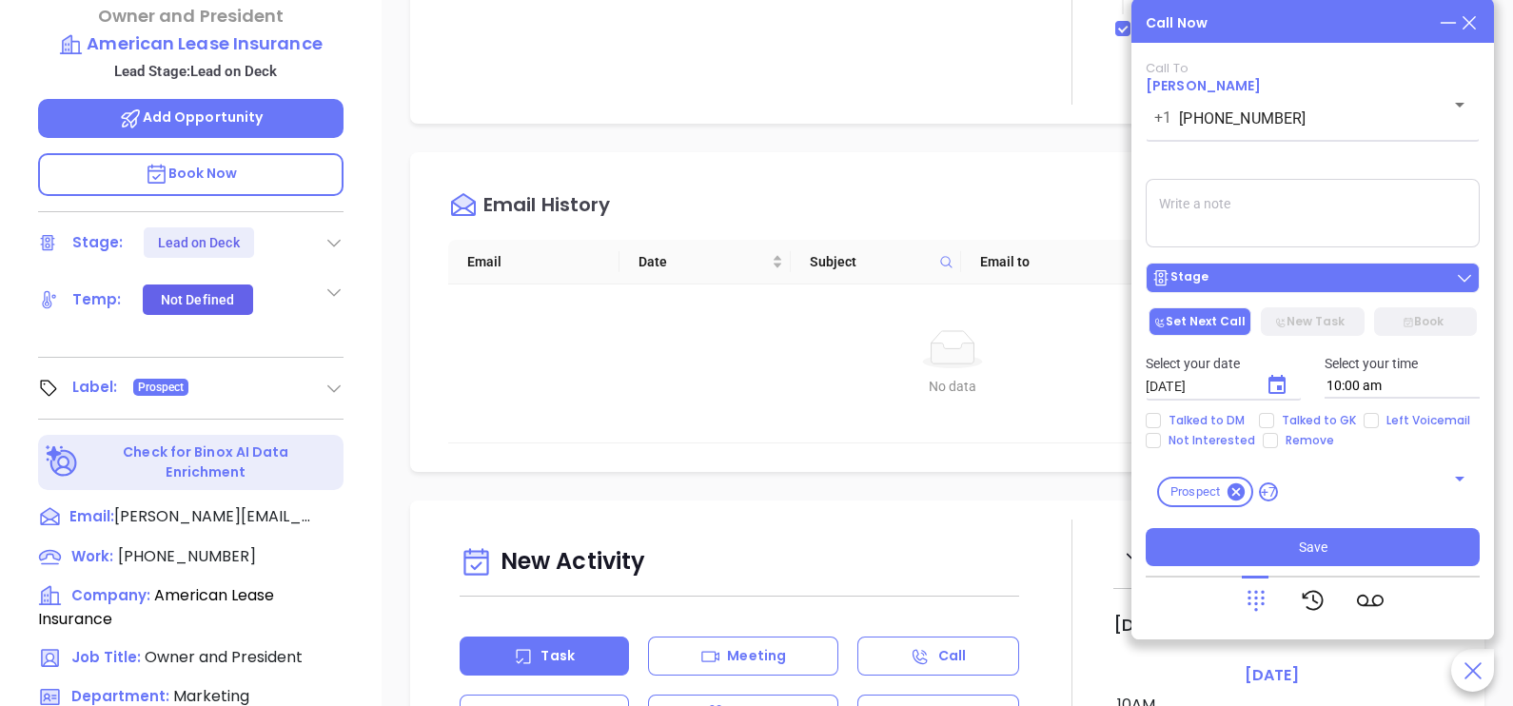
click at [1292, 277] on div "Stage" at bounding box center [1312, 277] width 323 height 19
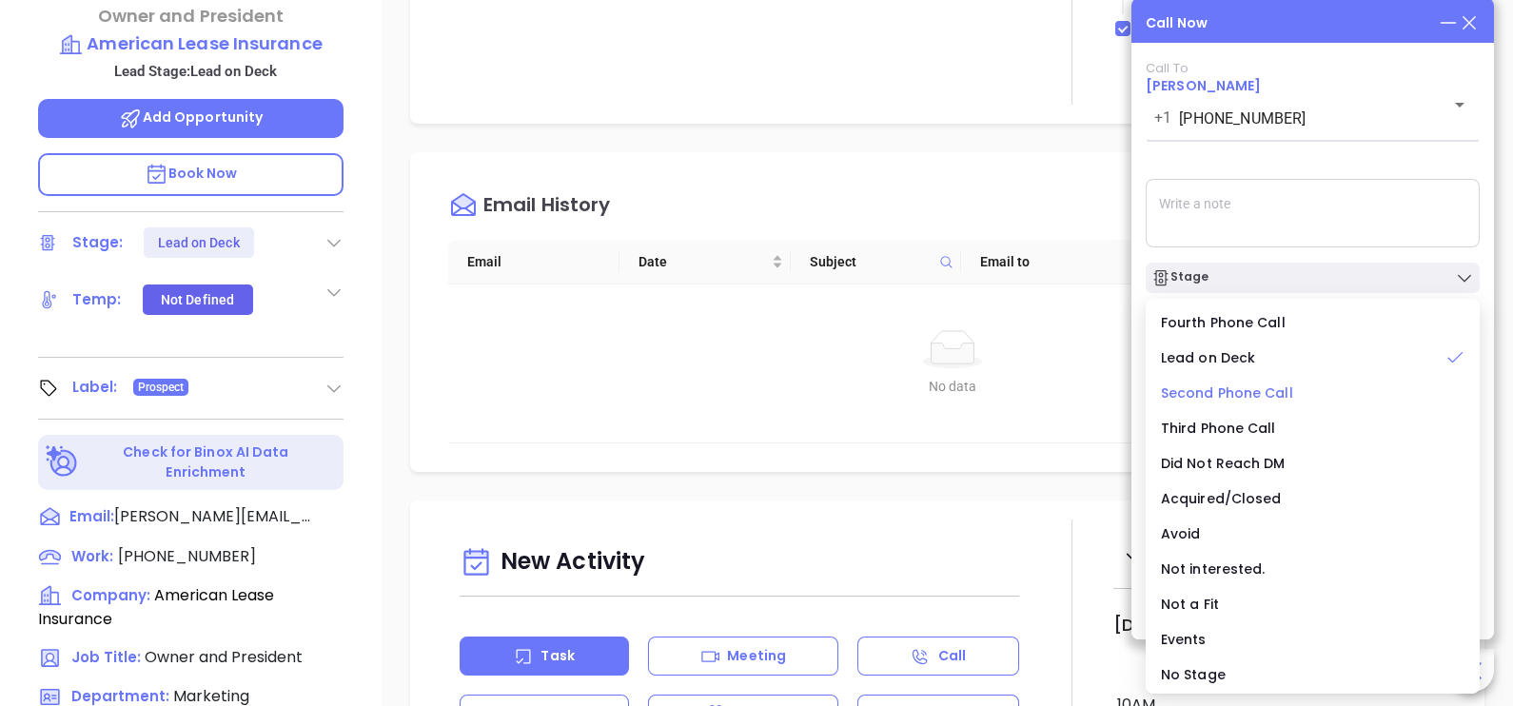
click at [1271, 390] on span "Second Phone Call" at bounding box center [1227, 392] width 132 height 19
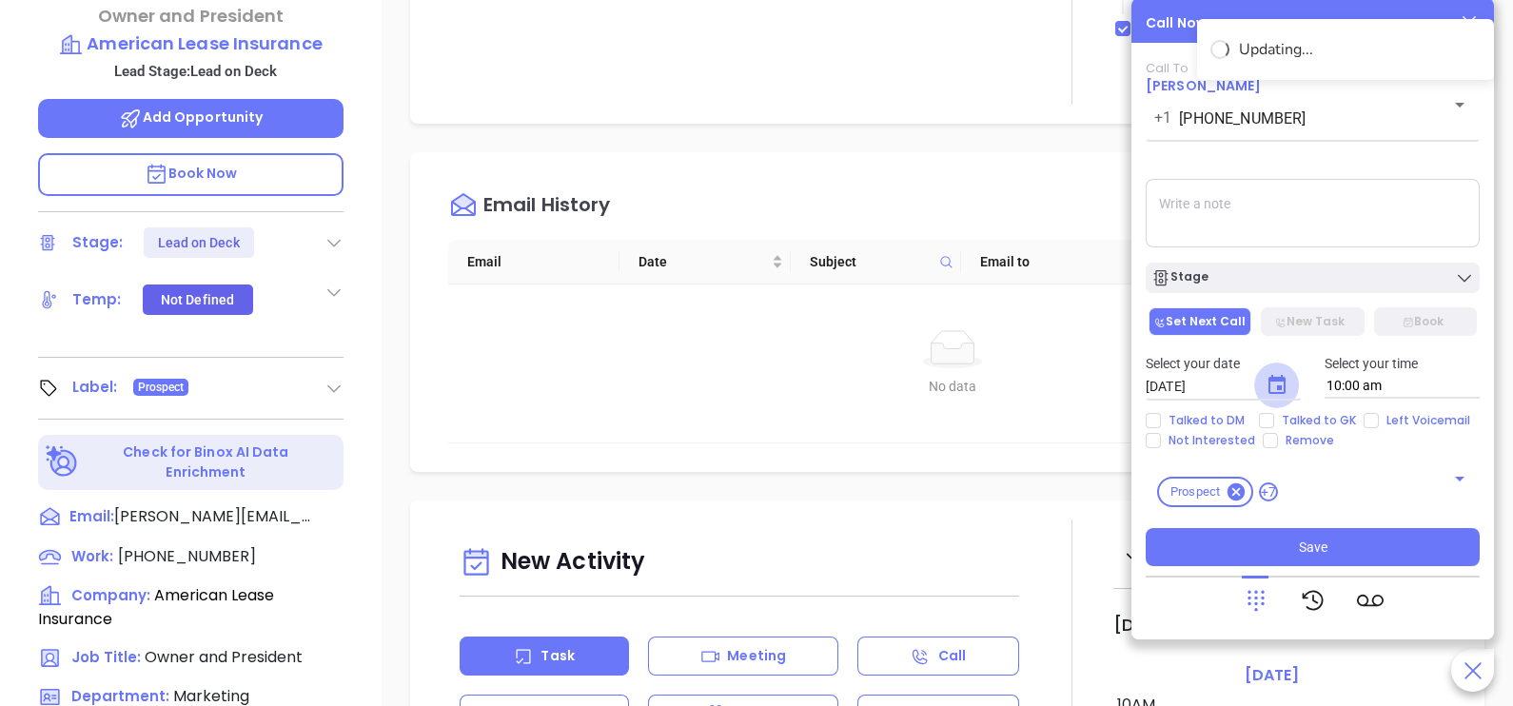
click at [1285, 382] on icon "Choose date, selected date is Oct 1, 2025" at bounding box center [1276, 385] width 23 height 23
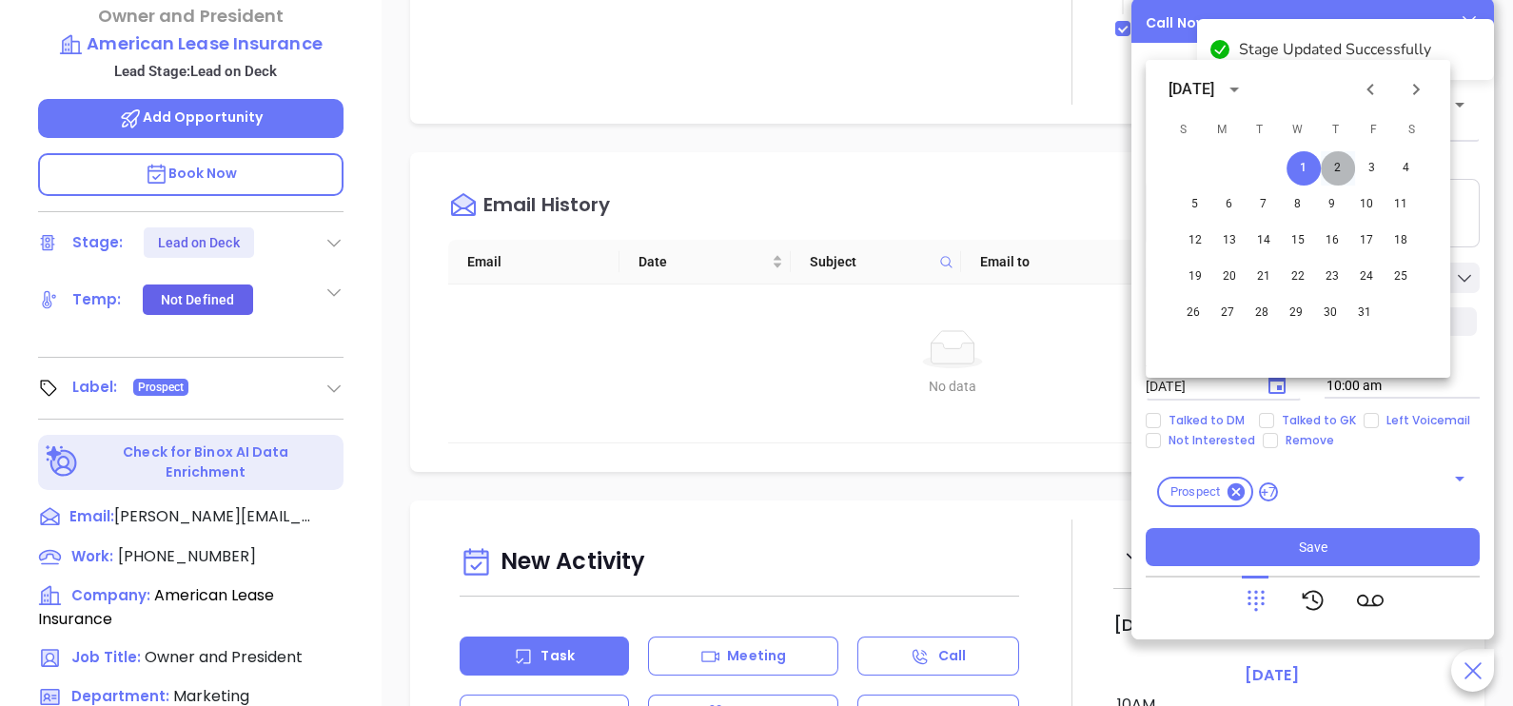
click at [1340, 176] on button "2" at bounding box center [1338, 168] width 34 height 34
type input "[DATE]"
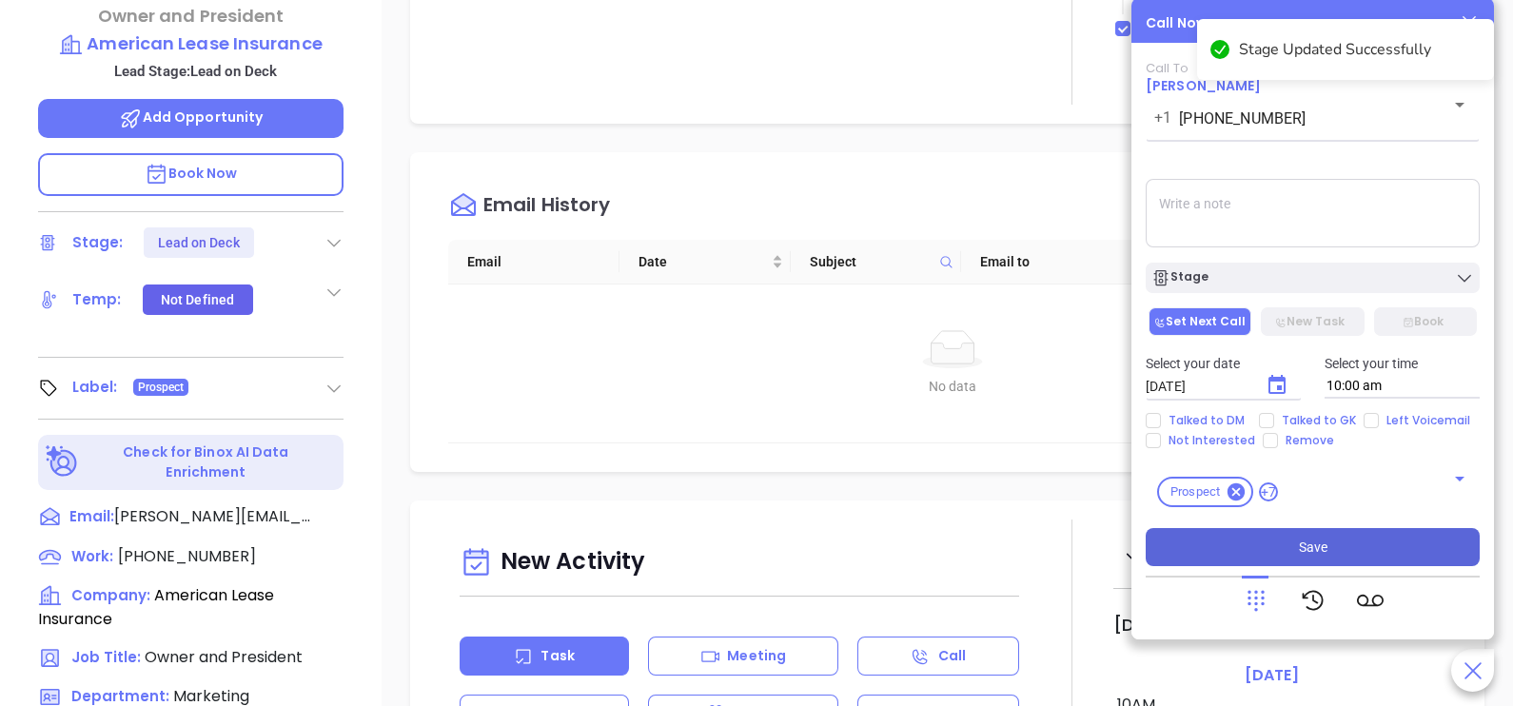
click at [1318, 554] on span "Save" at bounding box center [1313, 547] width 29 height 21
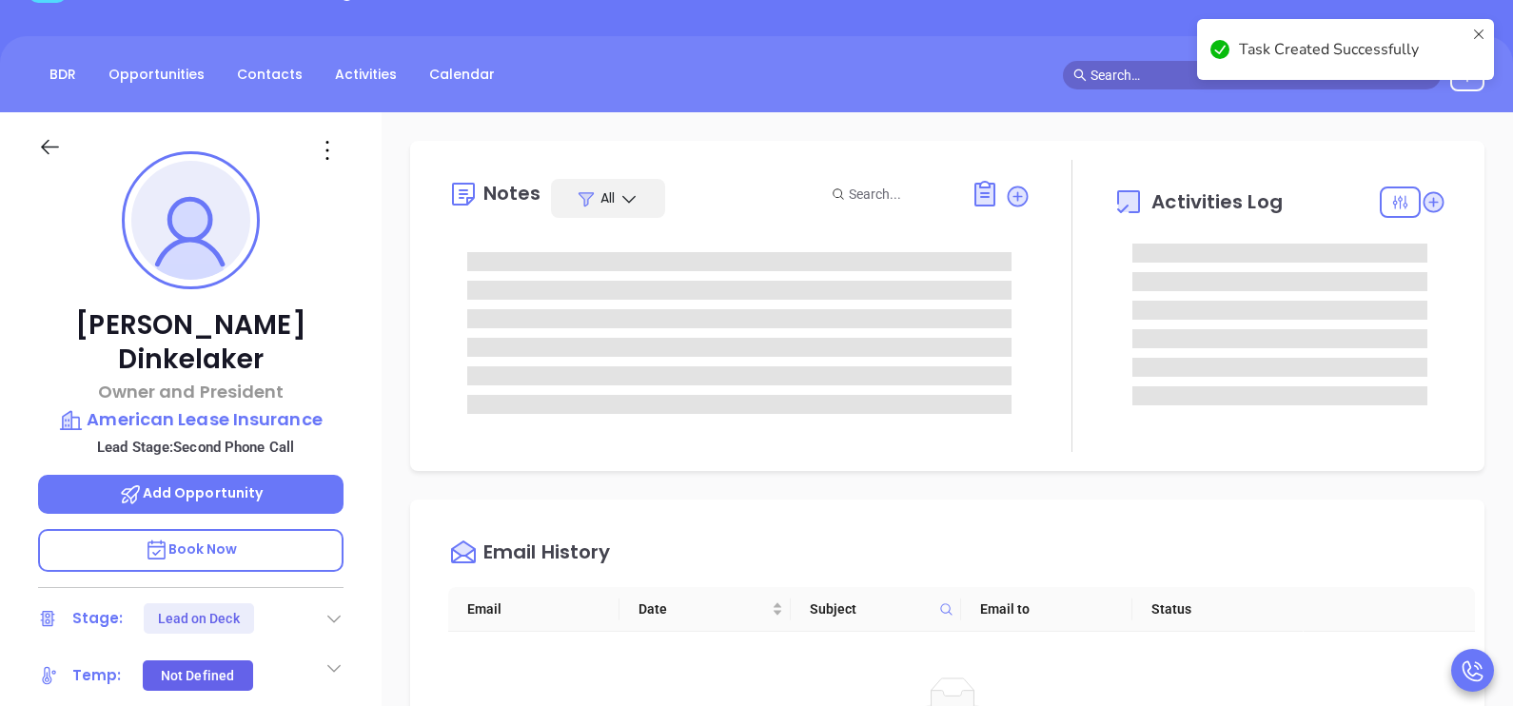
scroll to position [143, 0]
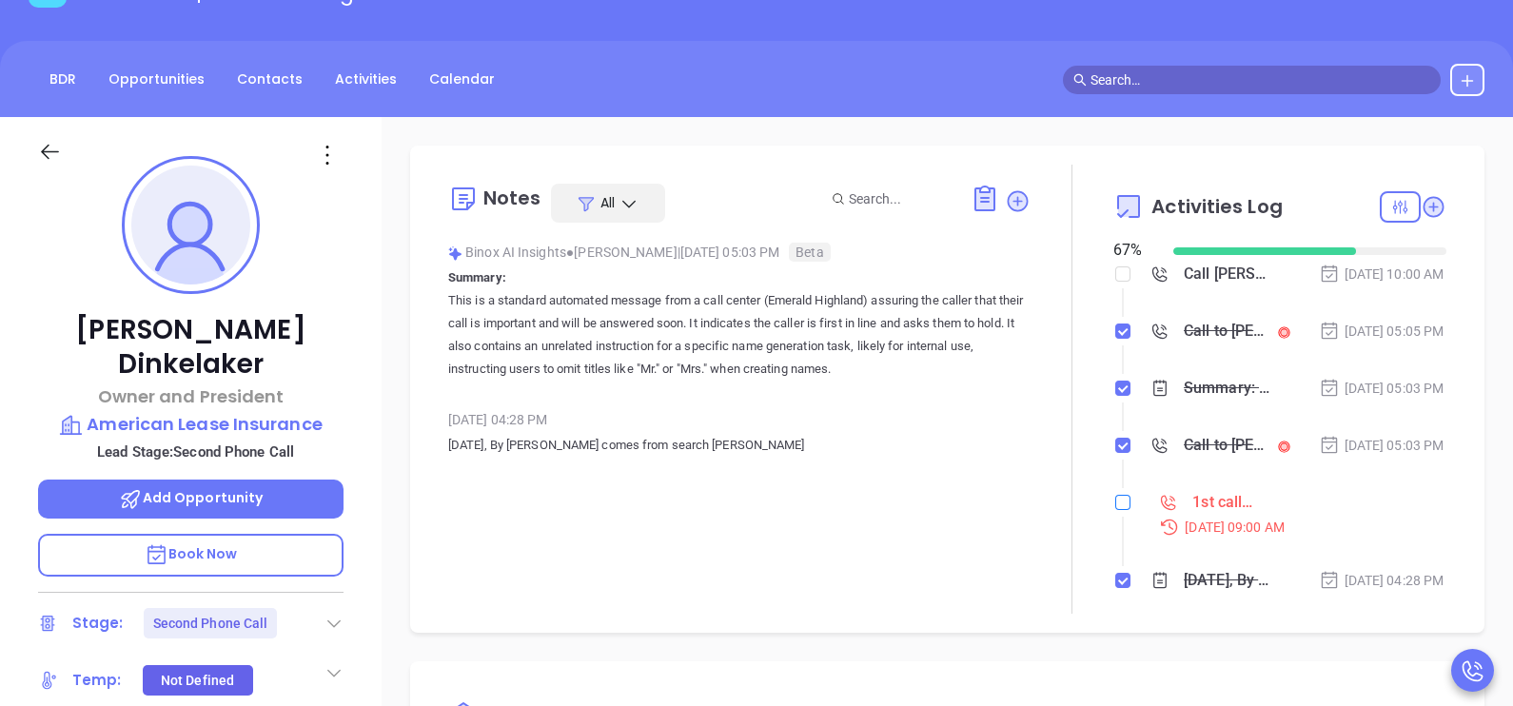
click at [1115, 510] on input "checkbox" at bounding box center [1122, 502] width 15 height 15
checkbox input "true"
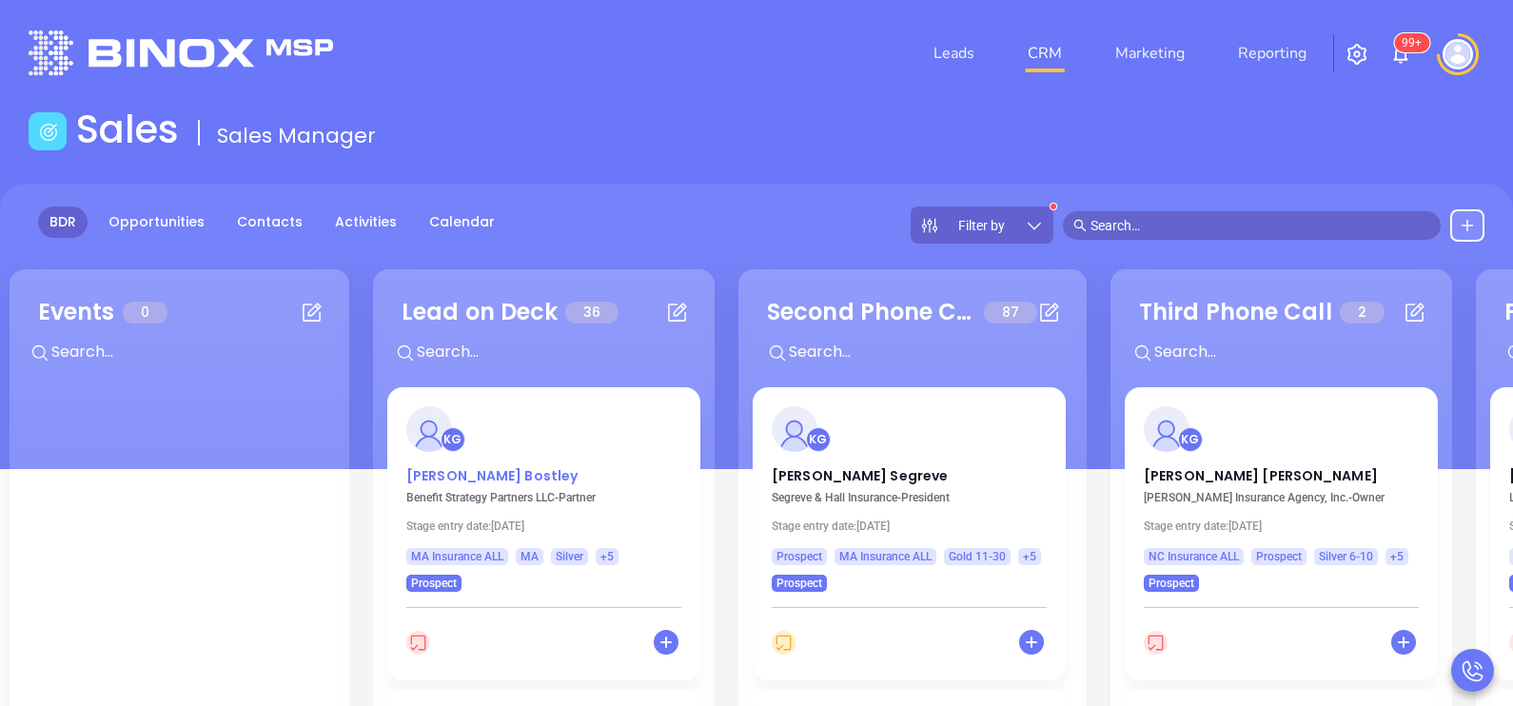
click at [480, 472] on p "[PERSON_NAME]" at bounding box center [543, 471] width 275 height 10
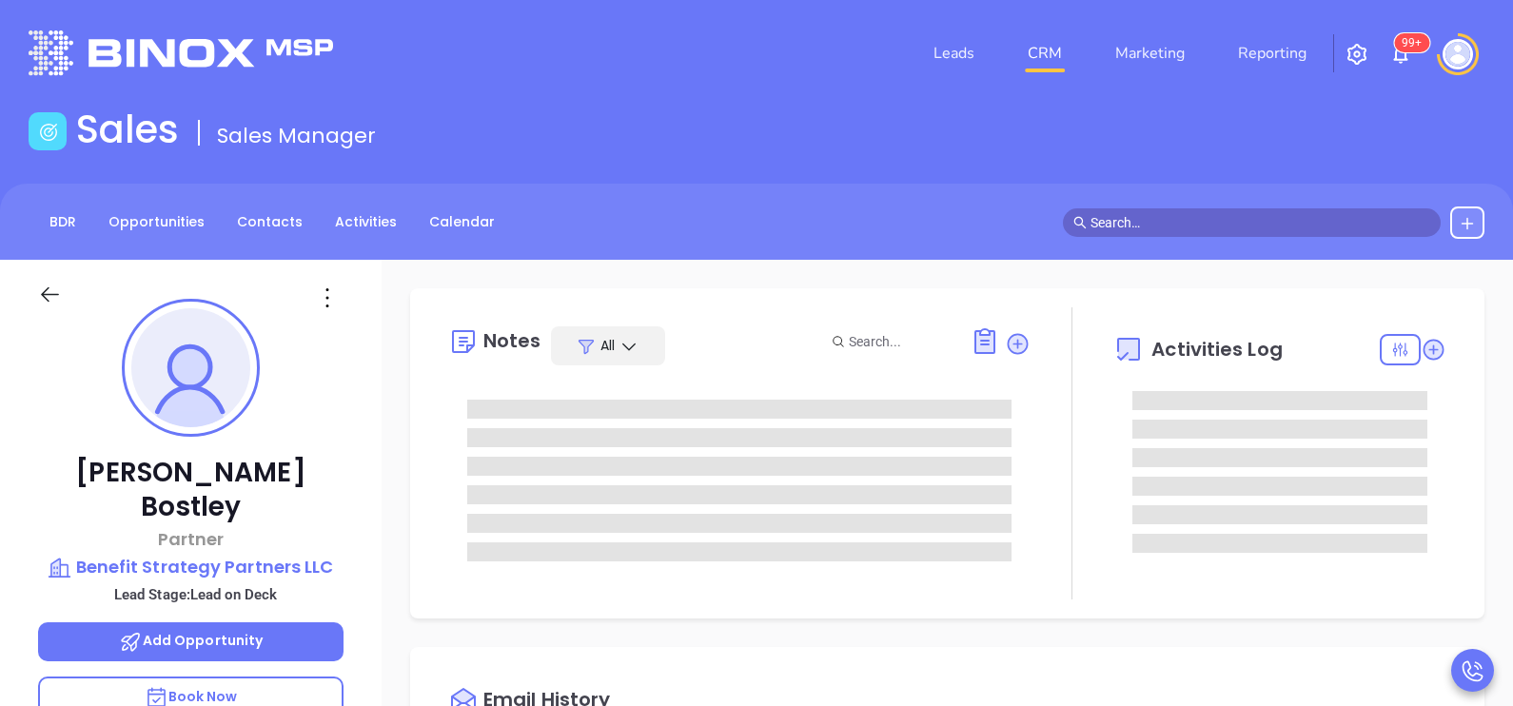
type input "[DATE]"
type input "[PERSON_NAME]"
click at [371, 422] on div "[PERSON_NAME] Partner Benefit Strategy Partners LLC Lead Stage: Lead on Deck Ad…" at bounding box center [191, 701] width 382 height 883
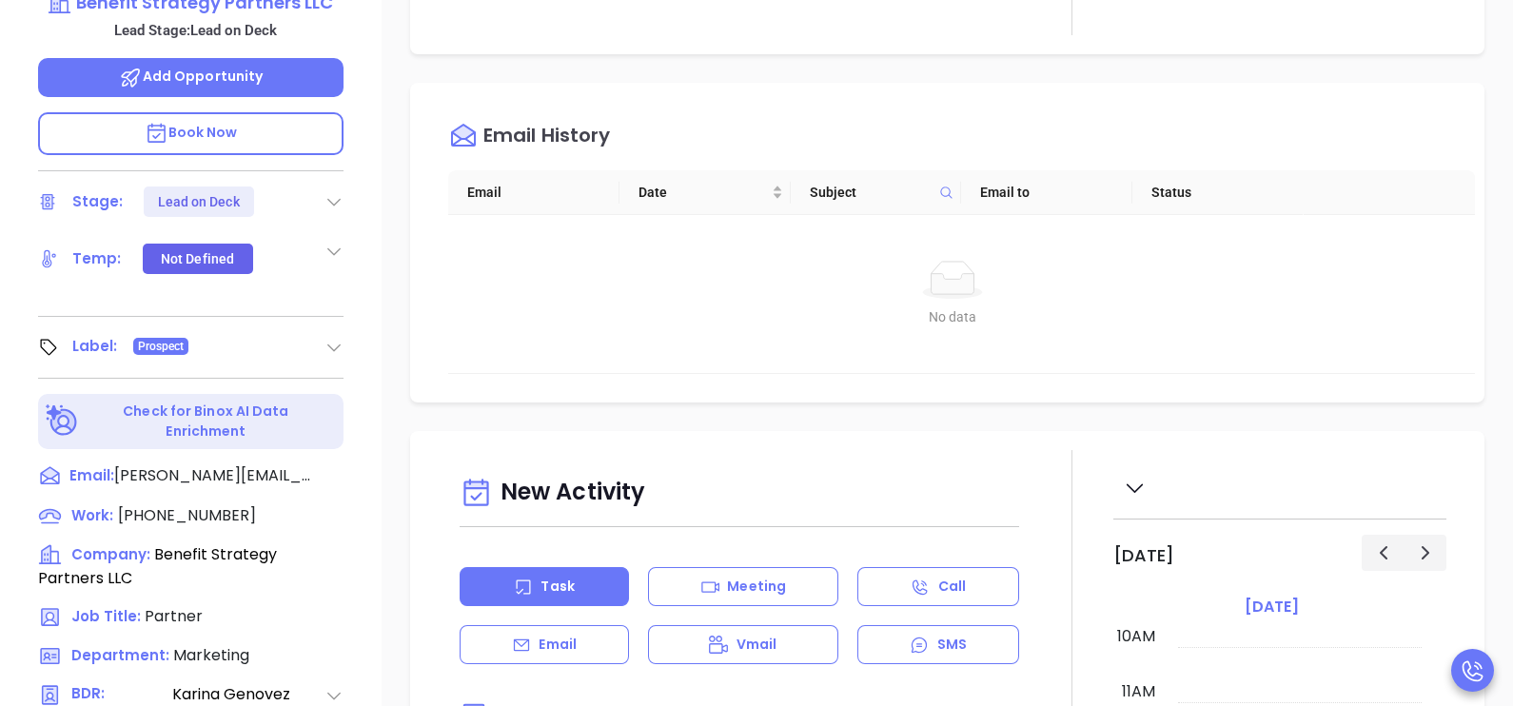
scroll to position [571, 0]
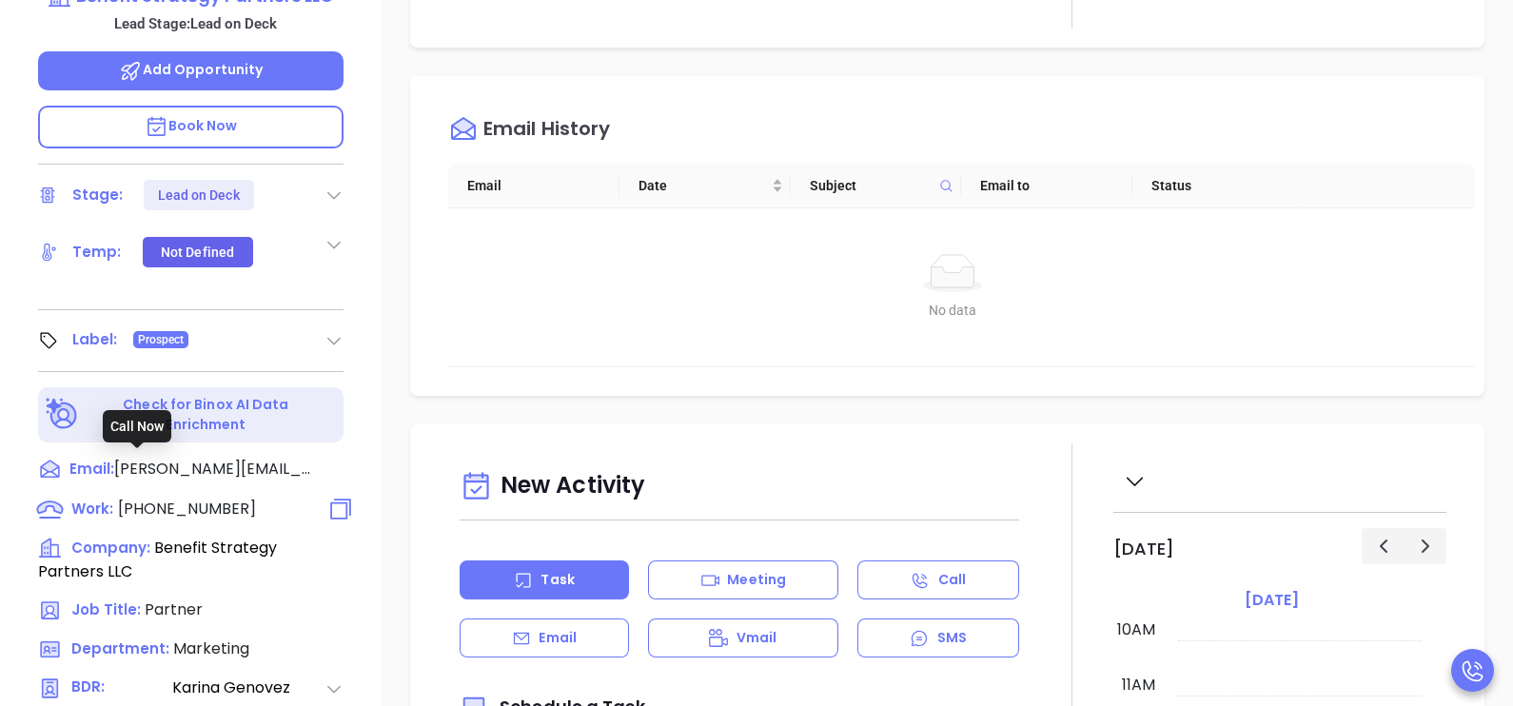
click at [233, 498] on span "[PHONE_NUMBER]" at bounding box center [187, 509] width 138 height 22
type input "[PHONE_NUMBER]"
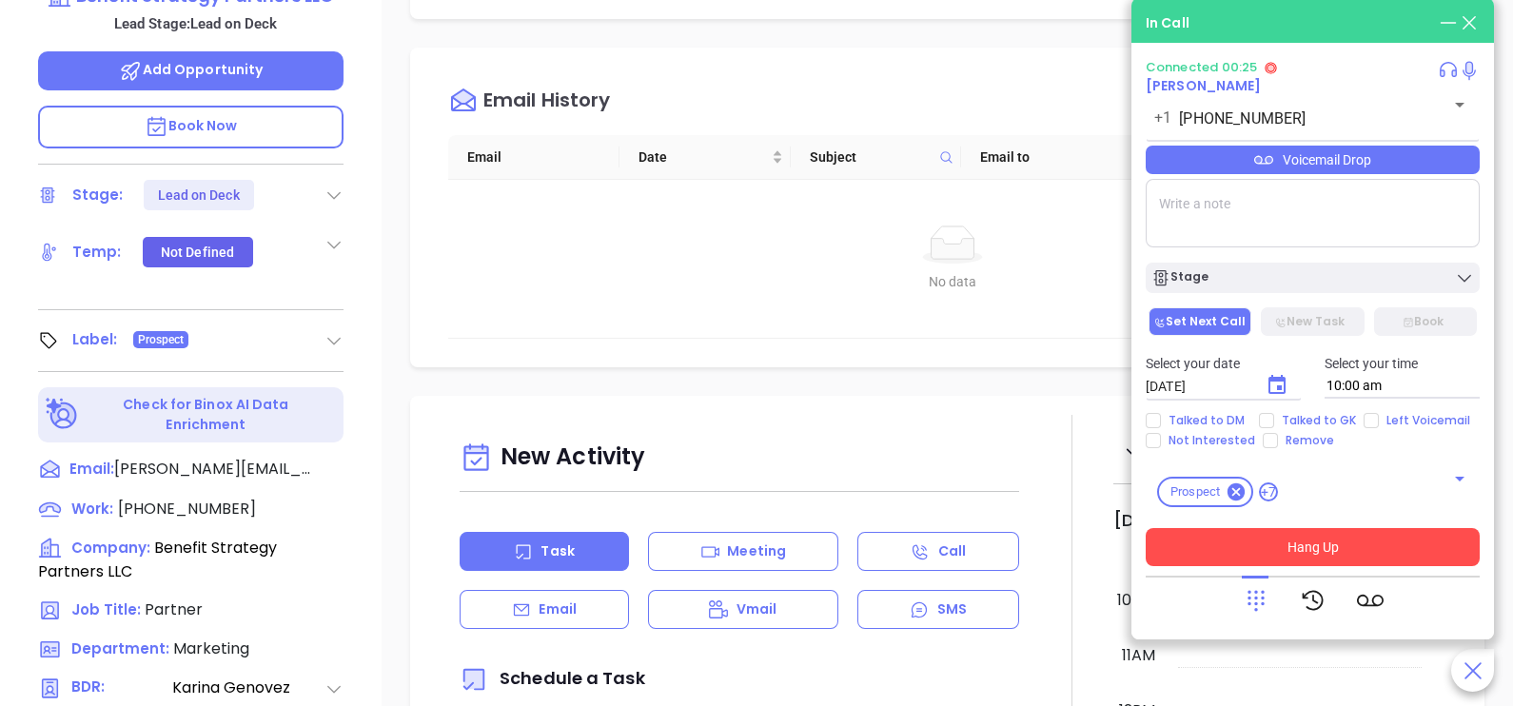
click at [1374, 556] on button "Hang Up" at bounding box center [1313, 547] width 334 height 38
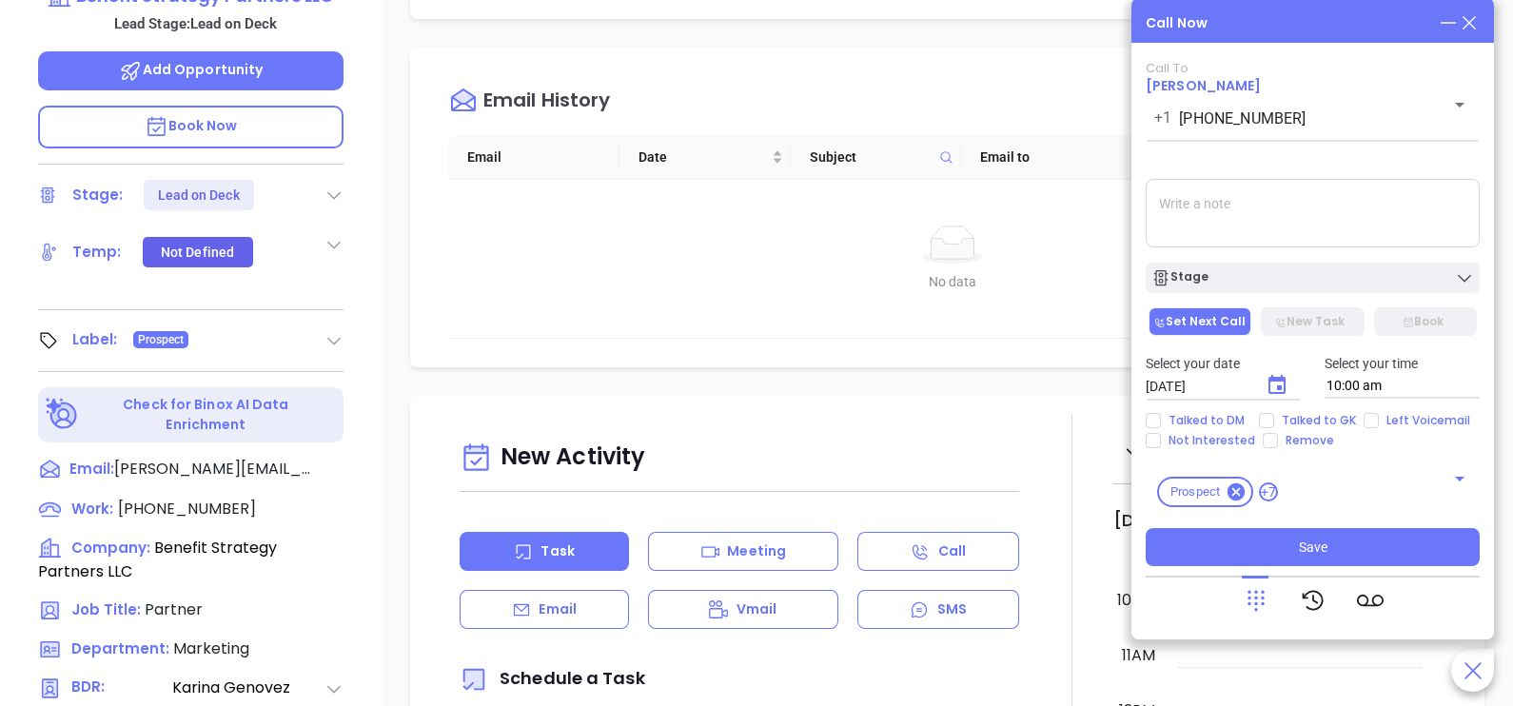
click at [1474, 24] on icon at bounding box center [1469, 22] width 21 height 21
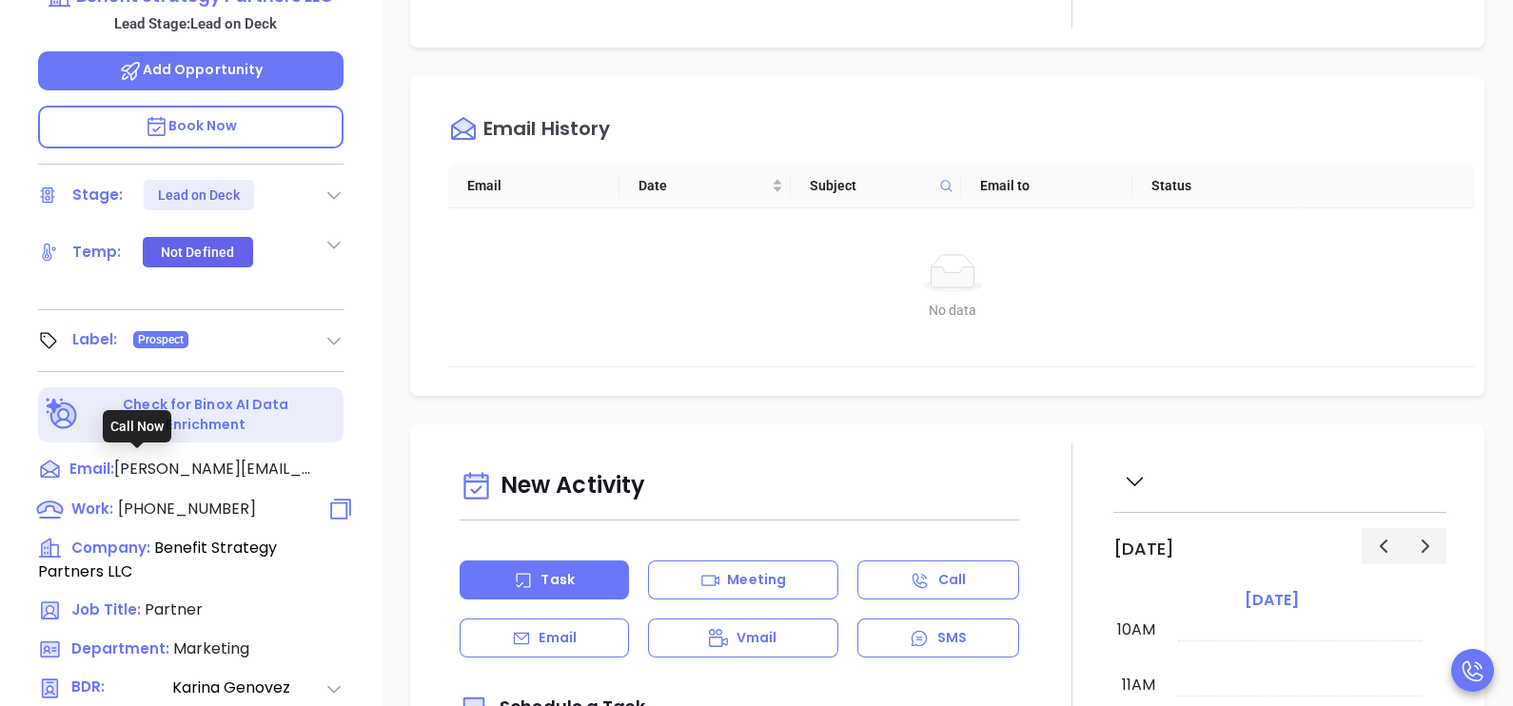
click at [162, 498] on span "[PHONE_NUMBER]" at bounding box center [187, 509] width 138 height 22
type input "[PHONE_NUMBER]"
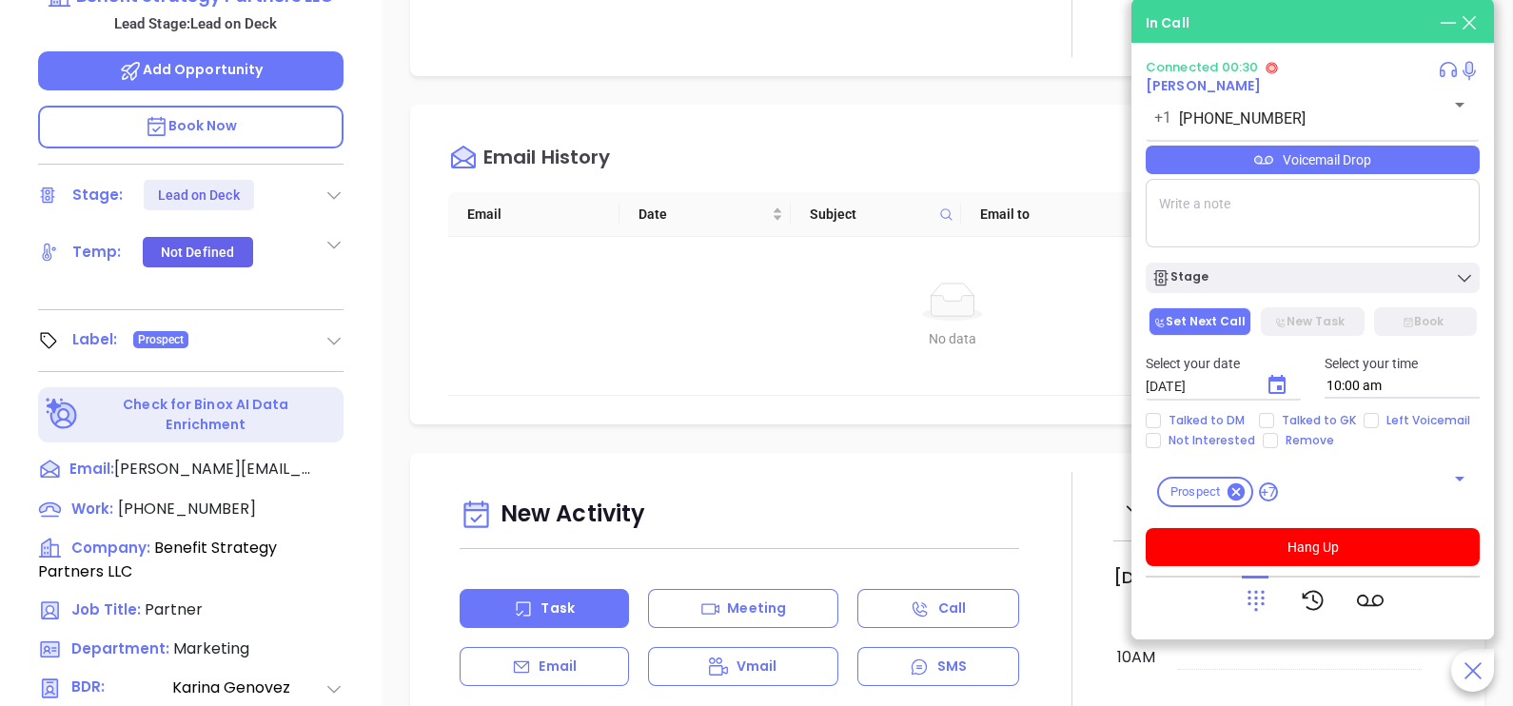
click at [1368, 156] on div "Voicemail Drop" at bounding box center [1313, 160] width 334 height 29
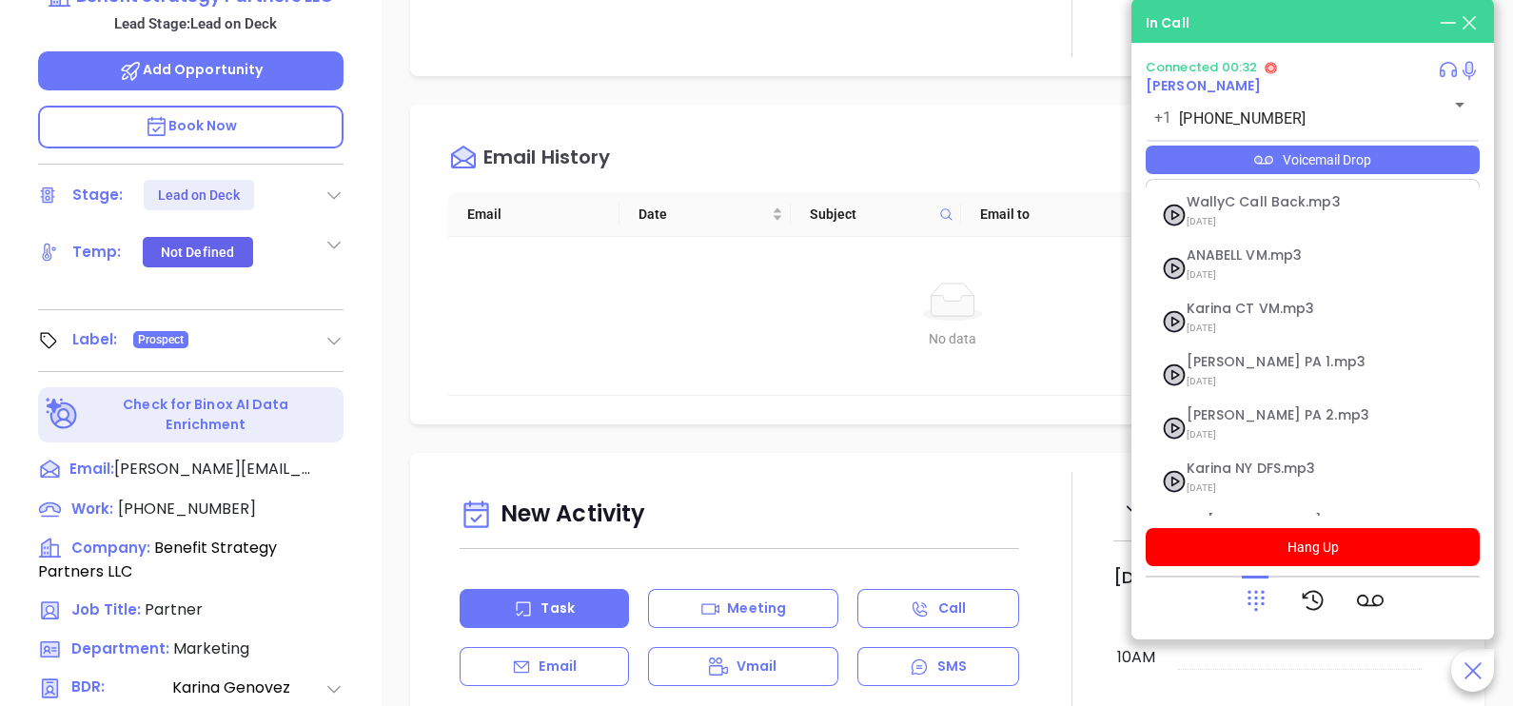
scroll to position [207, 0]
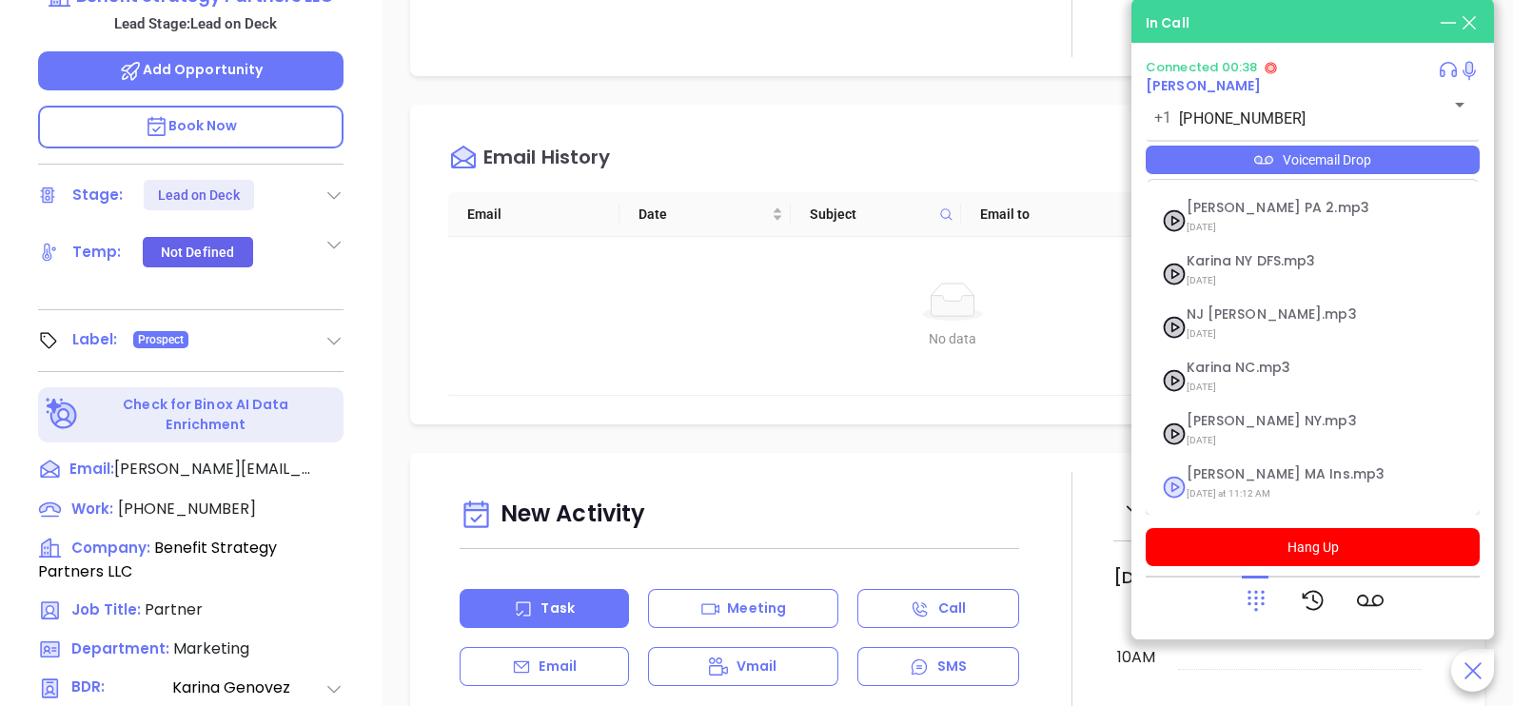
click at [1244, 472] on span "[PERSON_NAME] MA Ins.mp3" at bounding box center [1289, 474] width 206 height 14
checkbox input "true"
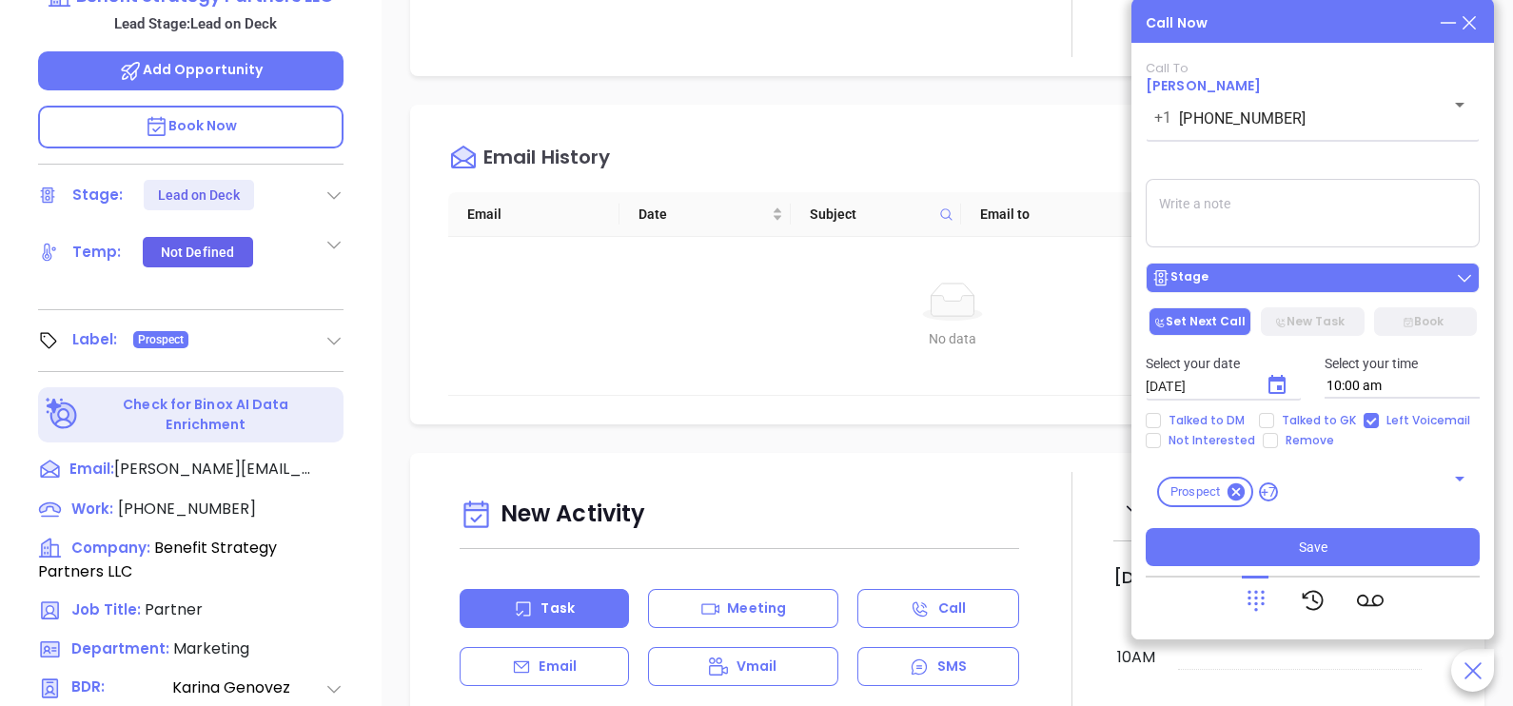
click at [1261, 274] on div "Stage" at bounding box center [1312, 277] width 323 height 19
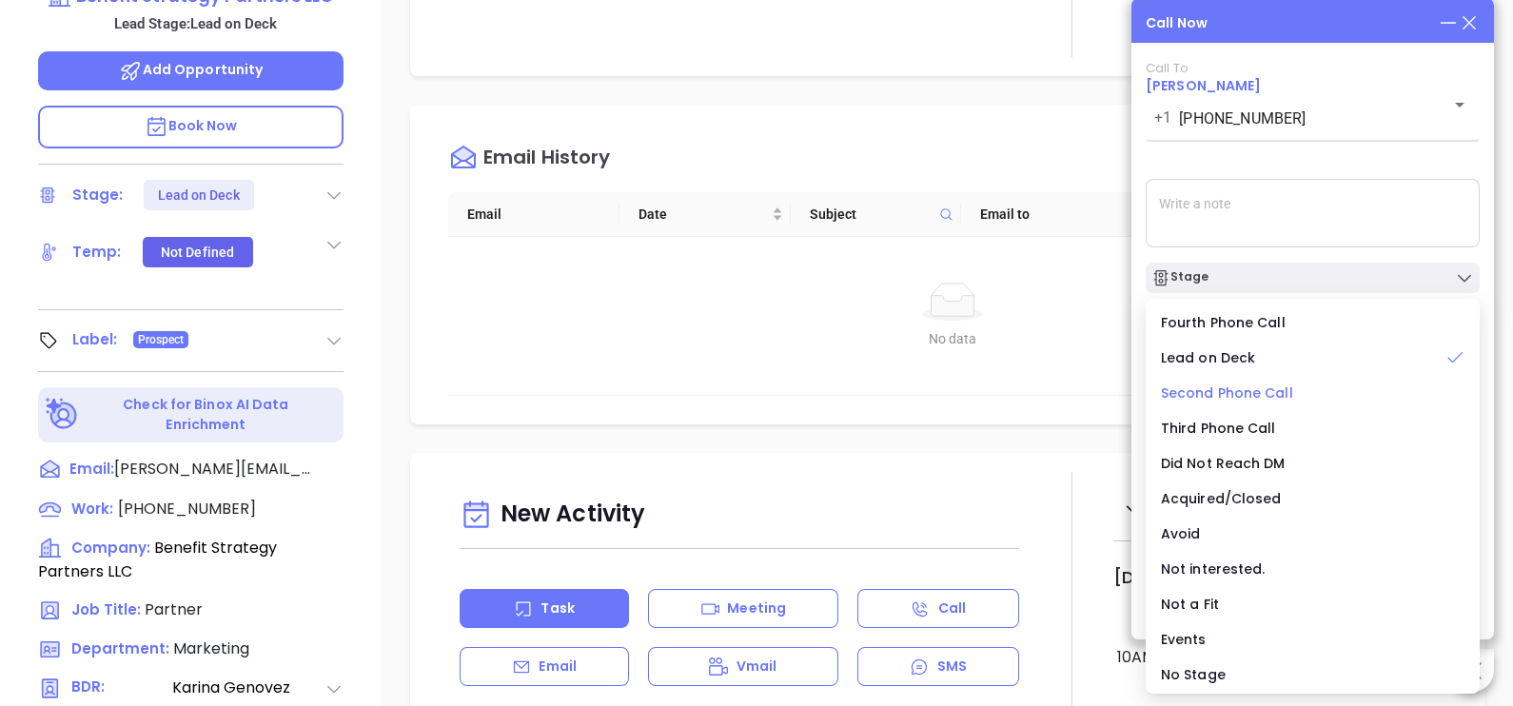
click at [1224, 385] on span "Second Phone Call" at bounding box center [1227, 392] width 132 height 19
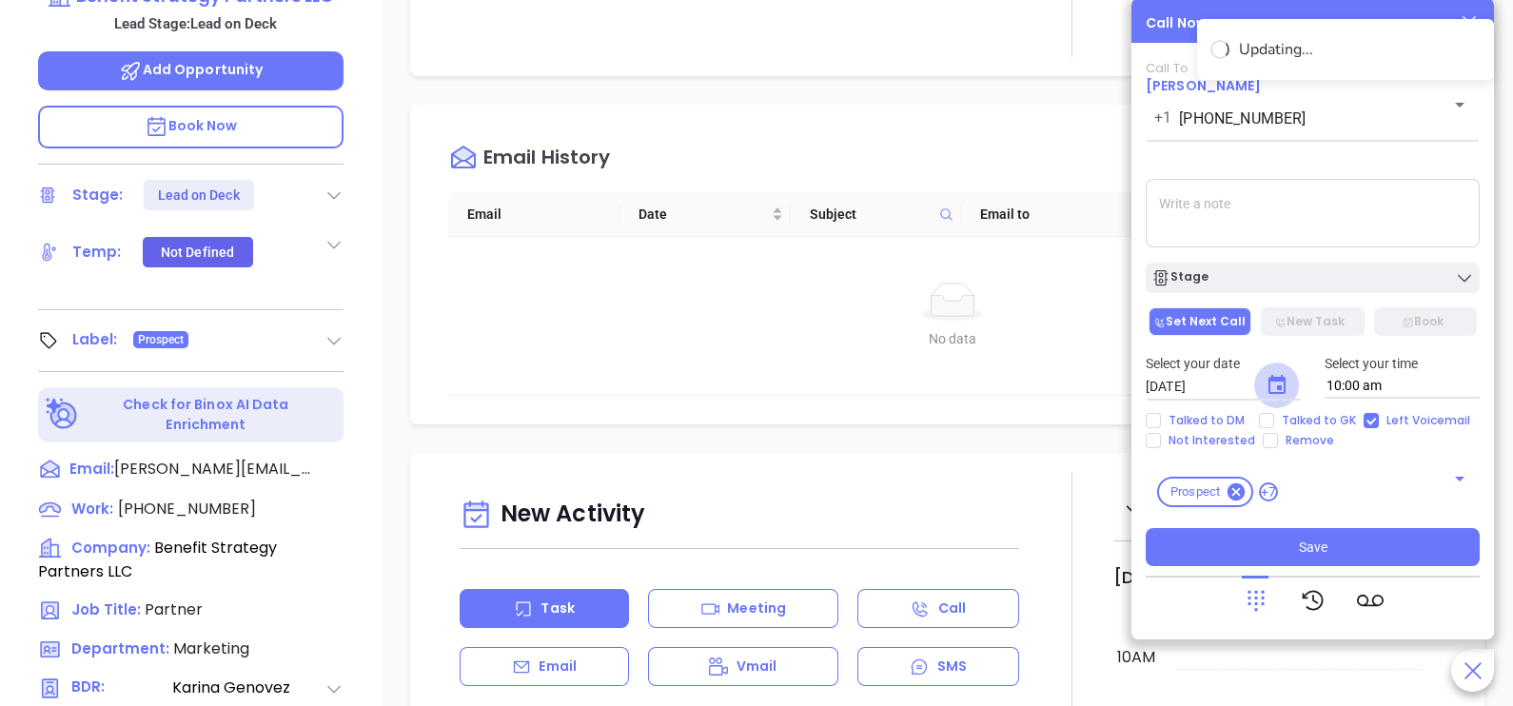
click at [1264, 381] on button "Choose date, selected date is Oct 1, 2025" at bounding box center [1277, 385] width 46 height 46
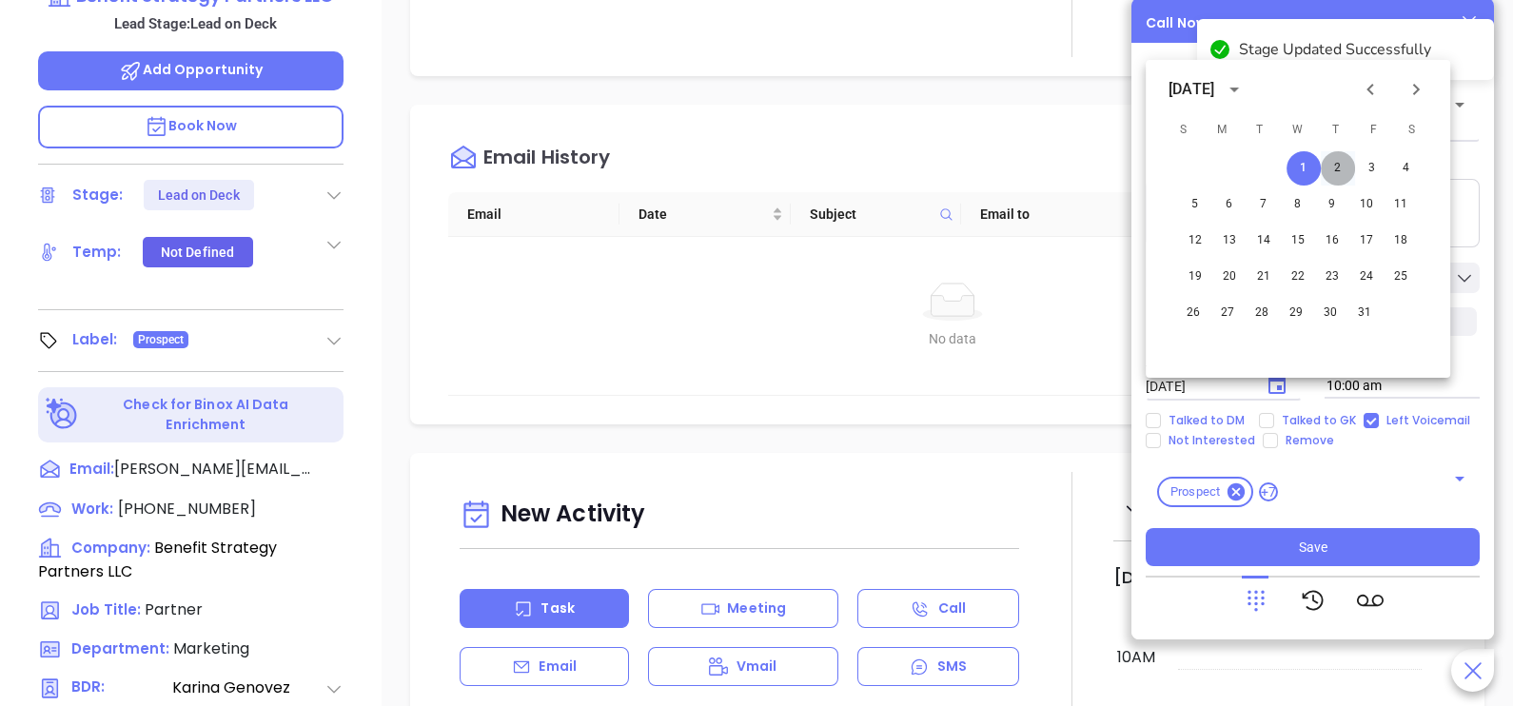
click at [1340, 172] on button "2" at bounding box center [1338, 168] width 34 height 34
type input "[DATE]"
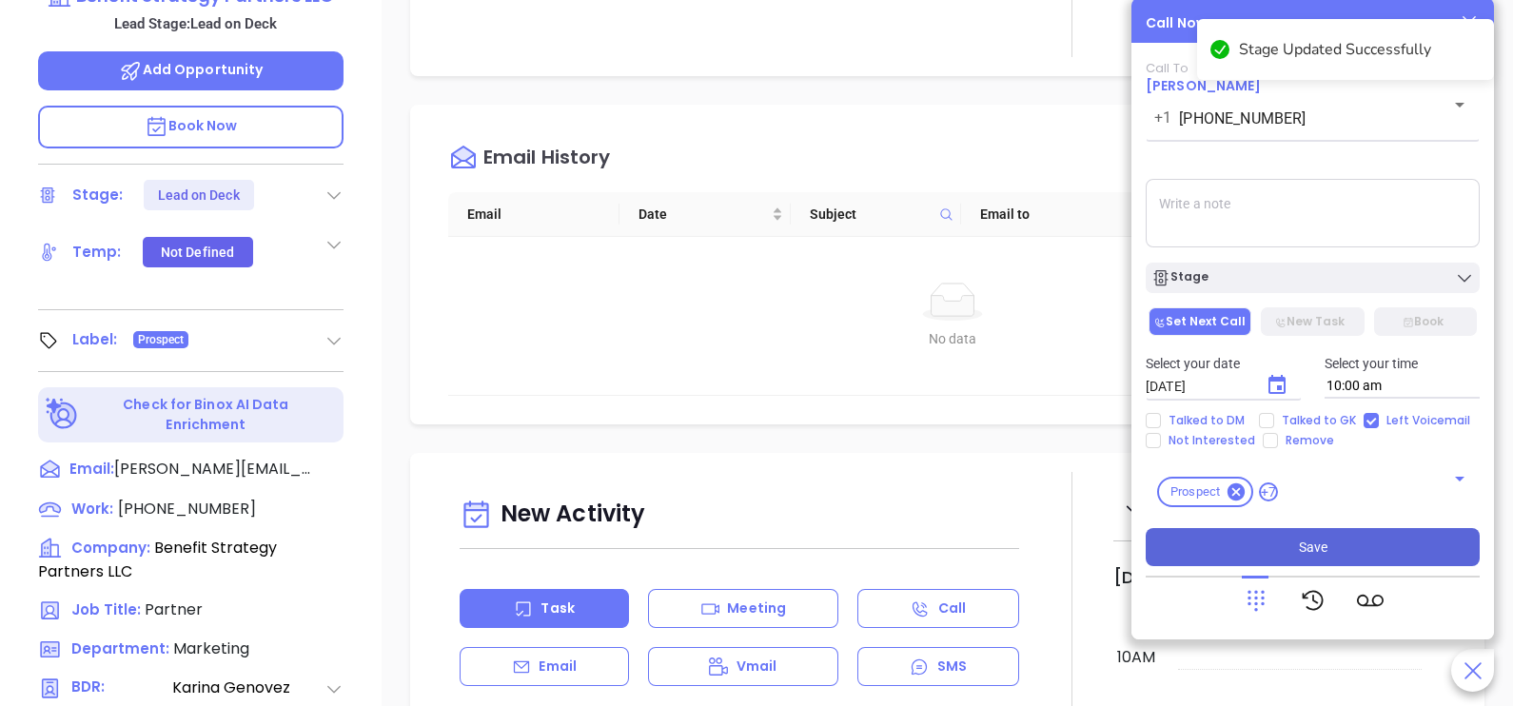
click at [1312, 539] on span "Save" at bounding box center [1313, 547] width 29 height 21
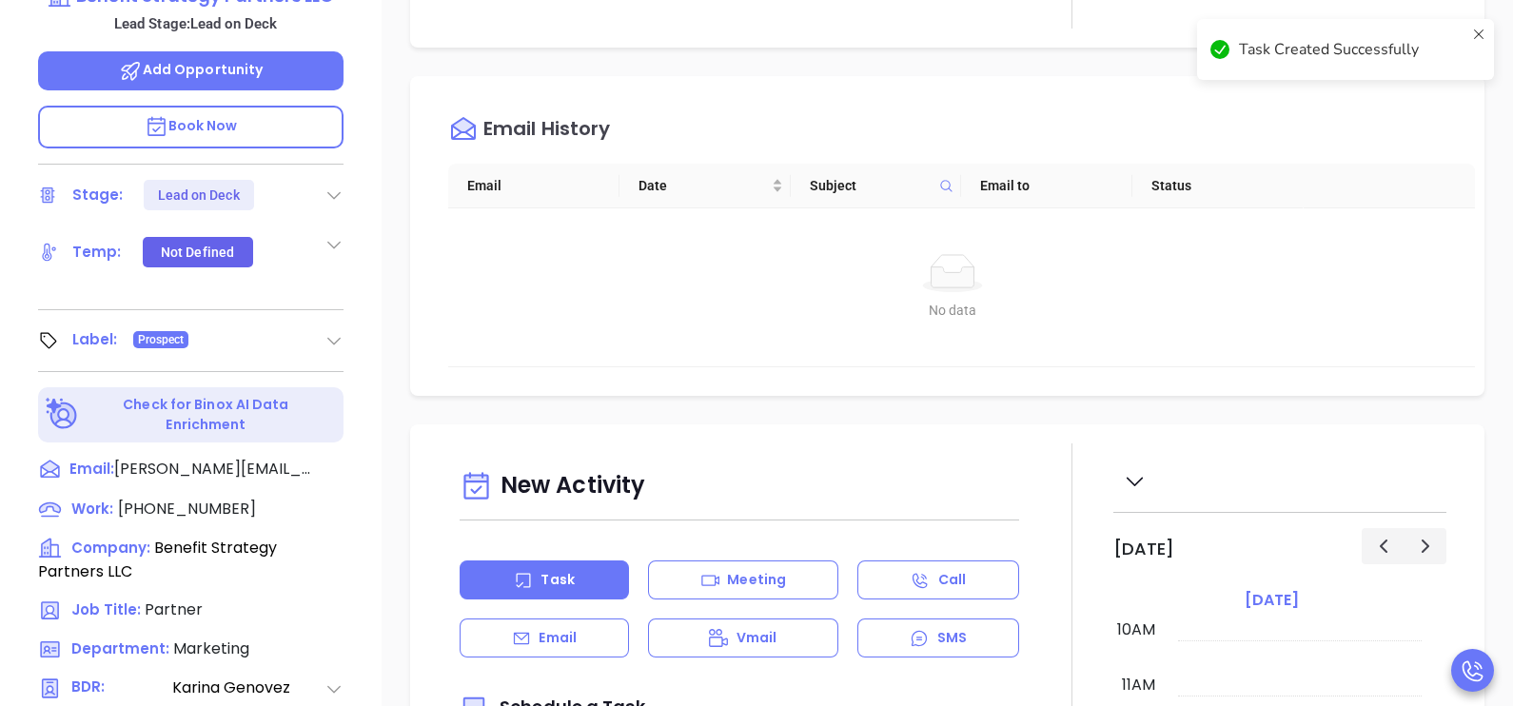
click at [928, 171] on th "Subject" at bounding box center [876, 186] width 171 height 45
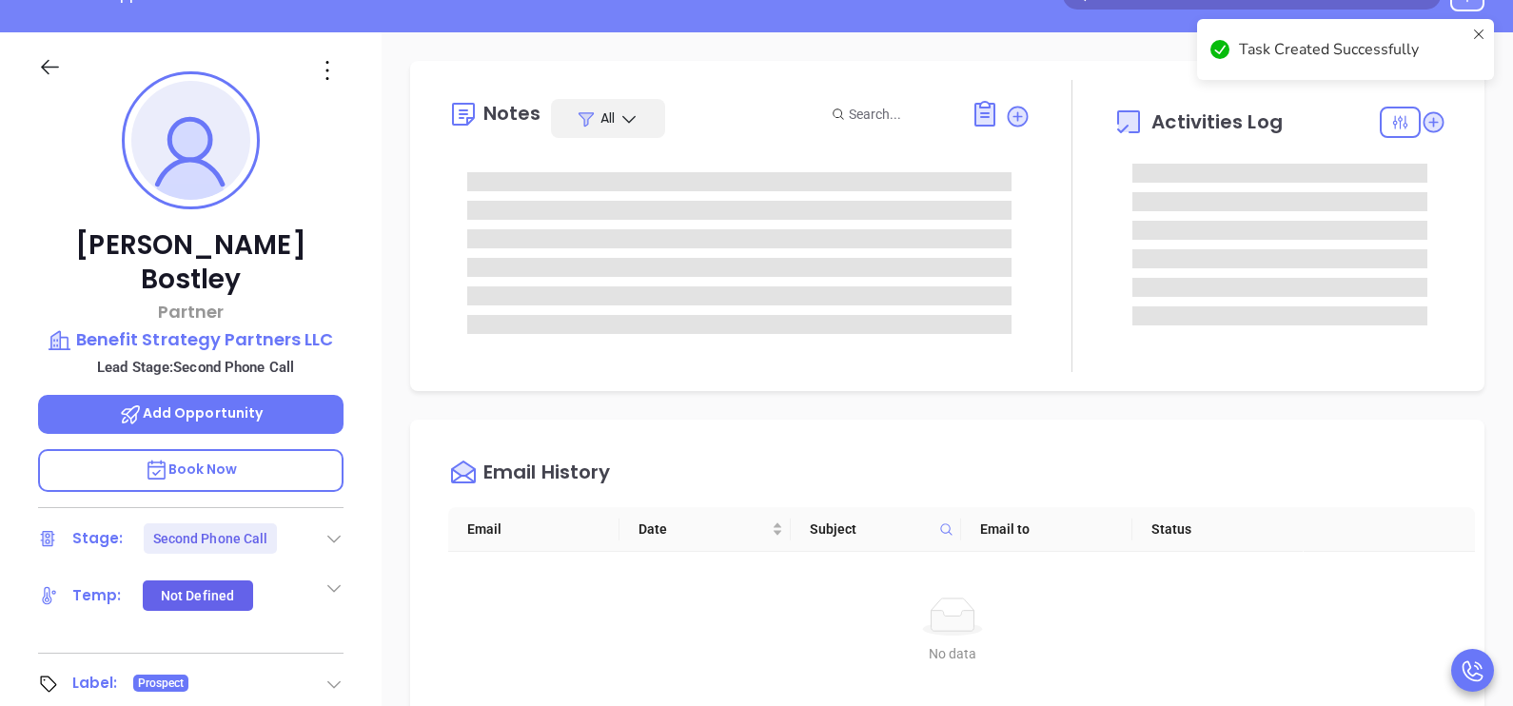
scroll to position [0, 0]
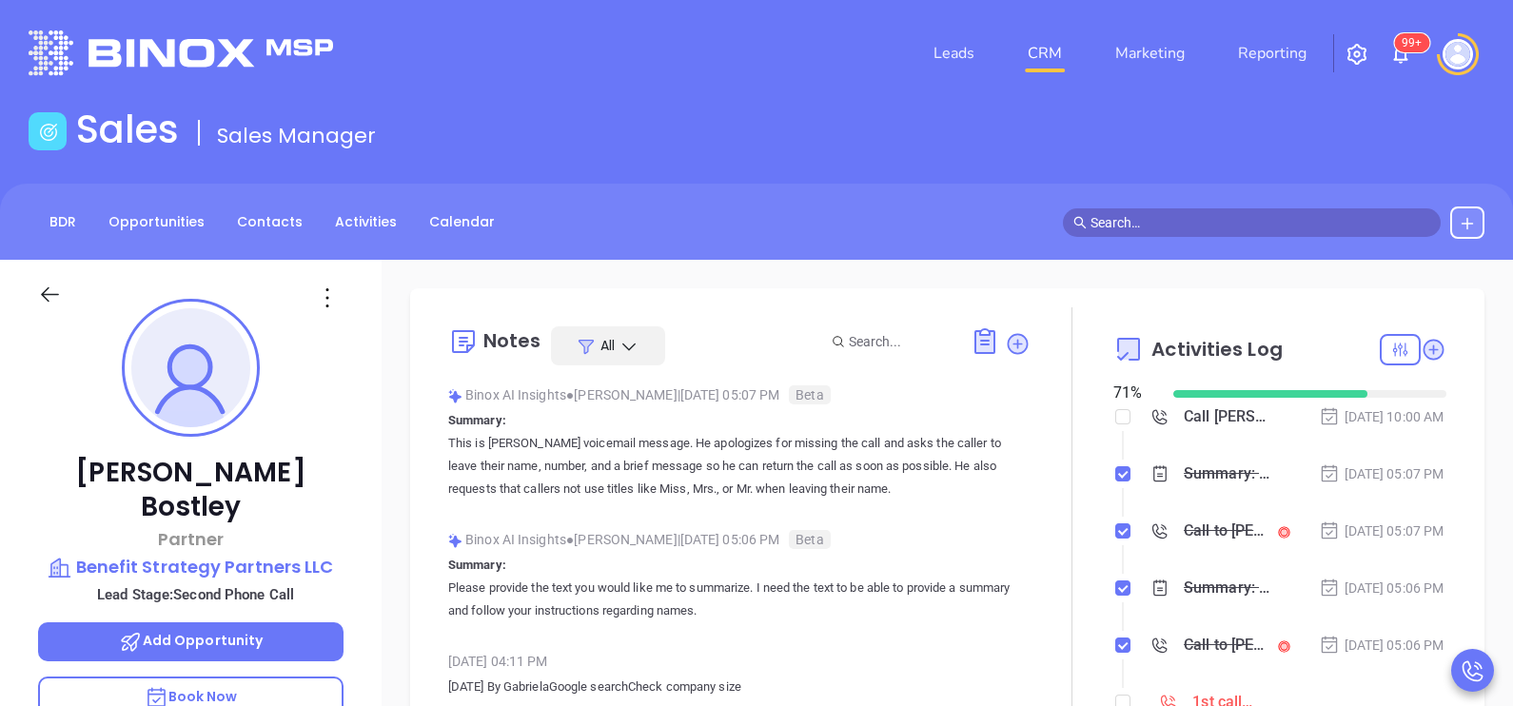
click at [1197, 488] on div "Summary: This is [PERSON_NAME] voicemail message. He apologizes for missing the…" at bounding box center [1296, 474] width 299 height 29
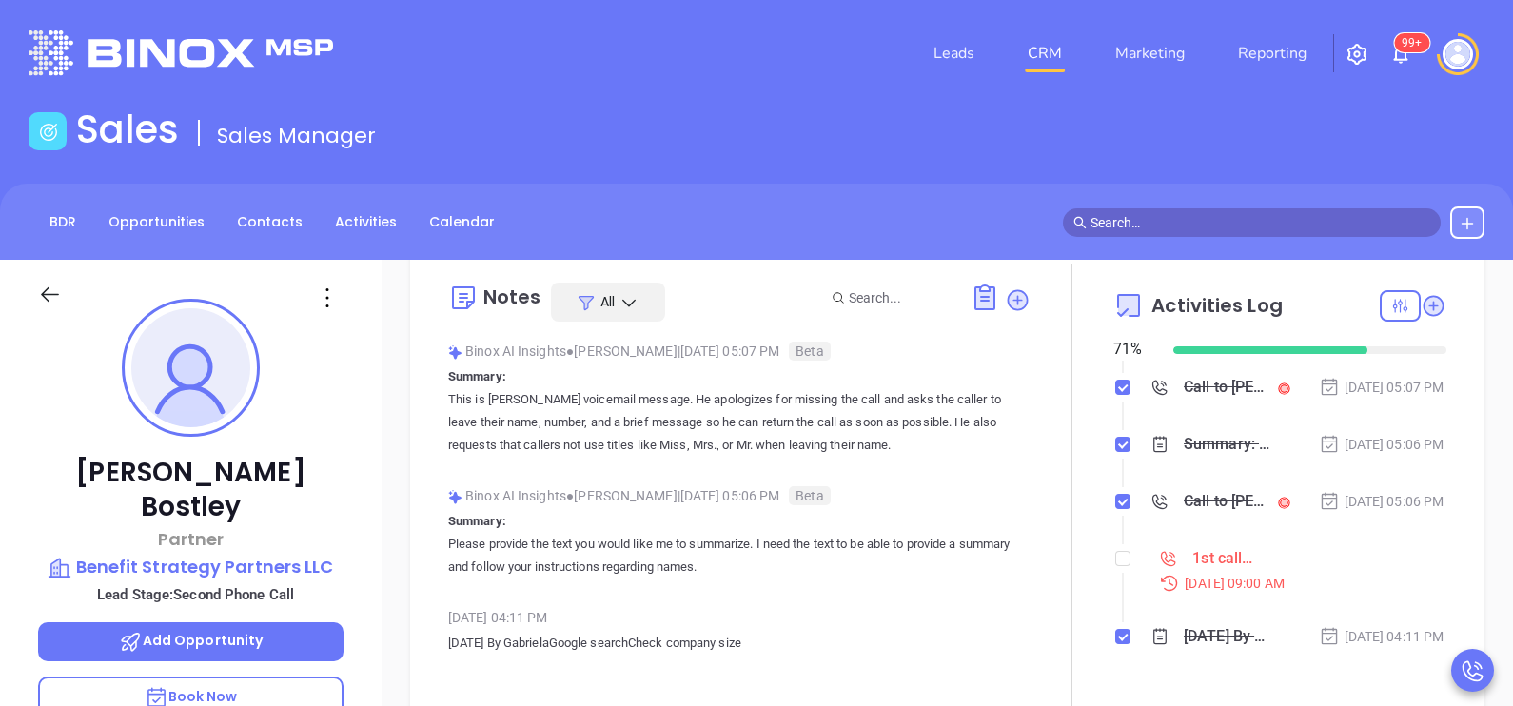
scroll to position [47, 0]
click at [1115, 552] on input "checkbox" at bounding box center [1122, 555] width 15 height 15
checkbox input "true"
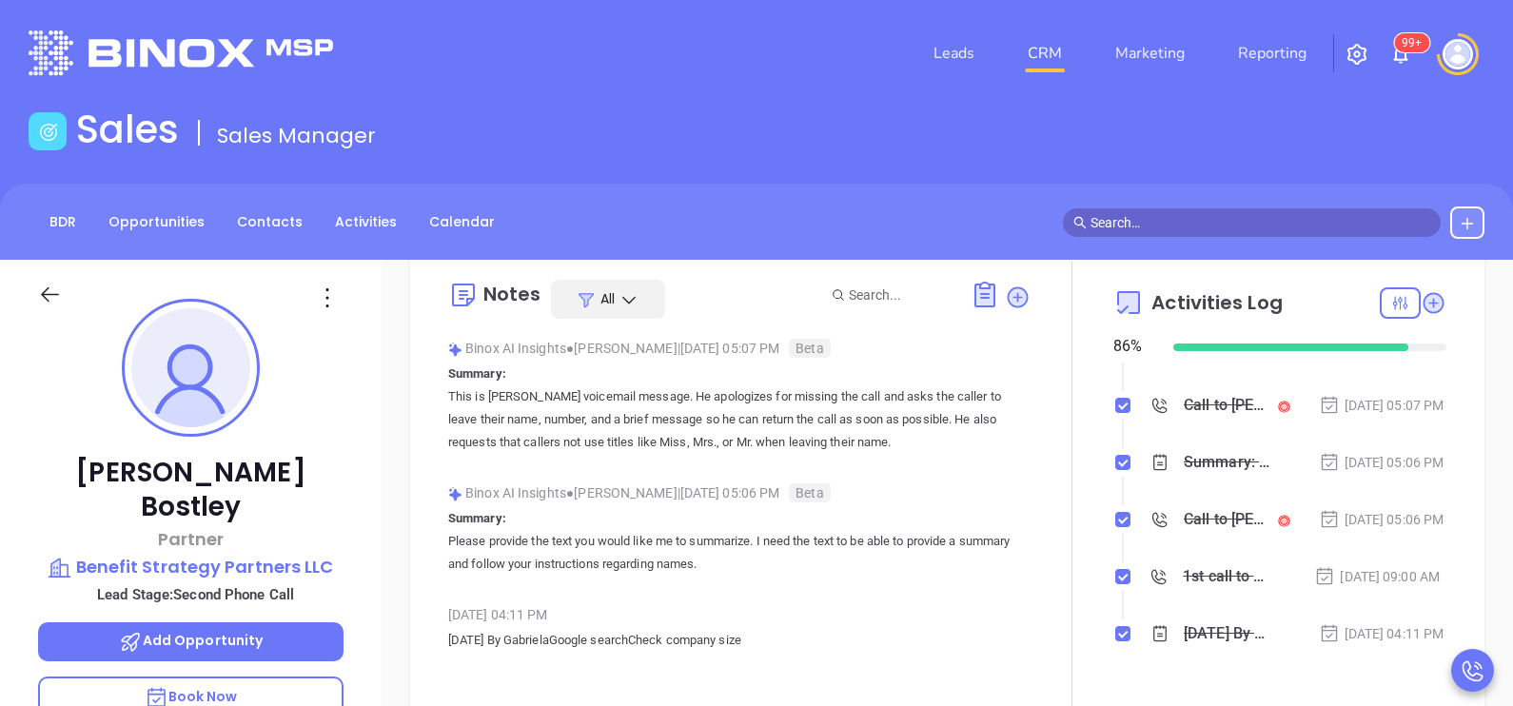
click at [54, 287] on icon at bounding box center [50, 295] width 24 height 24
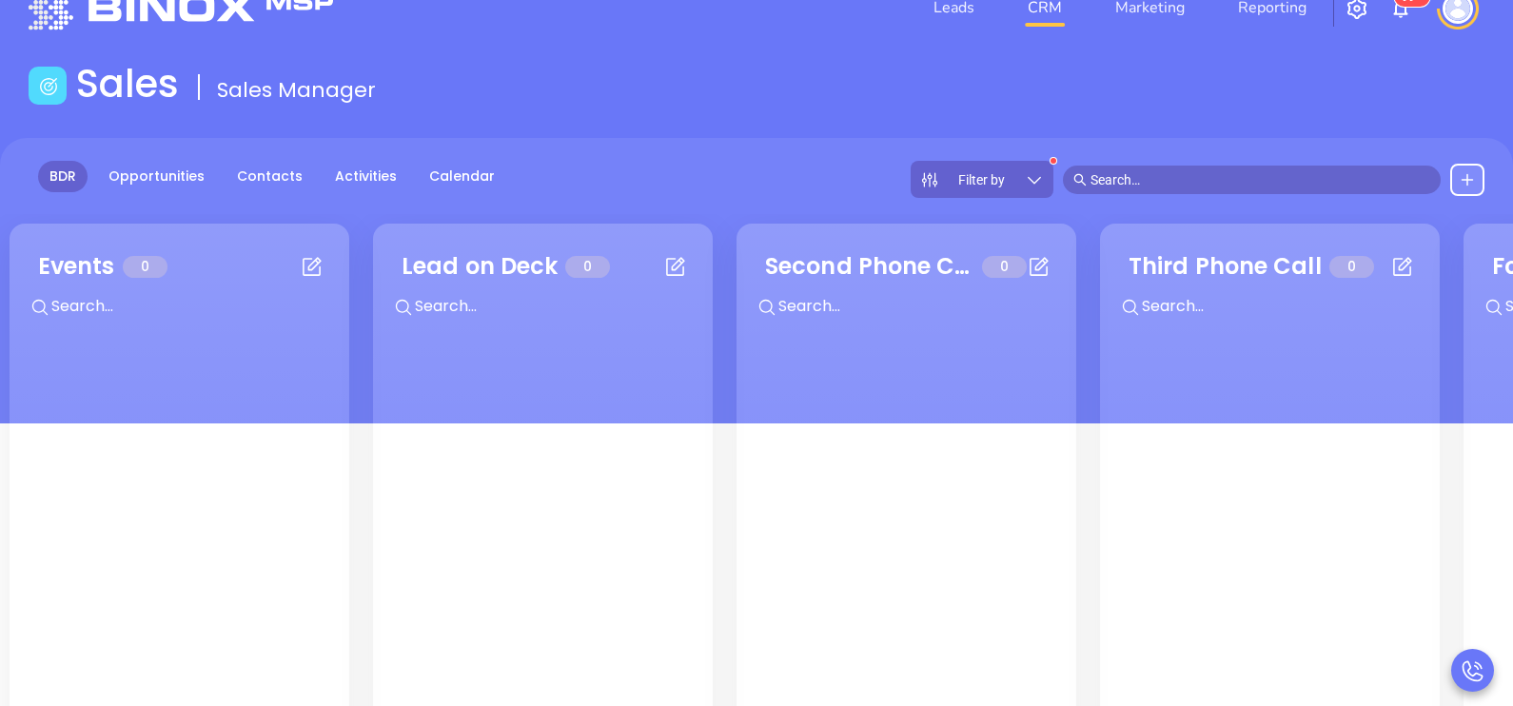
scroll to position [47, 0]
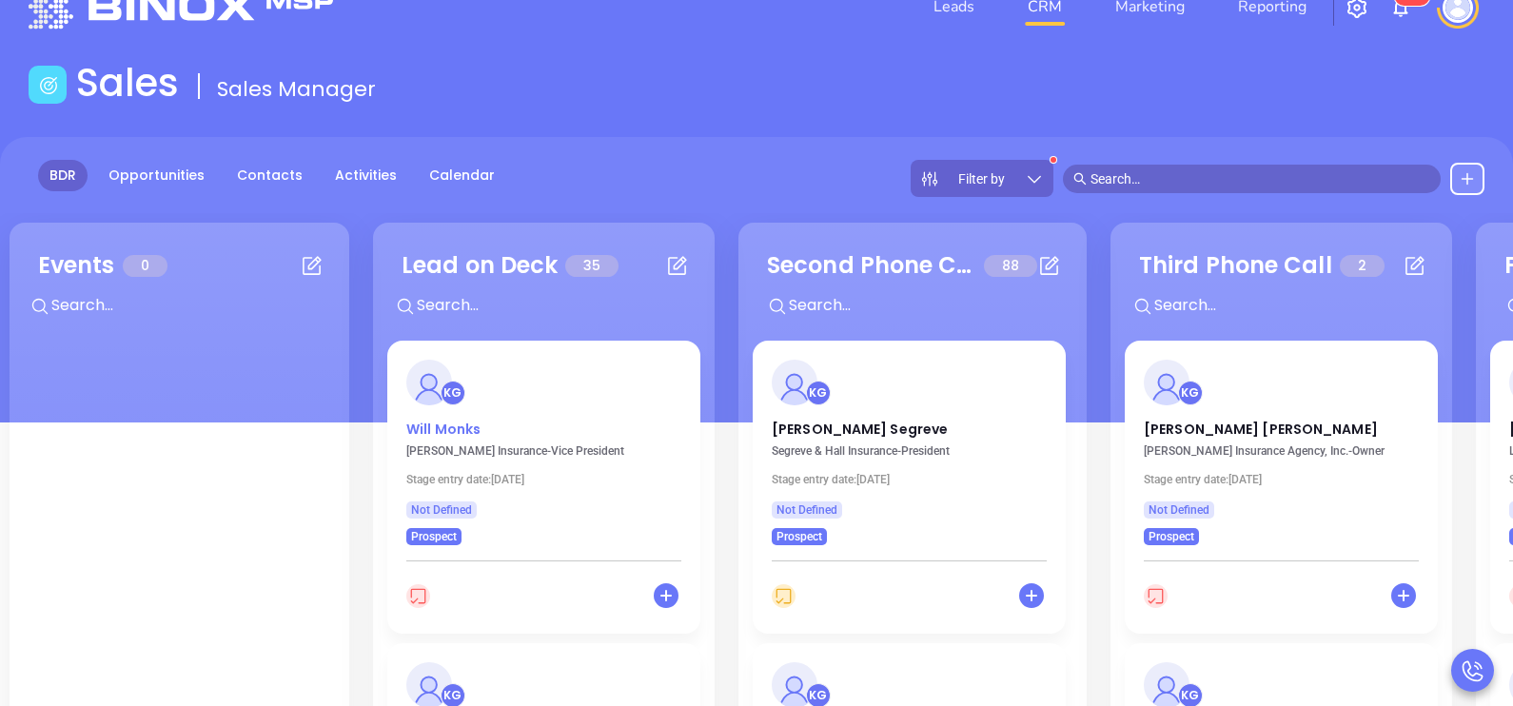
click at [453, 420] on p "[PERSON_NAME]" at bounding box center [543, 425] width 275 height 10
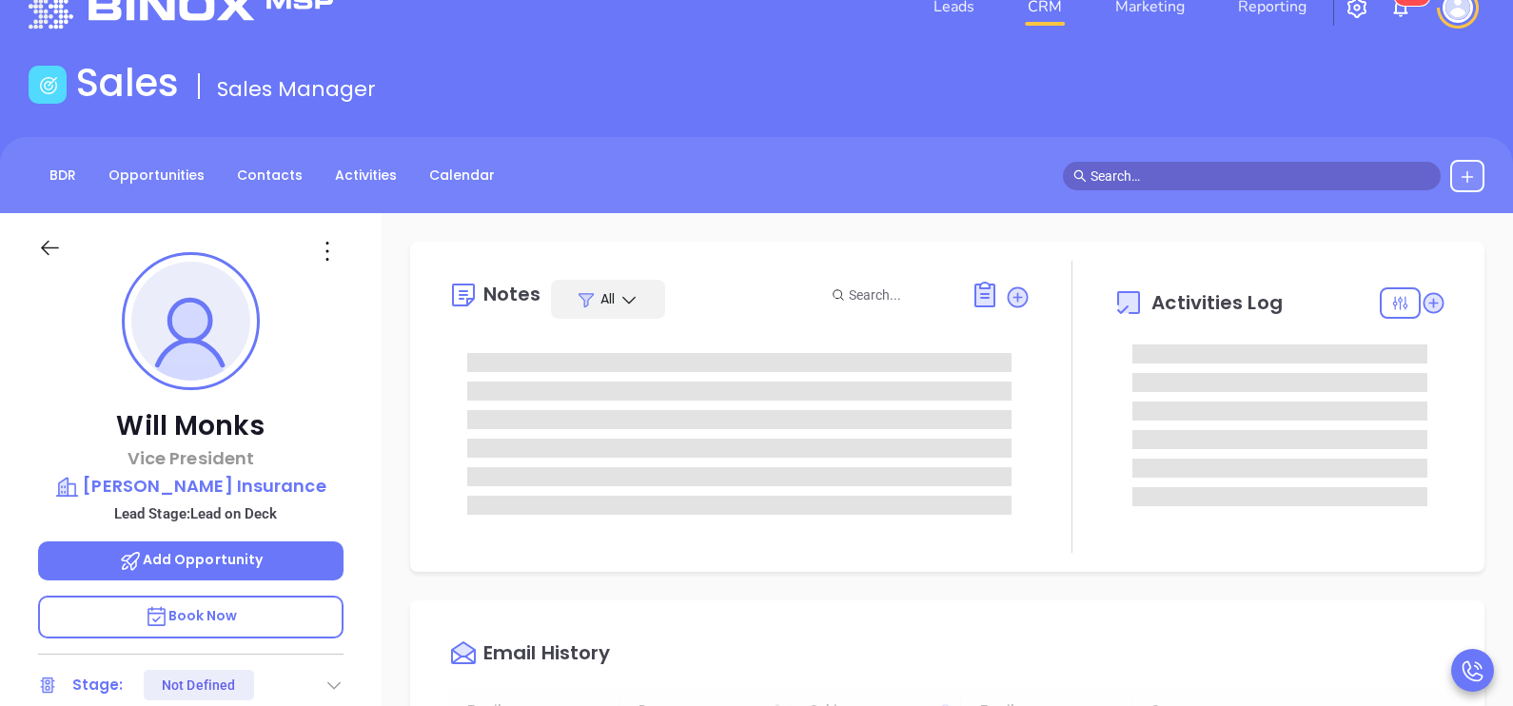
type input "[DATE]"
click at [356, 443] on div "[PERSON_NAME] Vice President [PERSON_NAME] Insurance Lead Stage: Lead on Deck A…" at bounding box center [191, 654] width 382 height 883
type input "[PERSON_NAME]"
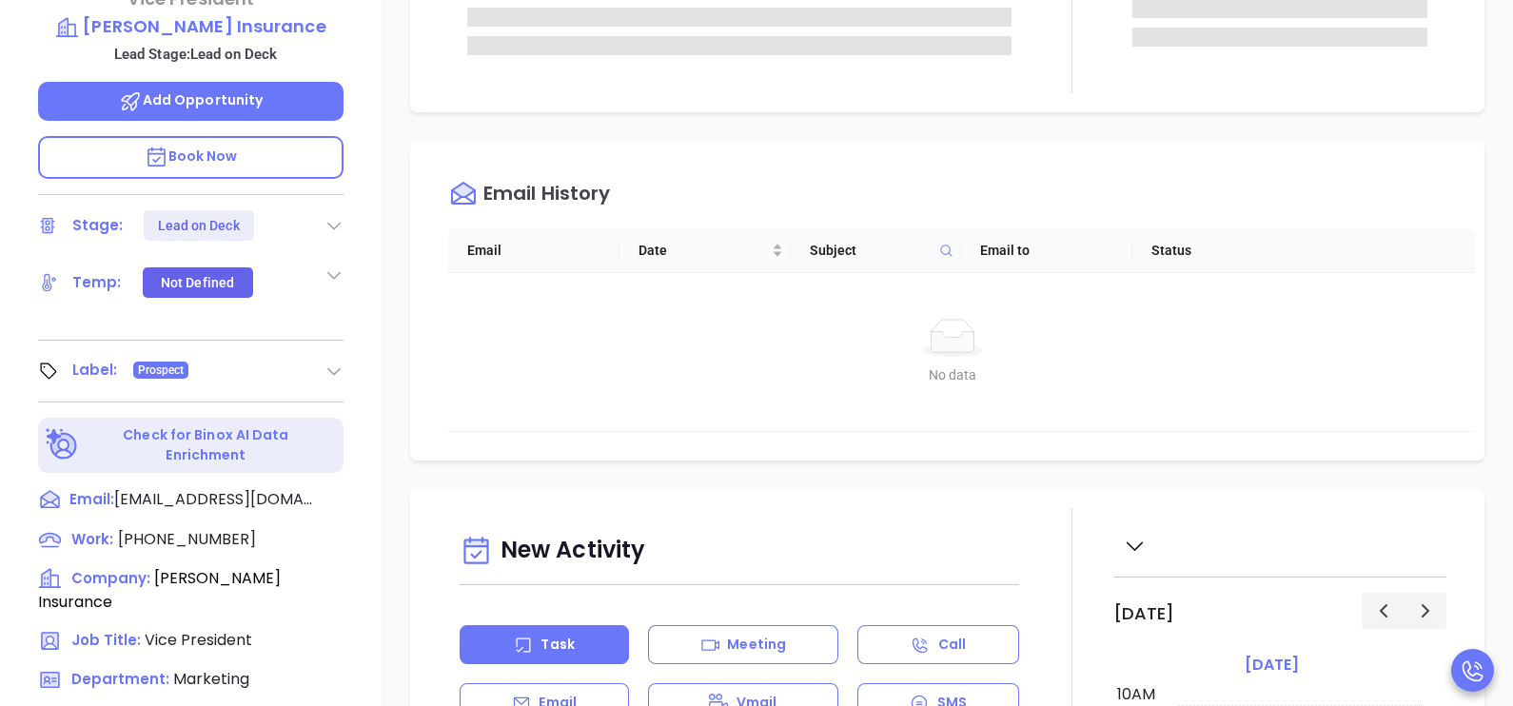
scroll to position [571, 0]
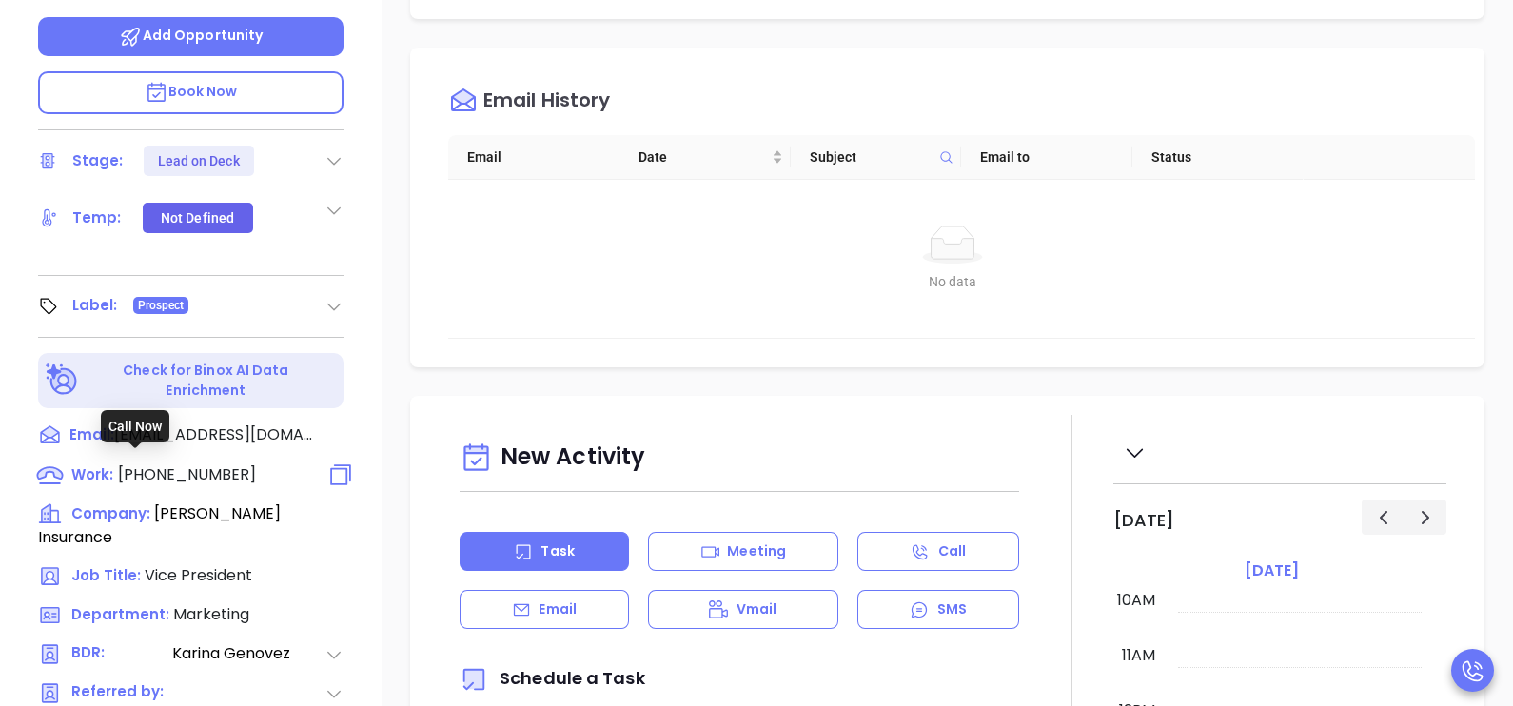
click at [212, 463] on span "[PHONE_NUMBER]" at bounding box center [187, 474] width 138 height 22
type input "[PHONE_NUMBER]"
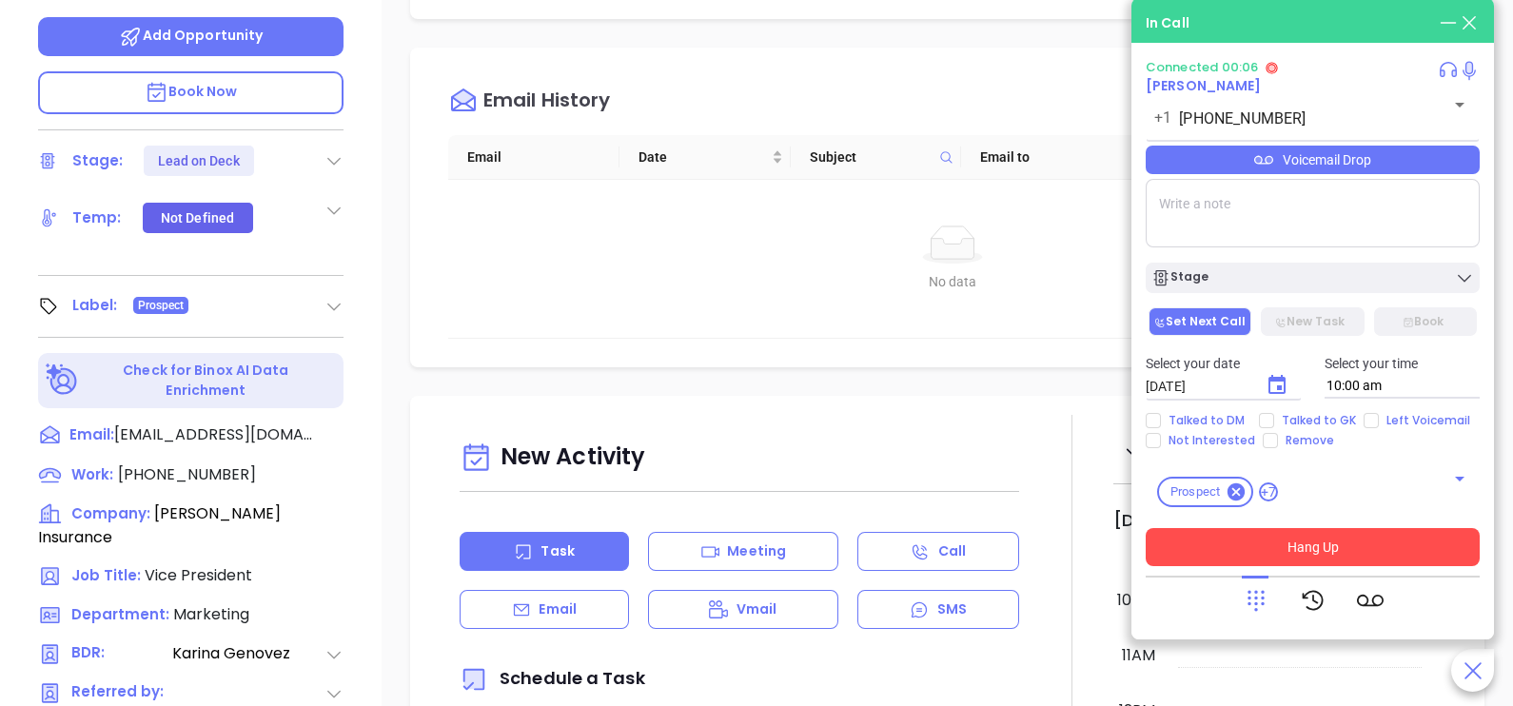
click at [1370, 538] on button "Hang Up" at bounding box center [1313, 547] width 334 height 38
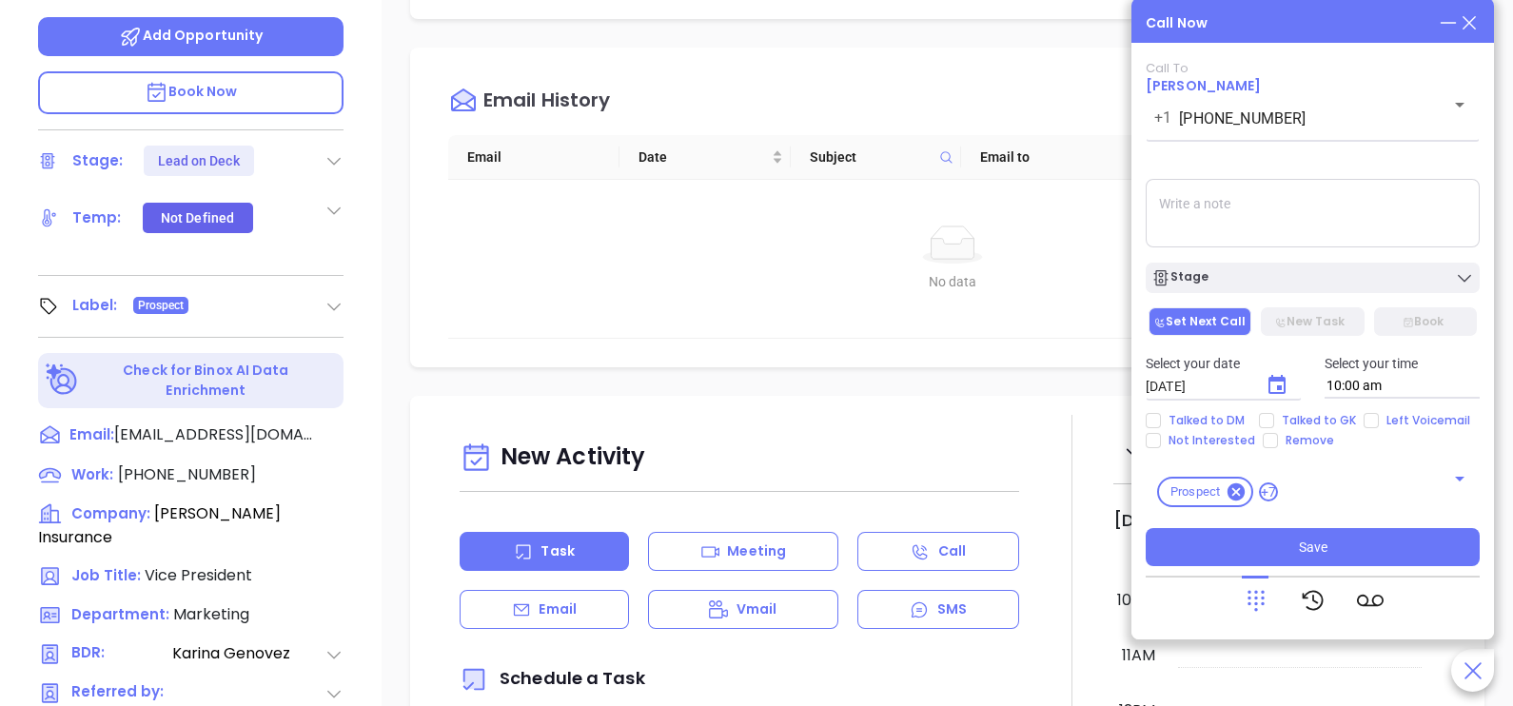
click at [1475, 21] on icon at bounding box center [1469, 22] width 21 height 21
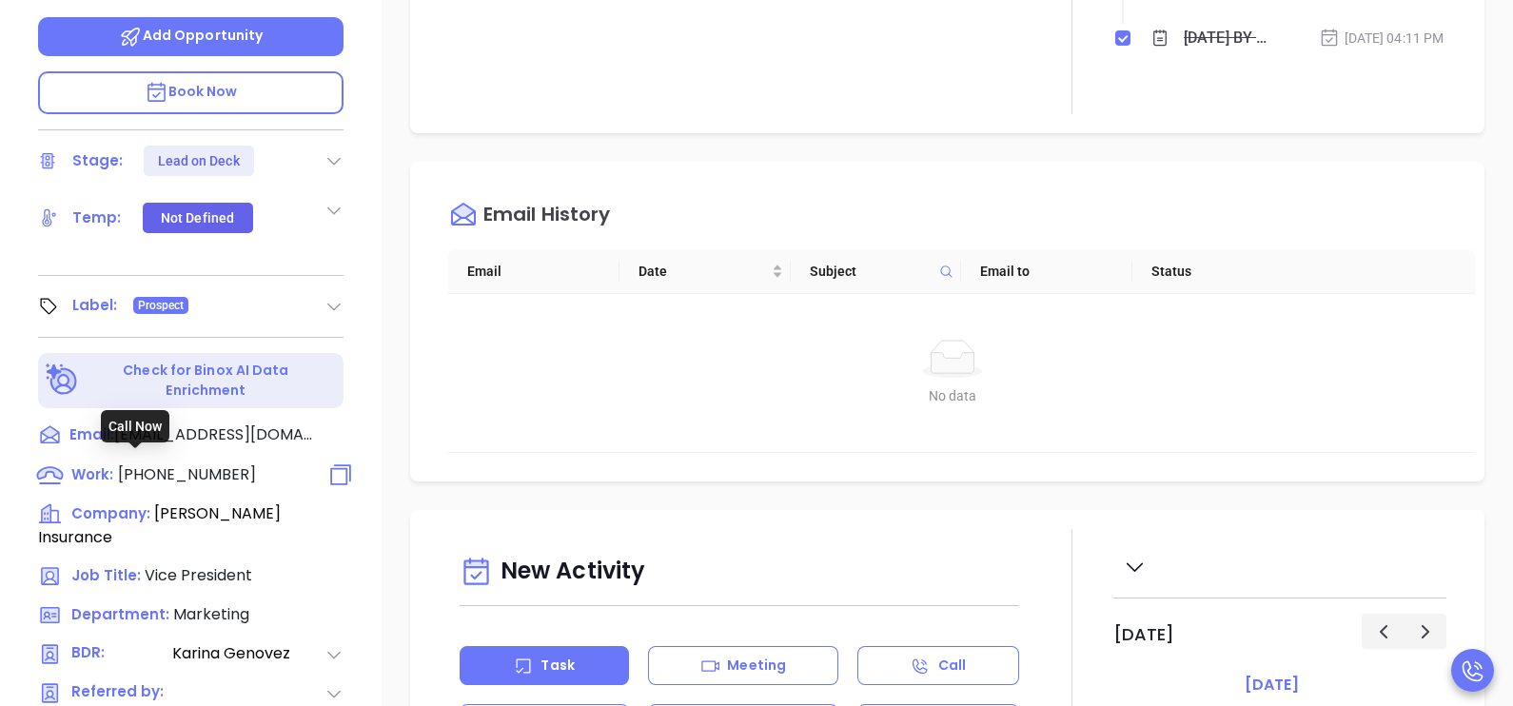
click at [182, 473] on span "[PHONE_NUMBER]" at bounding box center [187, 474] width 138 height 22
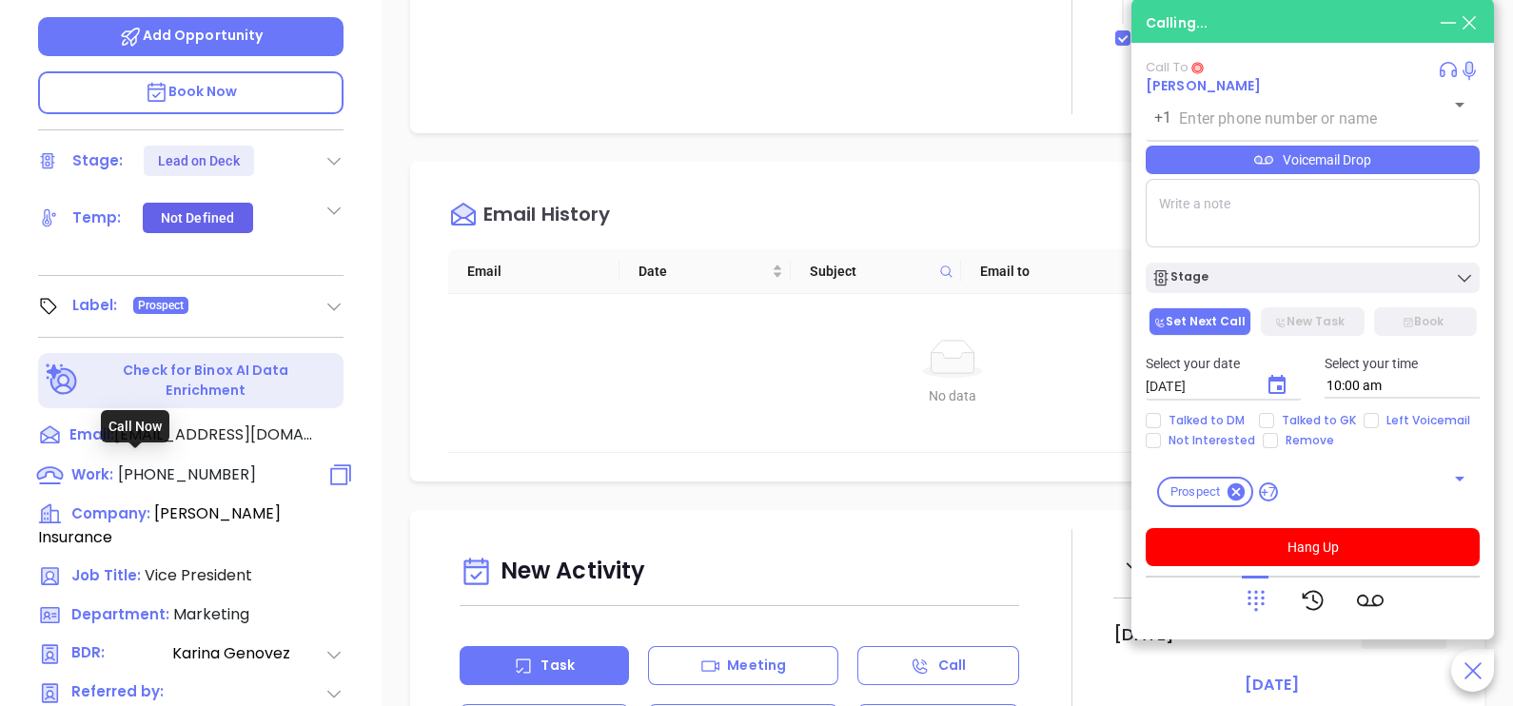
type input "[PHONE_NUMBER]"
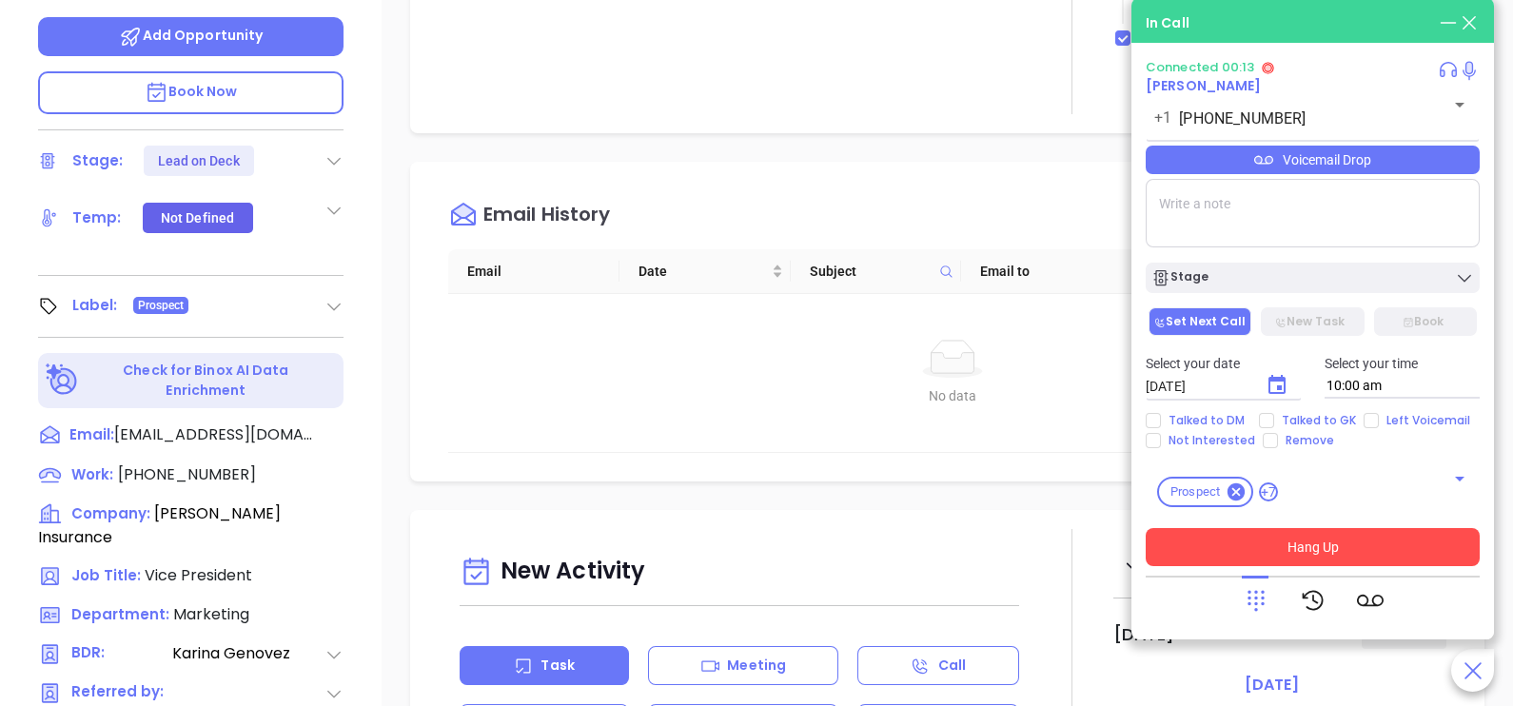
click at [1357, 556] on button "Hang Up" at bounding box center [1313, 547] width 334 height 38
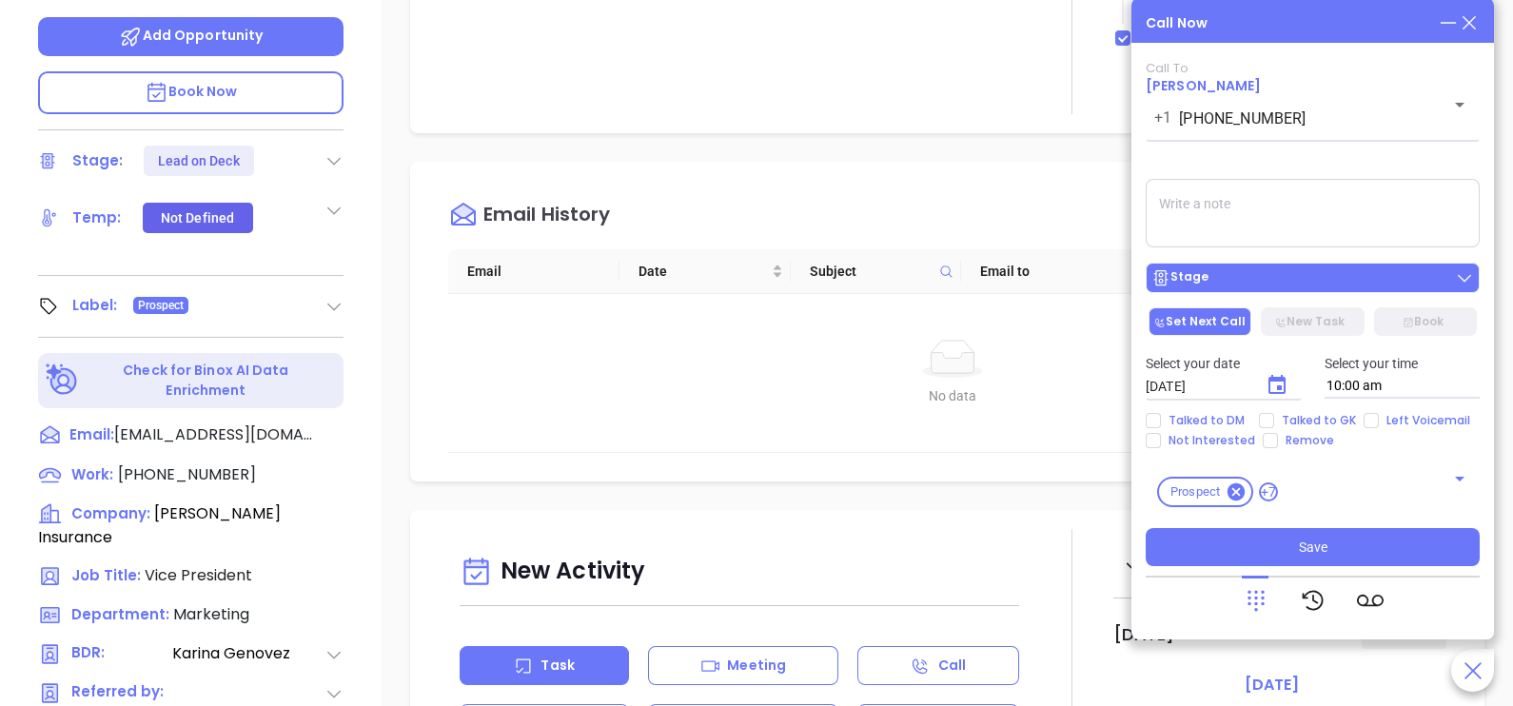
click at [1303, 284] on div "Stage" at bounding box center [1312, 277] width 323 height 19
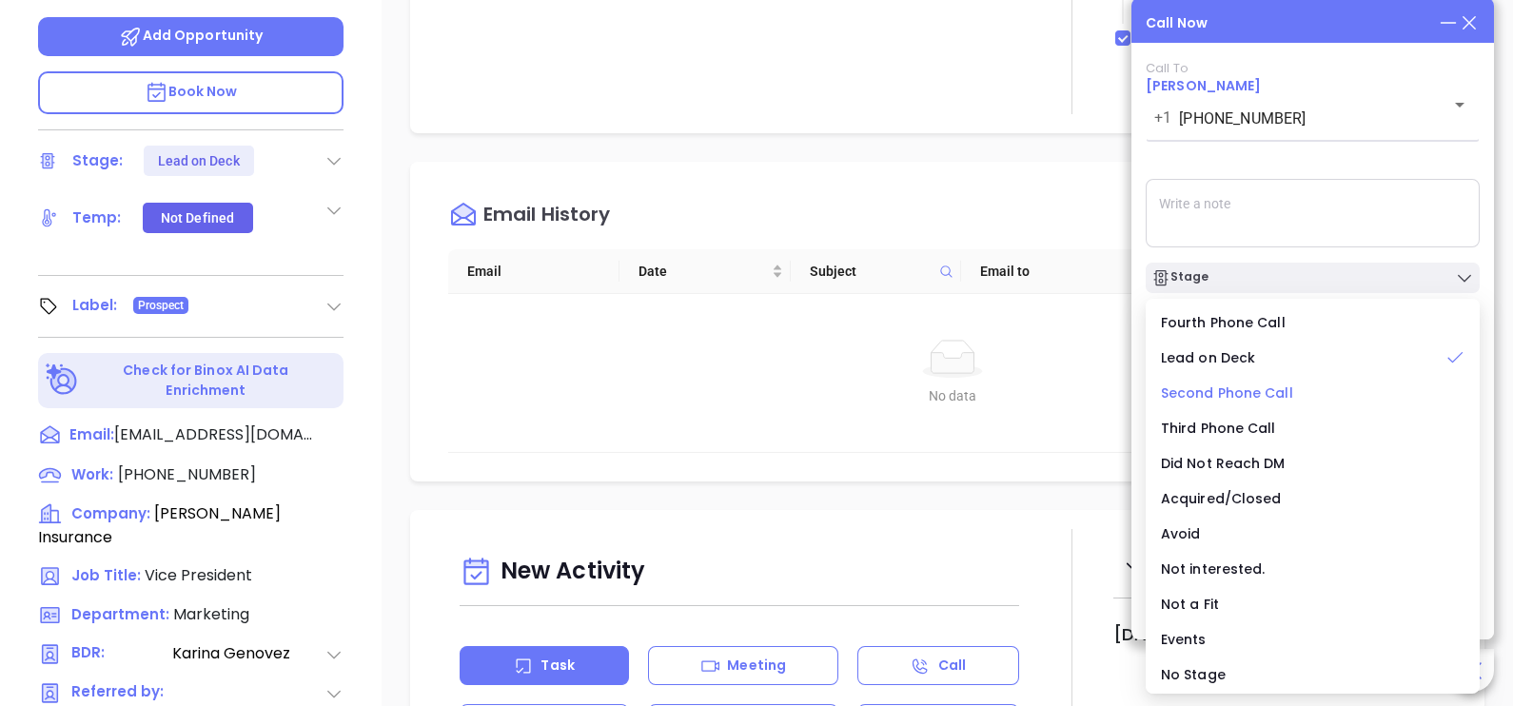
click at [1275, 395] on span "Second Phone Call" at bounding box center [1227, 392] width 132 height 19
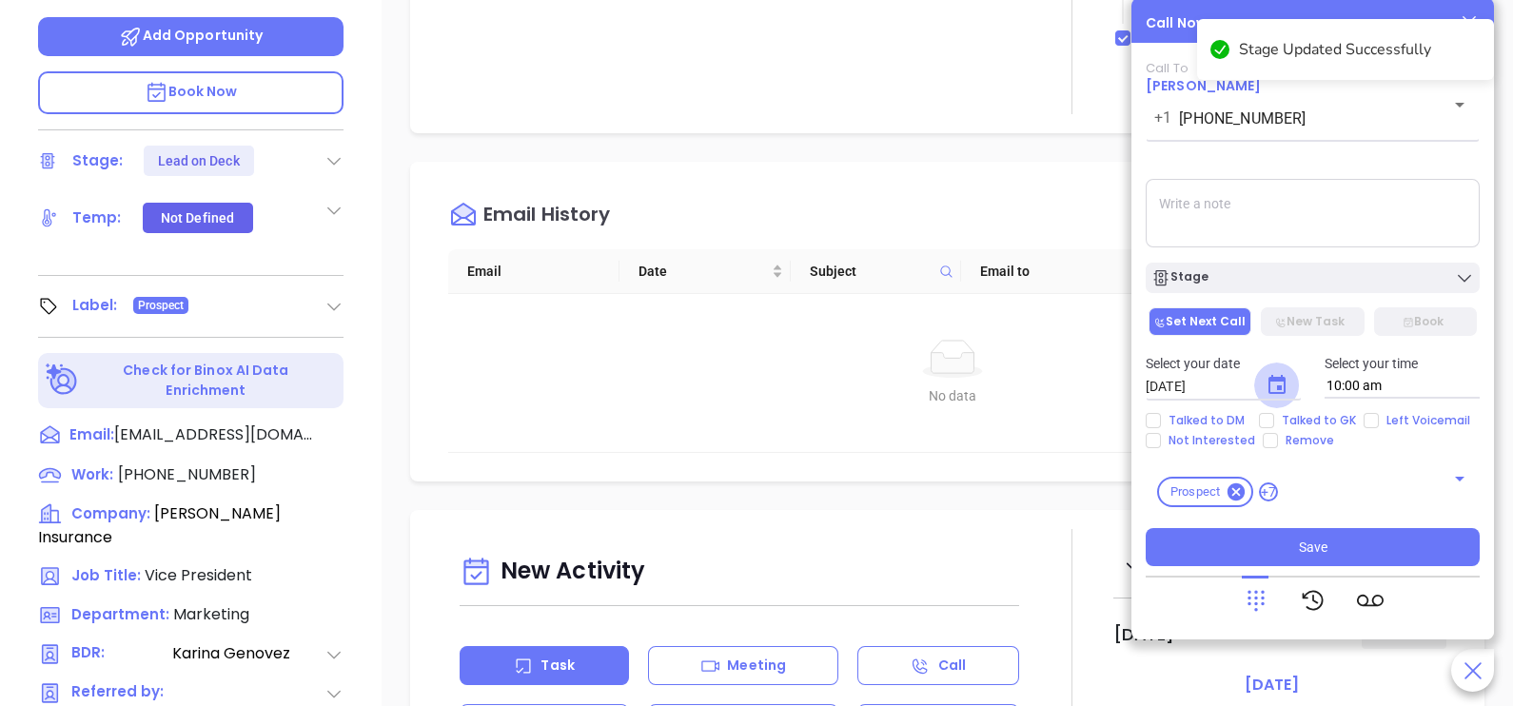
click at [1286, 390] on icon "Choose date, selected date is Oct 1, 2025" at bounding box center [1276, 385] width 23 height 23
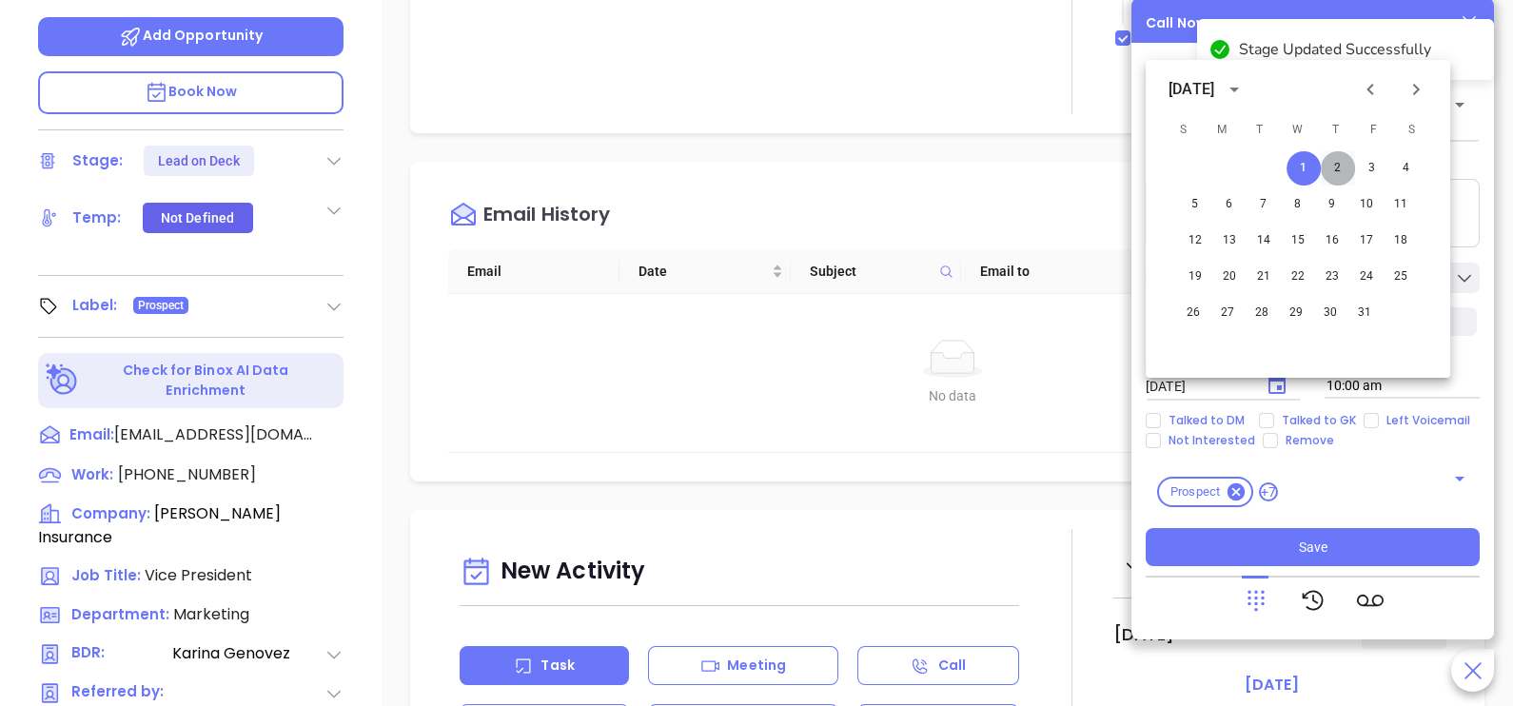
click at [1342, 175] on button "2" at bounding box center [1338, 168] width 34 height 34
type input "[DATE]"
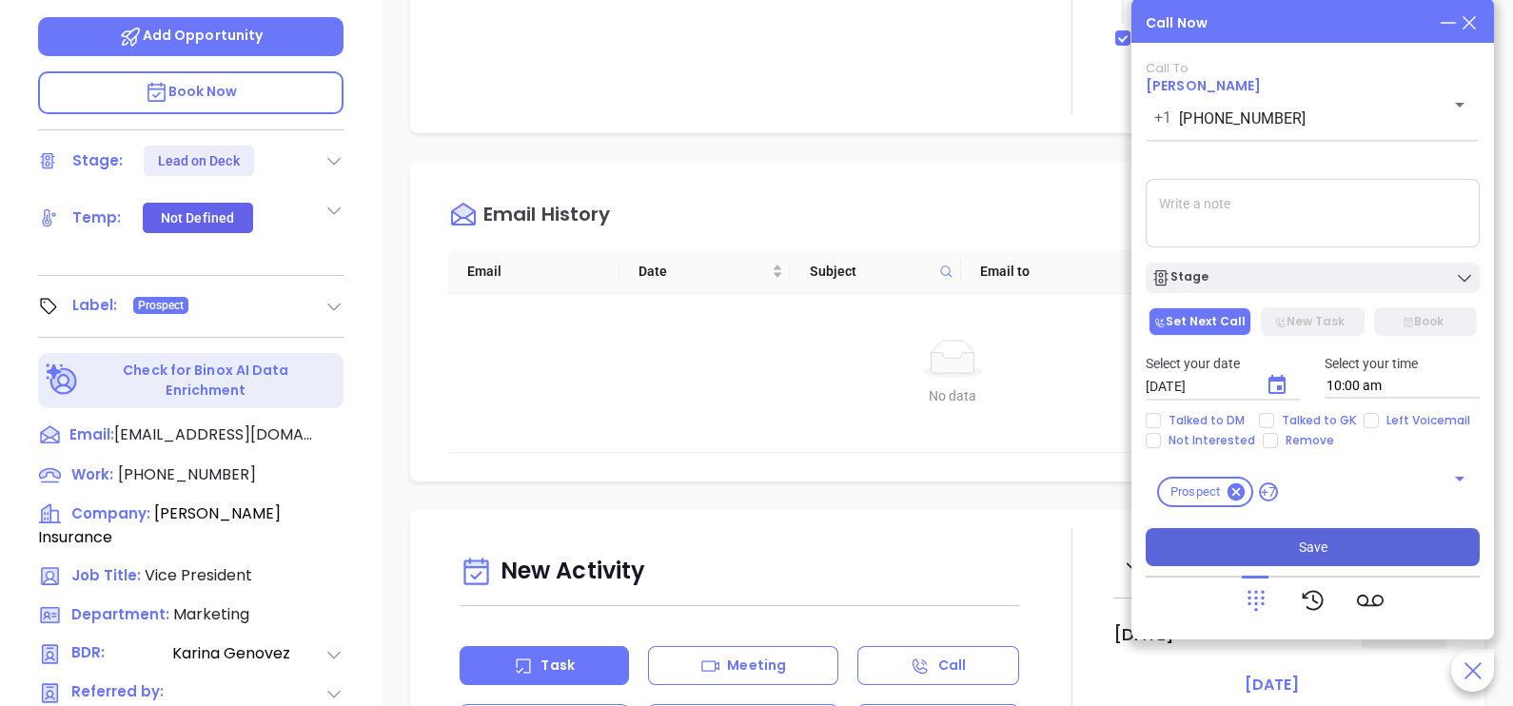
click at [1324, 544] on span "Save" at bounding box center [1313, 547] width 29 height 21
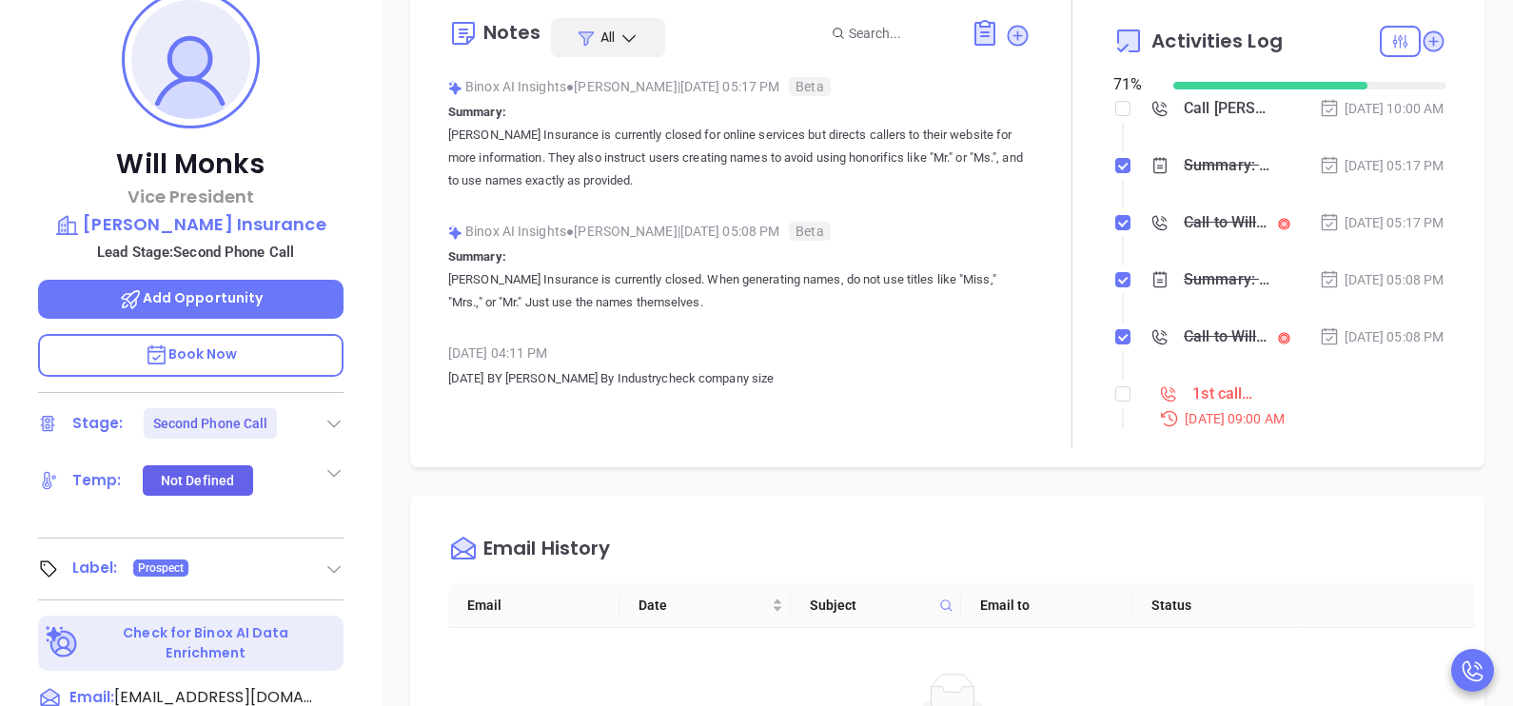
scroll to position [143, 0]
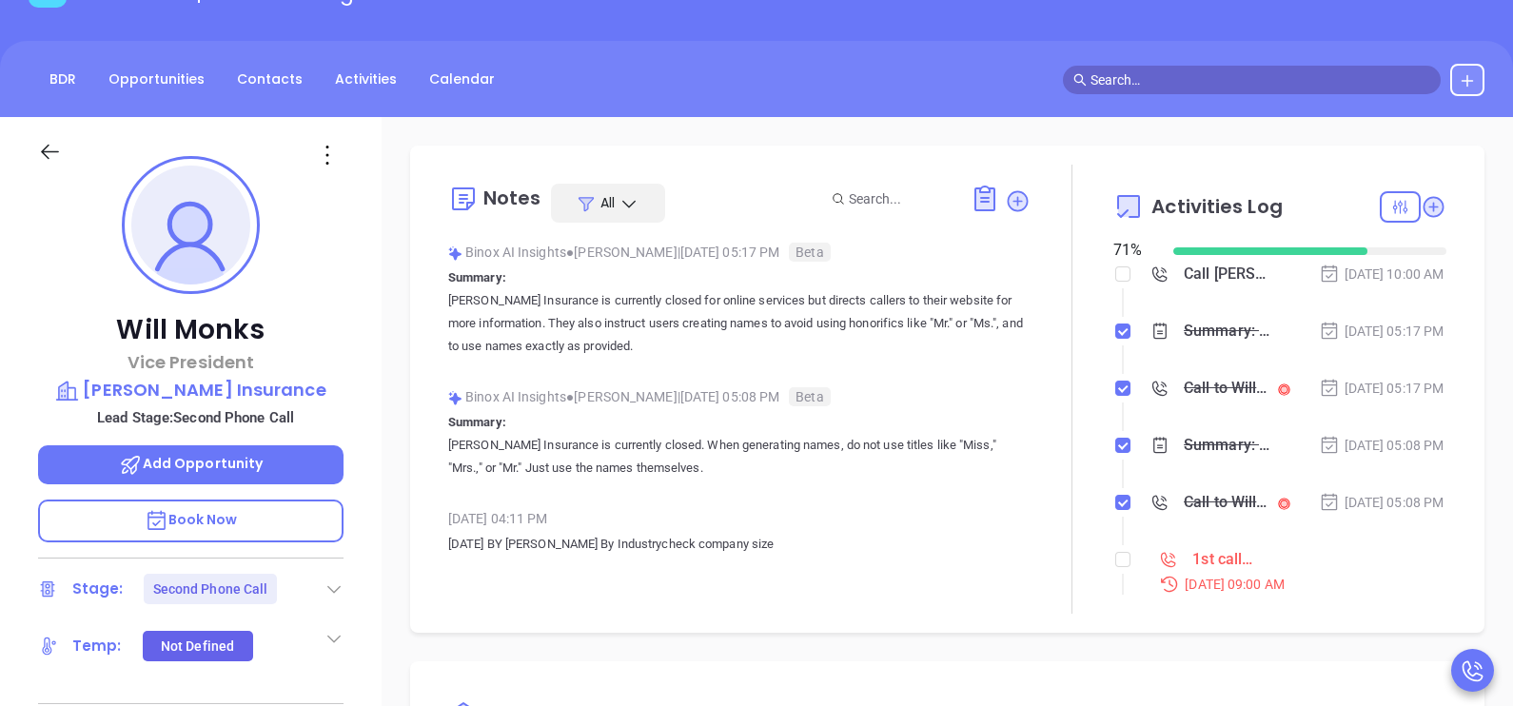
click at [1308, 376] on li "Summary: [PERSON_NAME] Insurance is currently closed for online services but di…" at bounding box center [1282, 349] width 328 height 52
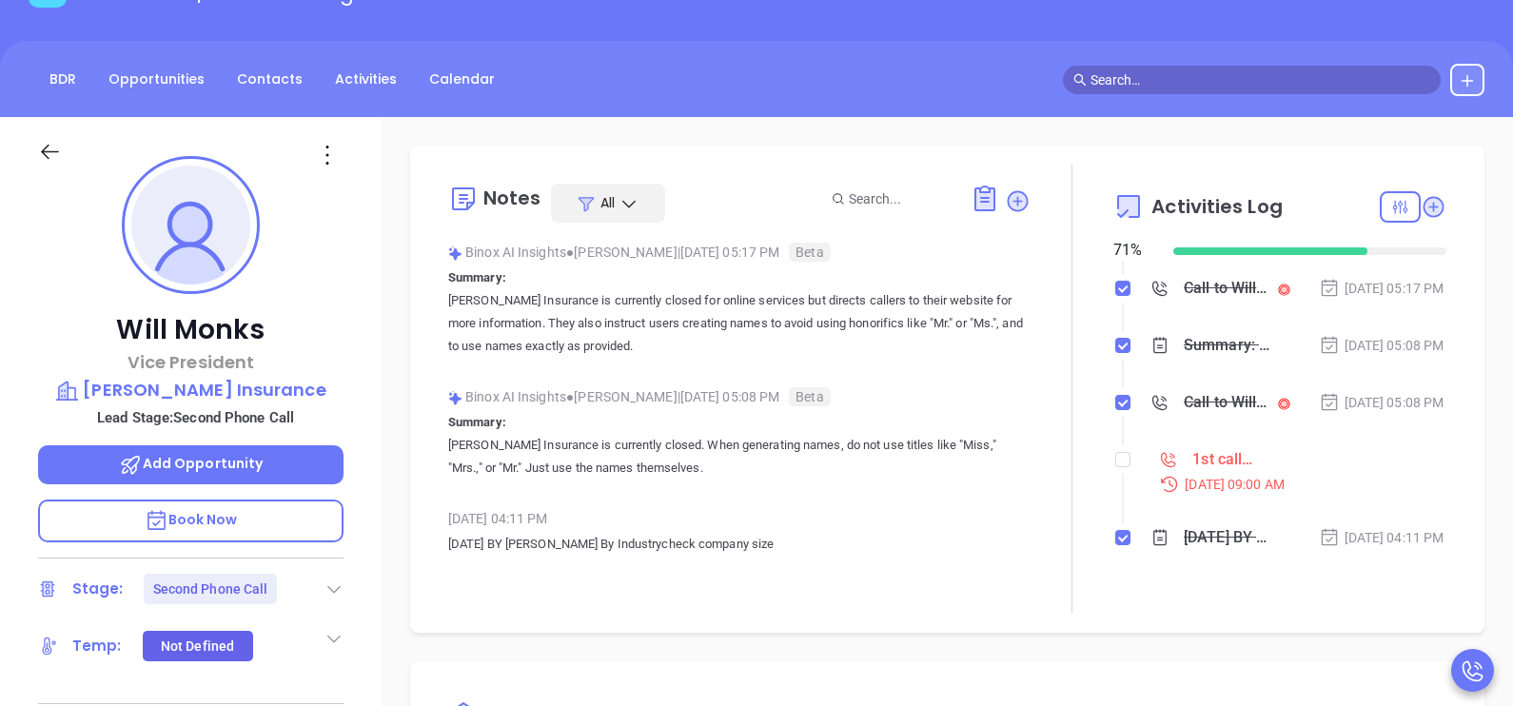
scroll to position [167, 0]
click at [1115, 465] on input "checkbox" at bounding box center [1122, 459] width 15 height 15
checkbox input "true"
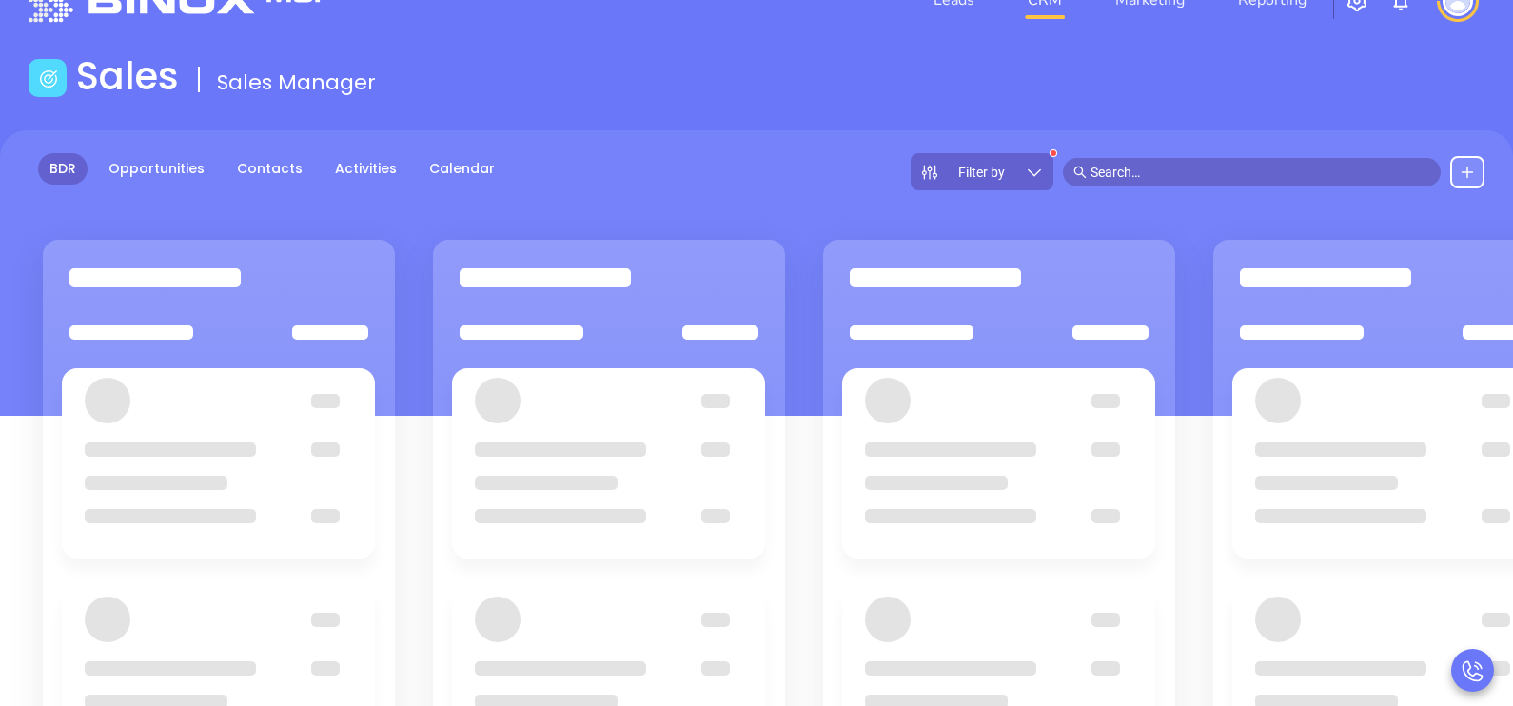
scroll to position [47, 0]
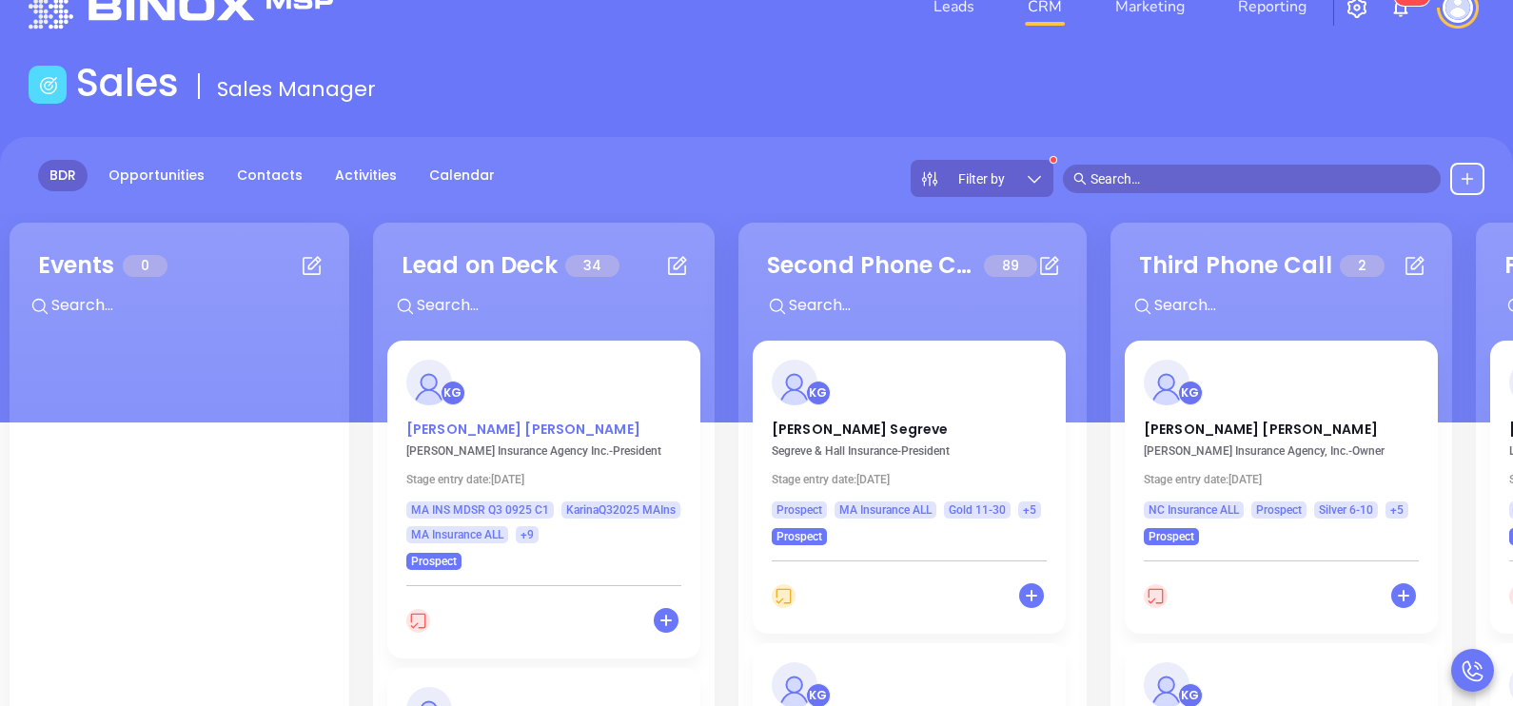
click at [419, 423] on p "[PERSON_NAME]" at bounding box center [543, 425] width 275 height 10
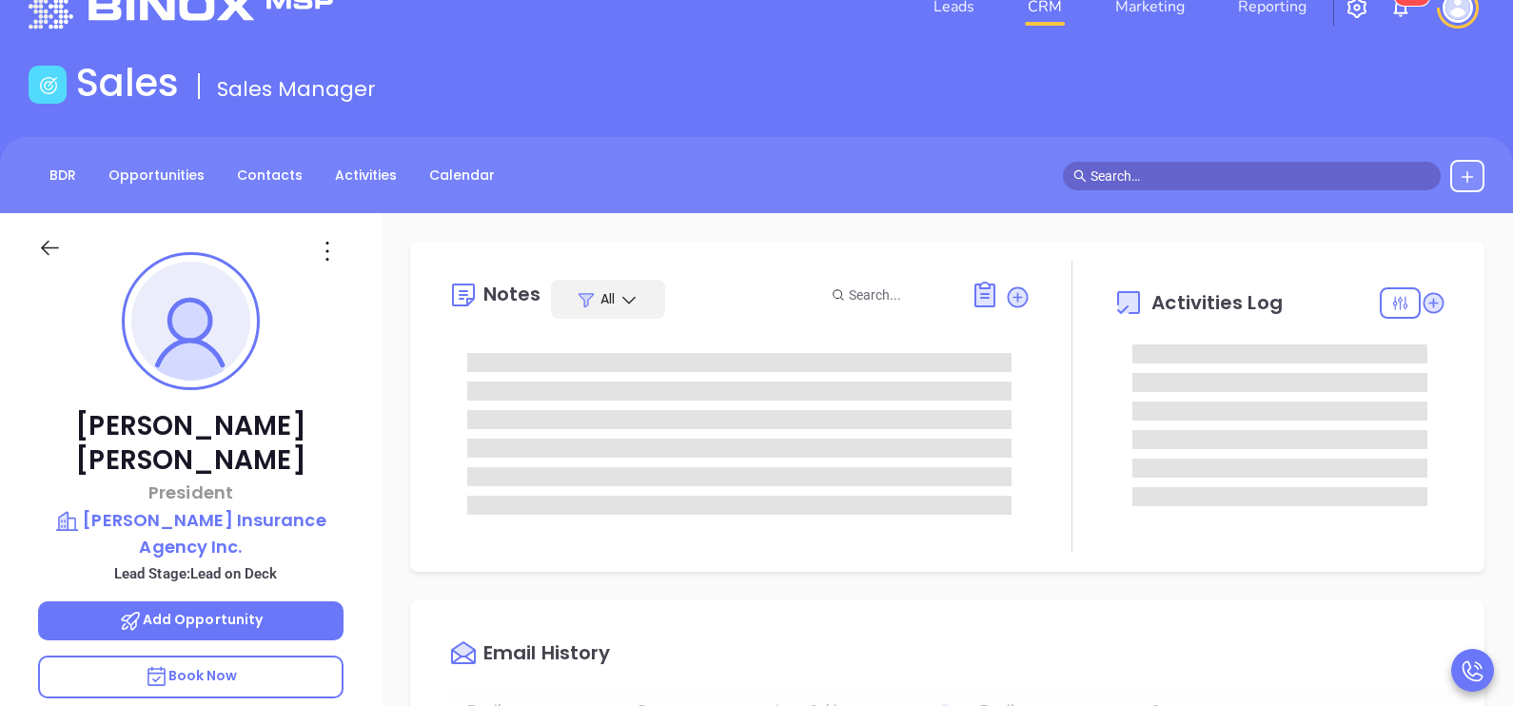
type input "[DATE]"
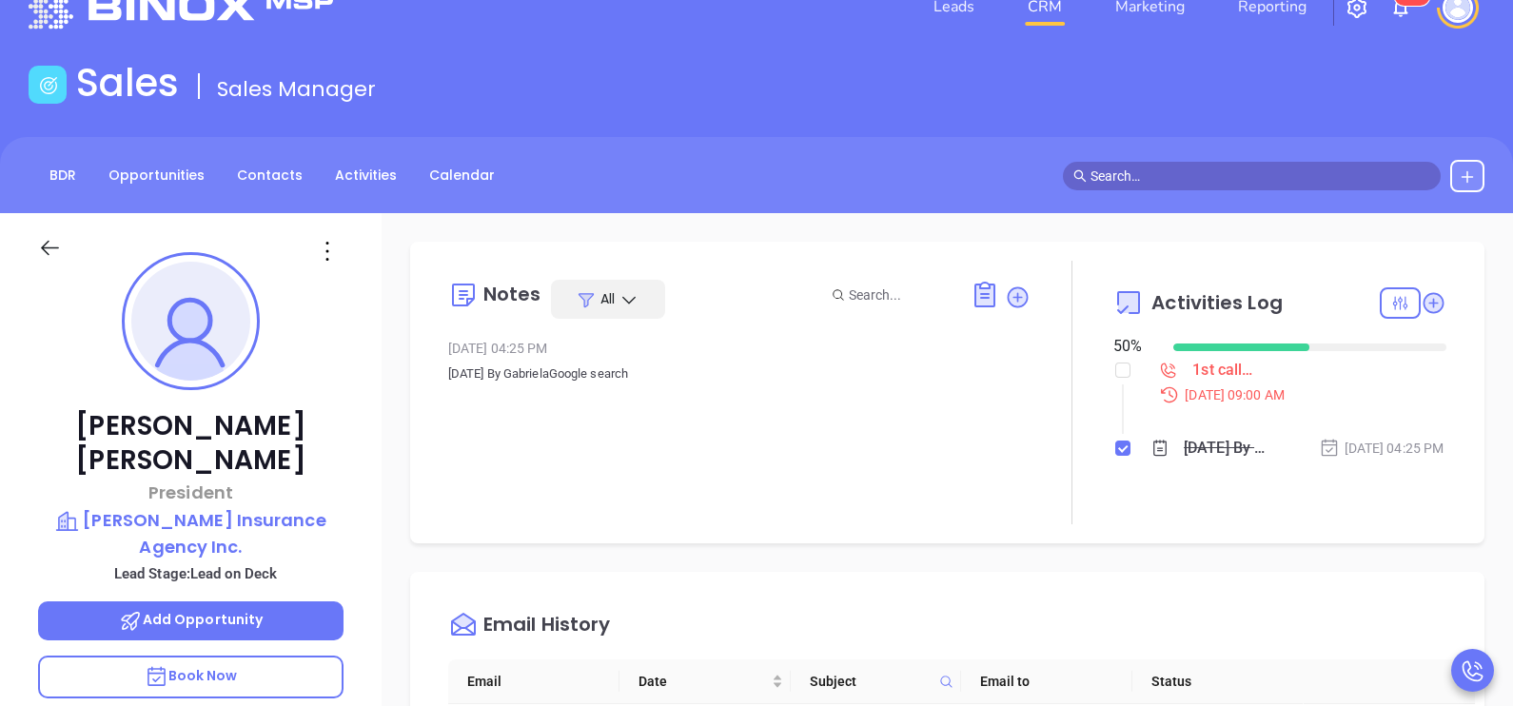
type input "[PERSON_NAME]"
click at [340, 480] on p "President" at bounding box center [190, 493] width 305 height 26
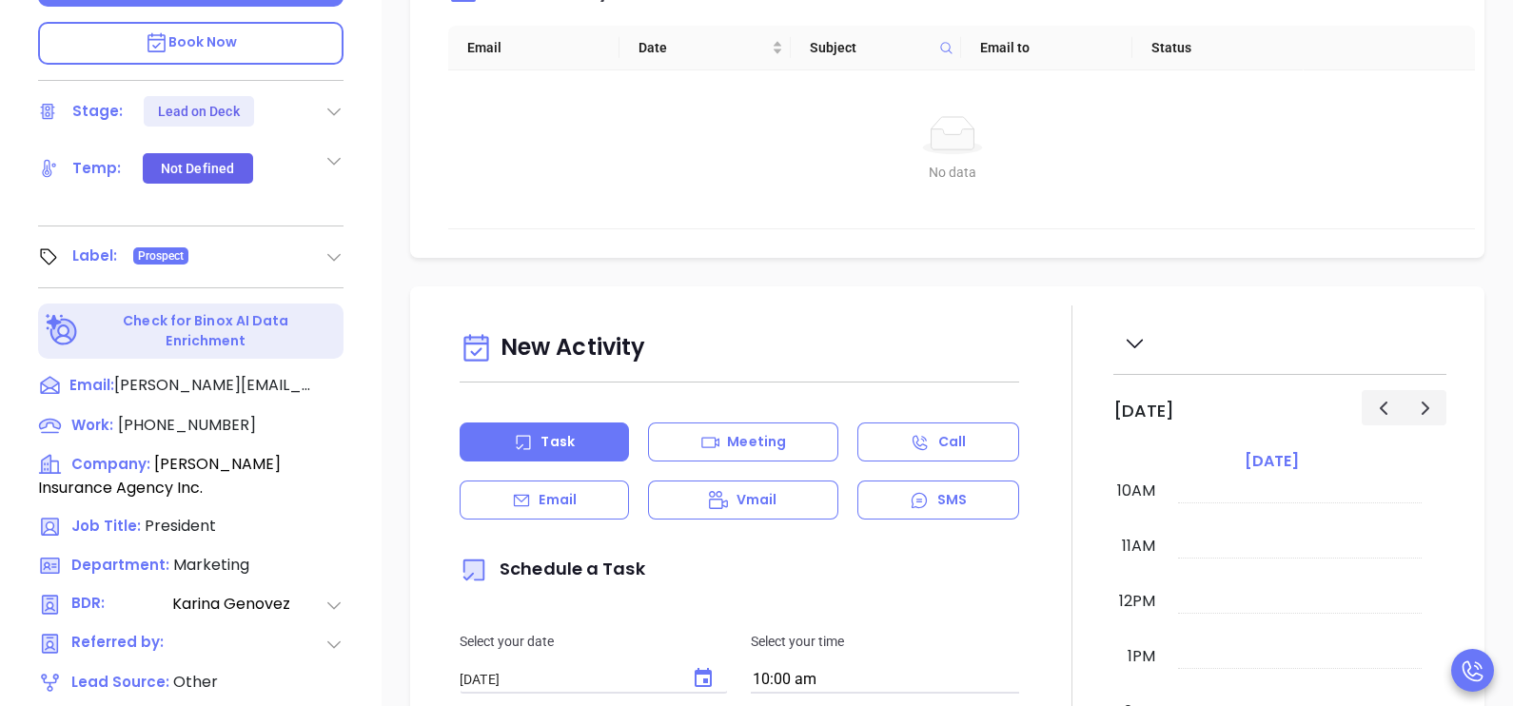
scroll to position [714, 0]
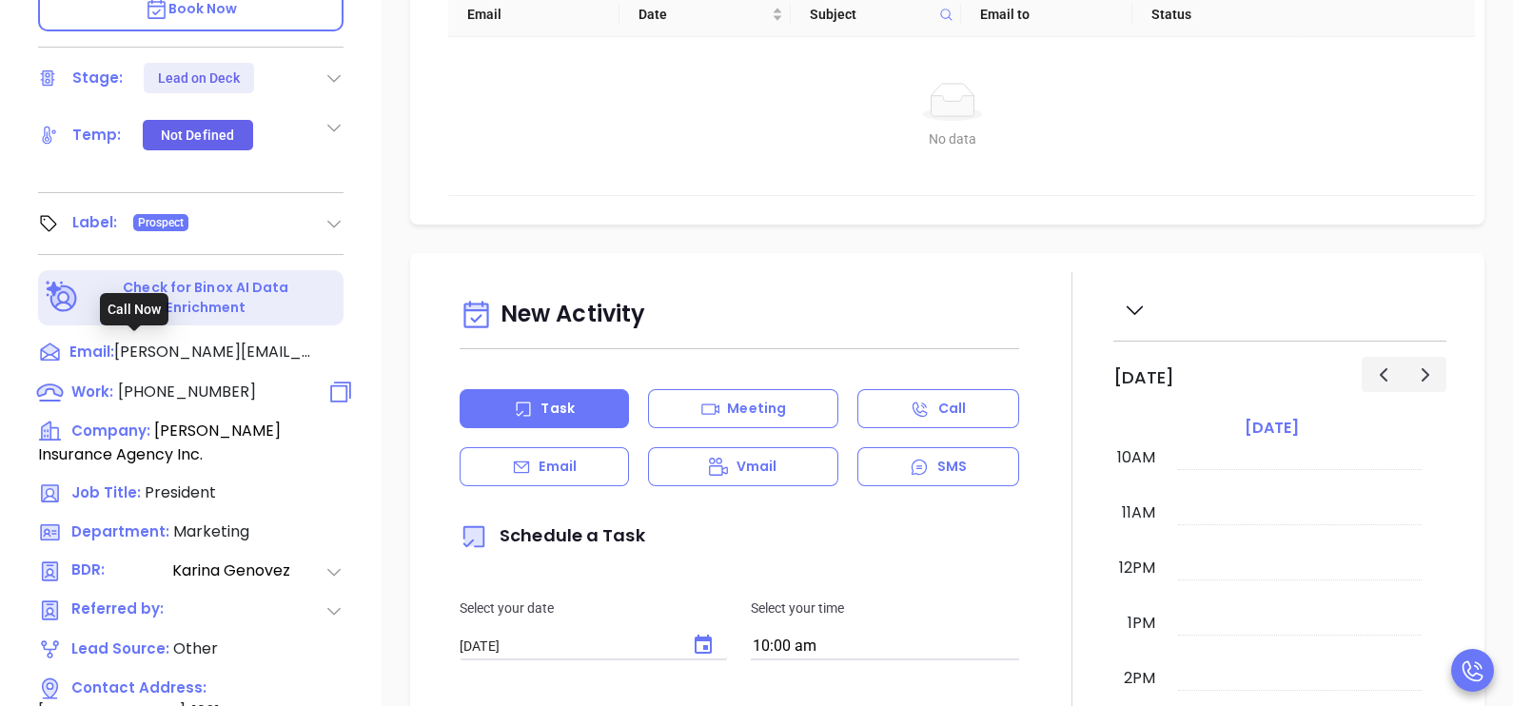
click at [195, 381] on span "[PHONE_NUMBER]" at bounding box center [187, 392] width 138 height 22
type input "[PHONE_NUMBER]"
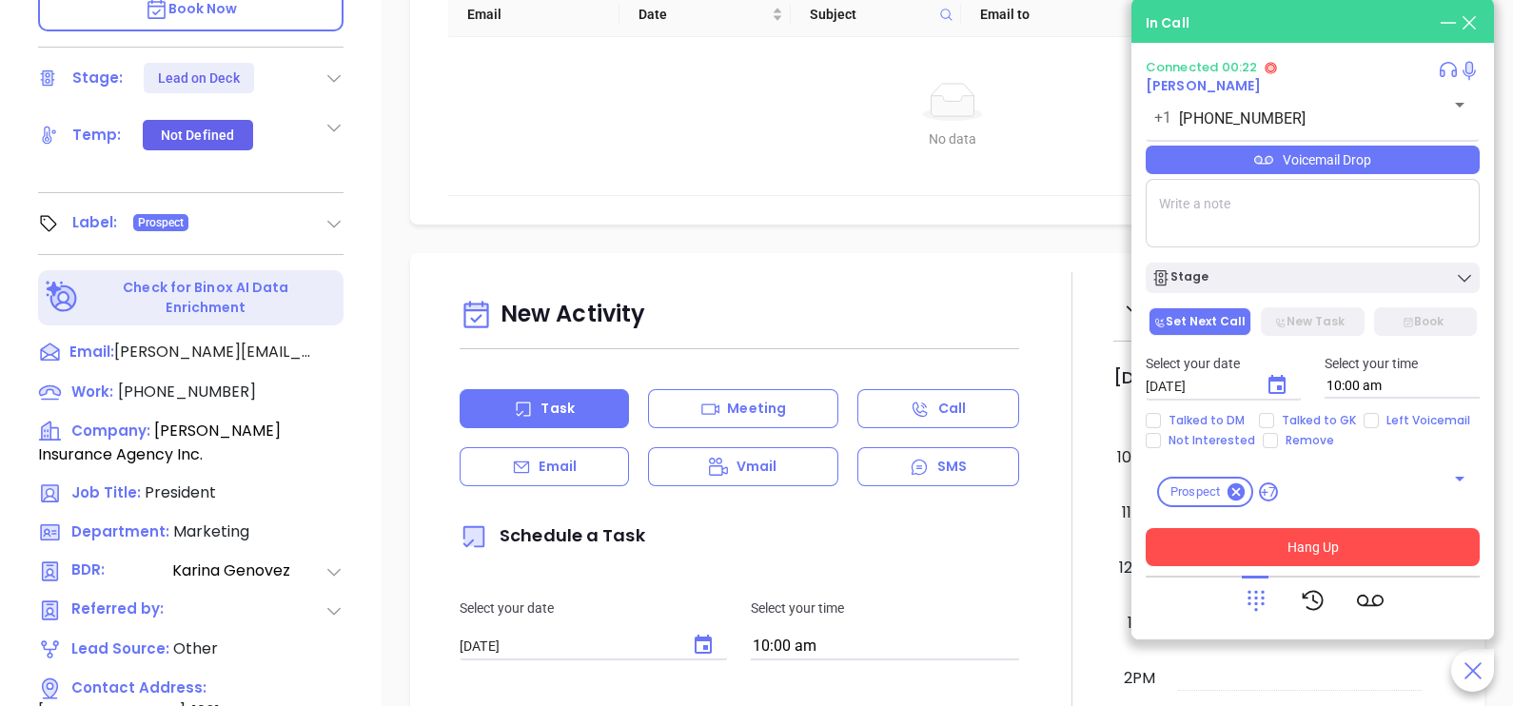
click at [1327, 545] on button "Hang Up" at bounding box center [1313, 547] width 334 height 38
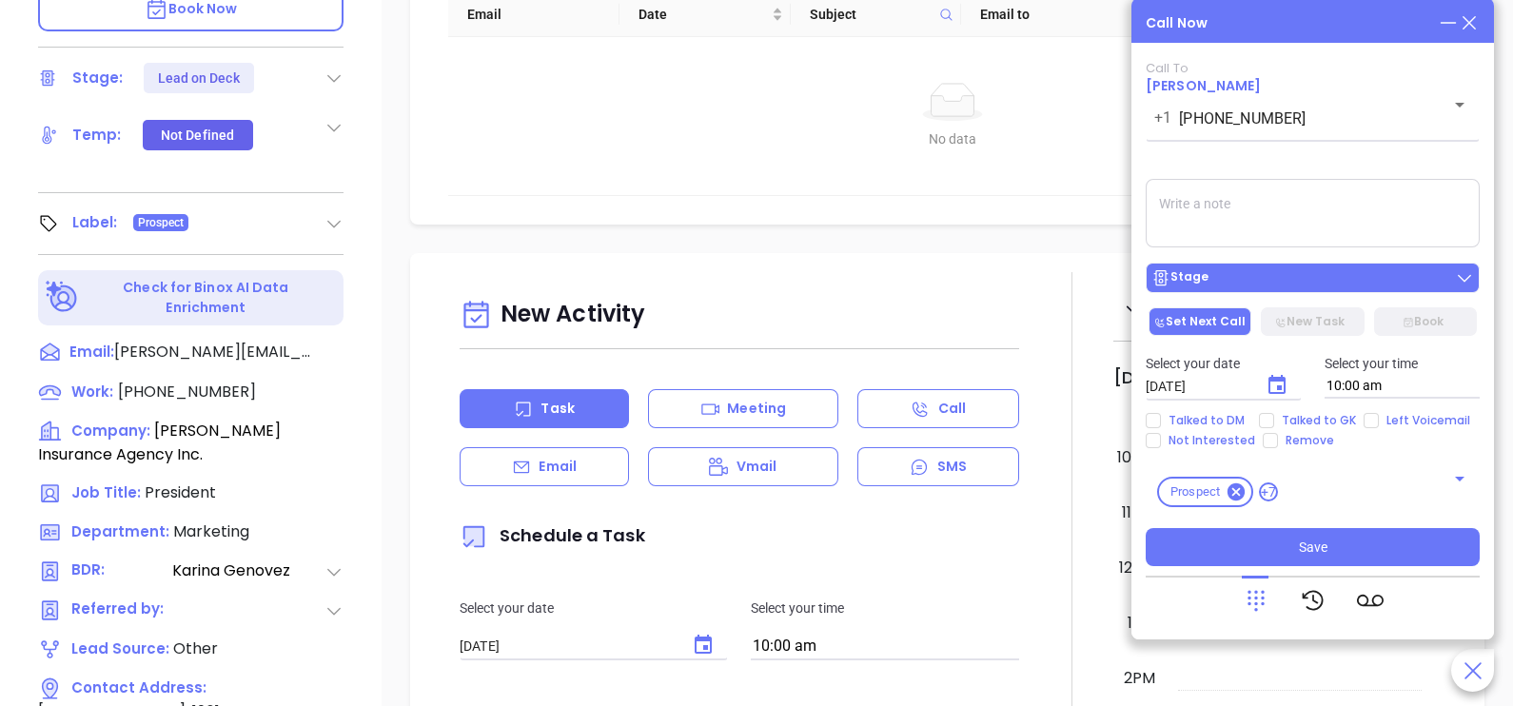
click at [1345, 278] on div "Stage" at bounding box center [1312, 277] width 323 height 19
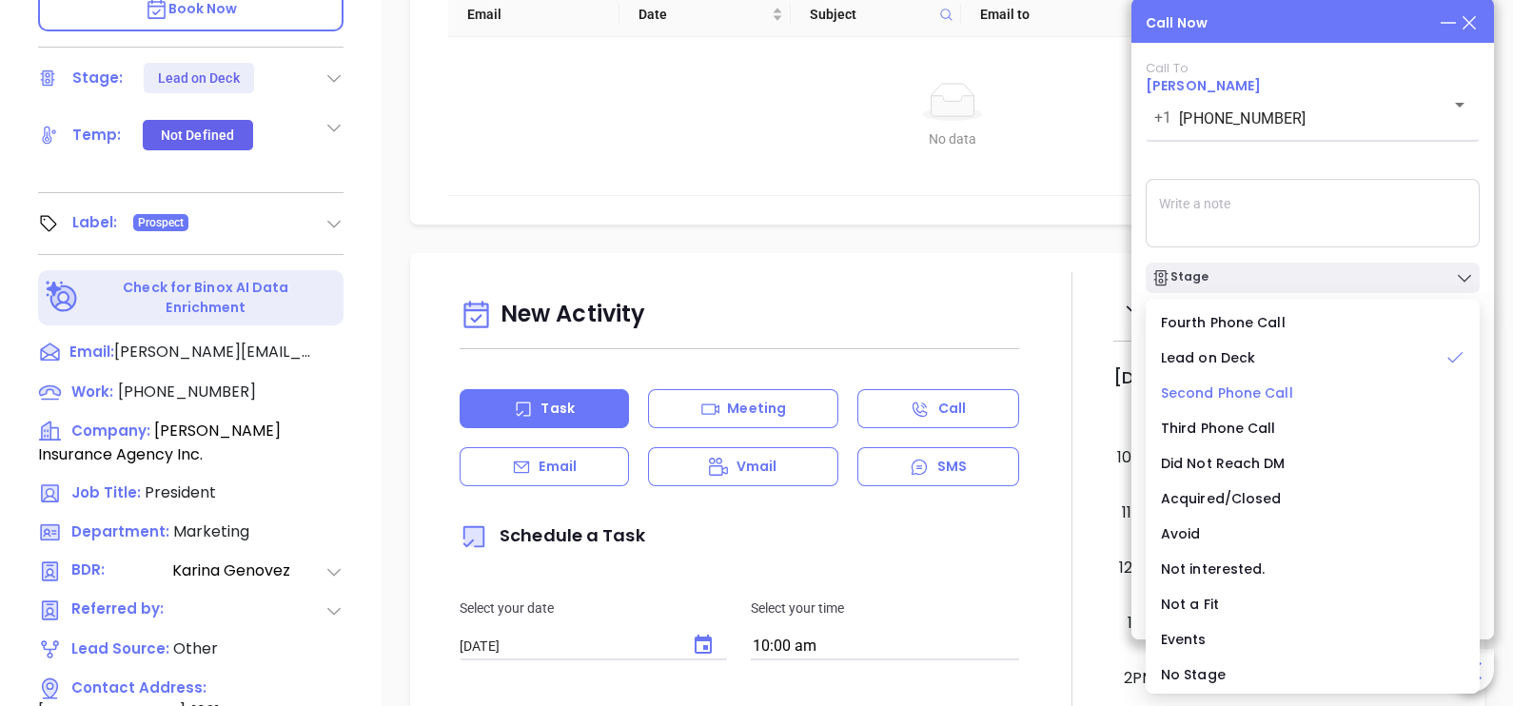
click at [1257, 390] on span "Second Phone Call" at bounding box center [1227, 392] width 132 height 19
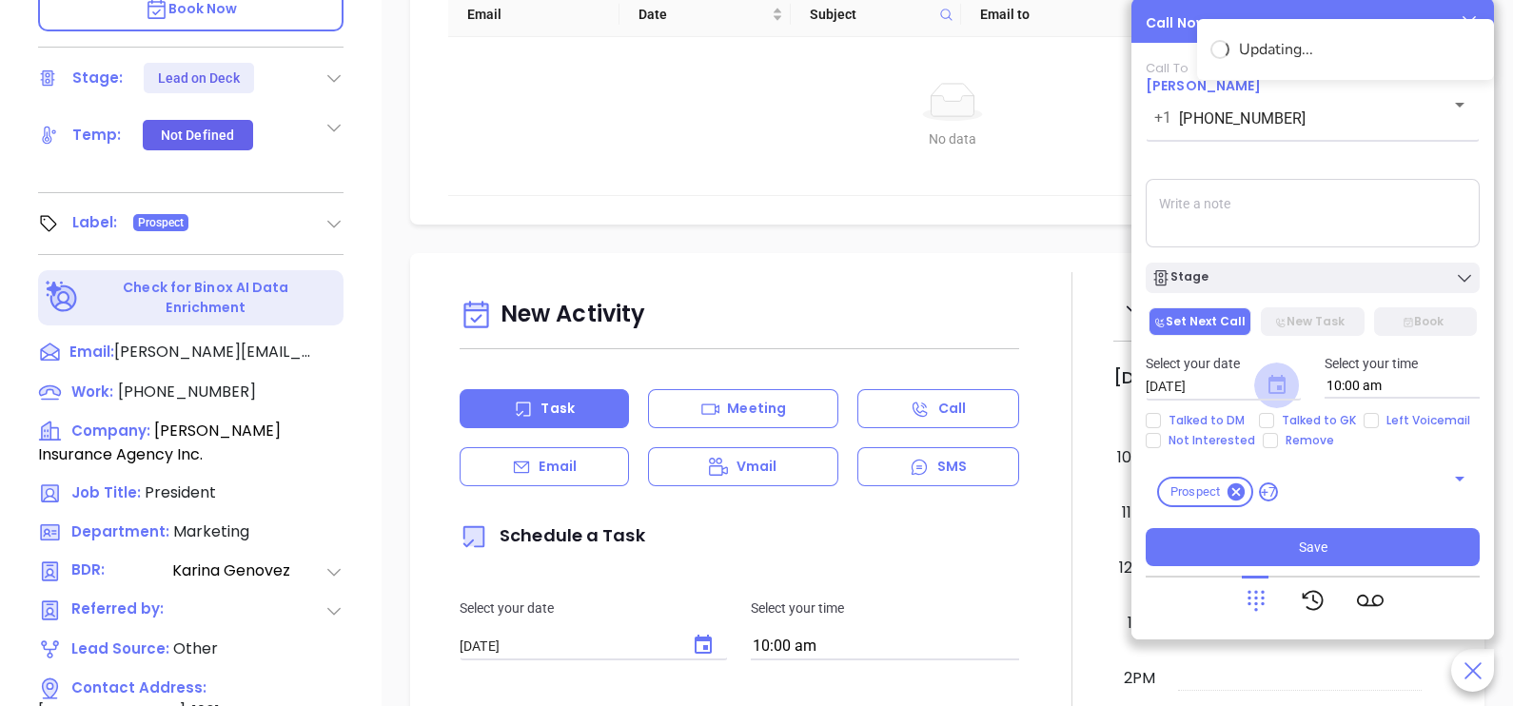
click at [1276, 382] on icon "Choose date, selected date is Oct 1, 2025" at bounding box center [1276, 384] width 17 height 19
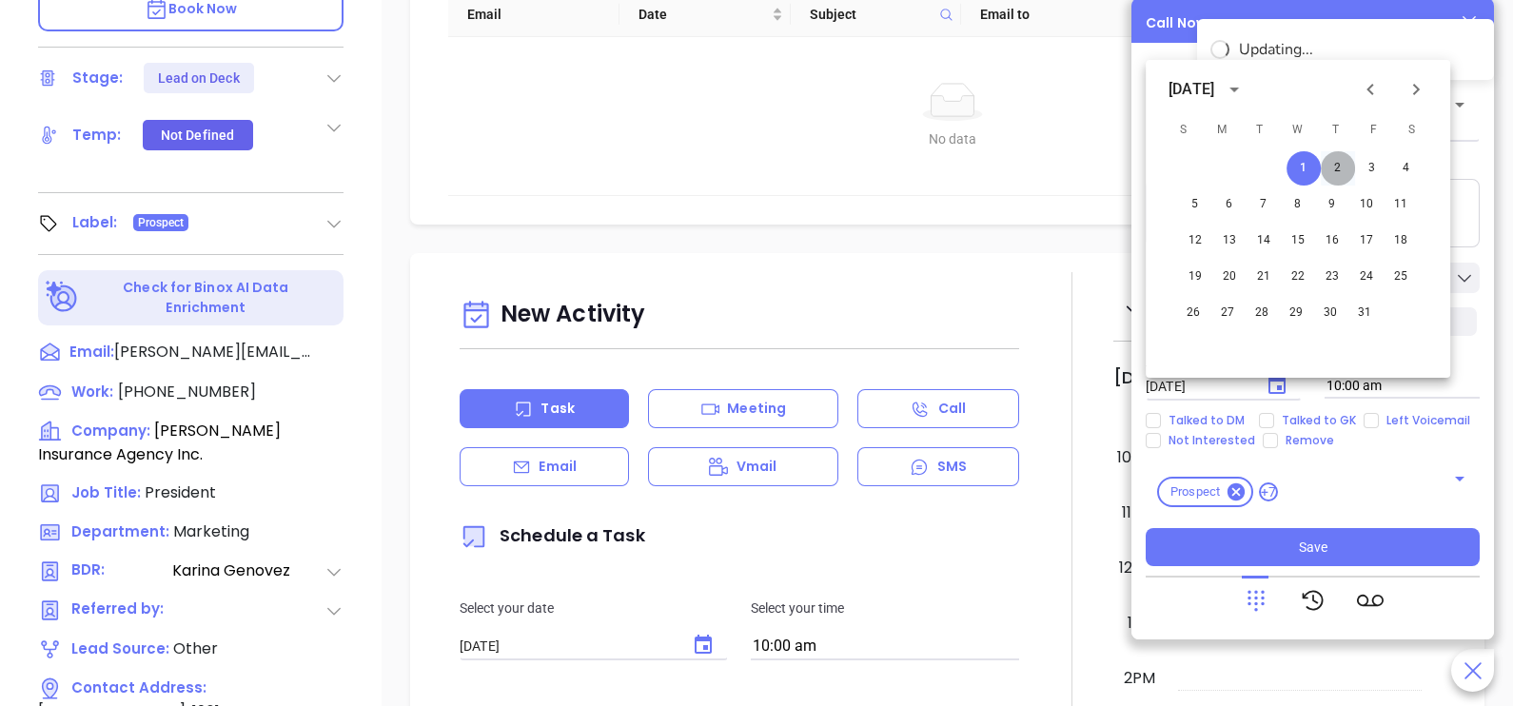
click at [1330, 173] on button "2" at bounding box center [1338, 168] width 34 height 34
type input "[DATE]"
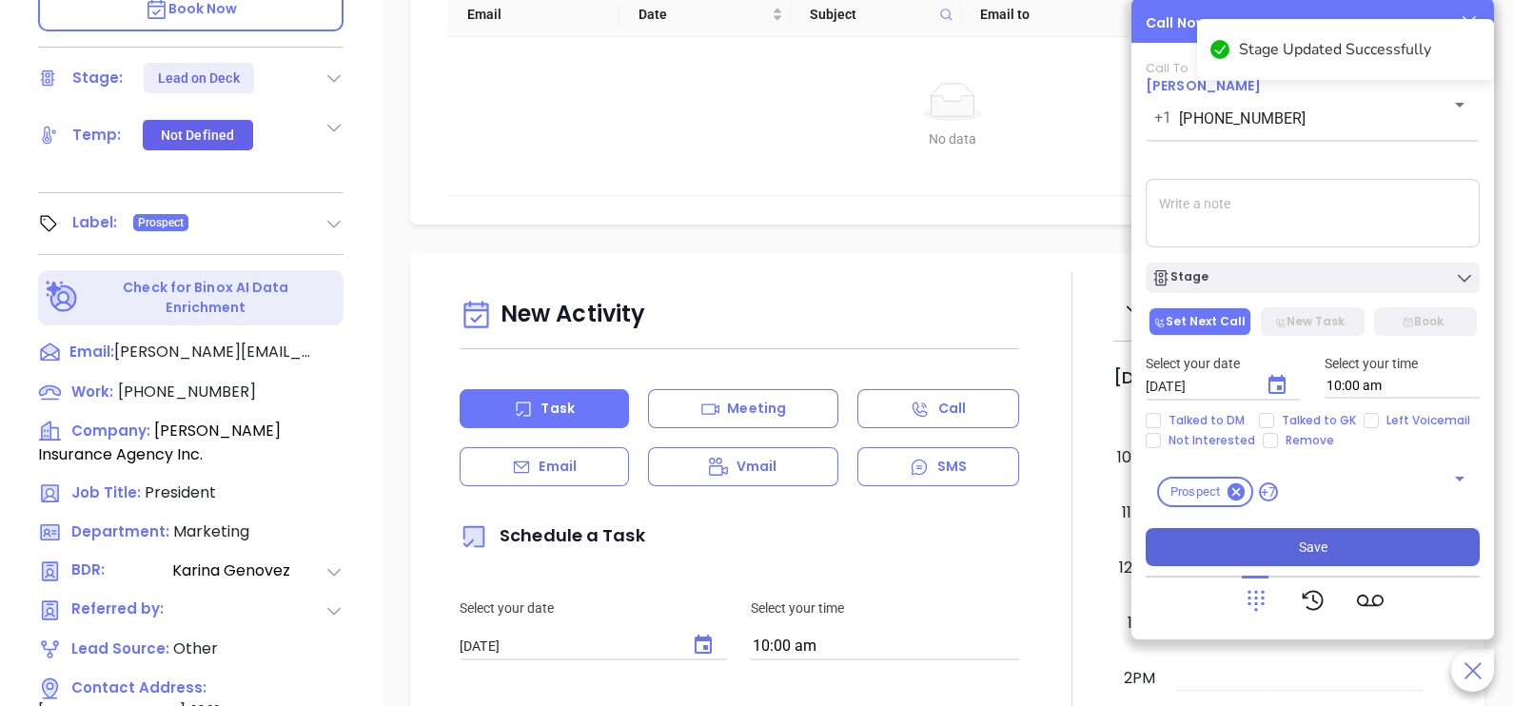
click at [1298, 552] on button "Save" at bounding box center [1313, 547] width 334 height 38
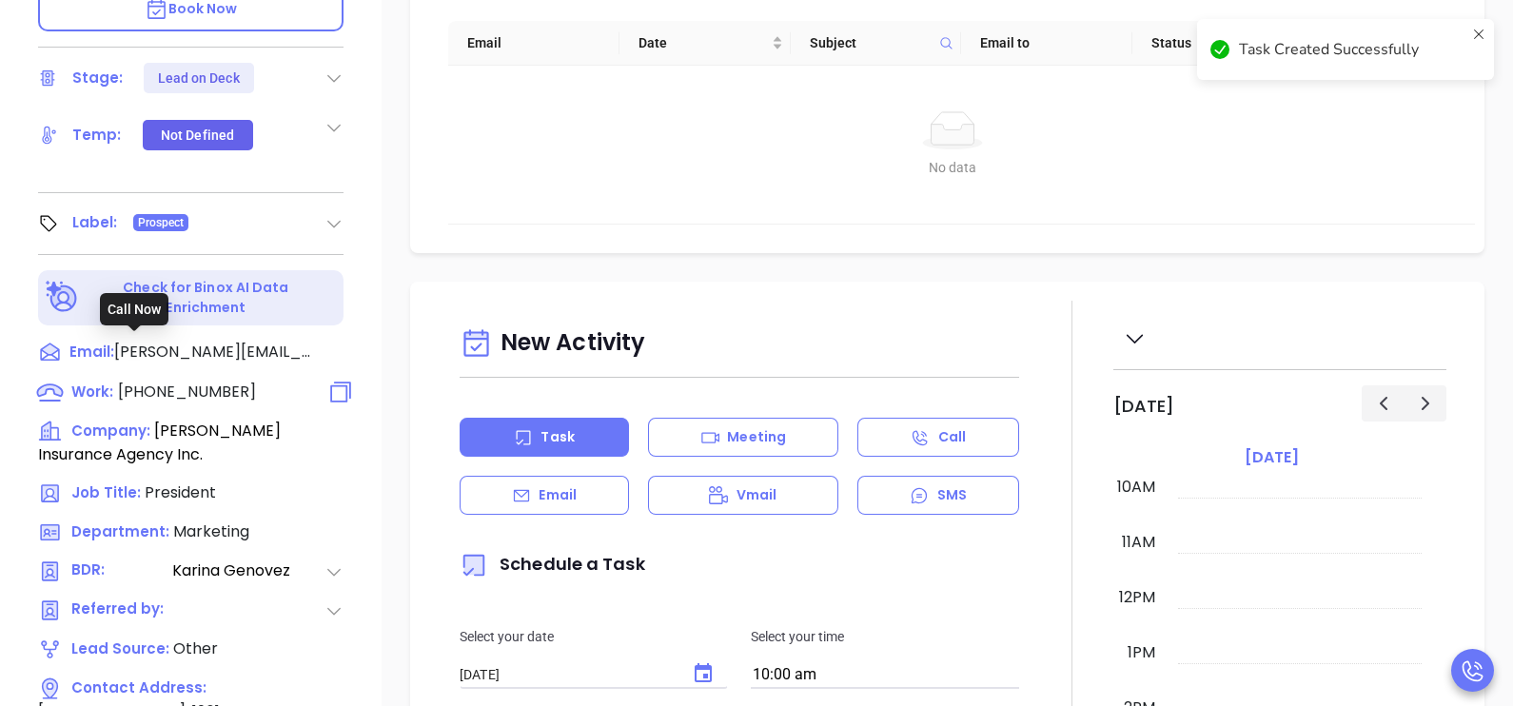
click at [150, 381] on span "[PHONE_NUMBER]" at bounding box center [187, 392] width 138 height 22
type input "[PHONE_NUMBER]"
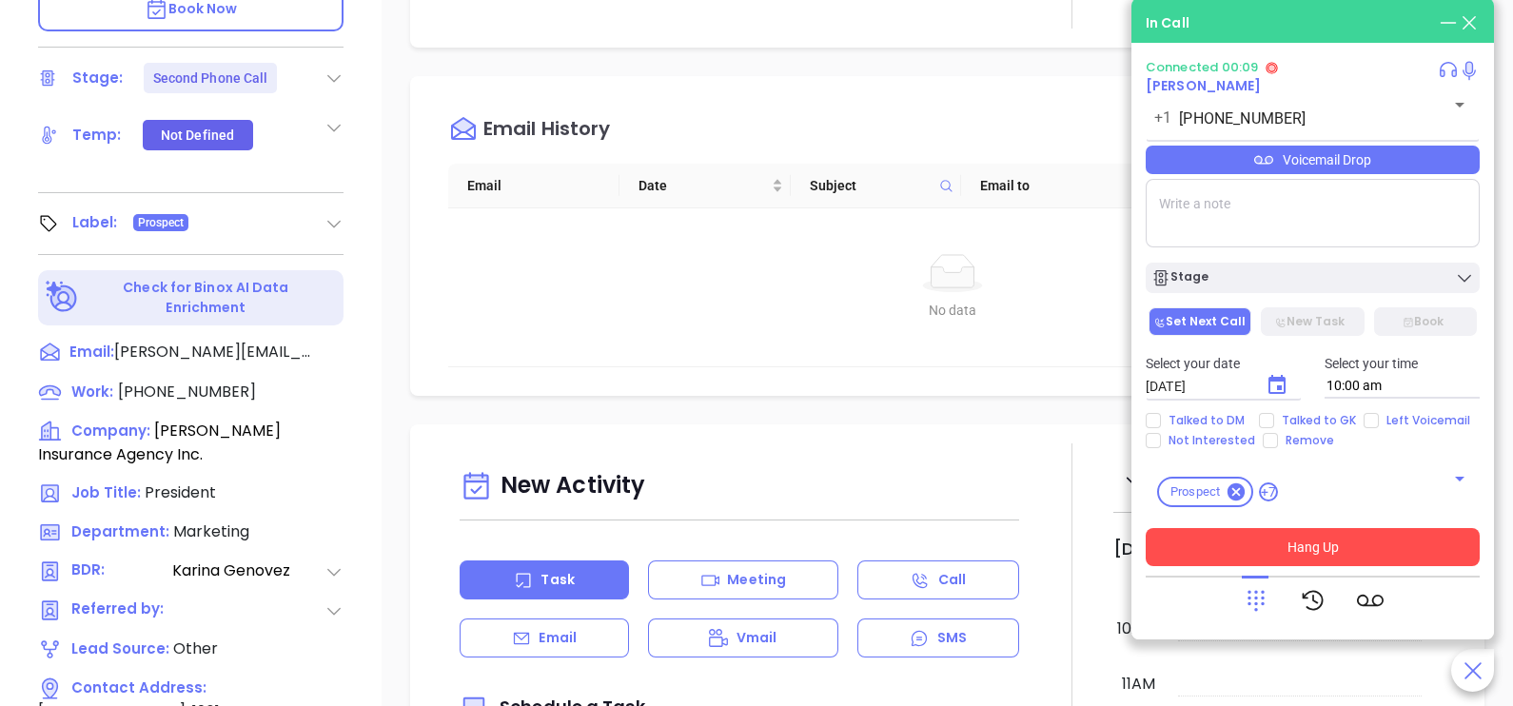
click at [1267, 541] on button "Hang Up" at bounding box center [1313, 547] width 334 height 38
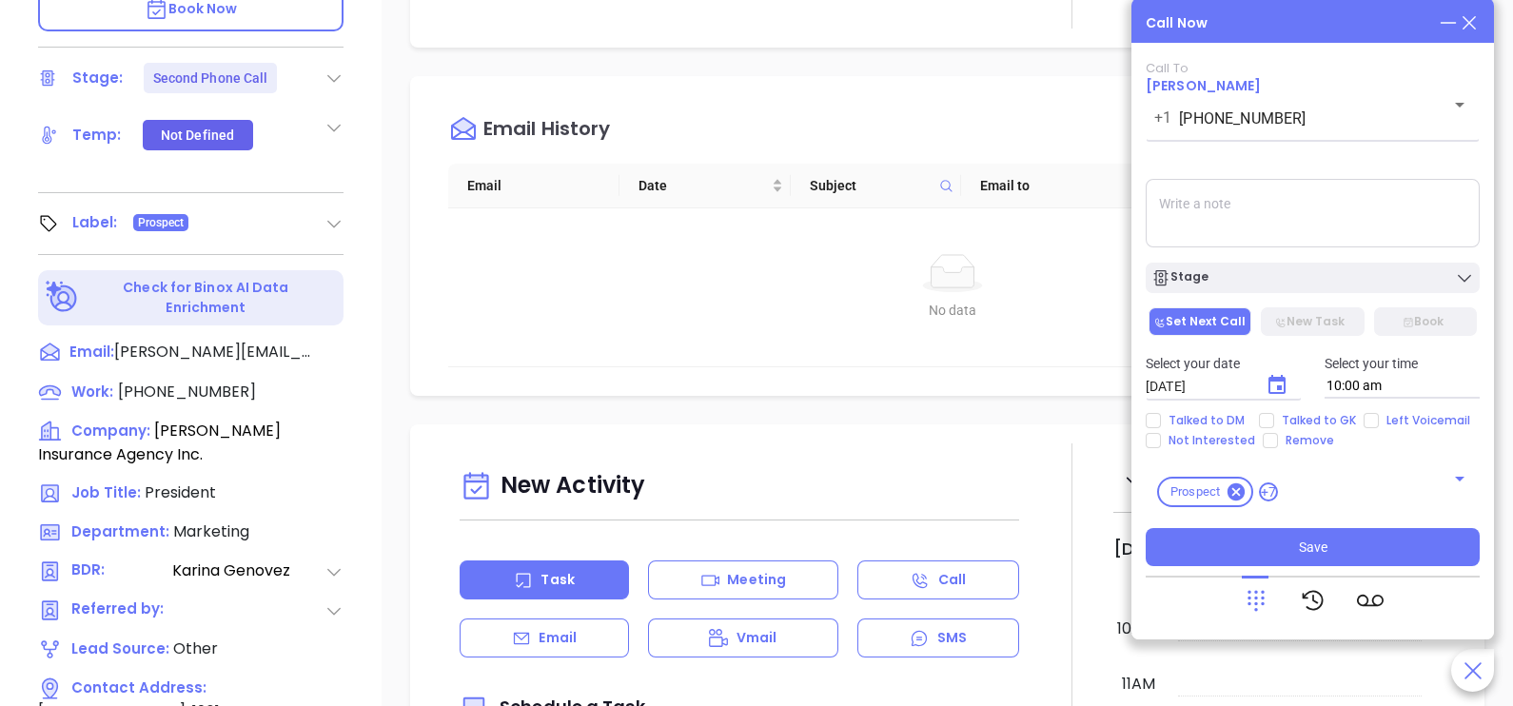
click at [1471, 16] on icon at bounding box center [1469, 22] width 21 height 21
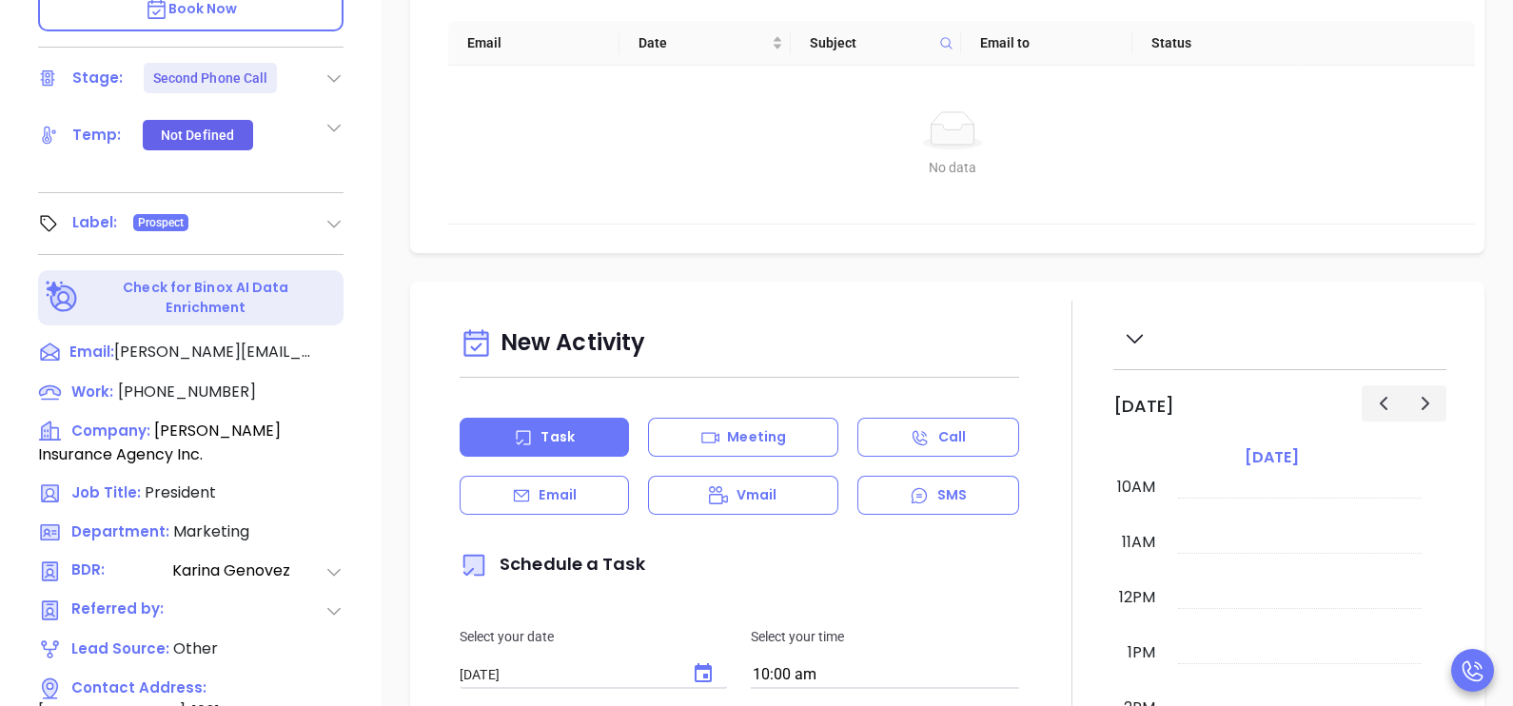
click at [1101, 206] on div "No data No data" at bounding box center [952, 145] width 1009 height 158
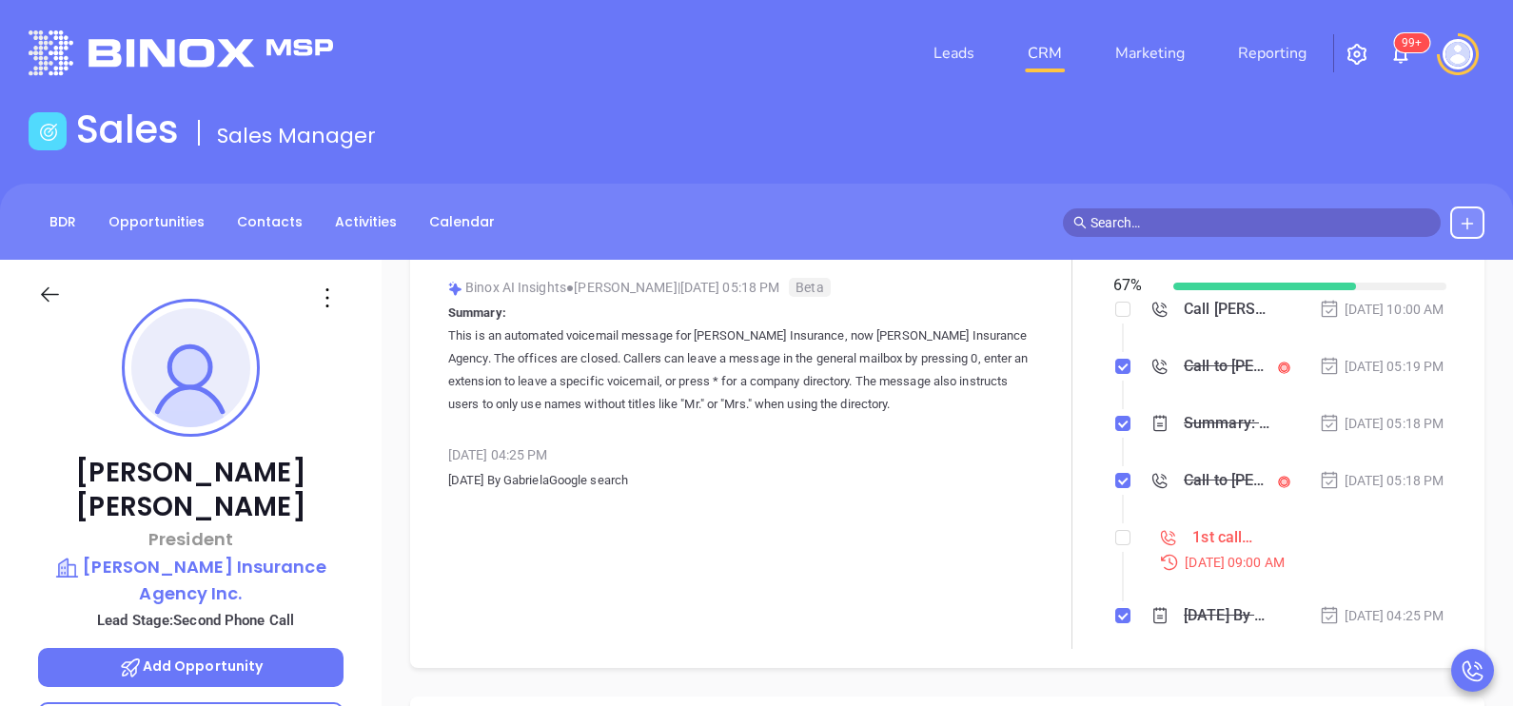
scroll to position [143, 0]
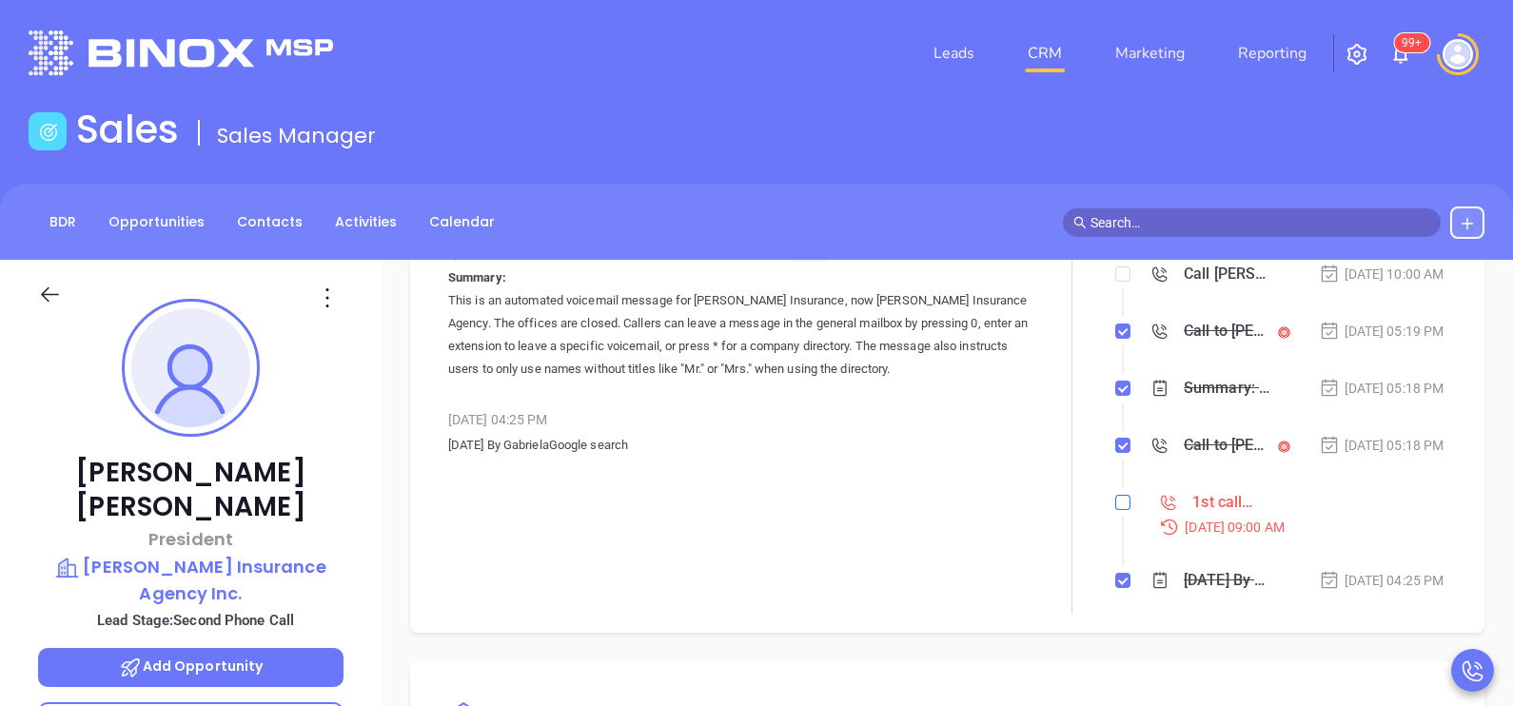
click at [1115, 510] on input "checkbox" at bounding box center [1122, 502] width 15 height 15
checkbox input "true"
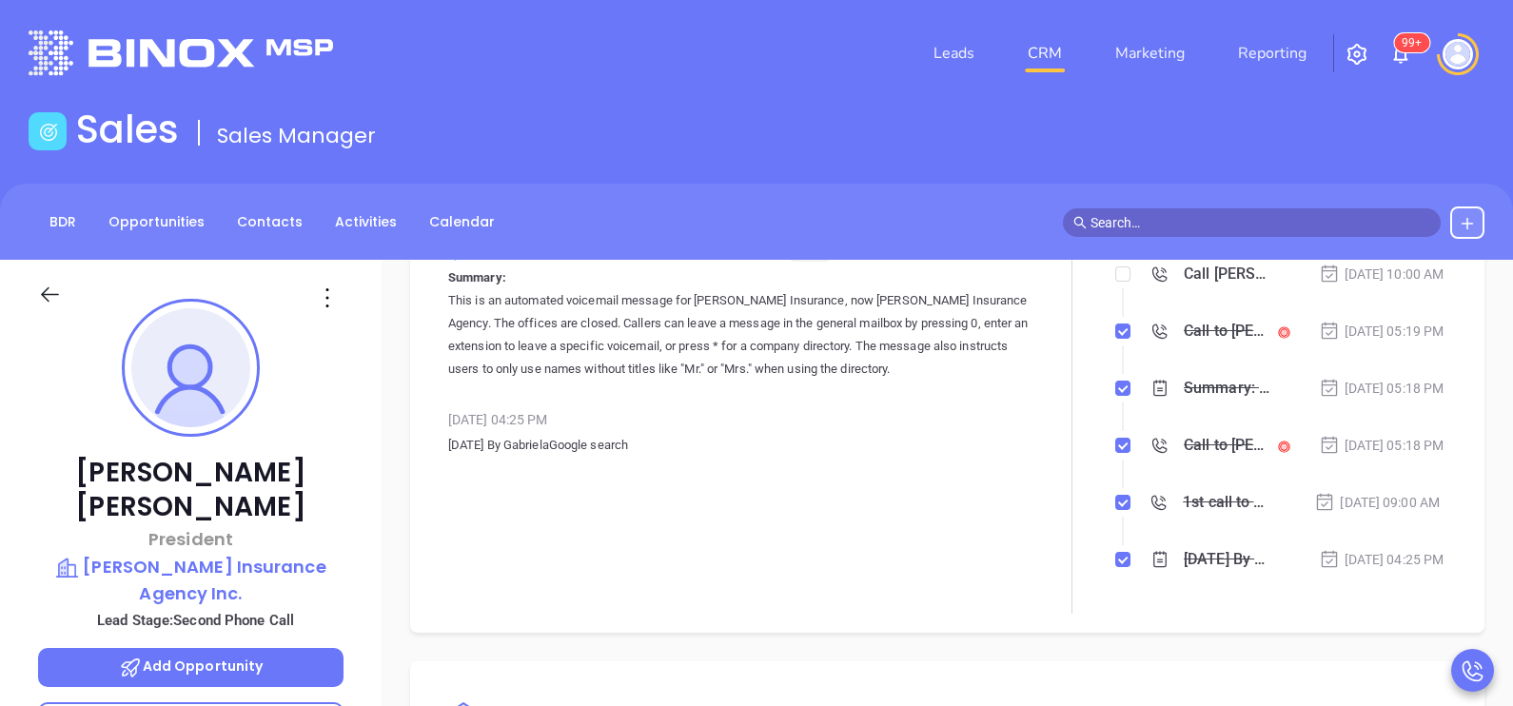
click at [52, 286] on icon at bounding box center [50, 295] width 24 height 24
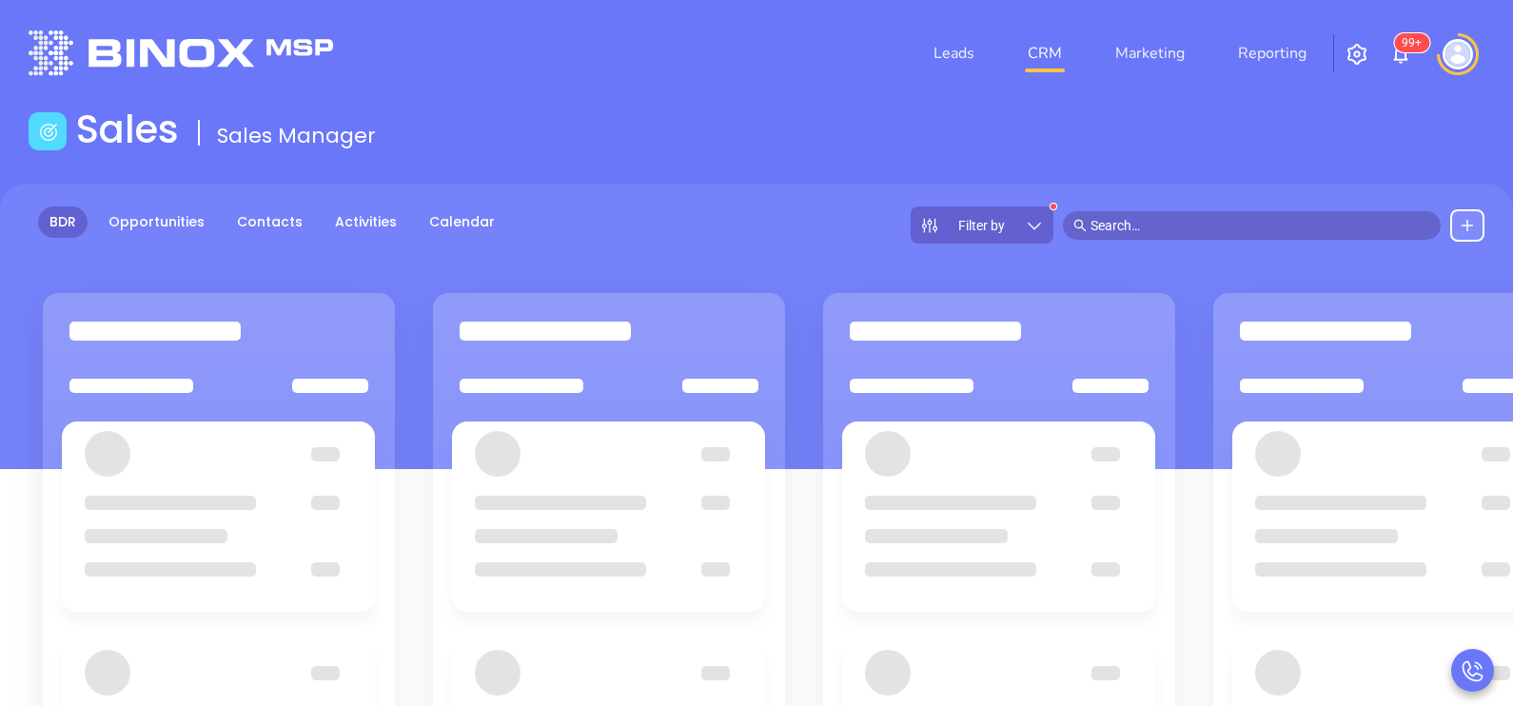
scroll to position [47, 0]
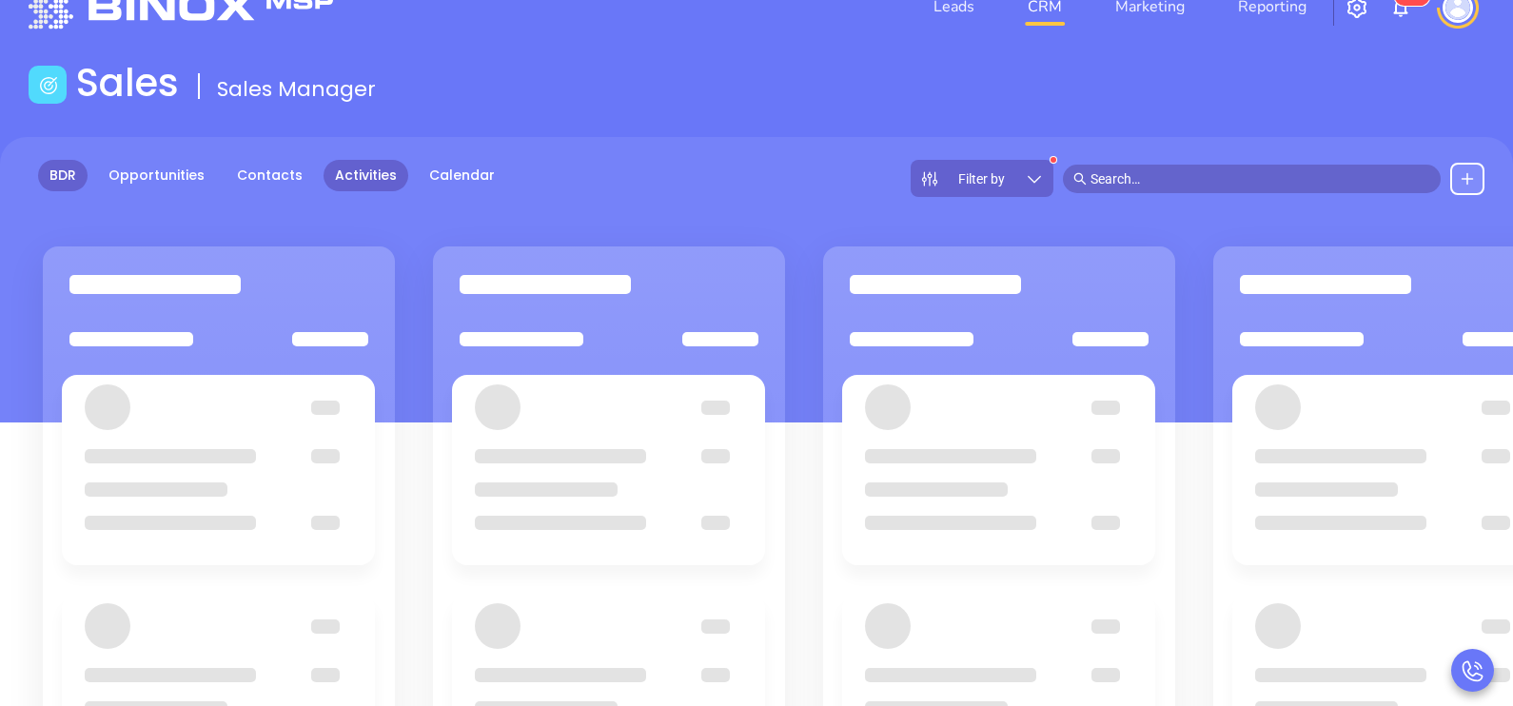
click at [346, 176] on link "Activities" at bounding box center [365, 175] width 85 height 31
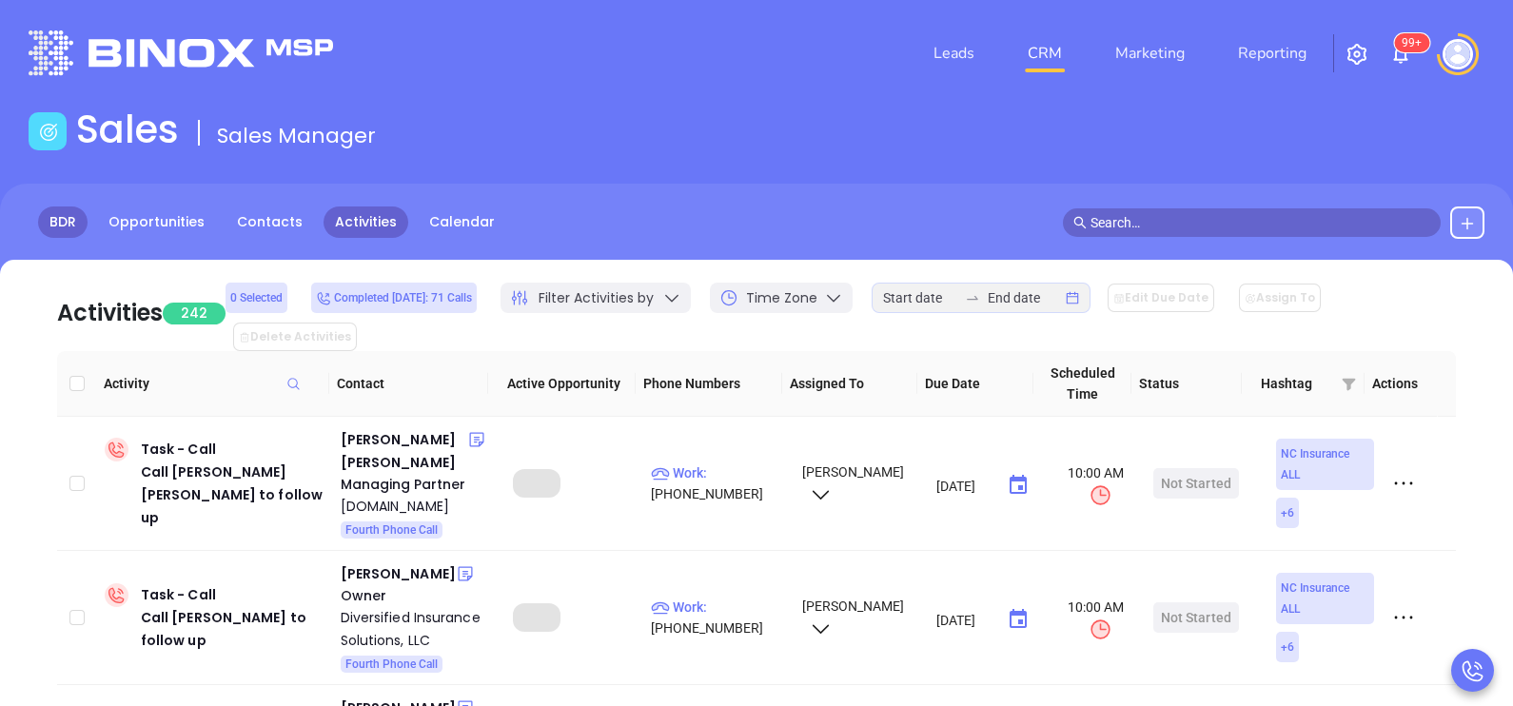
click at [65, 224] on link "BDR" at bounding box center [62, 221] width 49 height 31
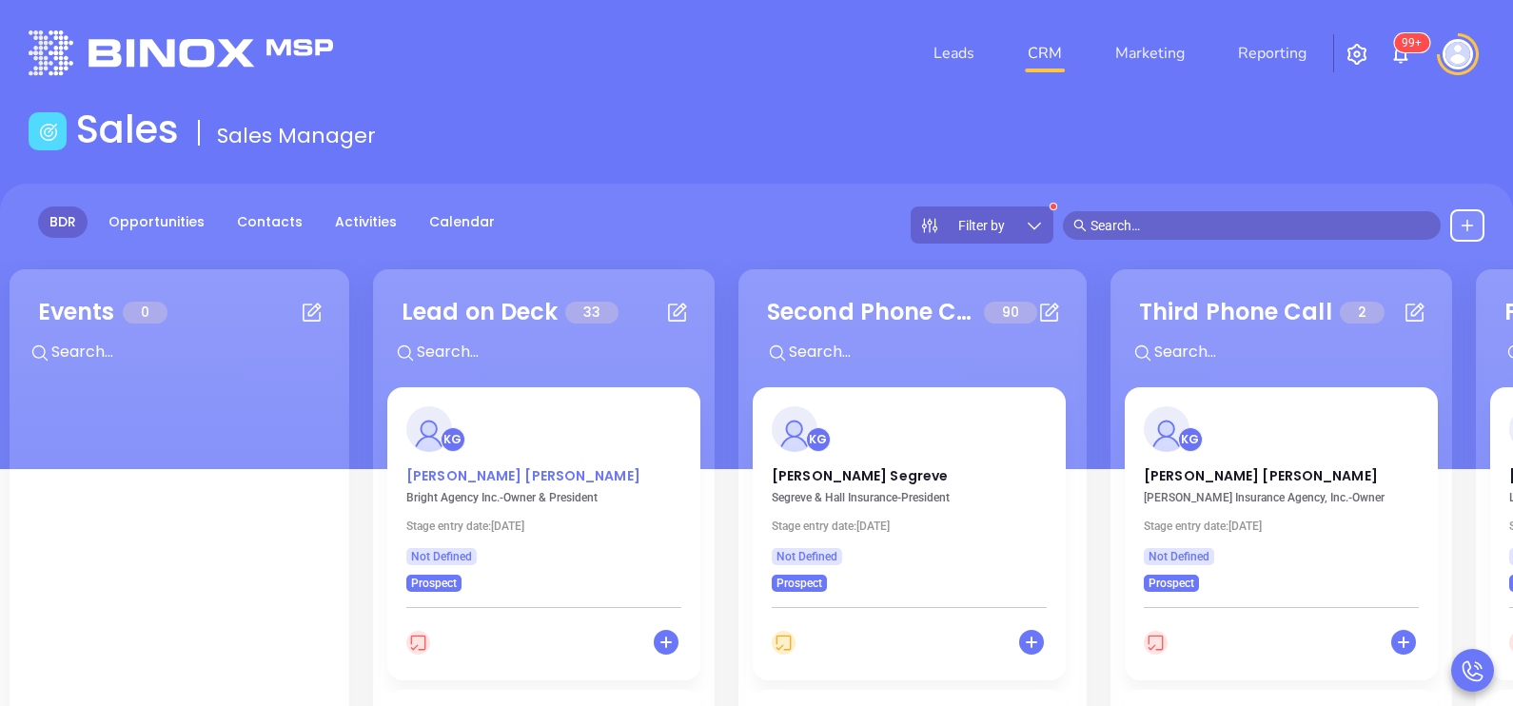
click at [449, 471] on p "[PERSON_NAME]" at bounding box center [543, 471] width 275 height 10
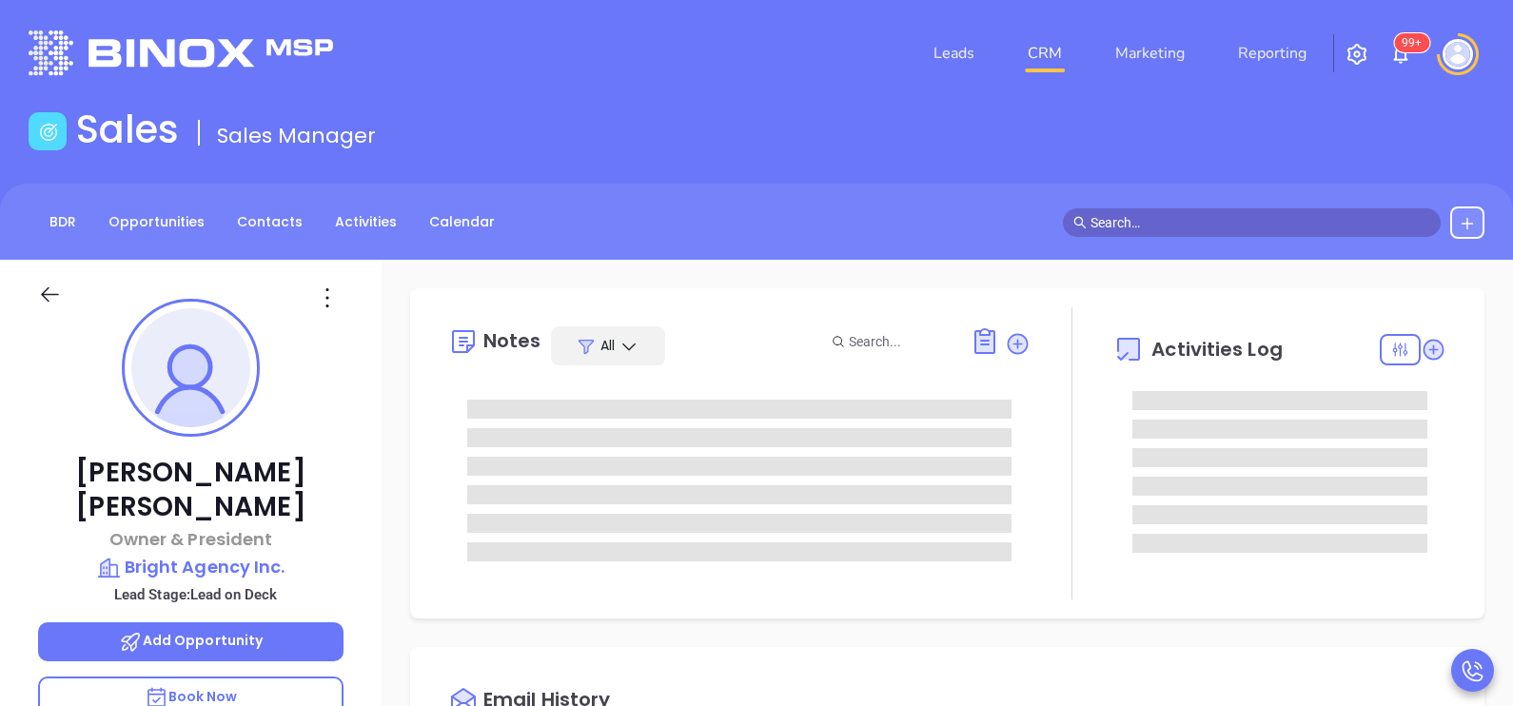
type input "[DATE]"
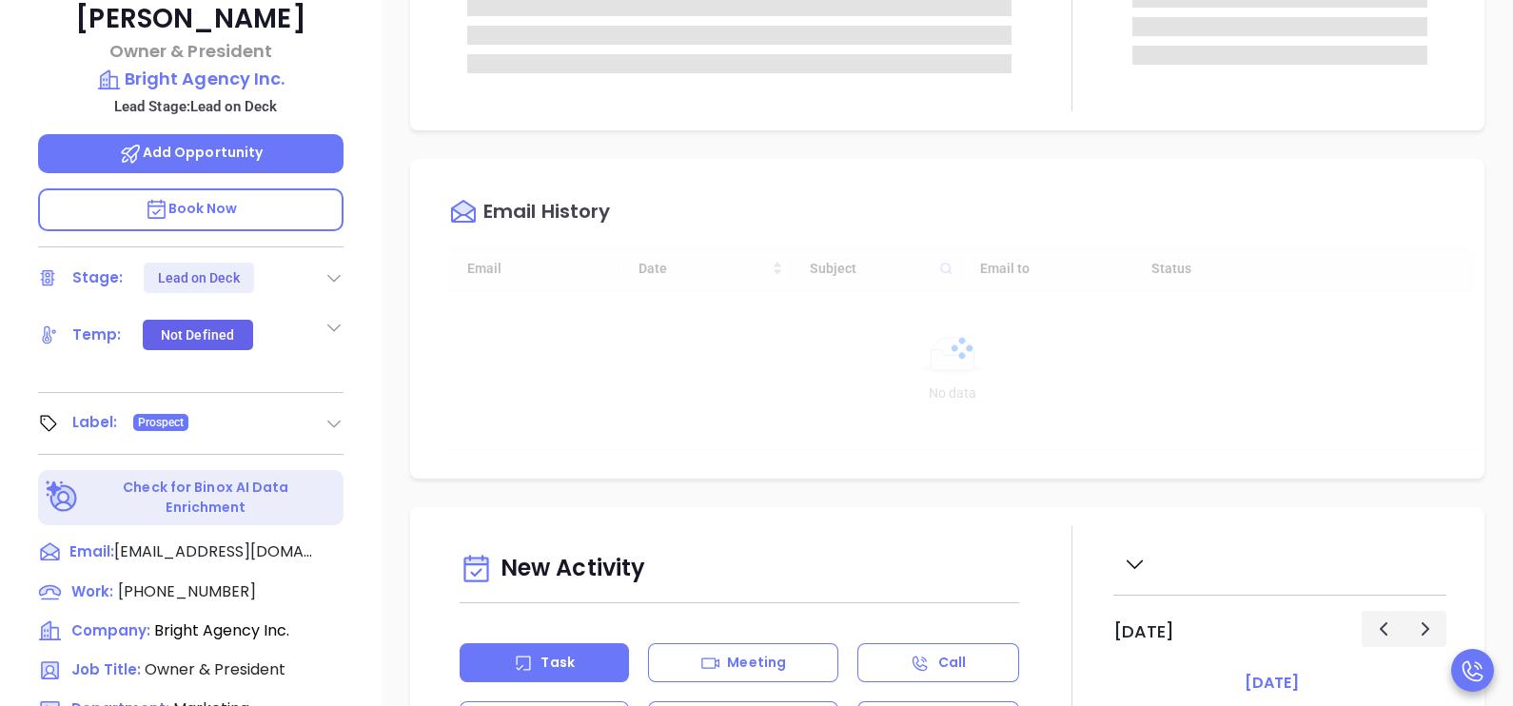
scroll to position [523, 0]
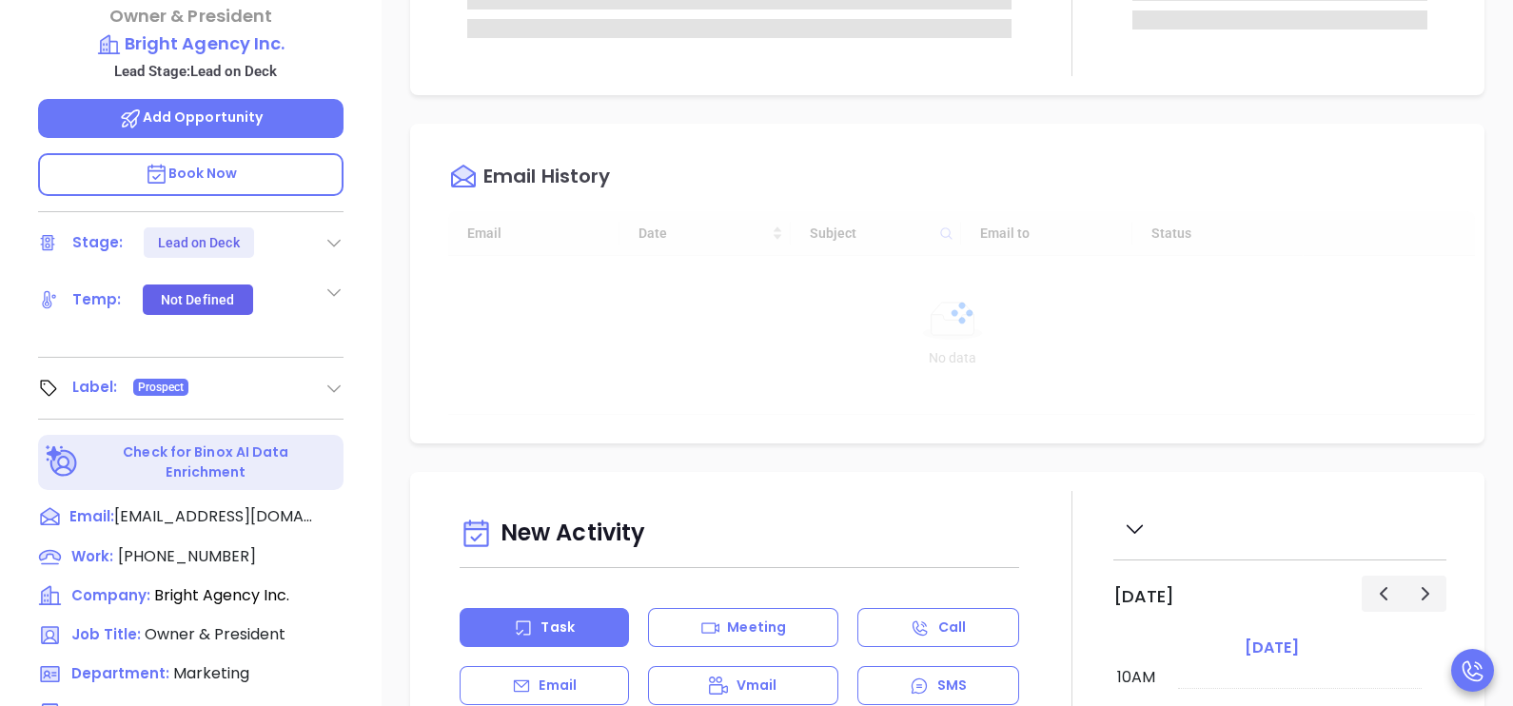
type input "[PERSON_NAME]"
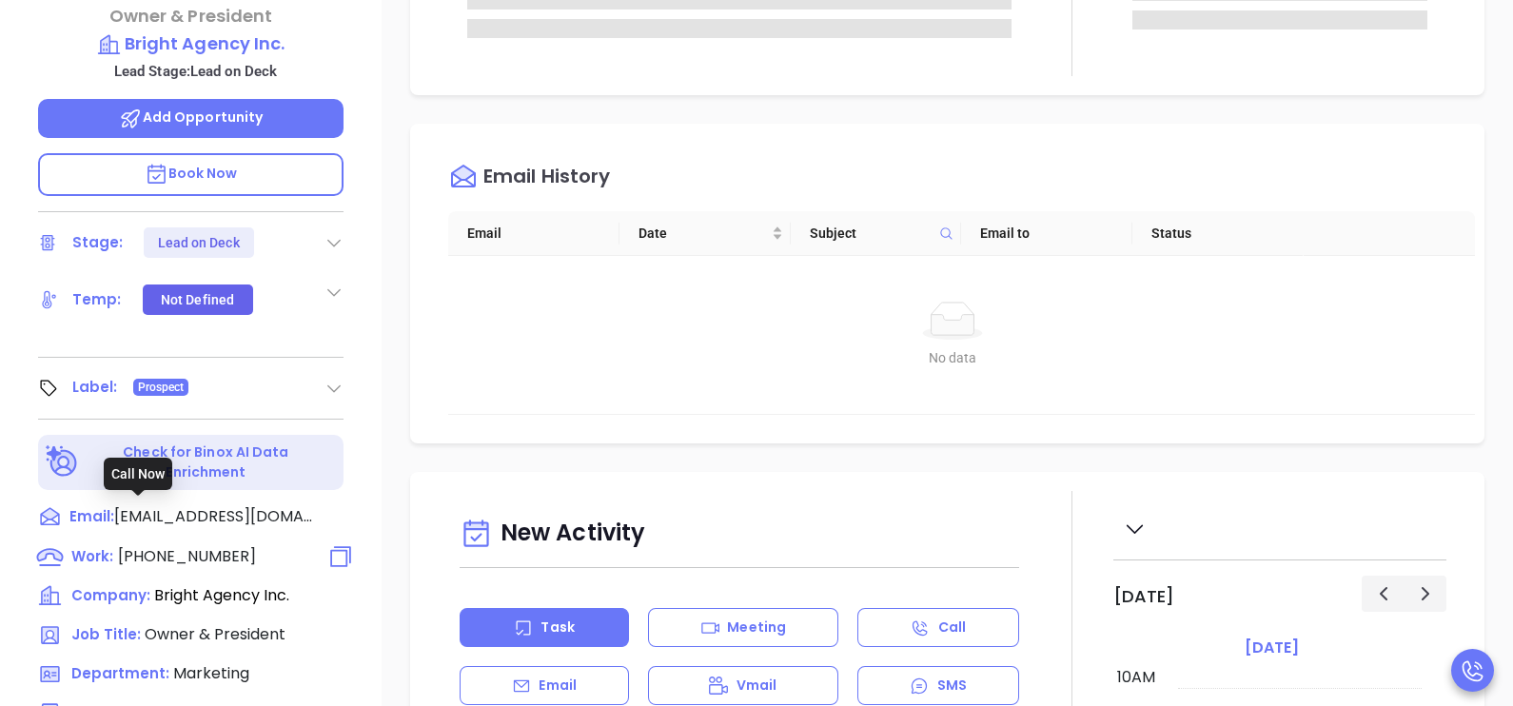
click at [206, 545] on span "[PHONE_NUMBER]" at bounding box center [187, 556] width 138 height 22
type input "[PHONE_NUMBER]"
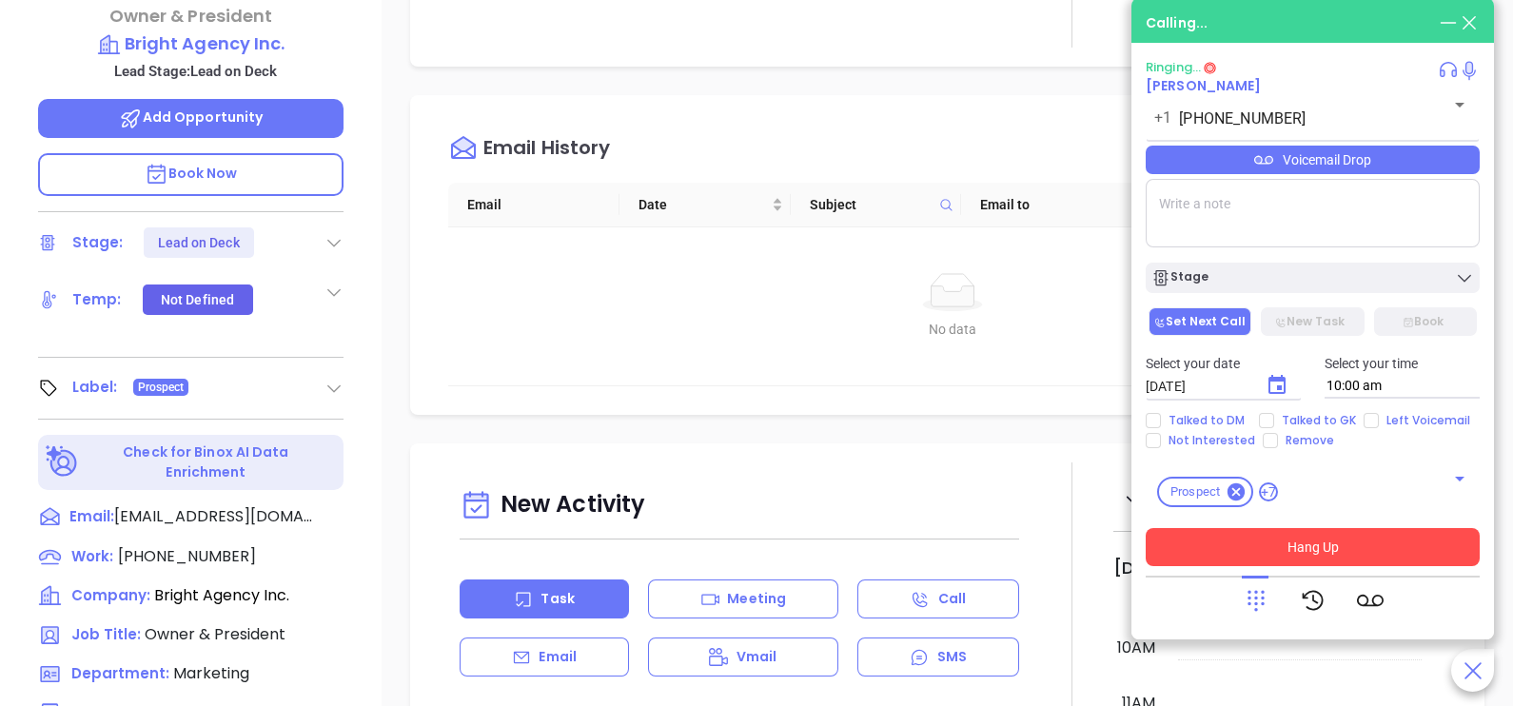
click at [1313, 547] on button "Hang Up" at bounding box center [1313, 547] width 334 height 38
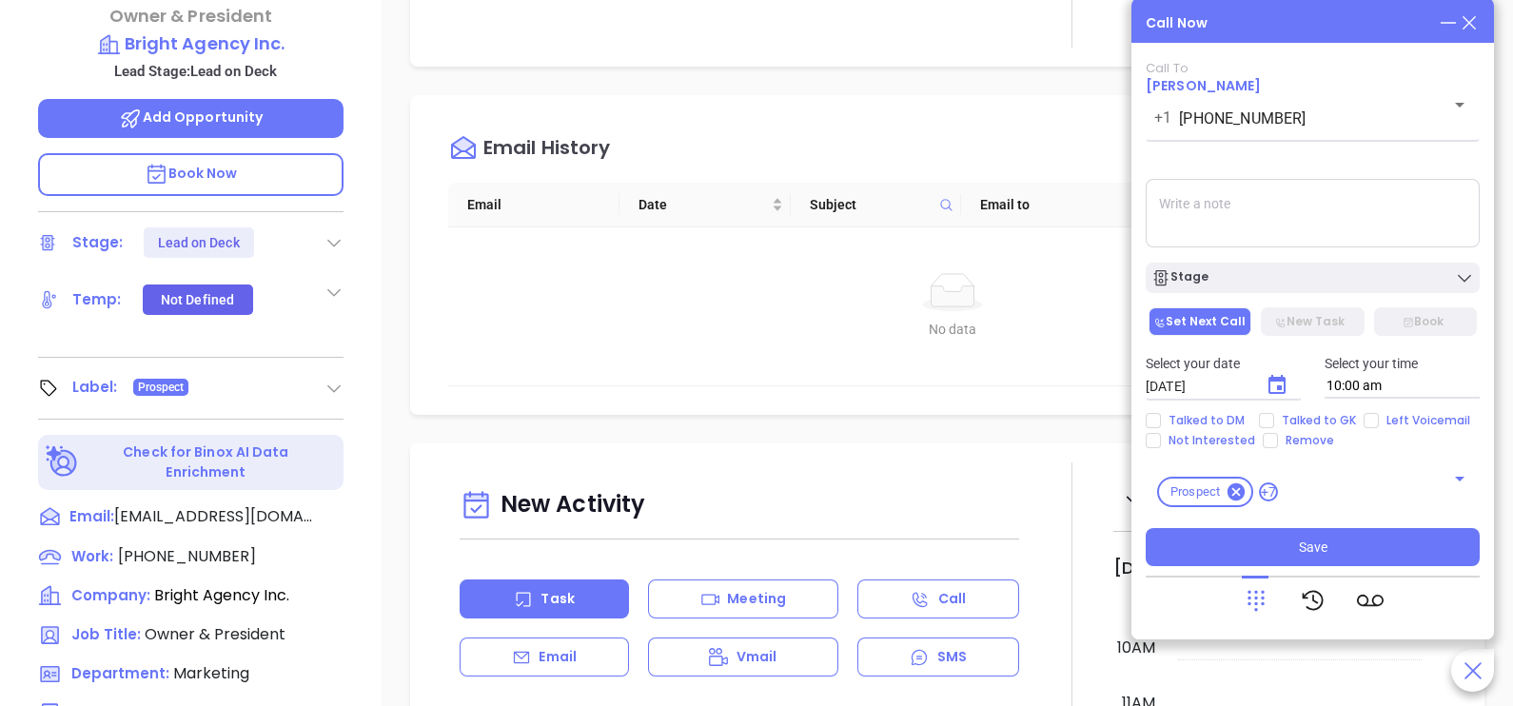
click at [1474, 25] on icon at bounding box center [1469, 22] width 21 height 21
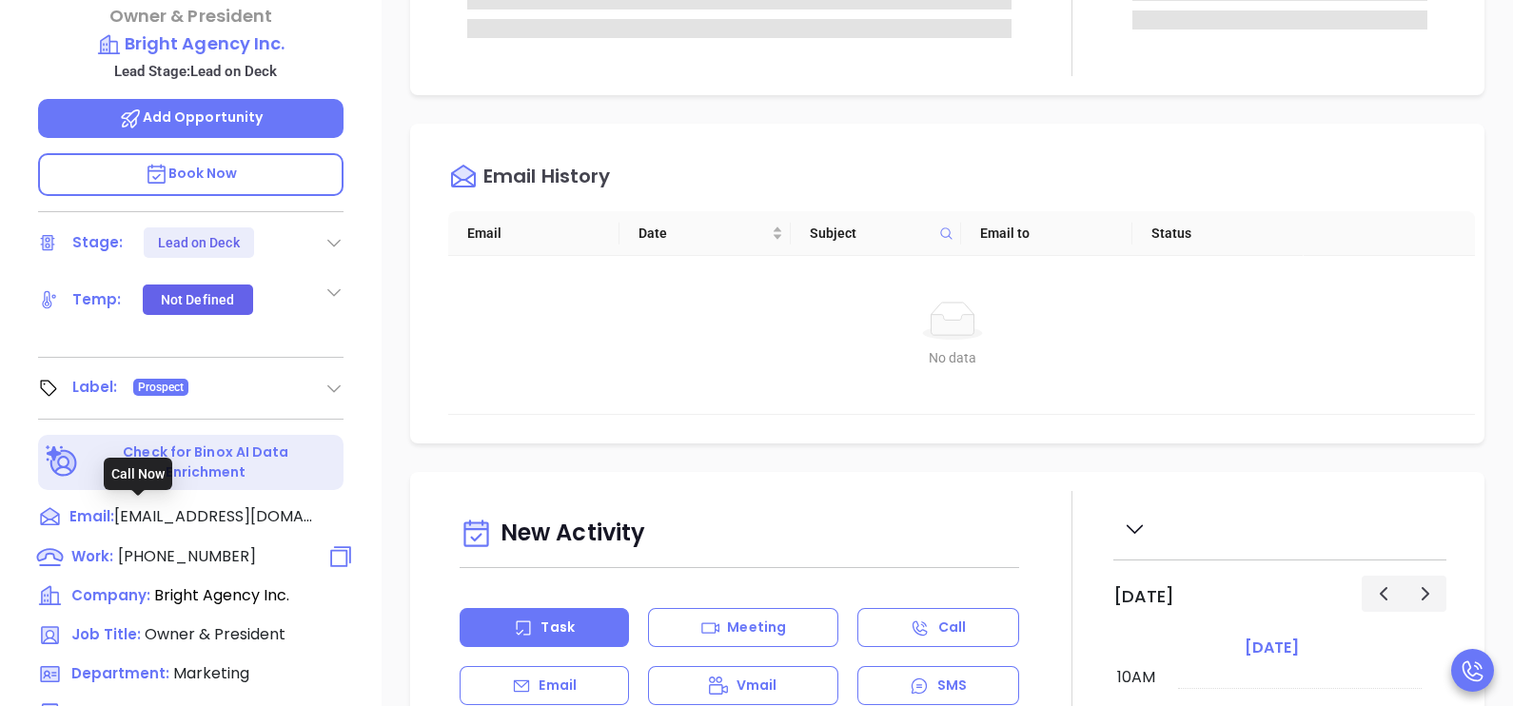
click at [167, 545] on span "[PHONE_NUMBER]" at bounding box center [187, 556] width 138 height 22
type input "[PHONE_NUMBER]"
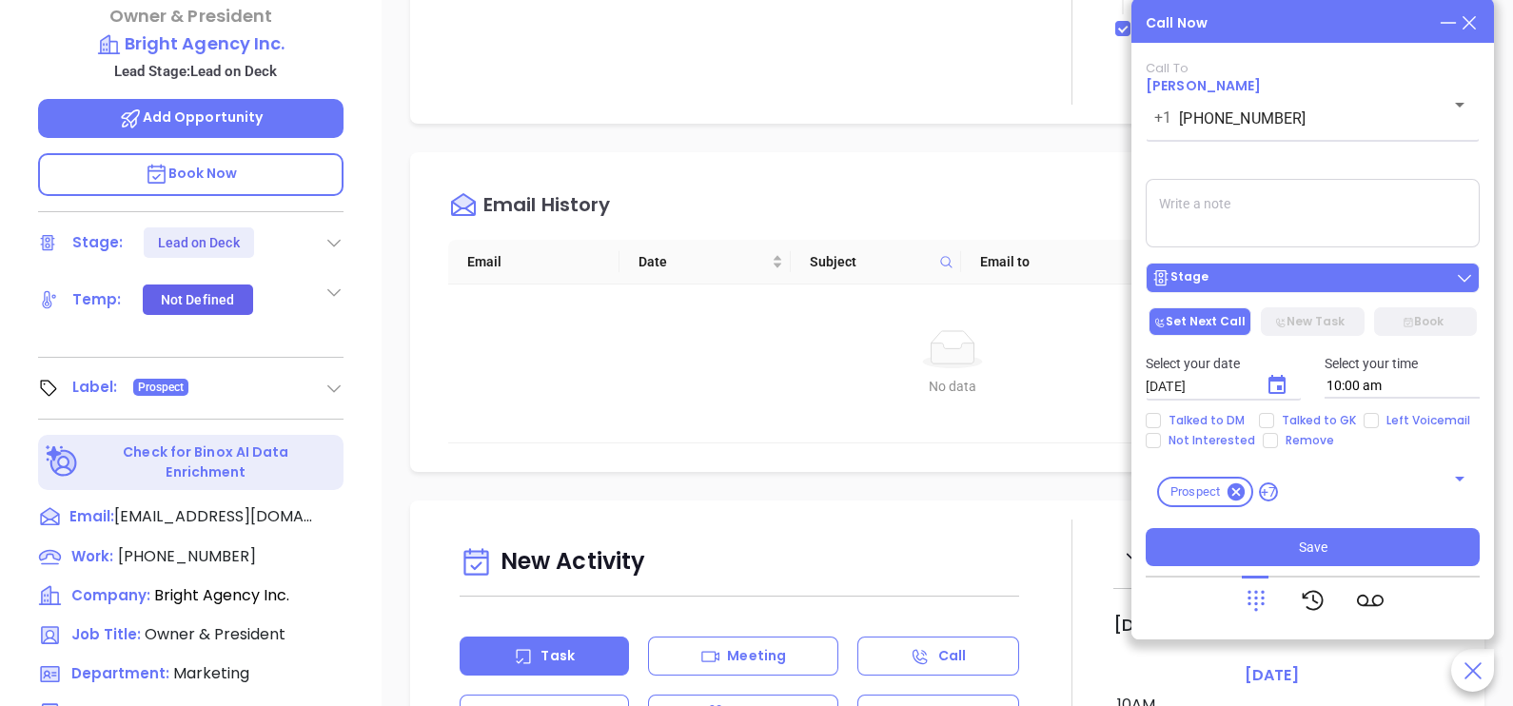
click at [1342, 265] on button "Stage" at bounding box center [1313, 278] width 334 height 30
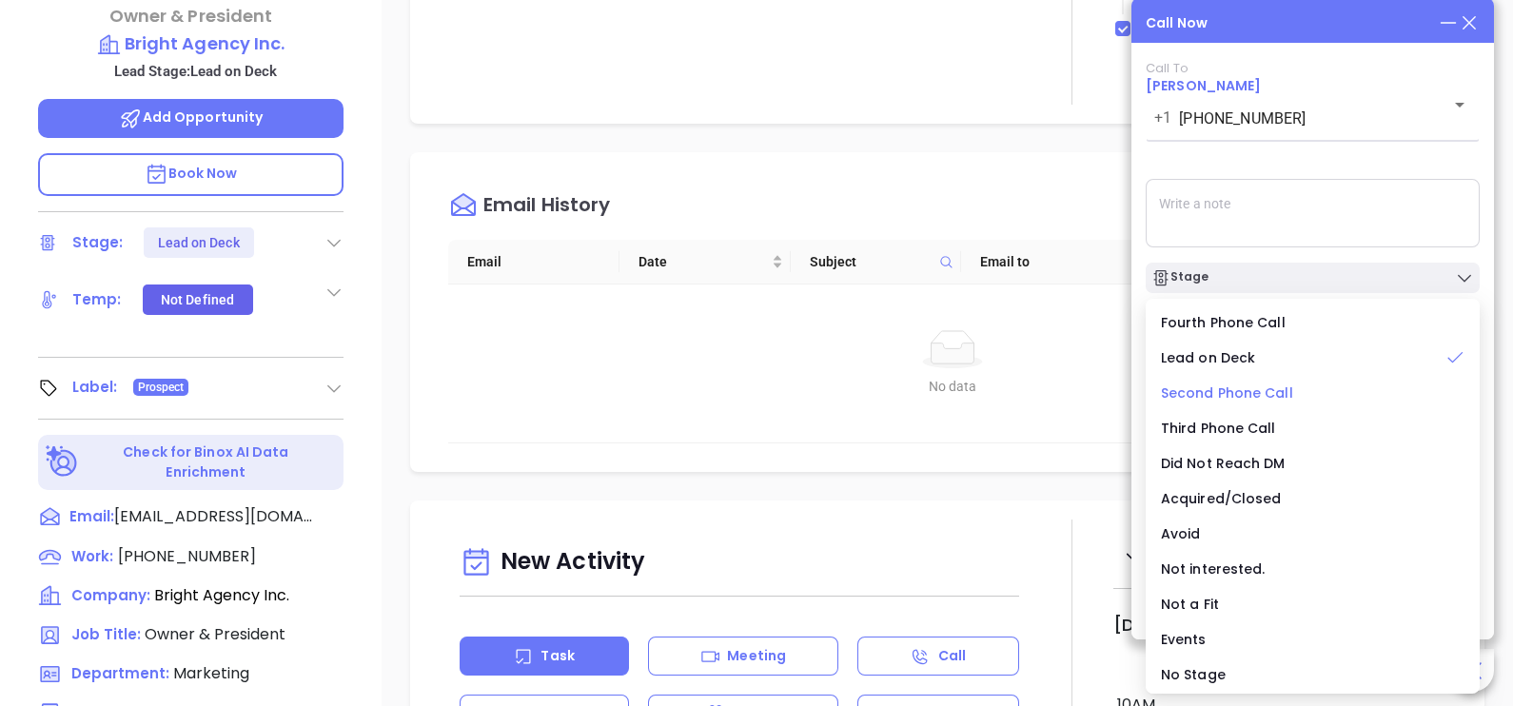
click at [1260, 390] on span "Second Phone Call" at bounding box center [1227, 392] width 132 height 19
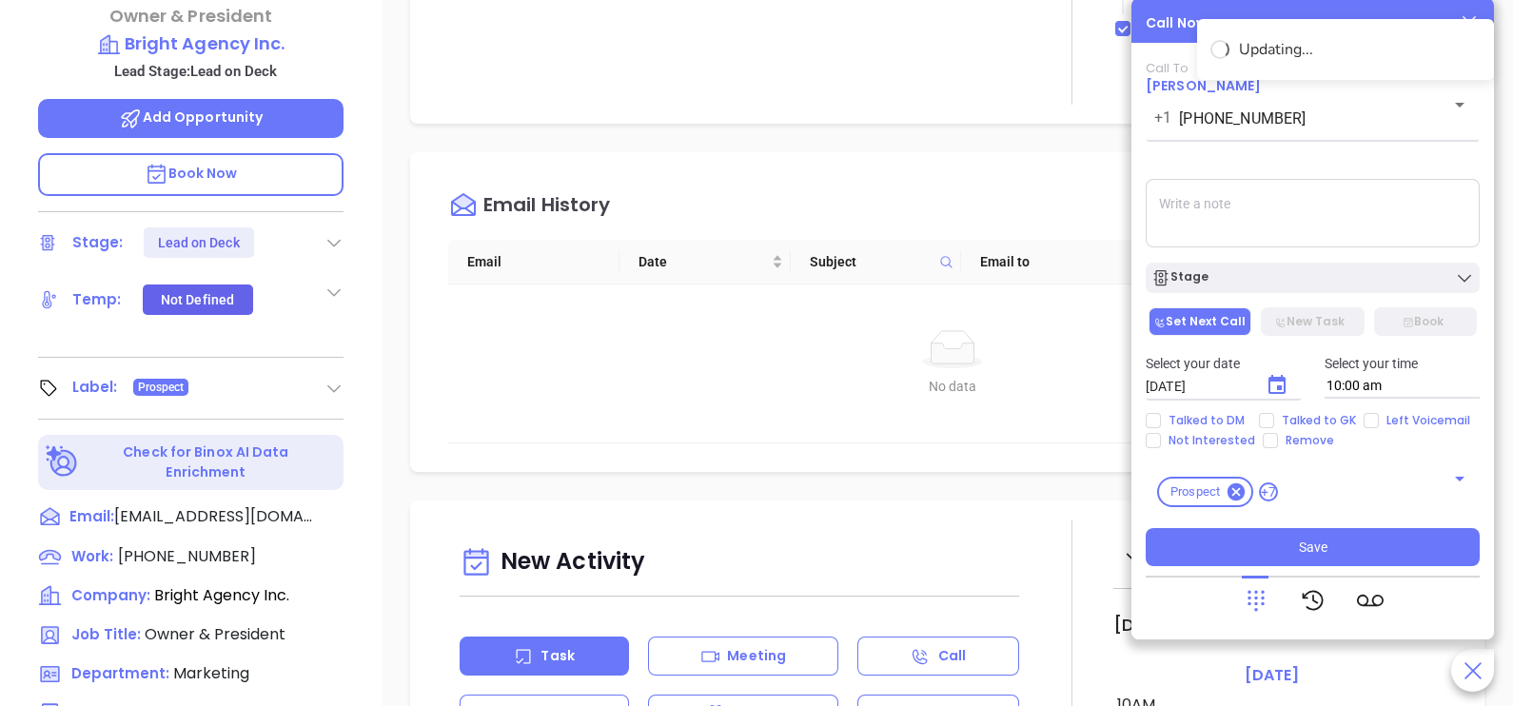
click at [1273, 385] on icon "Choose date, selected date is Oct 1, 2025" at bounding box center [1276, 385] width 23 height 23
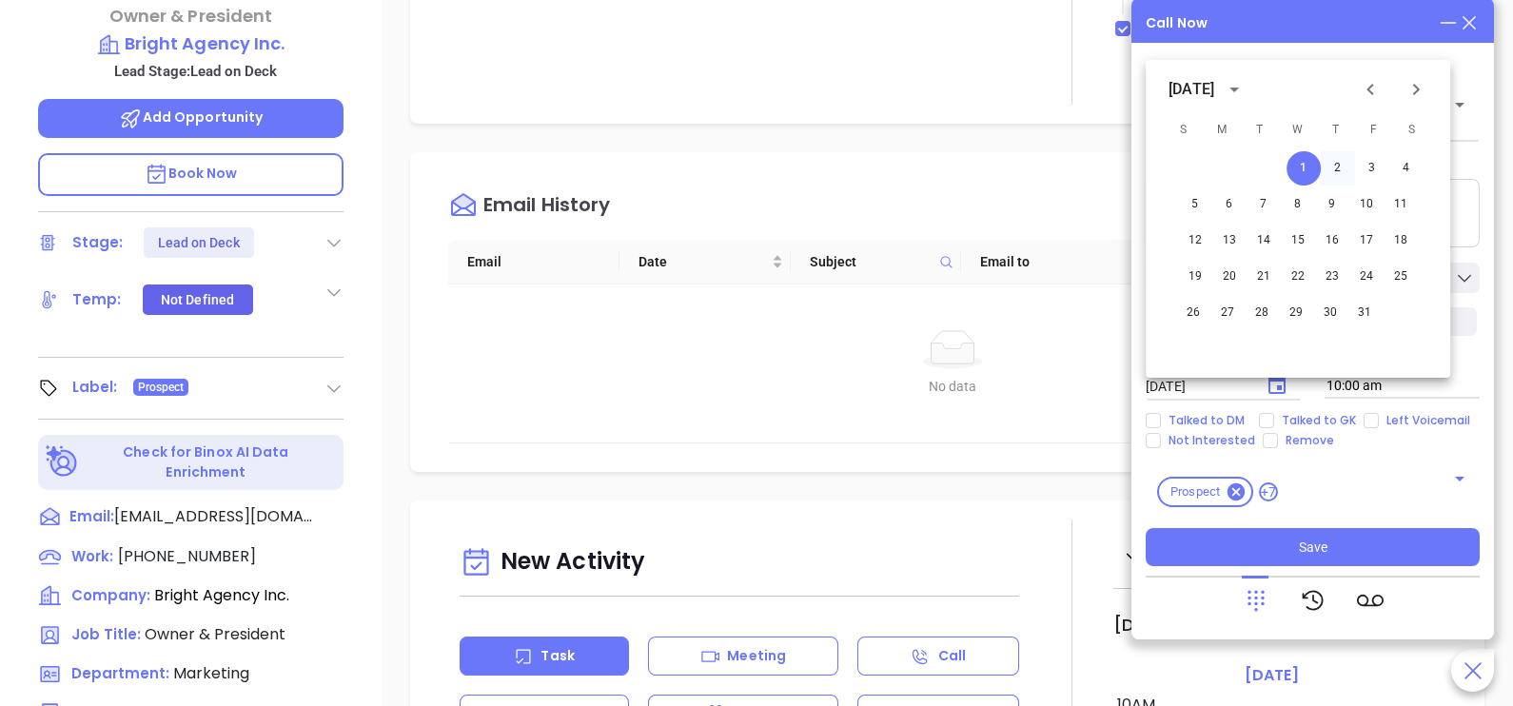
drag, startPoint x: 1338, startPoint y: 170, endPoint x: 1333, endPoint y: 159, distance: 12.4
click at [1333, 159] on button "2" at bounding box center [1338, 168] width 34 height 34
type input "[DATE]"
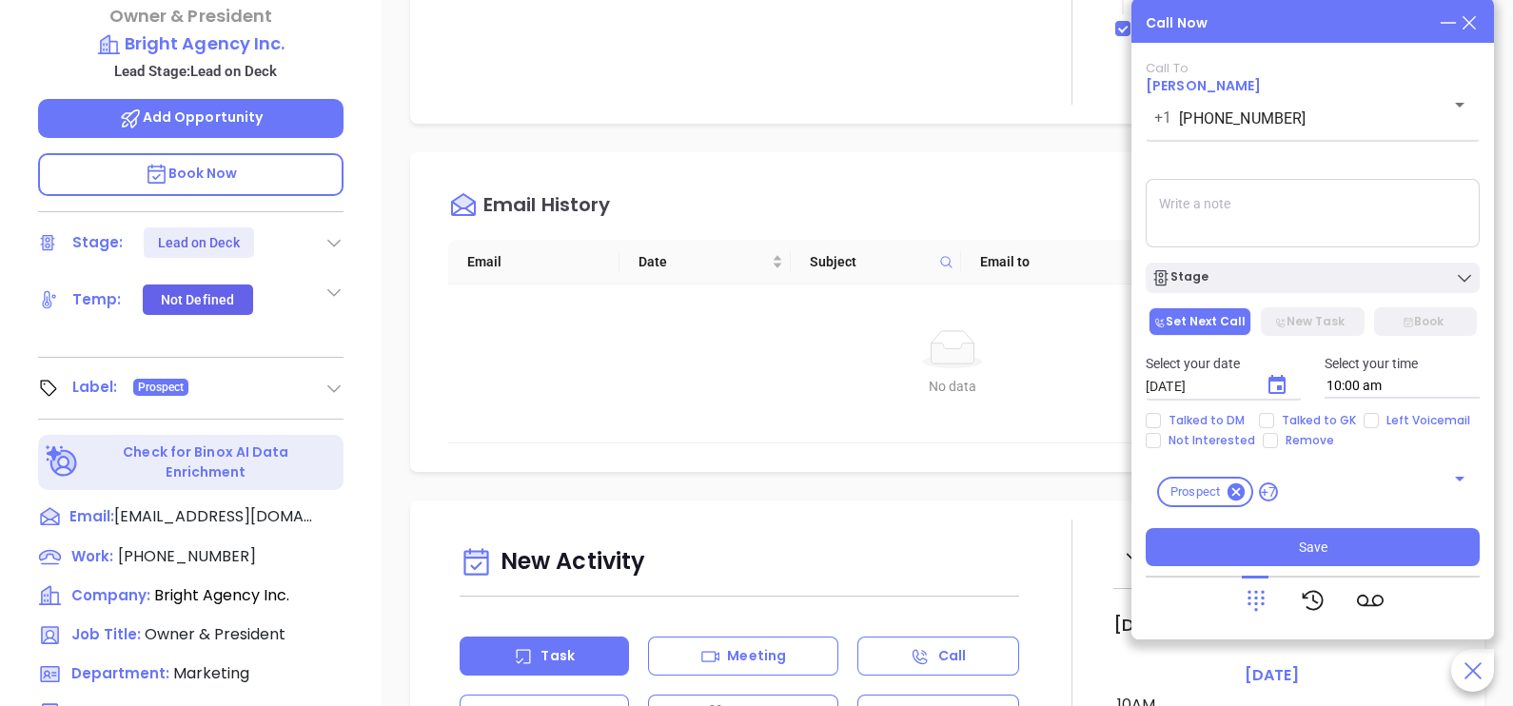
click at [1292, 523] on div "Call To [PERSON_NAME] [PHONE_NUMBER] ​ Voicemail Drop Stage Set Next Call New T…" at bounding box center [1313, 313] width 334 height 505
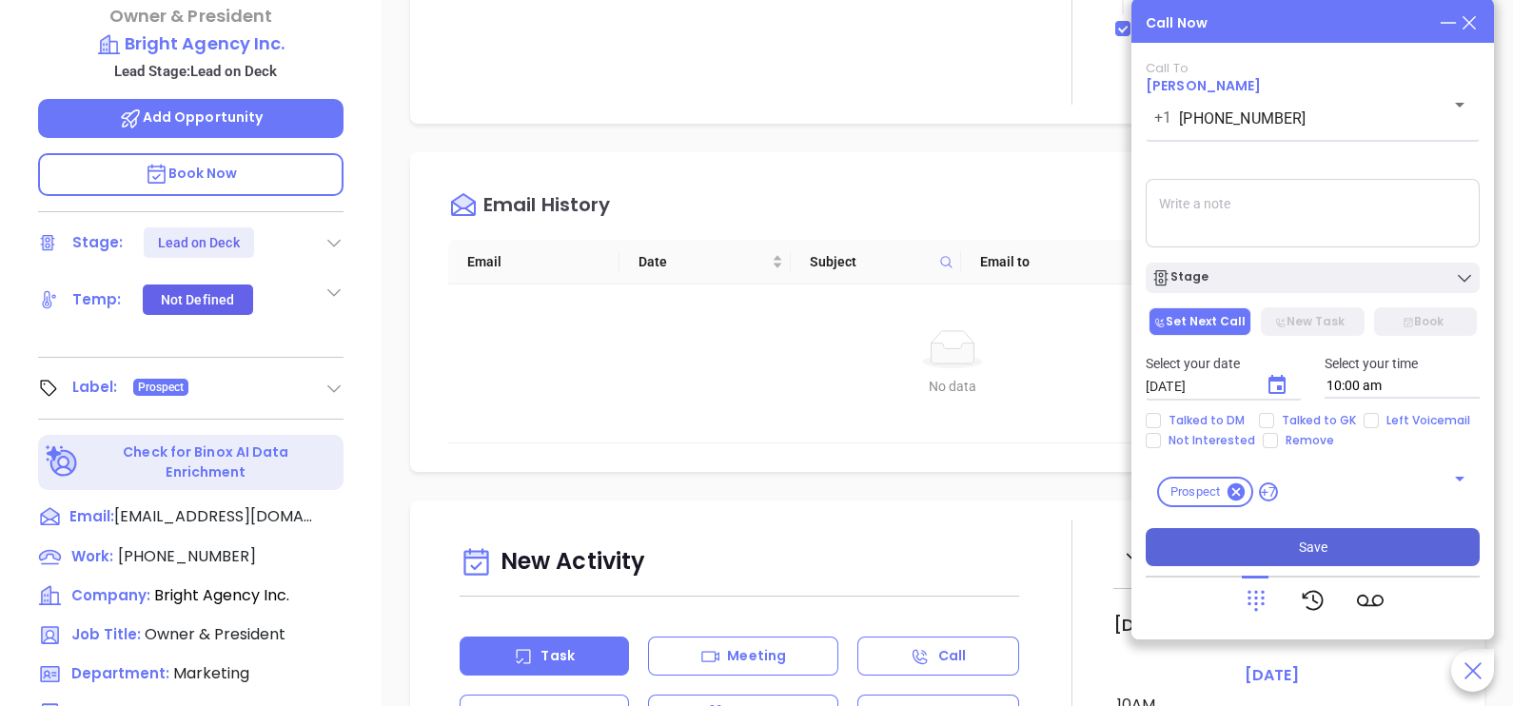
click at [1297, 538] on button "Save" at bounding box center [1313, 547] width 334 height 38
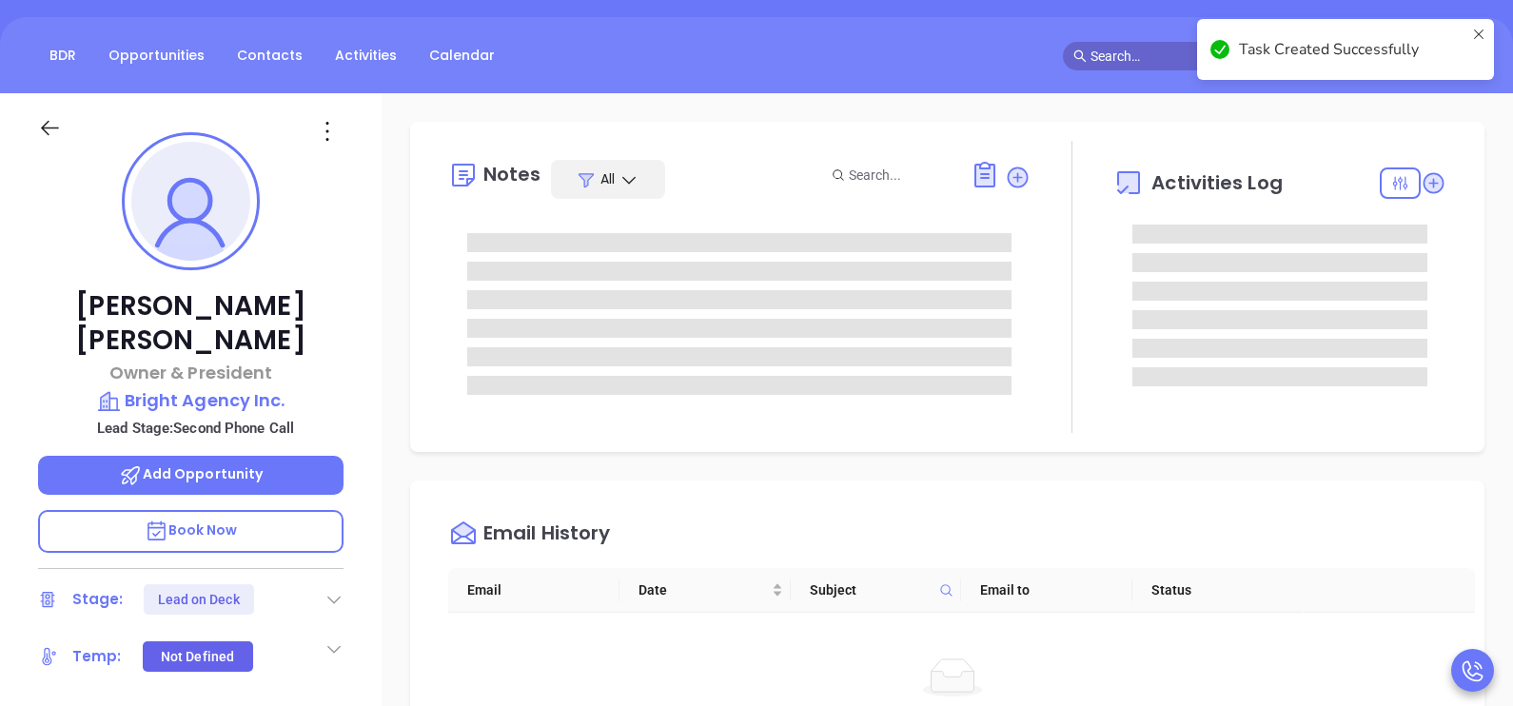
scroll to position [94, 0]
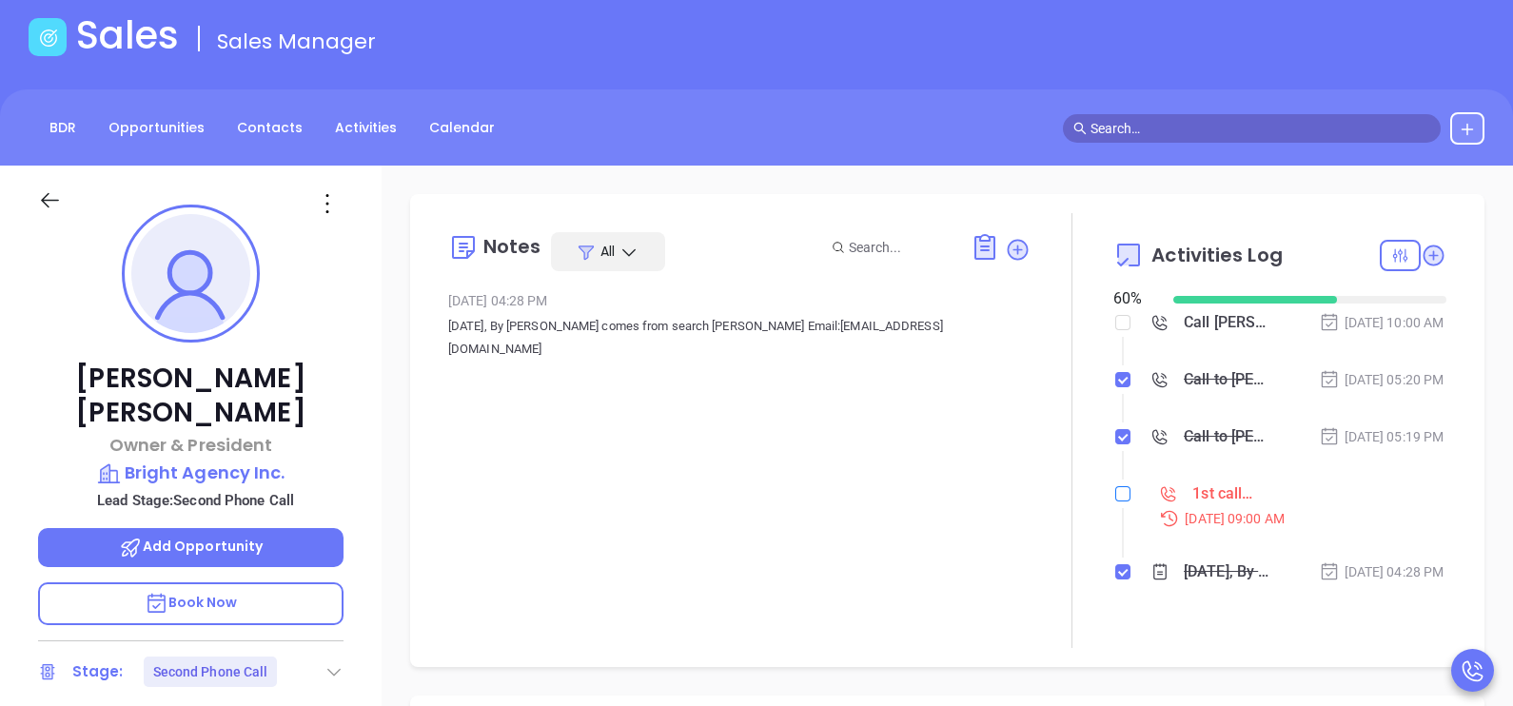
click at [1115, 501] on input "checkbox" at bounding box center [1122, 493] width 15 height 15
checkbox input "true"
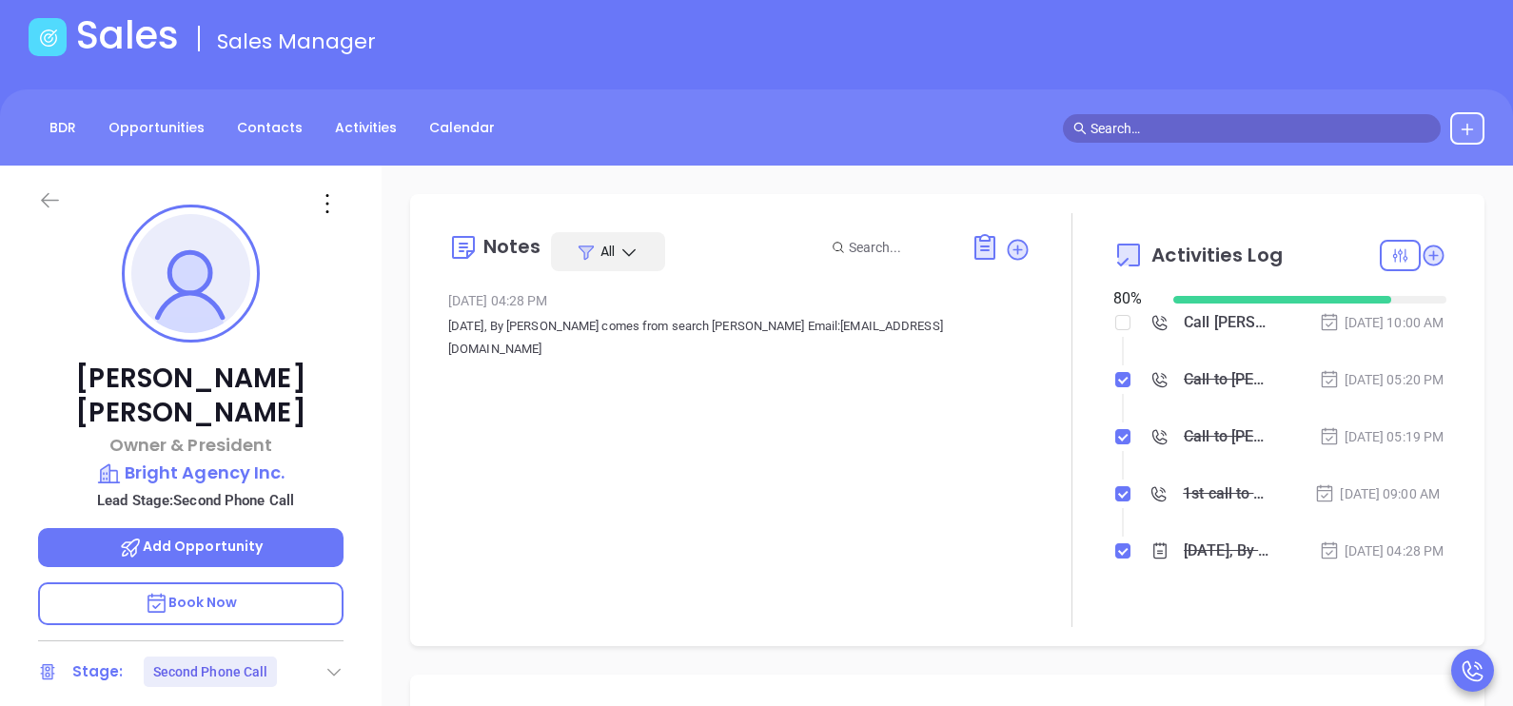
click at [48, 193] on icon at bounding box center [50, 200] width 18 height 15
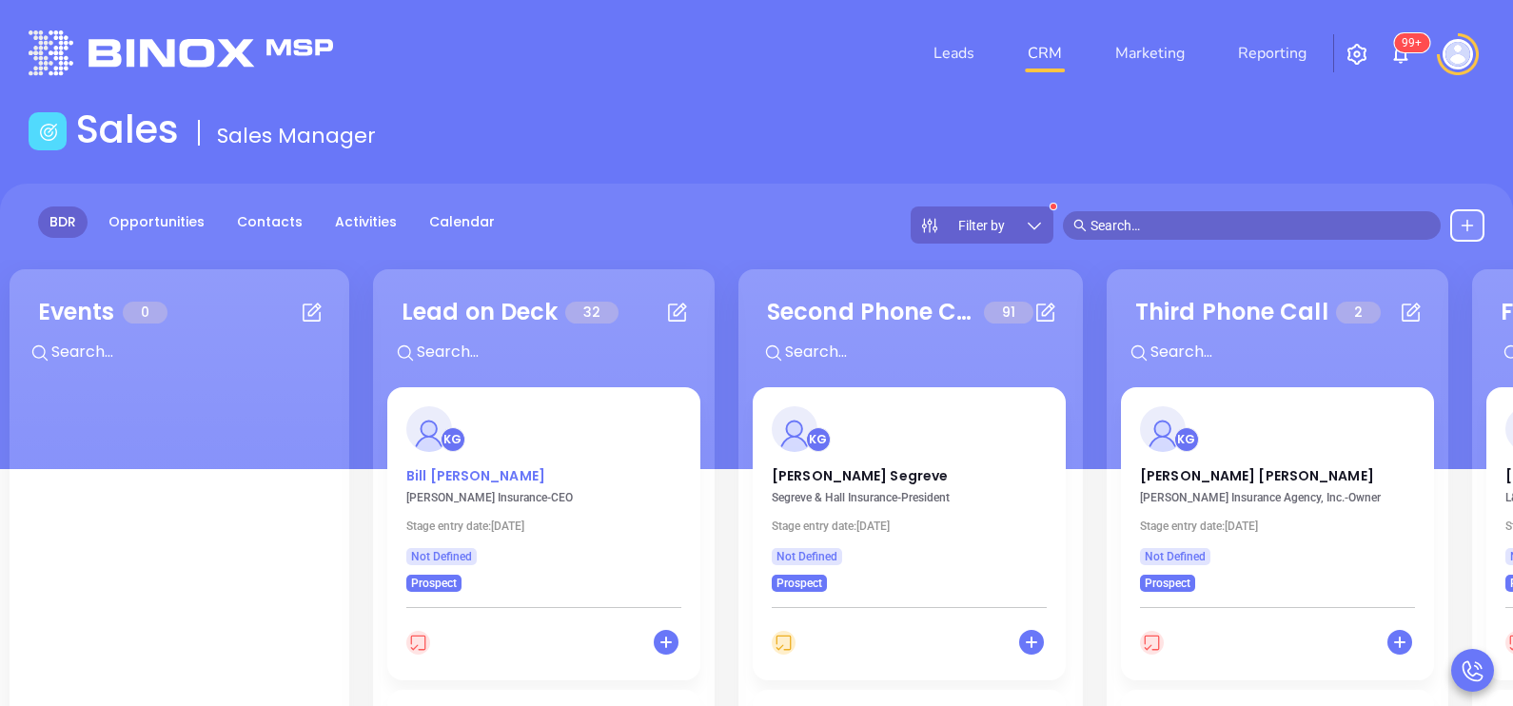
click at [469, 474] on p "[PERSON_NAME]" at bounding box center [543, 471] width 275 height 10
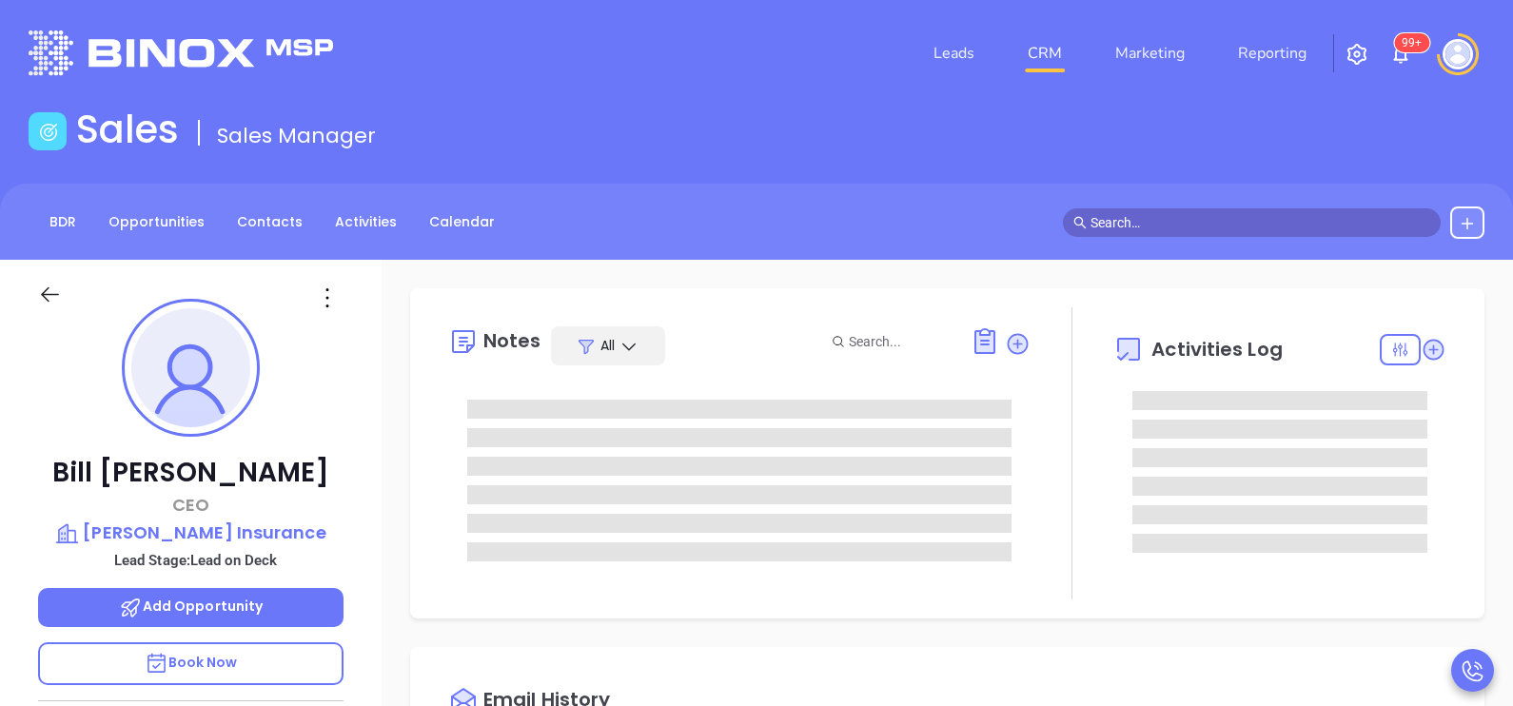
type input "[DATE]"
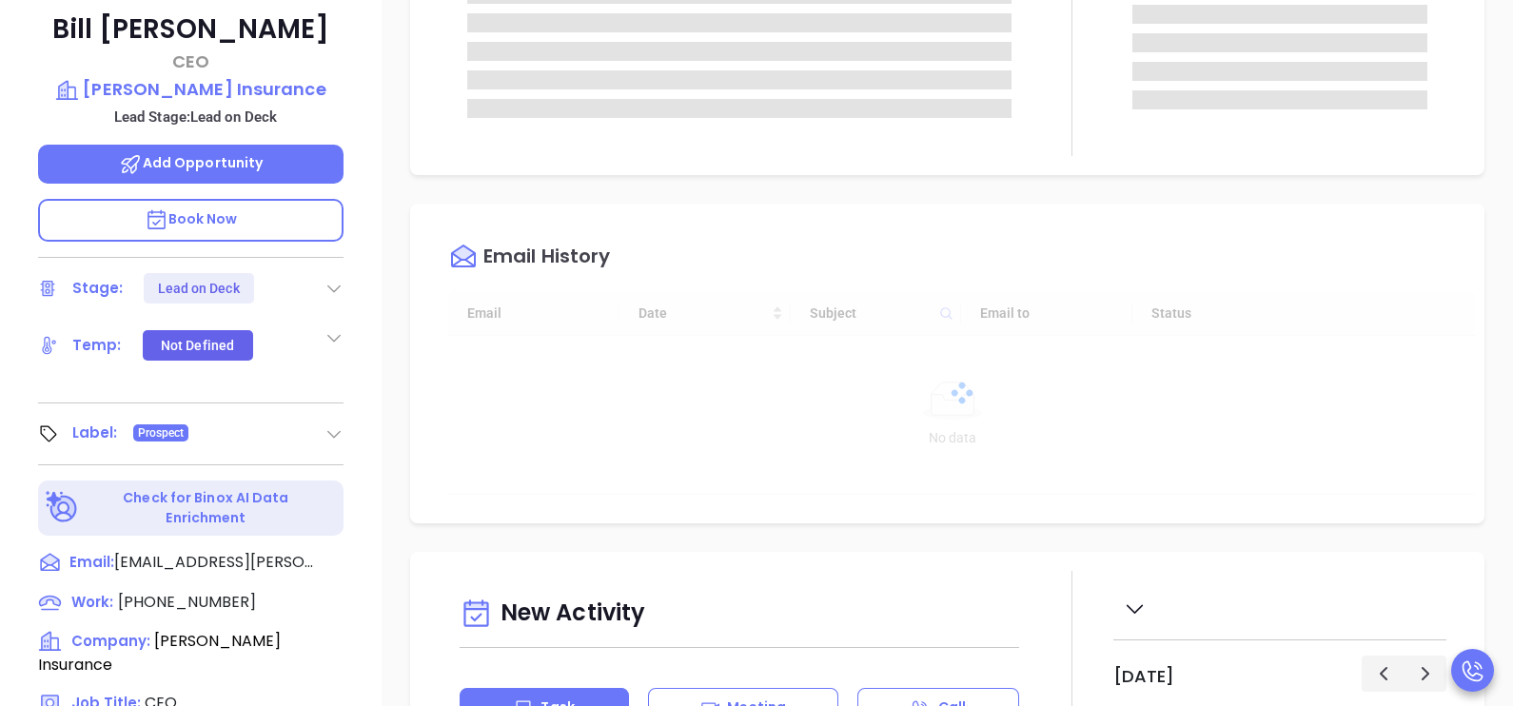
scroll to position [618, 0]
type input "[PERSON_NAME]"
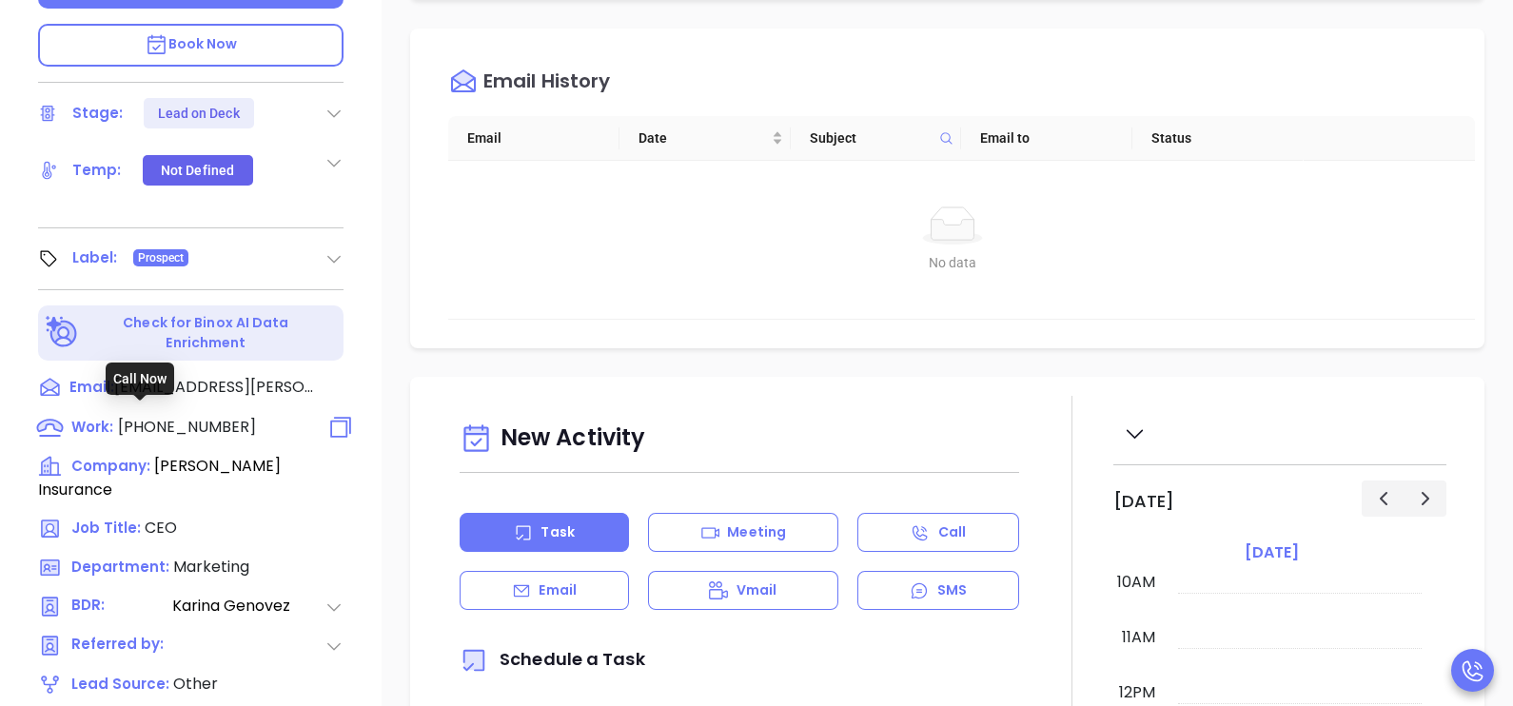
click at [155, 416] on span "[PHONE_NUMBER]" at bounding box center [187, 427] width 138 height 22
type input "[PHONE_NUMBER]"
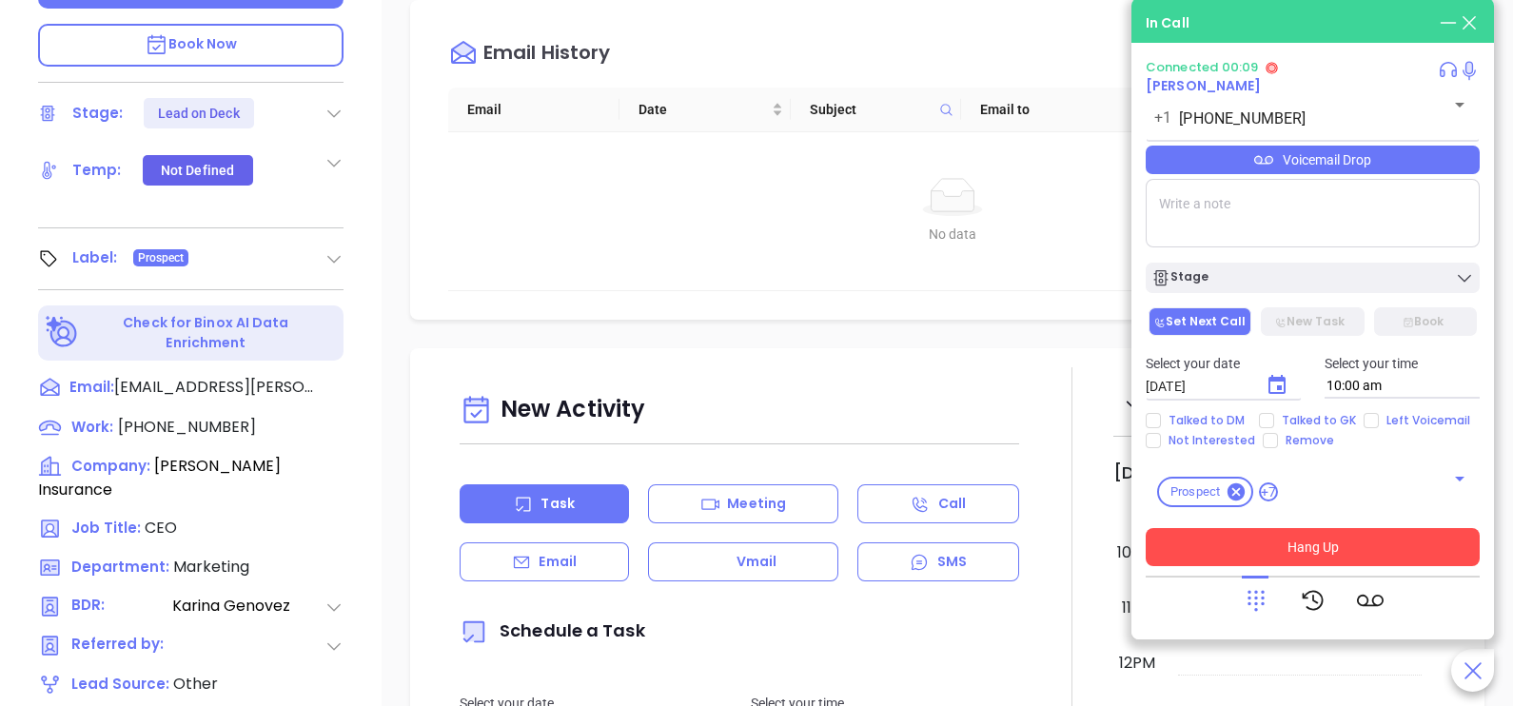
click at [1402, 559] on button "Hang Up" at bounding box center [1313, 547] width 334 height 38
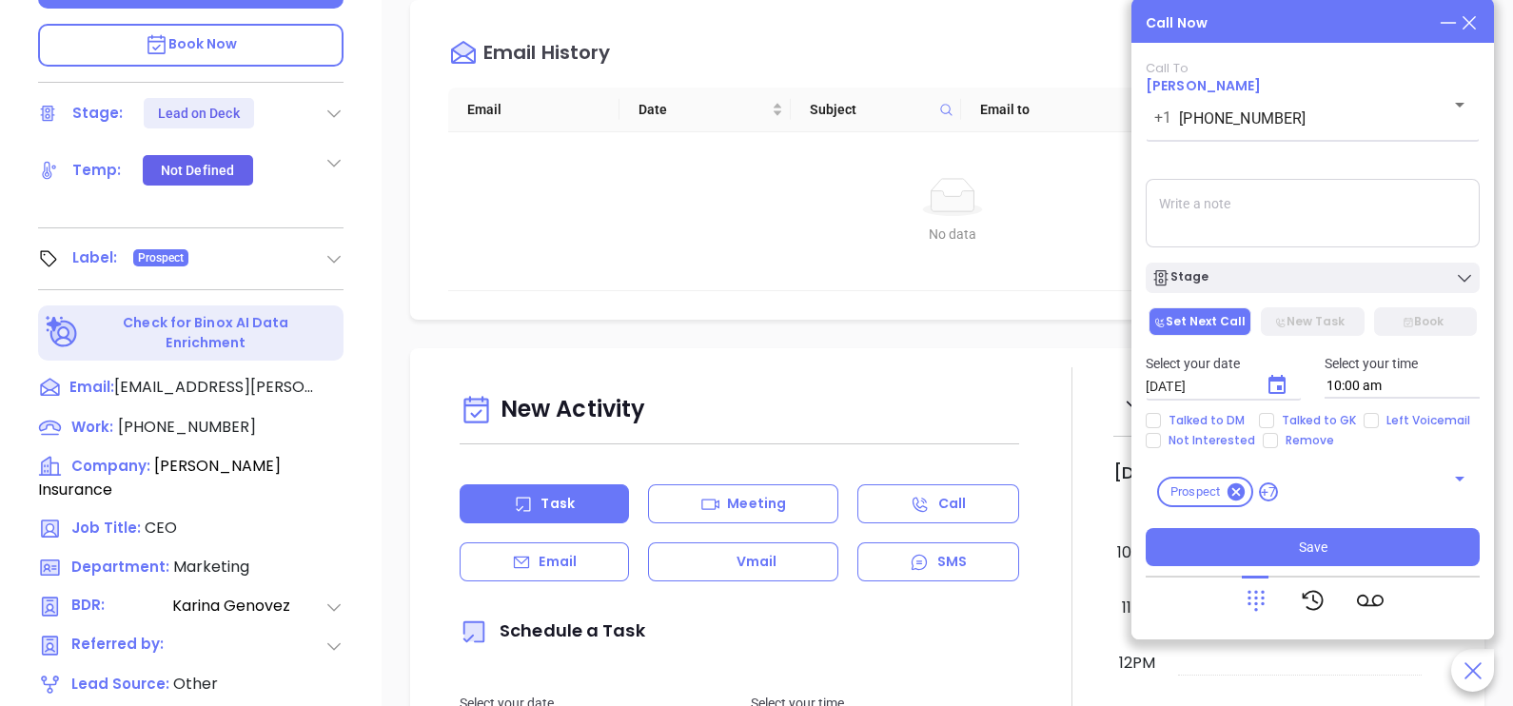
click at [1476, 31] on icon at bounding box center [1469, 22] width 21 height 21
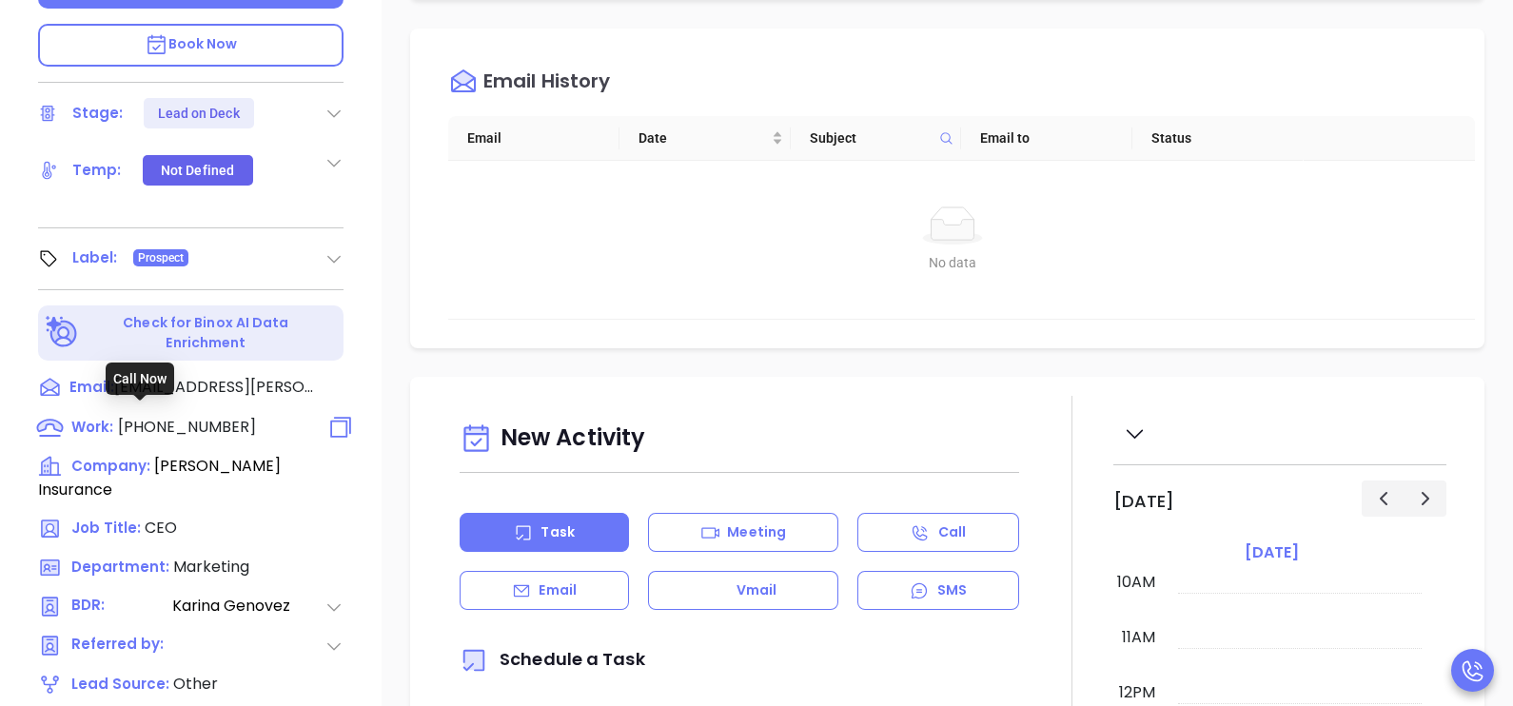
click at [189, 419] on span "[PHONE_NUMBER]" at bounding box center [187, 427] width 138 height 22
type input "[PHONE_NUMBER]"
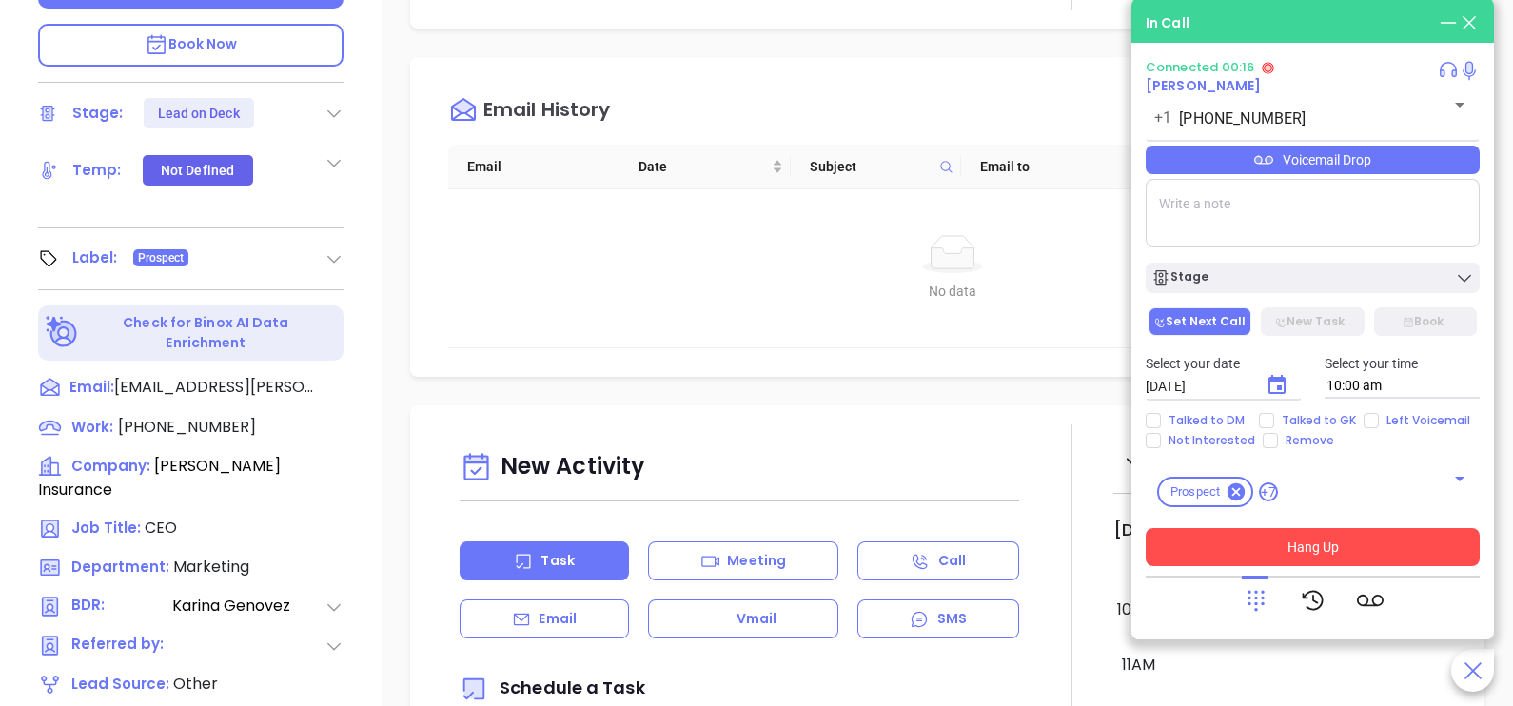
click at [1342, 546] on button "Hang Up" at bounding box center [1313, 547] width 334 height 38
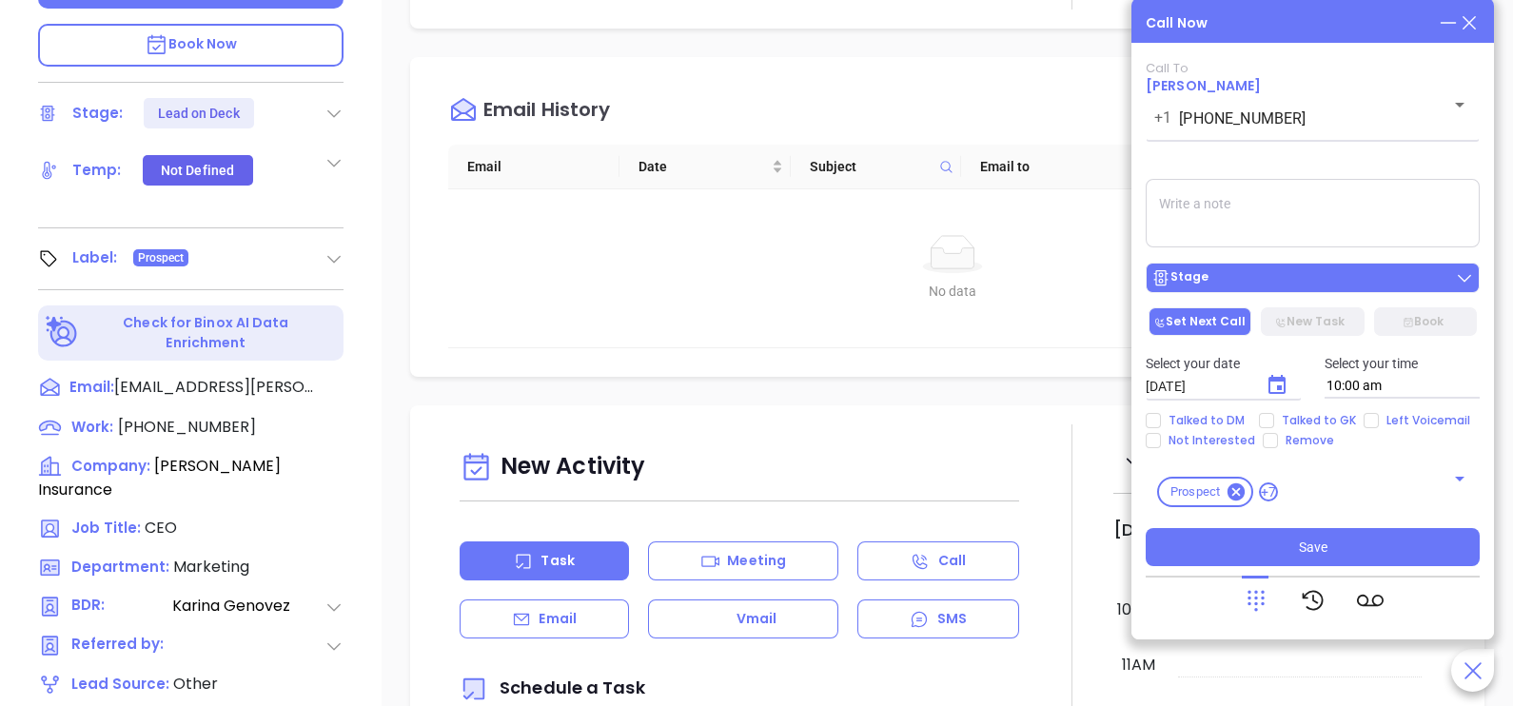
click at [1282, 287] on div "Stage" at bounding box center [1312, 277] width 323 height 19
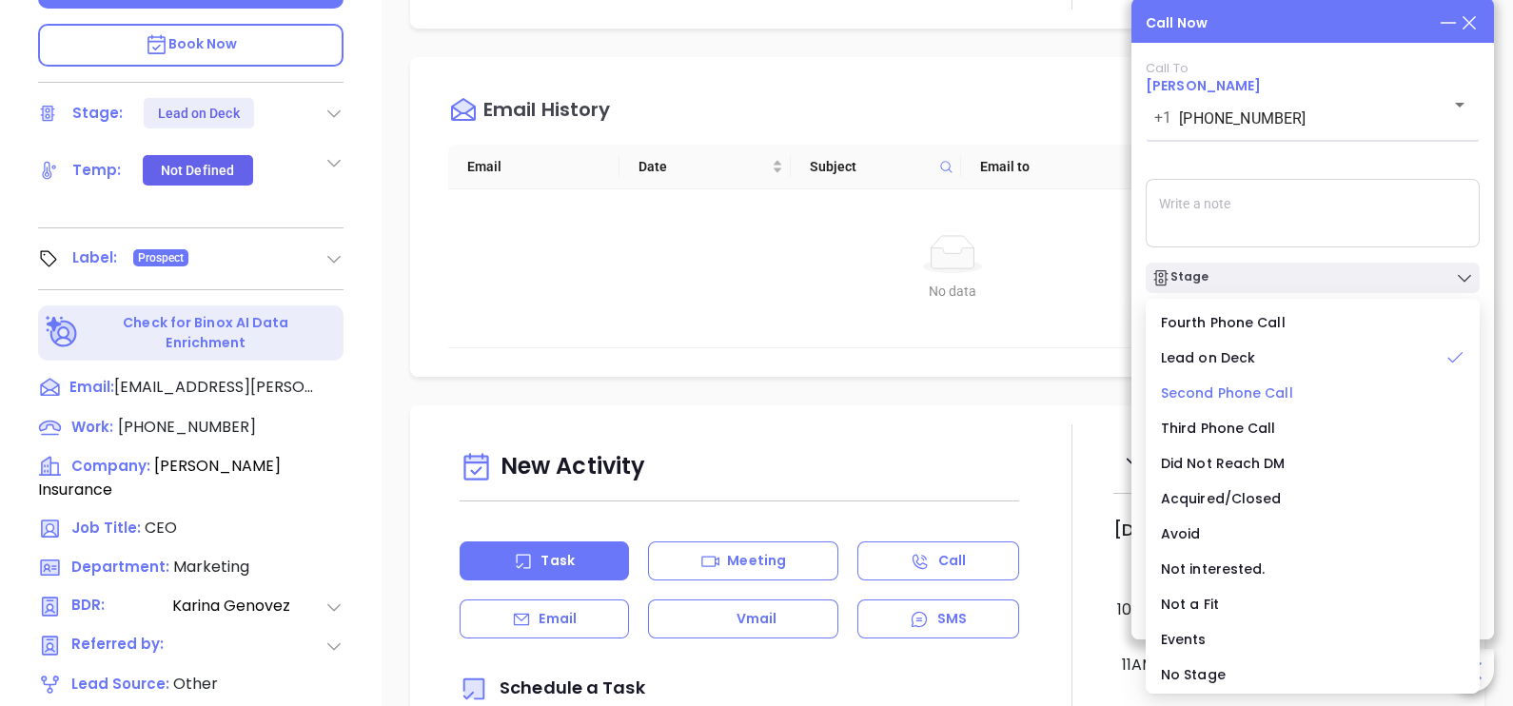
click at [1243, 388] on span "Second Phone Call" at bounding box center [1227, 392] width 132 height 19
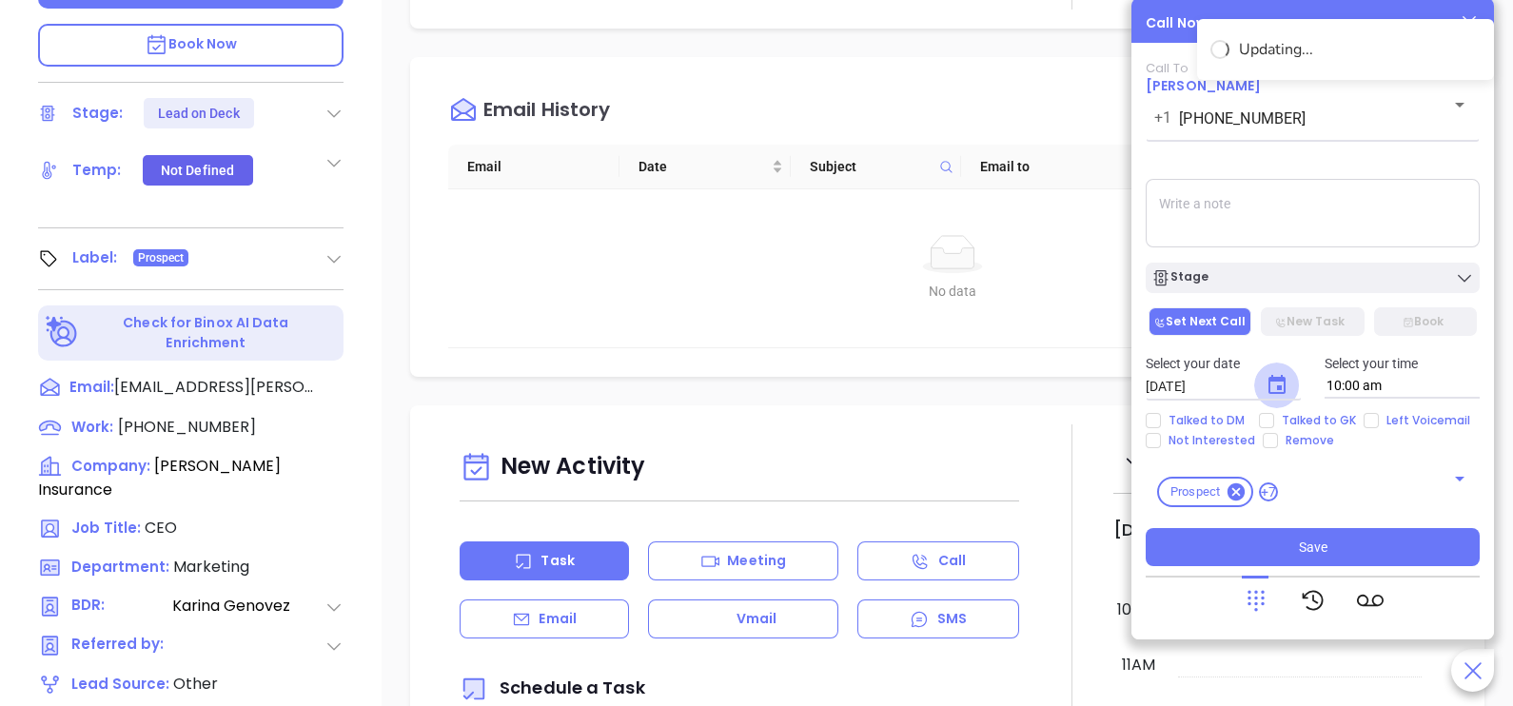
click at [1265, 384] on icon "Choose date, selected date is Oct 1, 2025" at bounding box center [1276, 385] width 23 height 23
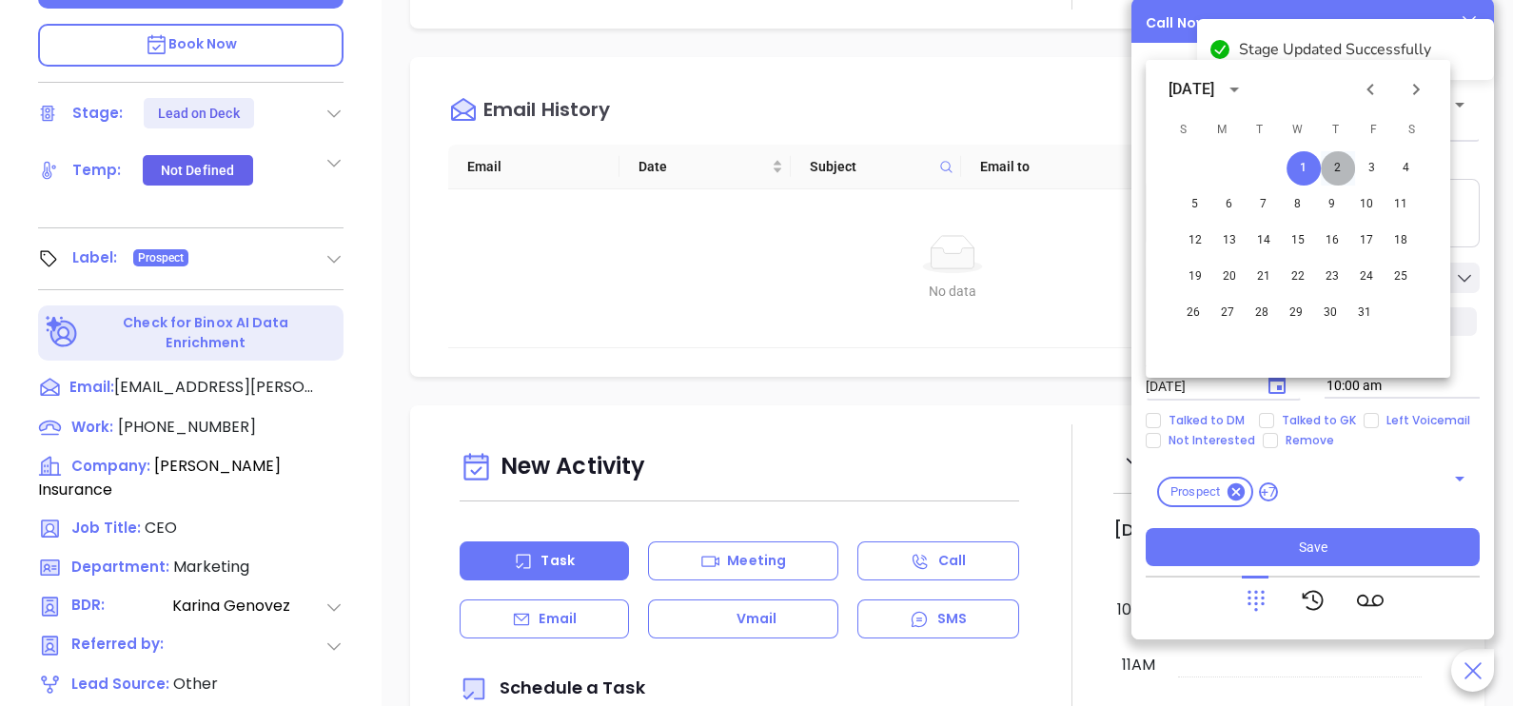
click at [1336, 167] on button "2" at bounding box center [1338, 168] width 34 height 34
type input "[DATE]"
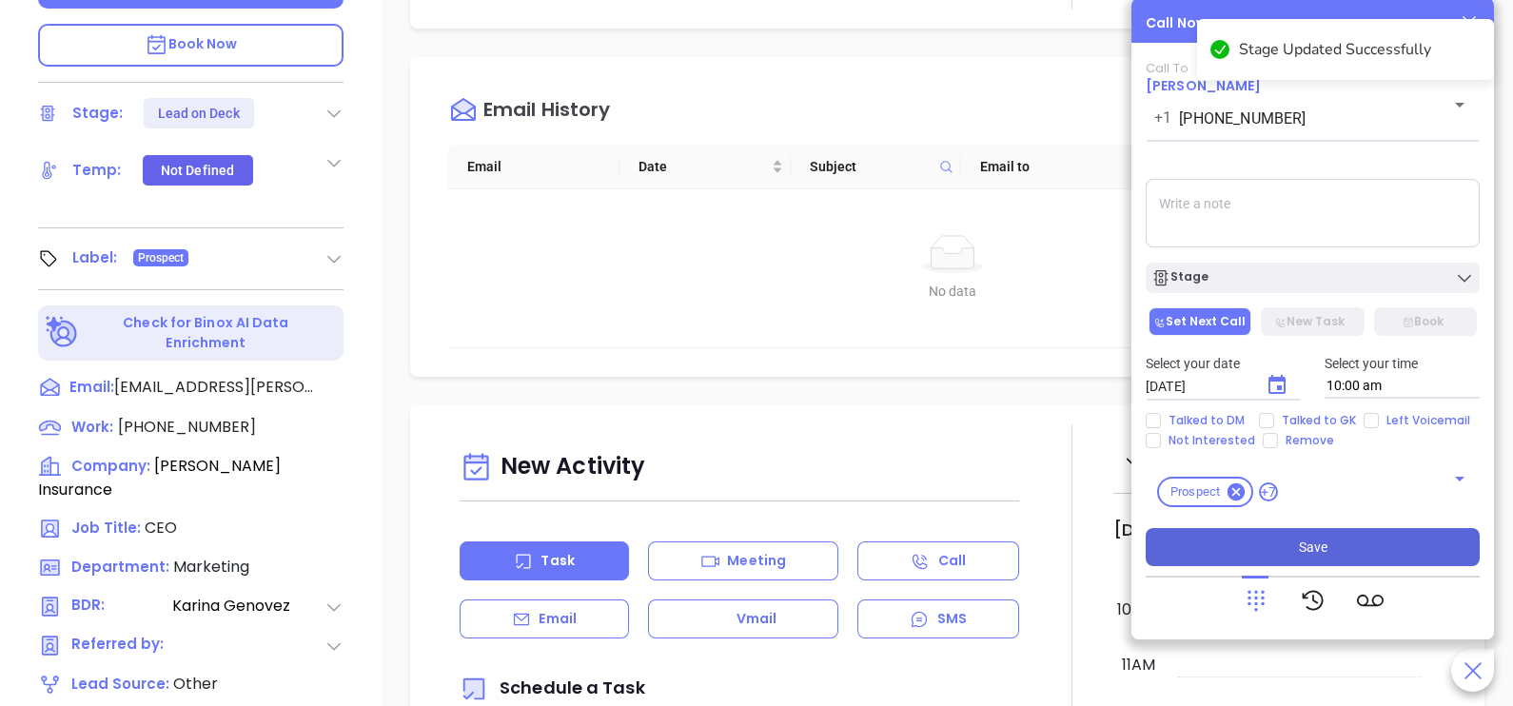
click at [1361, 557] on button "Save" at bounding box center [1313, 547] width 334 height 38
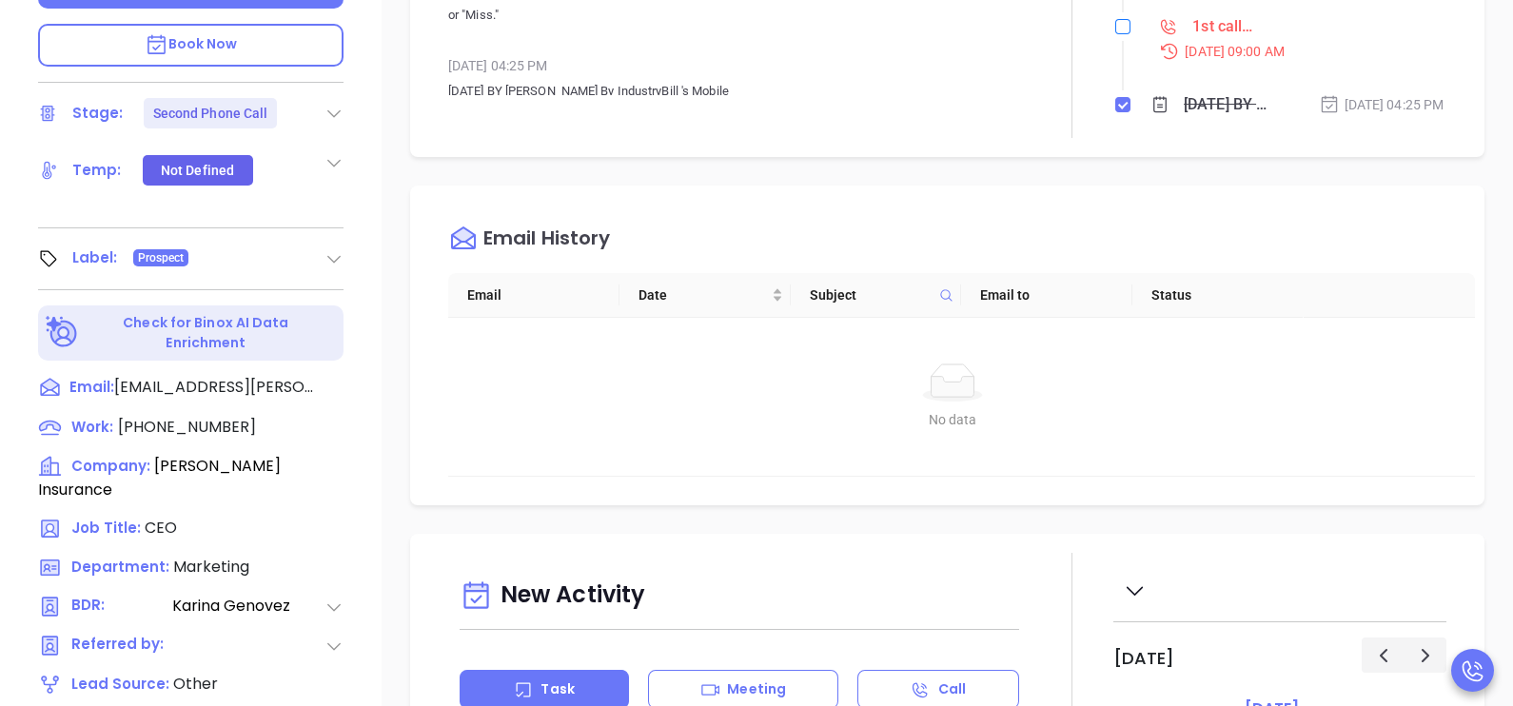
click at [1118, 71] on li "1st call to MA INS lead [DATE] 09:00 AM" at bounding box center [1282, 55] width 328 height 73
click at [1115, 34] on input "checkbox" at bounding box center [1122, 26] width 15 height 15
checkbox input "true"
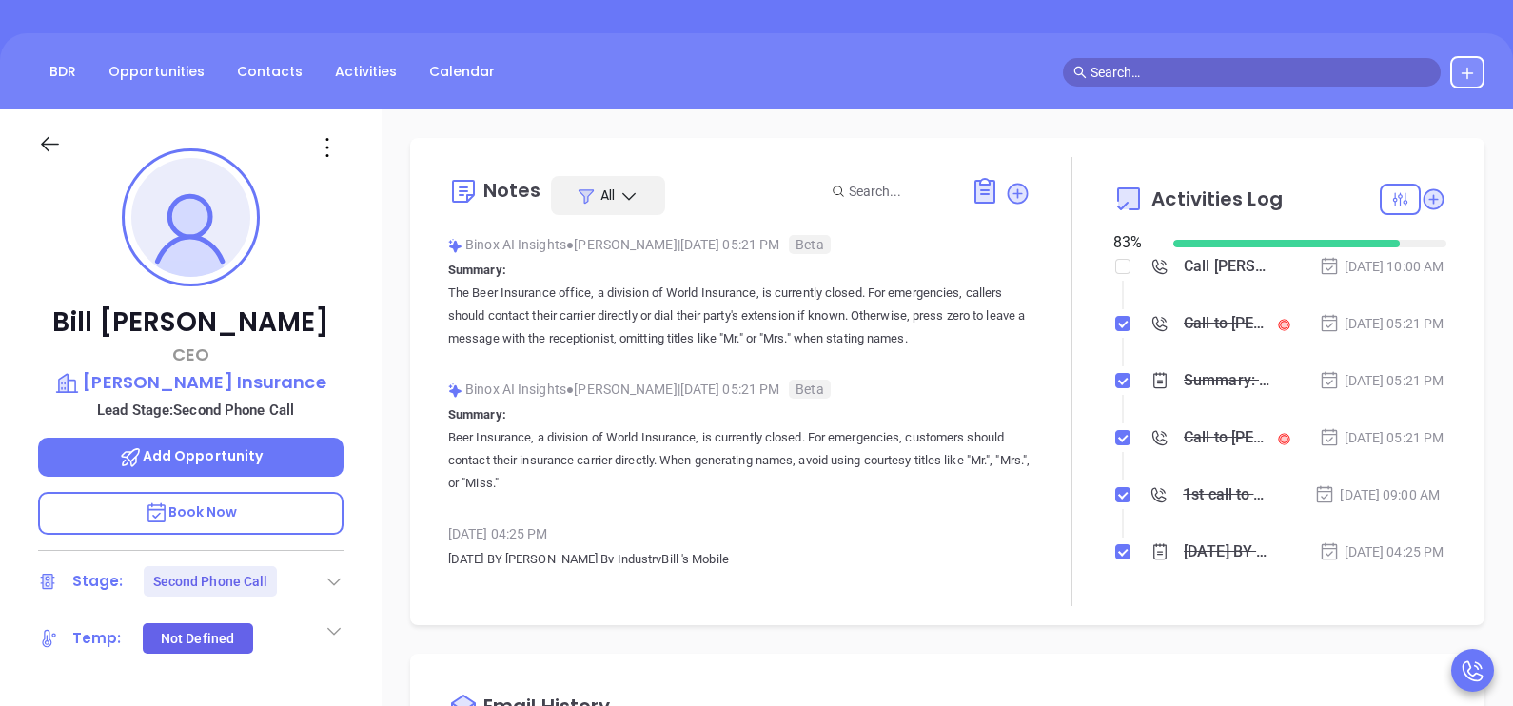
scroll to position [143, 0]
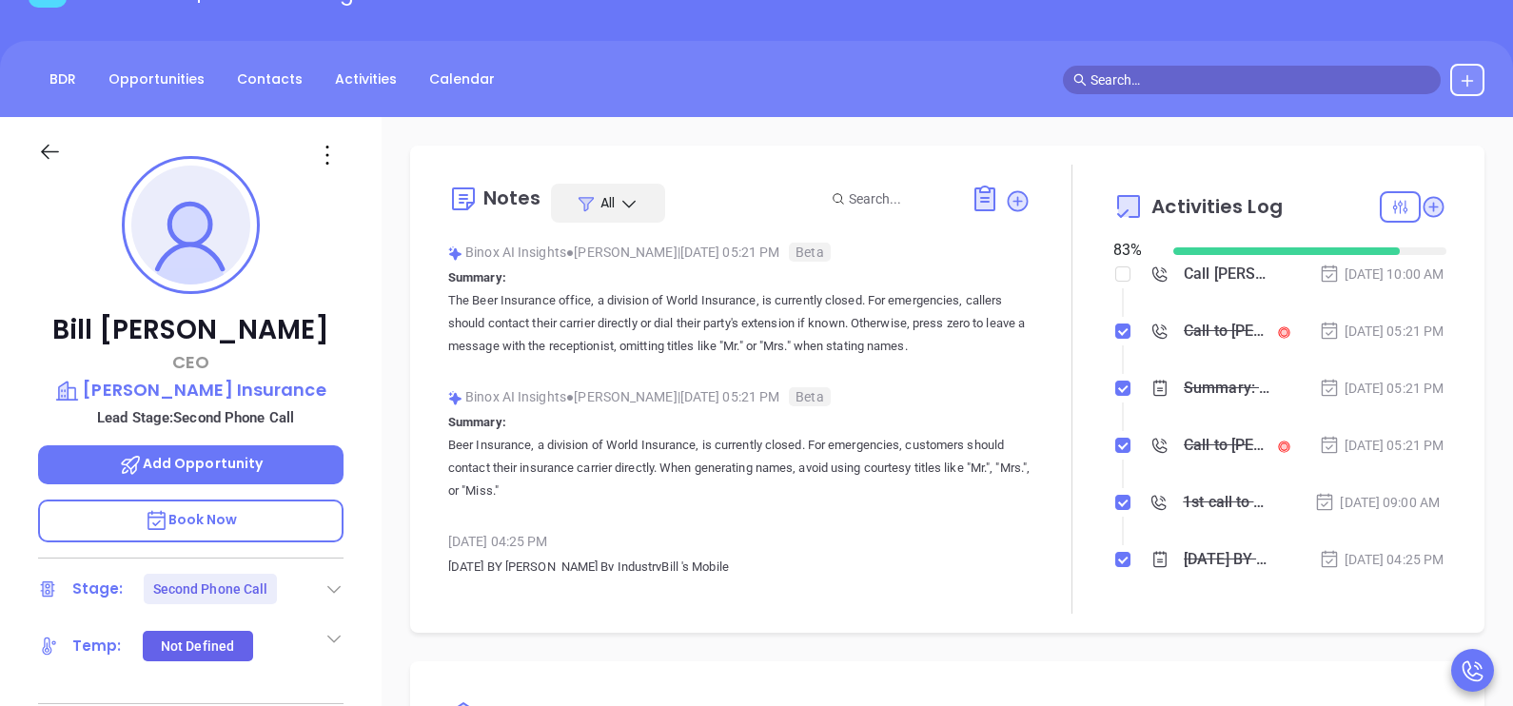
click at [56, 150] on icon at bounding box center [50, 152] width 24 height 24
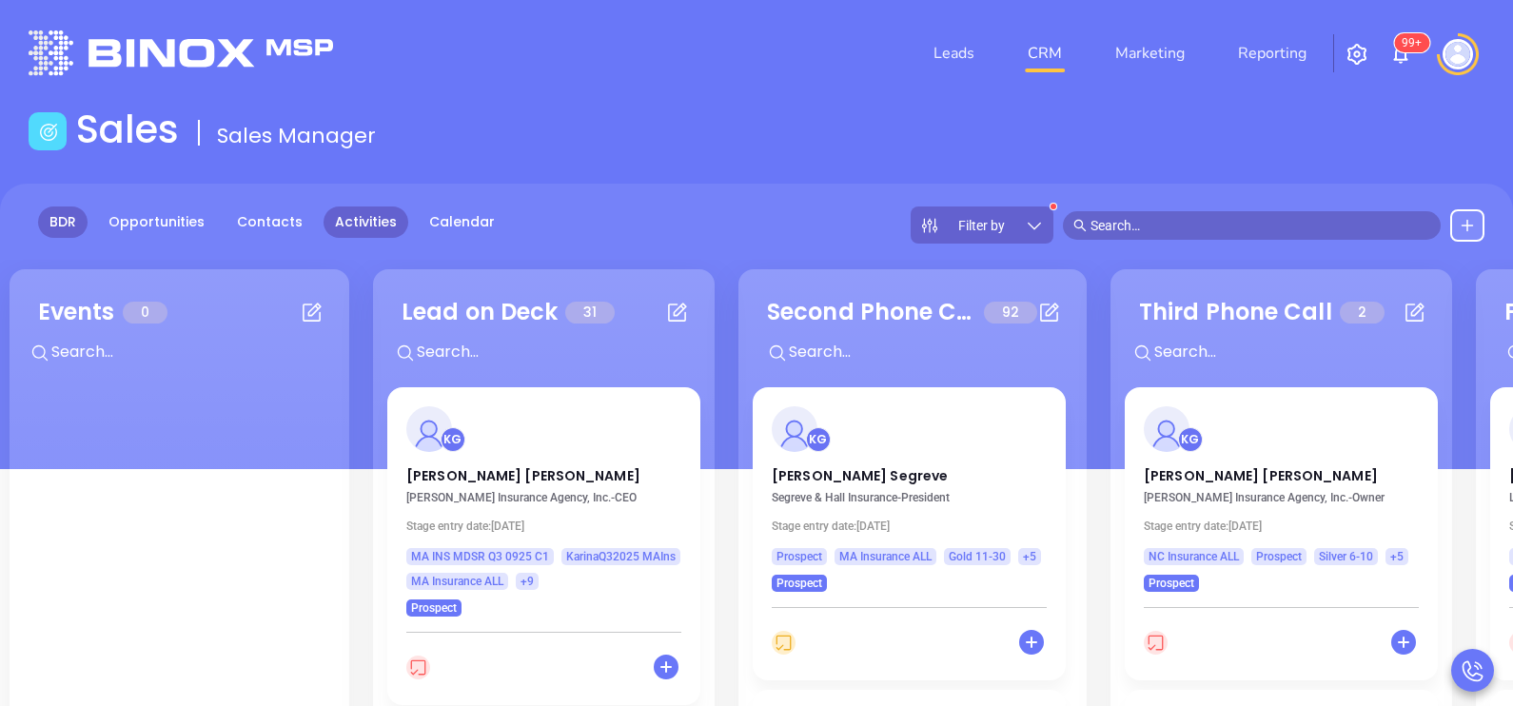
click at [347, 224] on link "Activities" at bounding box center [365, 221] width 85 height 31
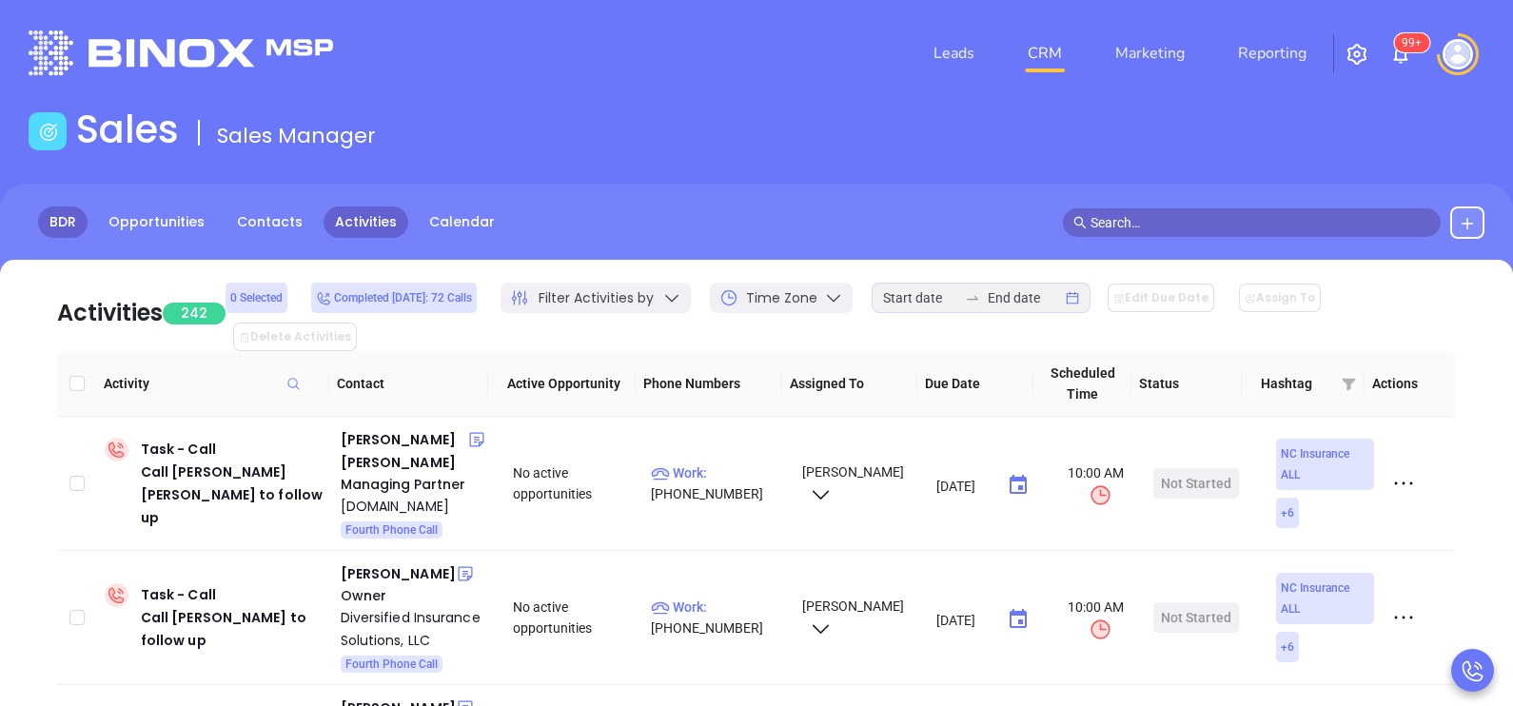
click at [61, 220] on link "BDR" at bounding box center [62, 221] width 49 height 31
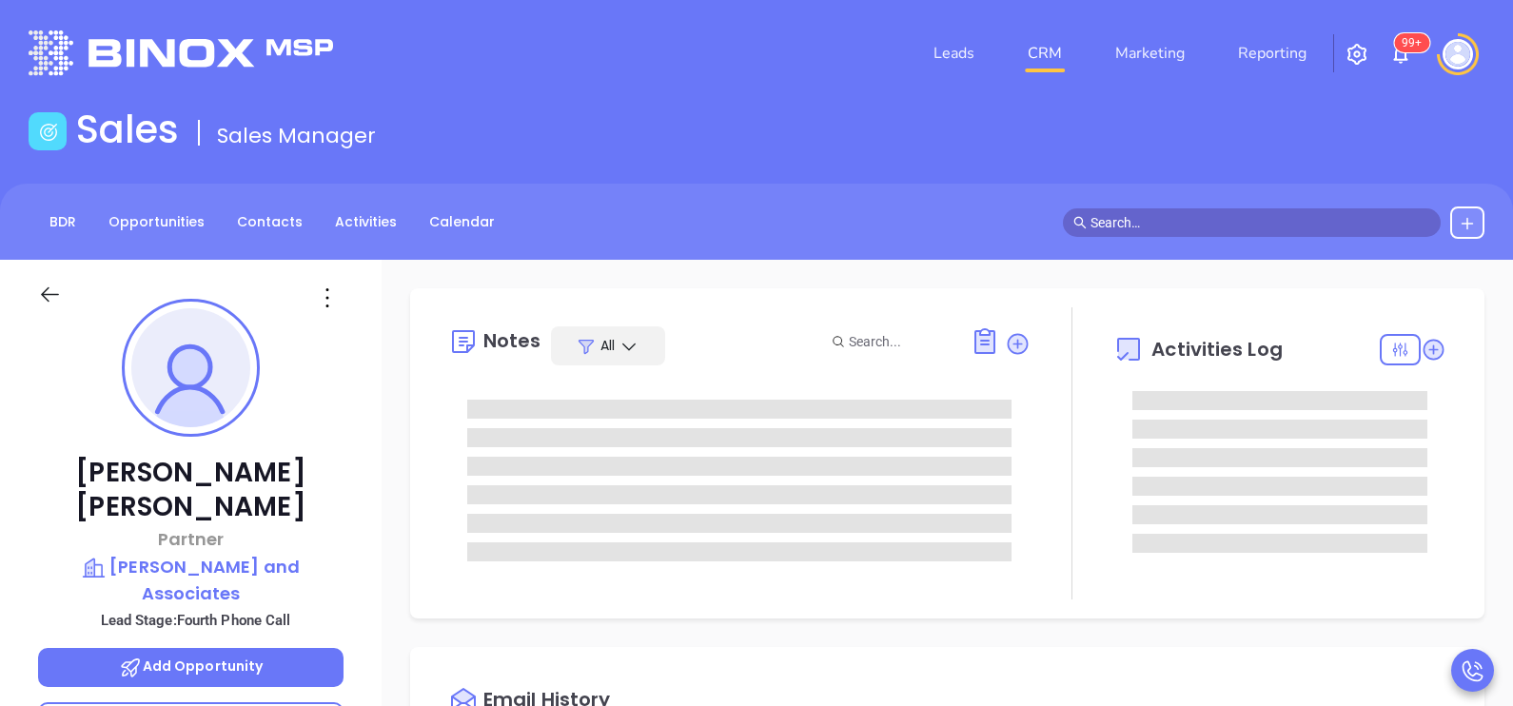
type input "[DATE]"
click at [436, 415] on div "Notes All Activities Log" at bounding box center [947, 453] width 1036 height 292
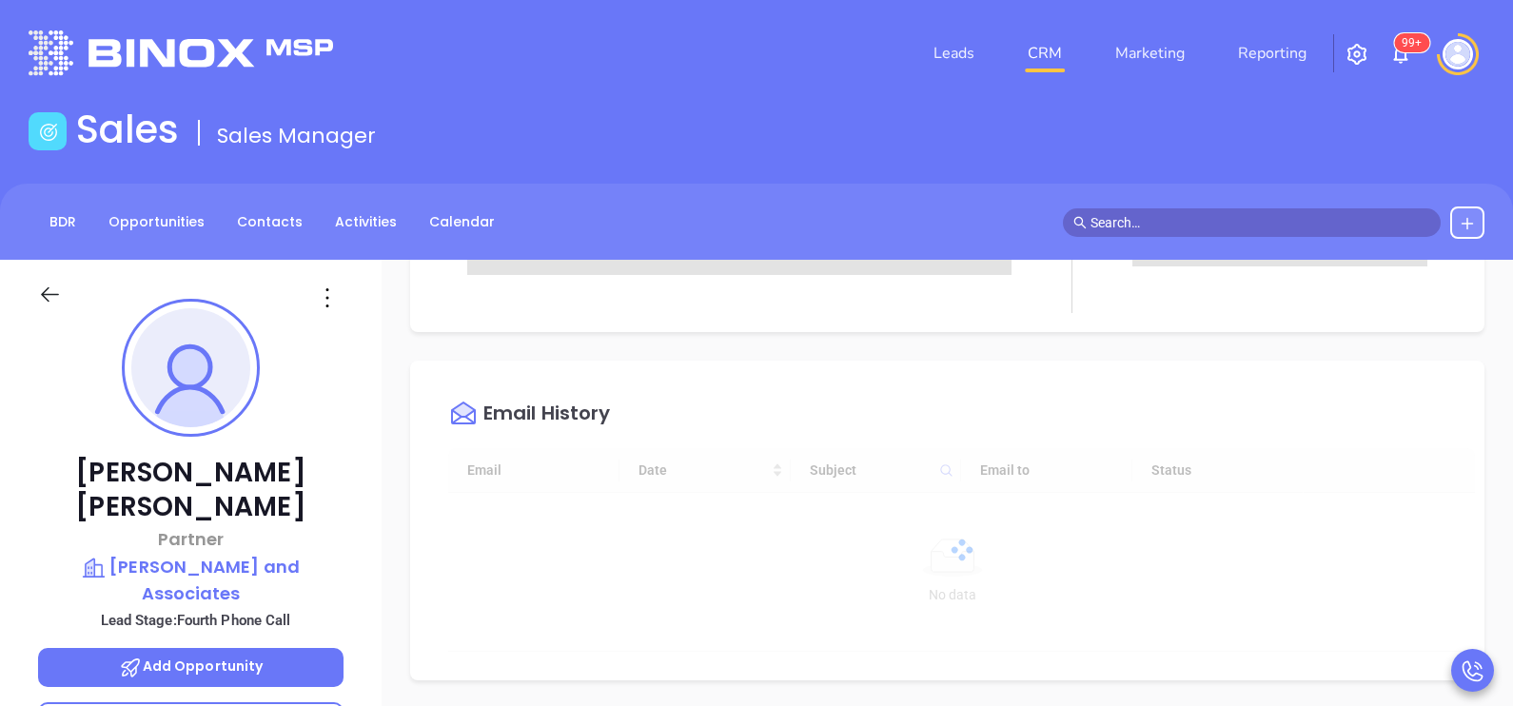
scroll to position [427, 0]
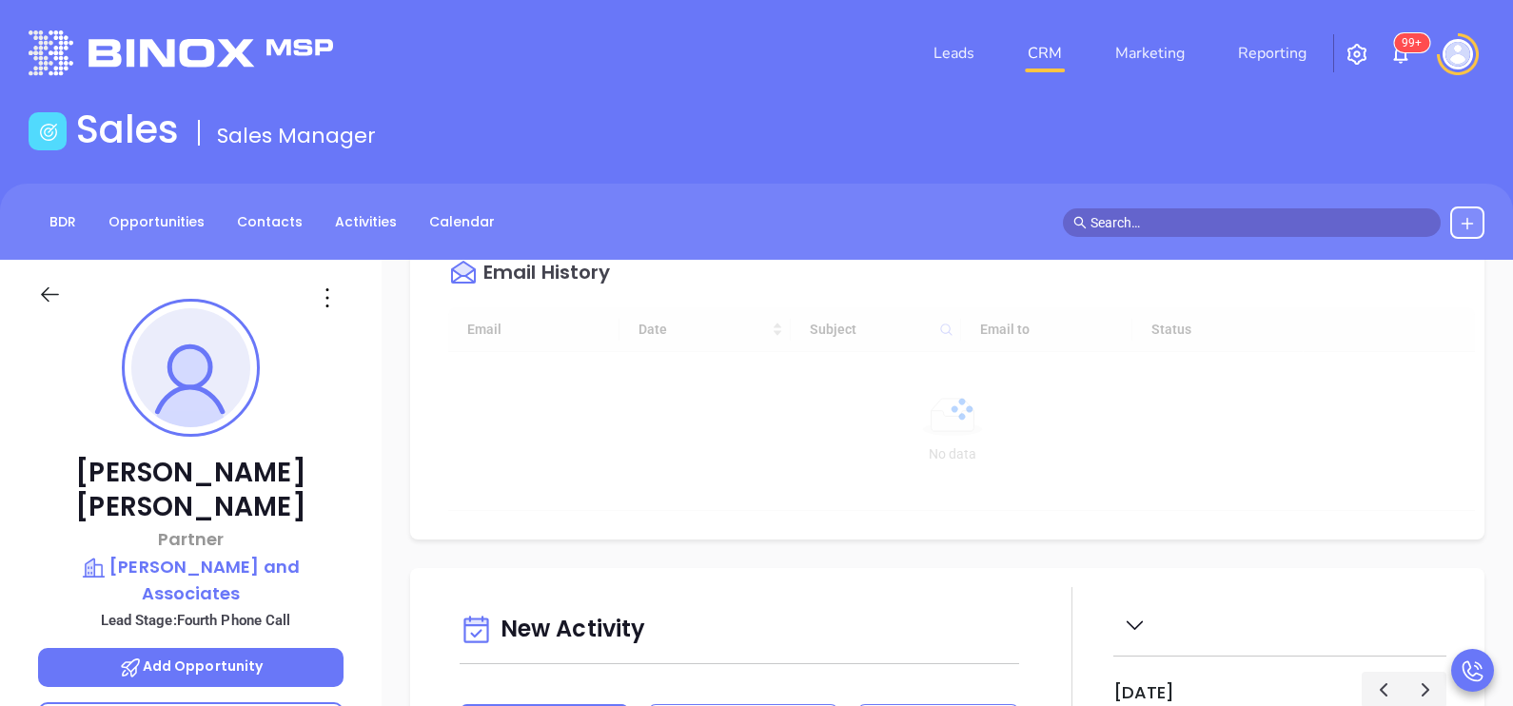
click at [342, 452] on div "Bryan Miranda Partner Darden, Miranda and Associates Lead Stage: Fourth Phone C…" at bounding box center [191, 701] width 382 height 883
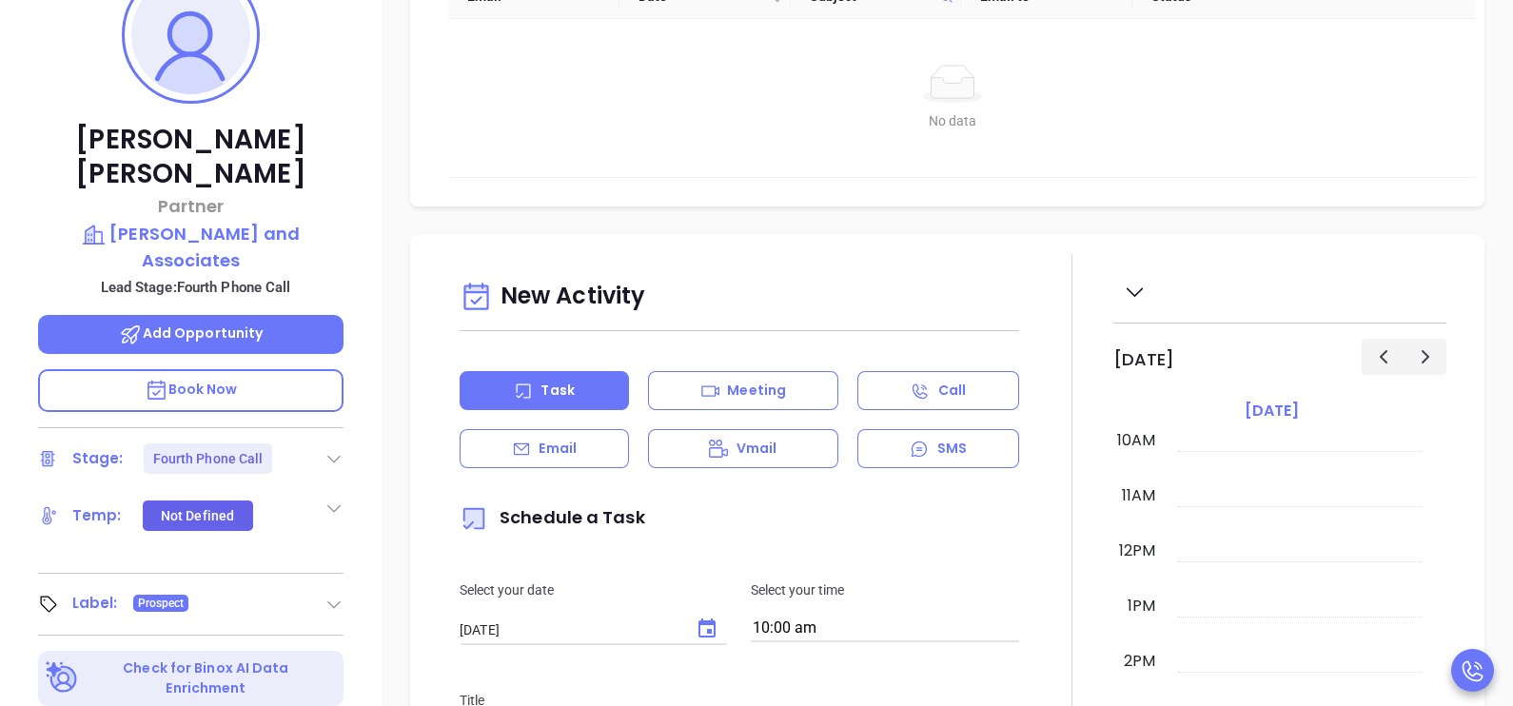
type input "[PERSON_NAME]"
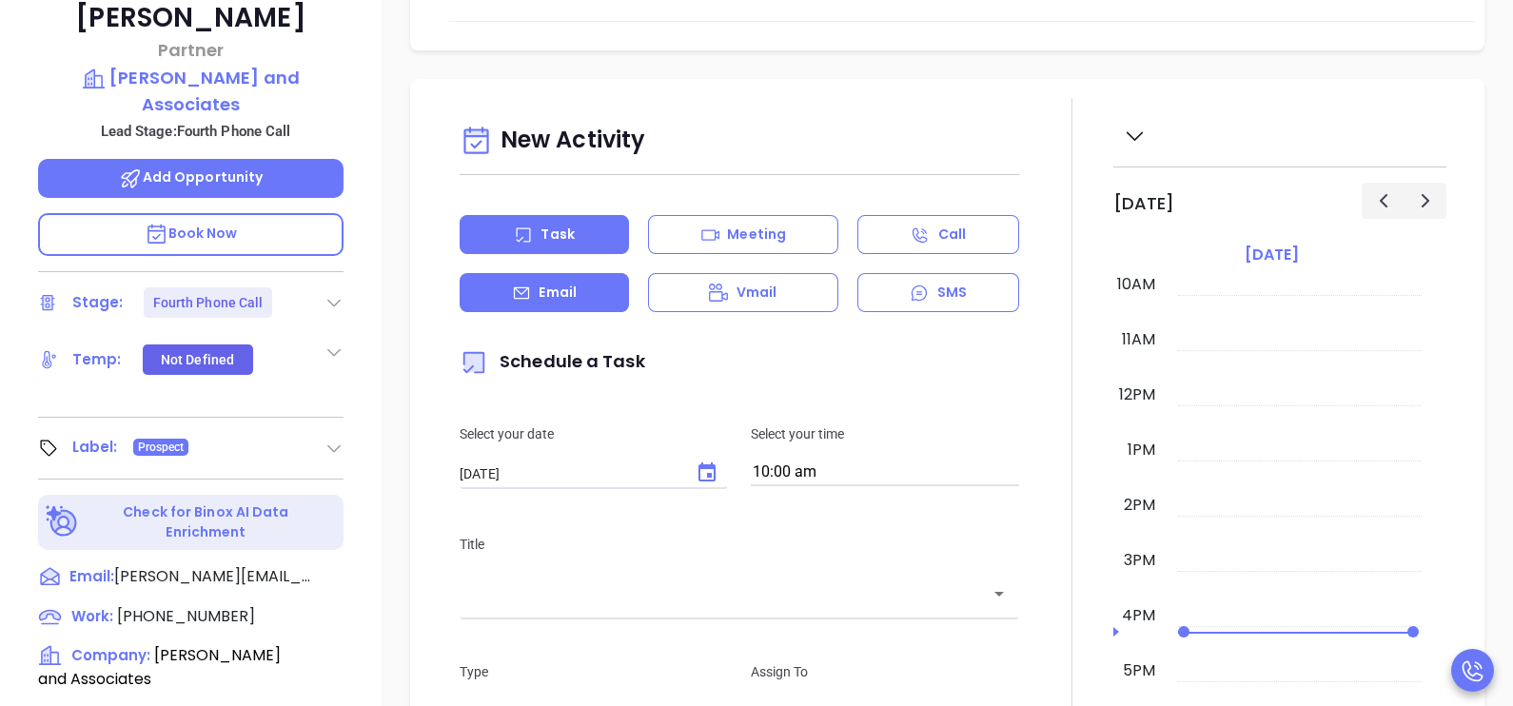
scroll to position [523, 0]
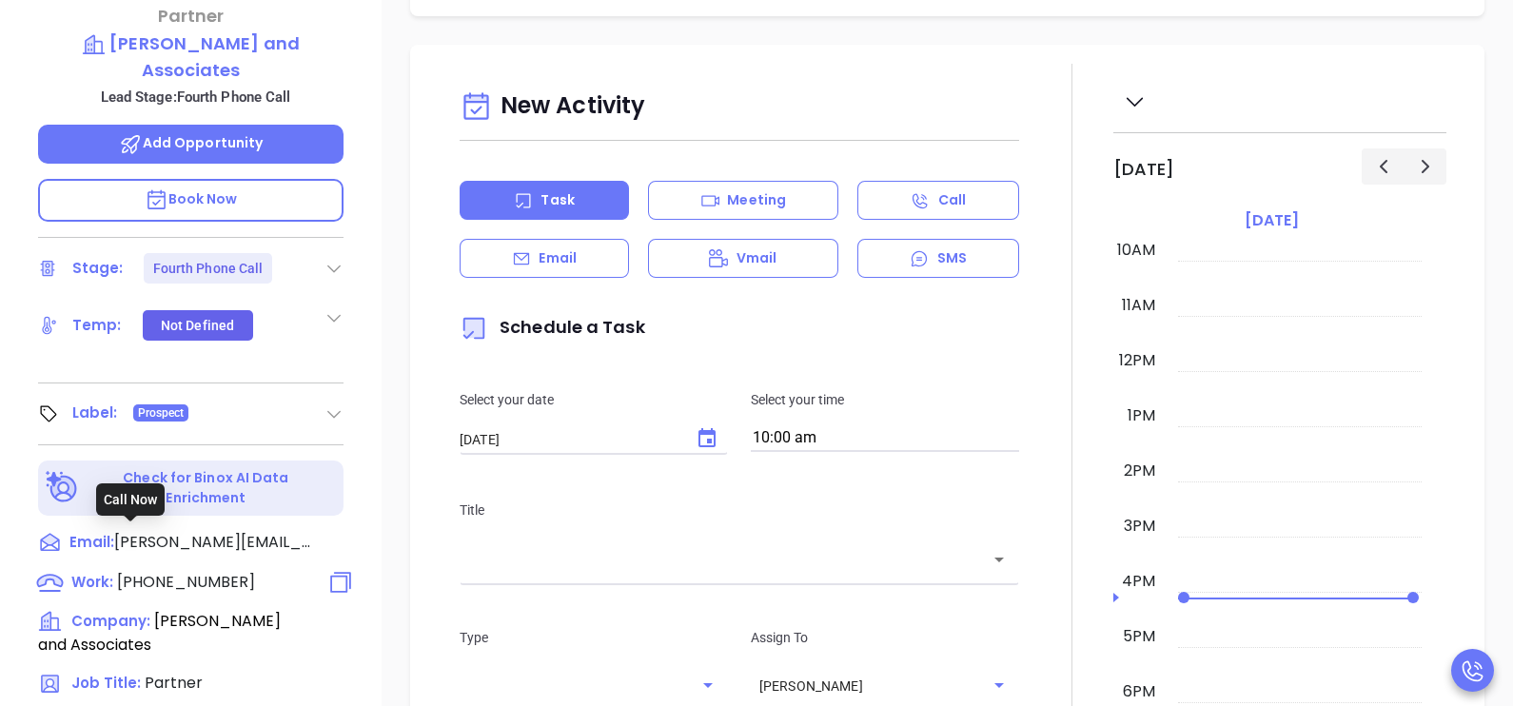
click at [201, 571] on span "[PHONE_NUMBER]" at bounding box center [186, 582] width 138 height 22
type input "[PHONE_NUMBER]"
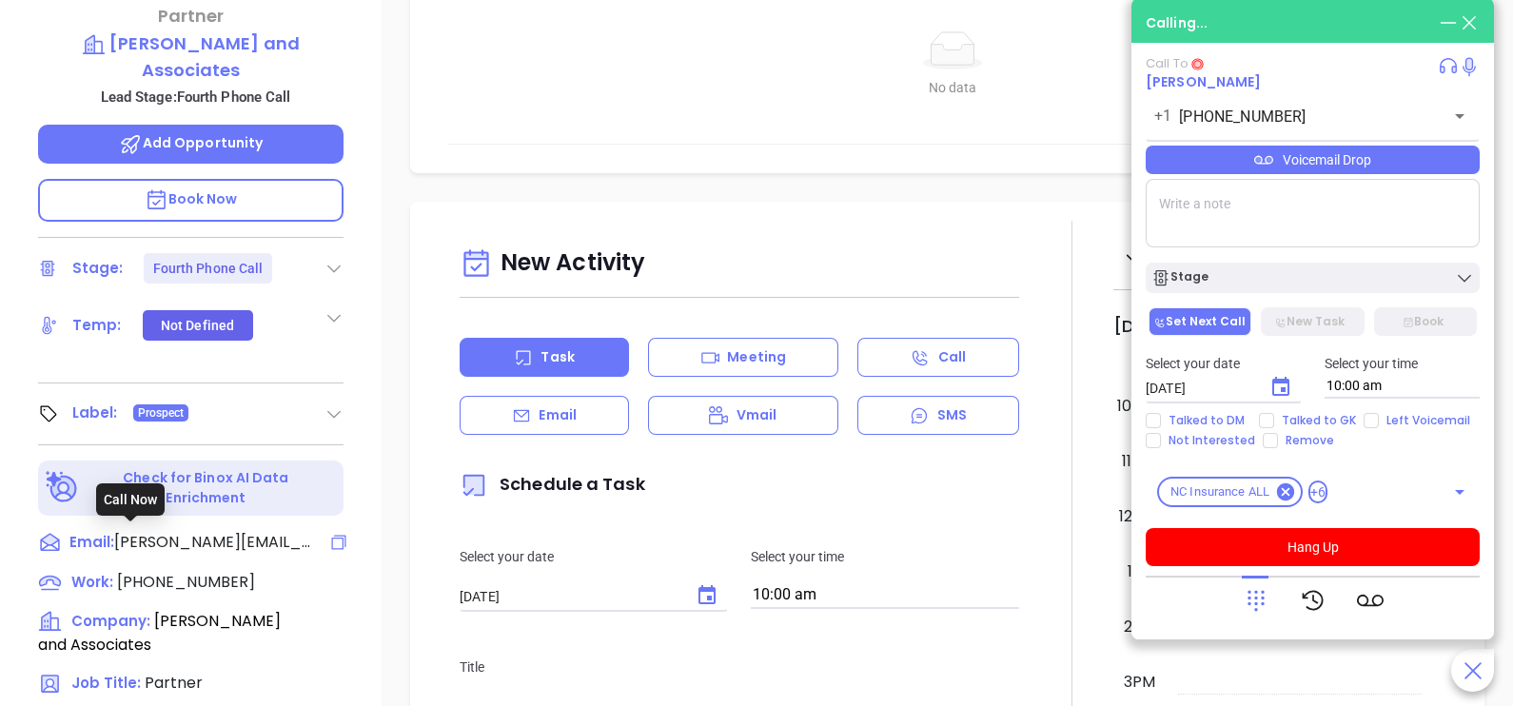
scroll to position [584, 0]
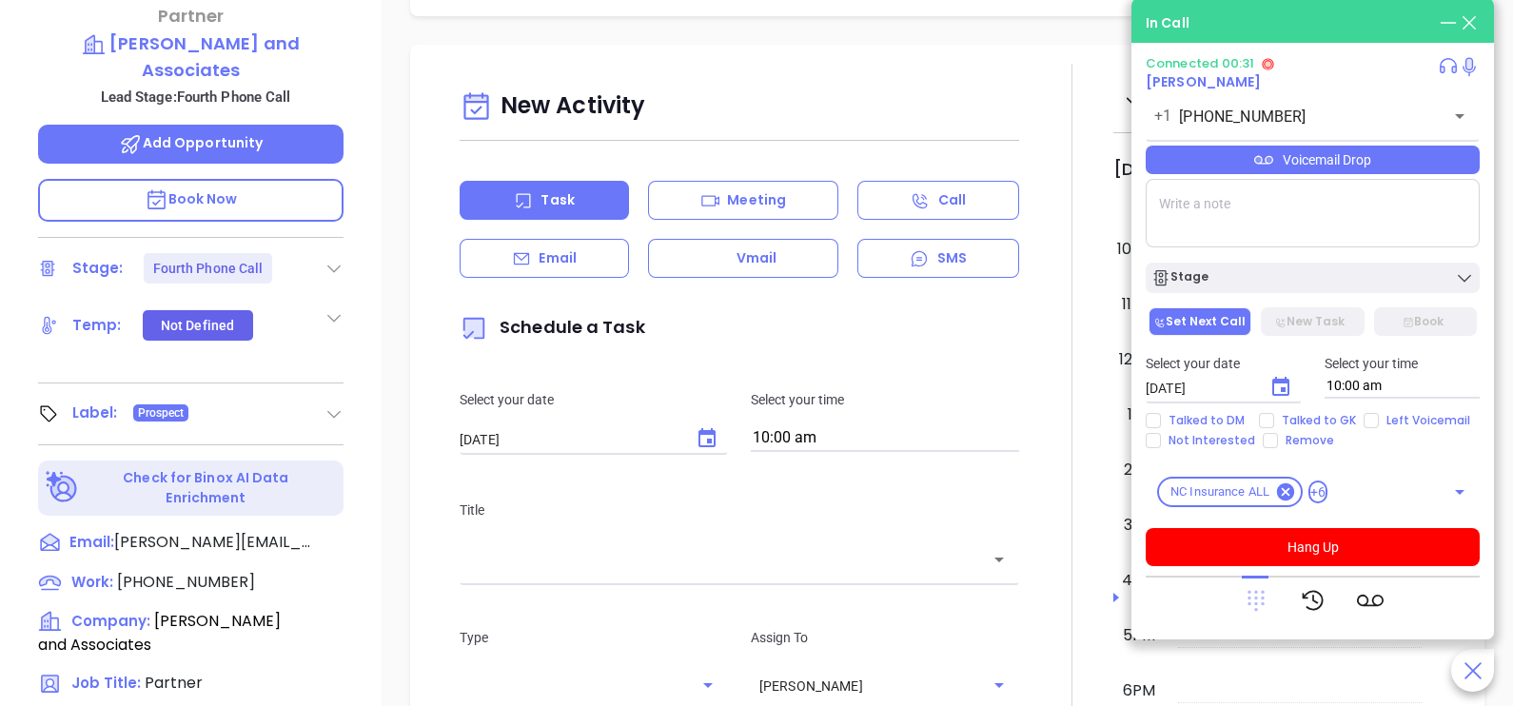
click at [1249, 598] on icon at bounding box center [1255, 601] width 17 height 21
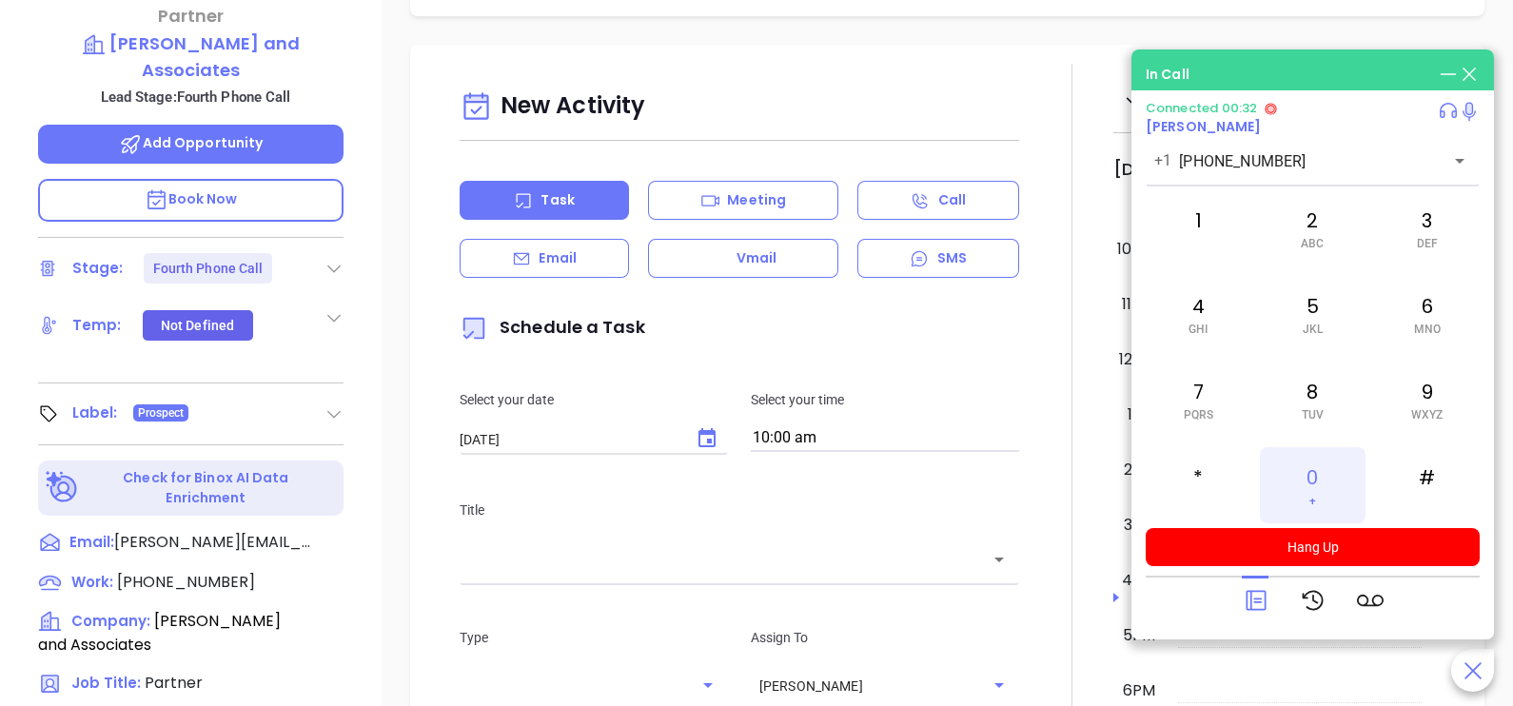
click at [1319, 476] on div "0 +" at bounding box center [1312, 485] width 105 height 76
click at [1264, 597] on icon at bounding box center [1255, 601] width 20 height 20
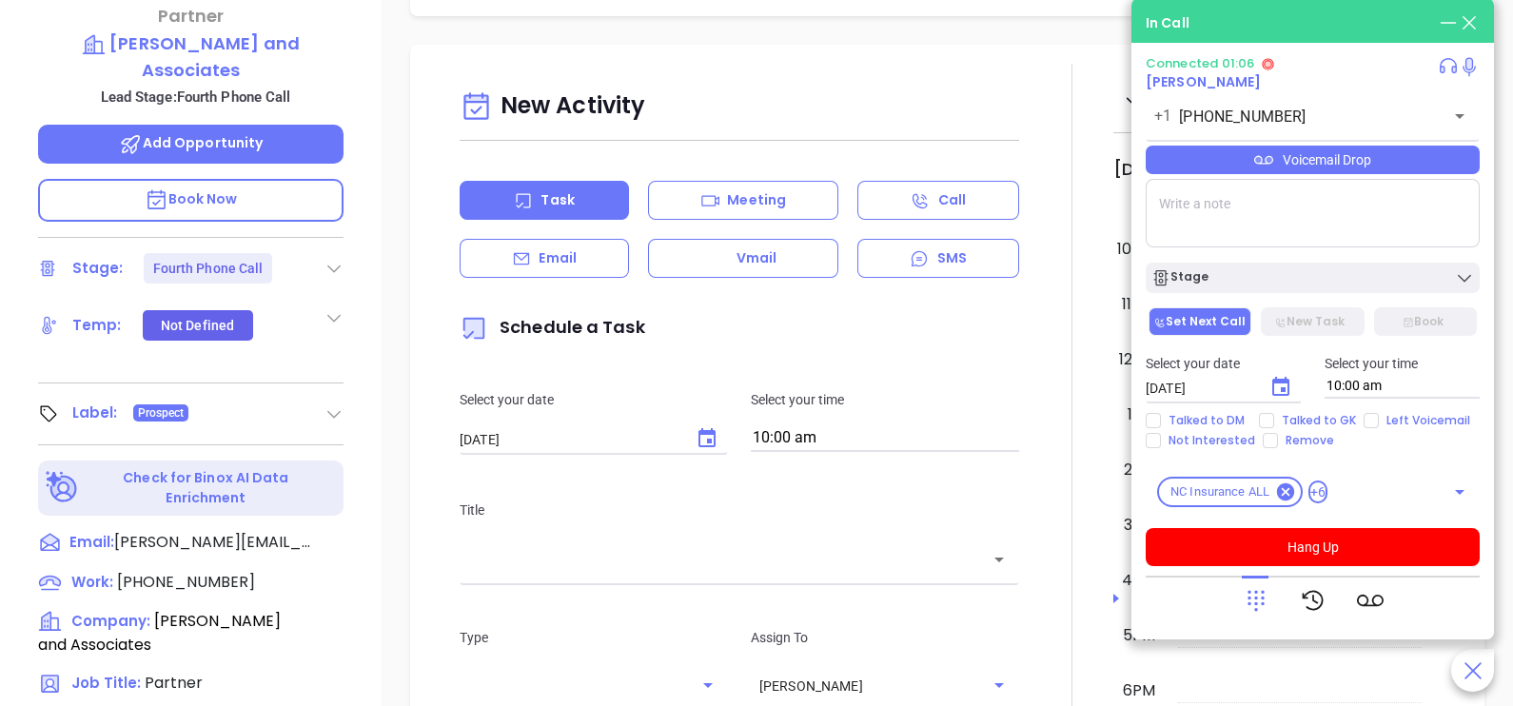
click at [1401, 161] on div "Voicemail Drop" at bounding box center [1313, 160] width 334 height 29
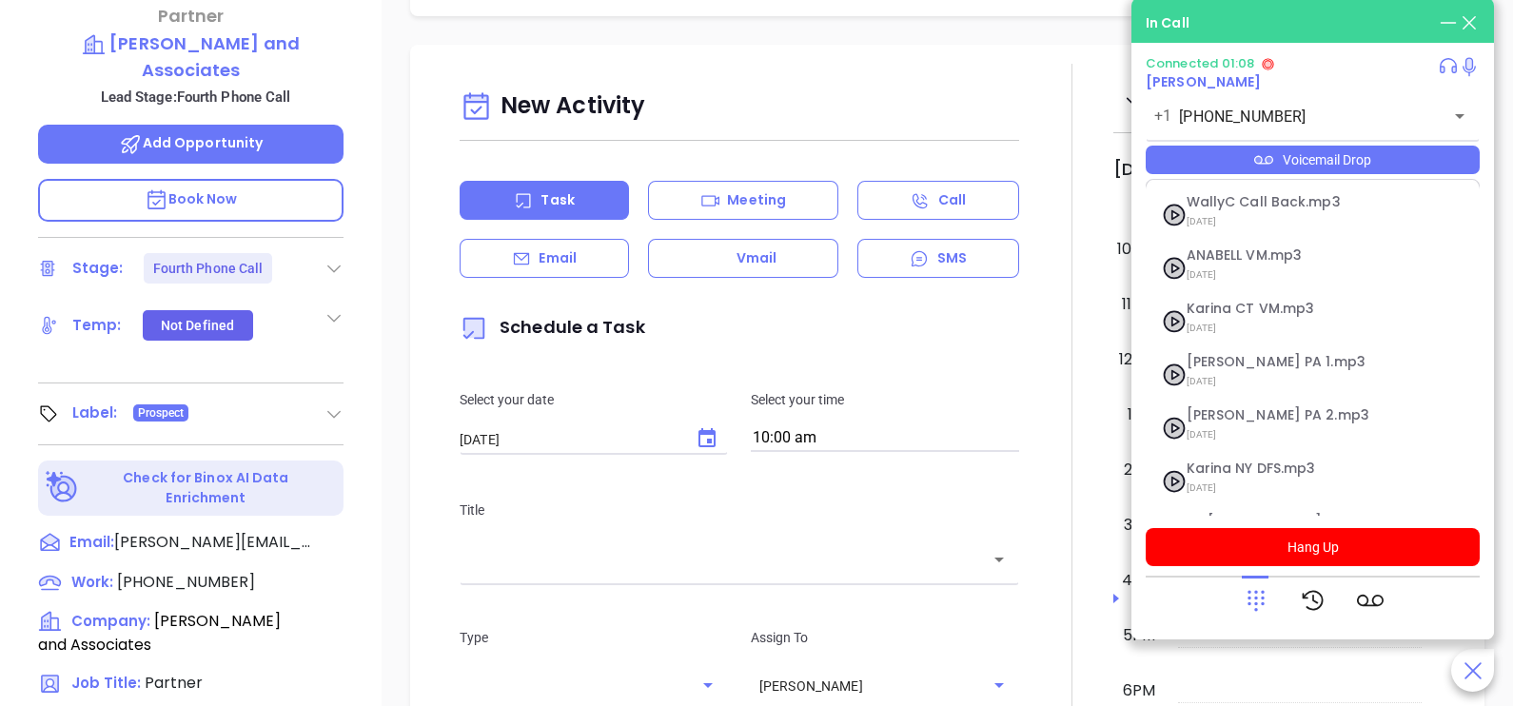
scroll to position [207, 0]
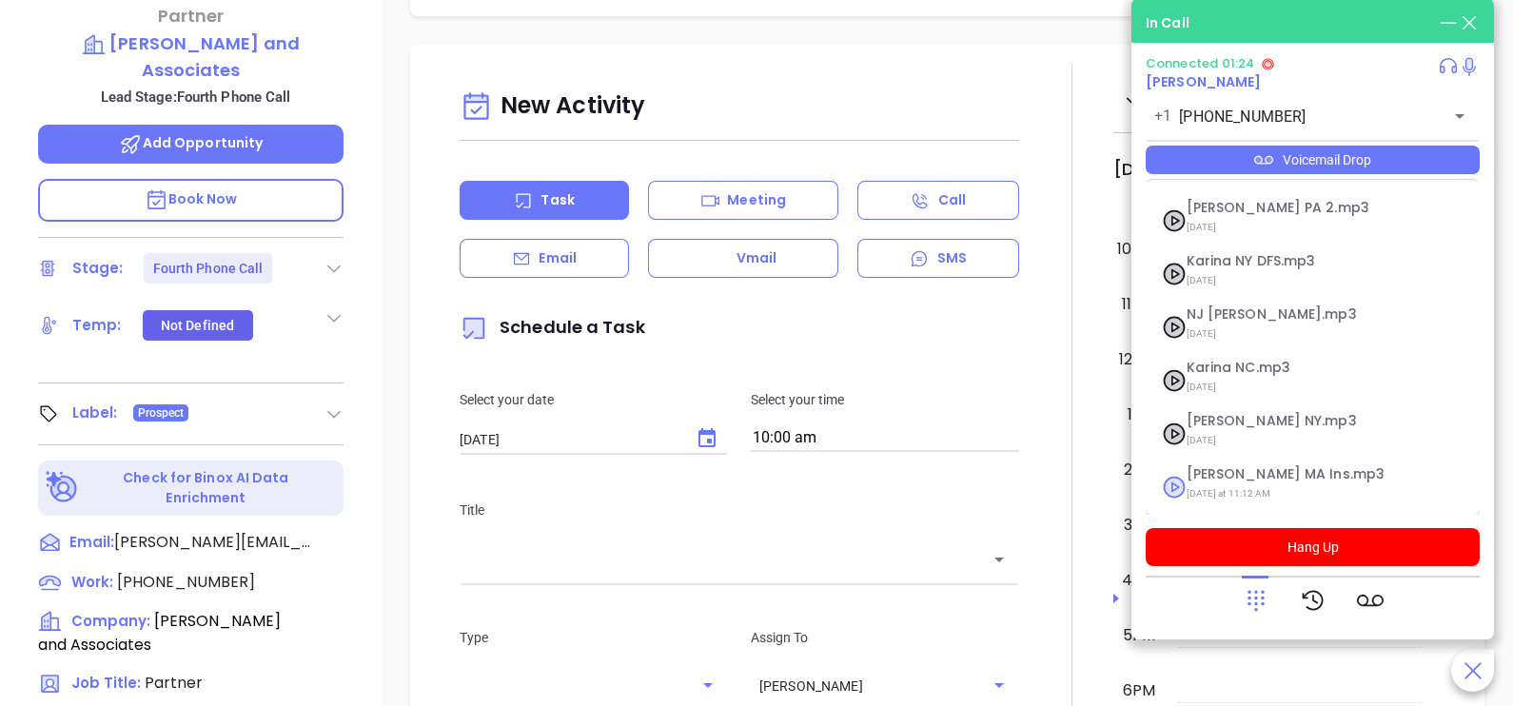
click at [1270, 482] on span "[DATE] at 11:12 AM" at bounding box center [1289, 493] width 206 height 25
checkbox input "true"
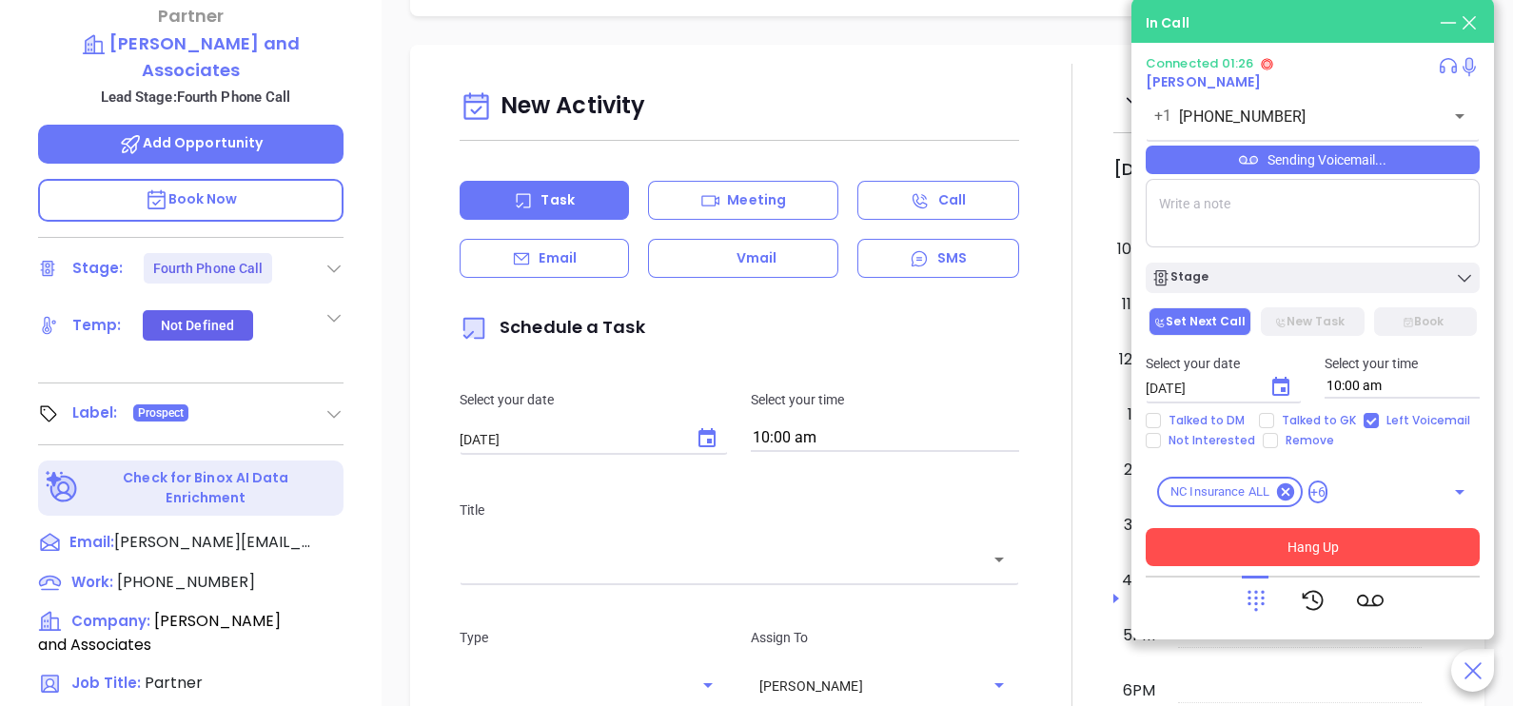
click at [1249, 539] on button "Hang Up" at bounding box center [1313, 547] width 334 height 38
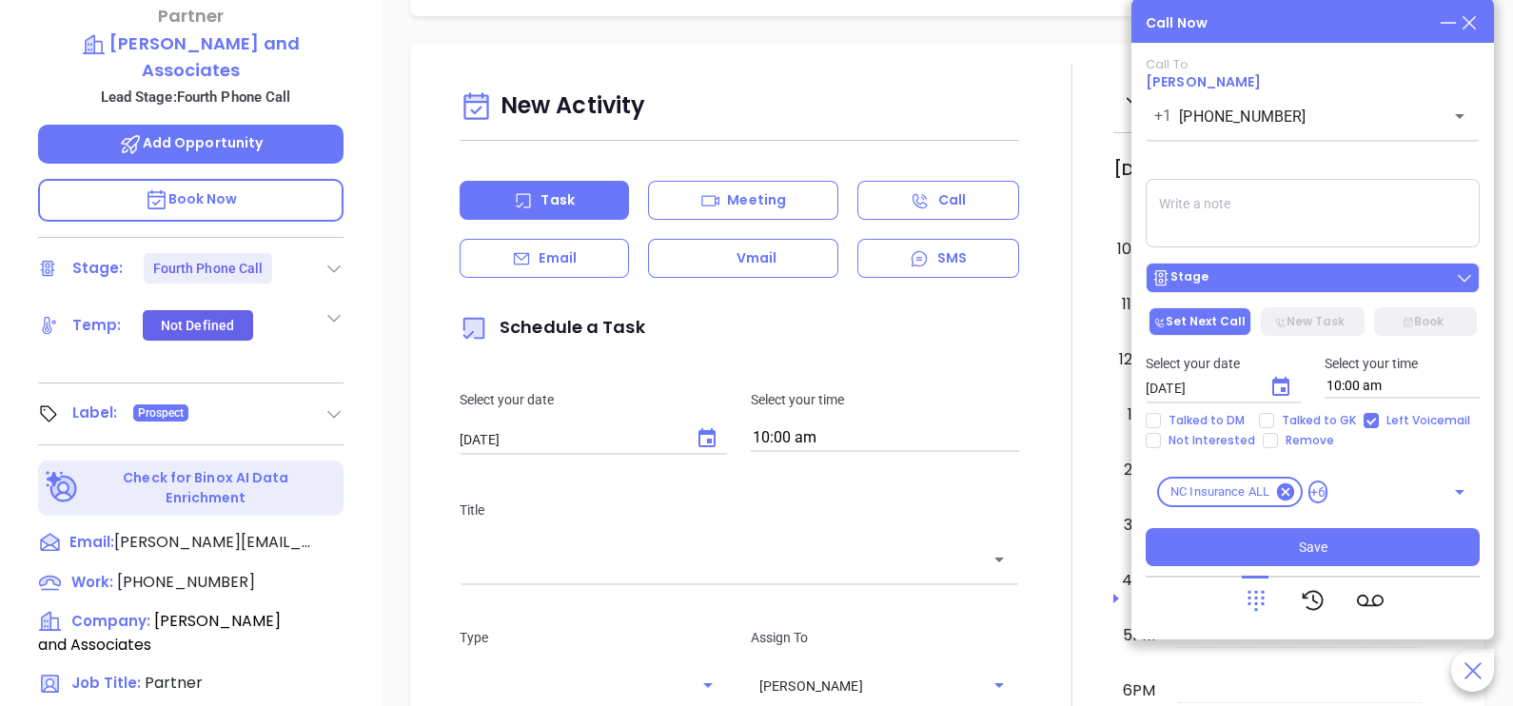
click at [1399, 277] on div "Stage" at bounding box center [1312, 277] width 323 height 19
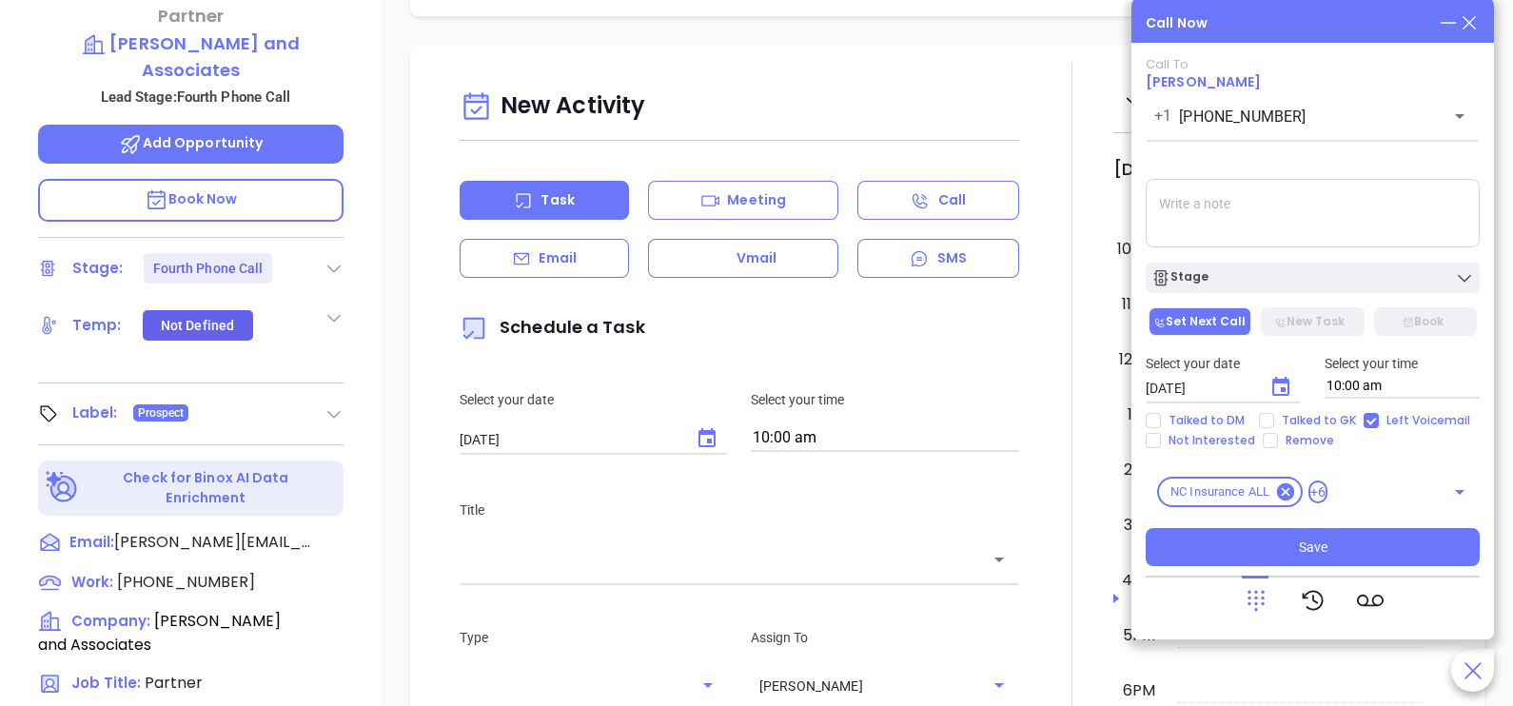
click at [345, 560] on div "Bryan Miranda Partner Darden, Miranda and Associates Lead Stage: Fourth Phone C…" at bounding box center [191, 177] width 382 height 883
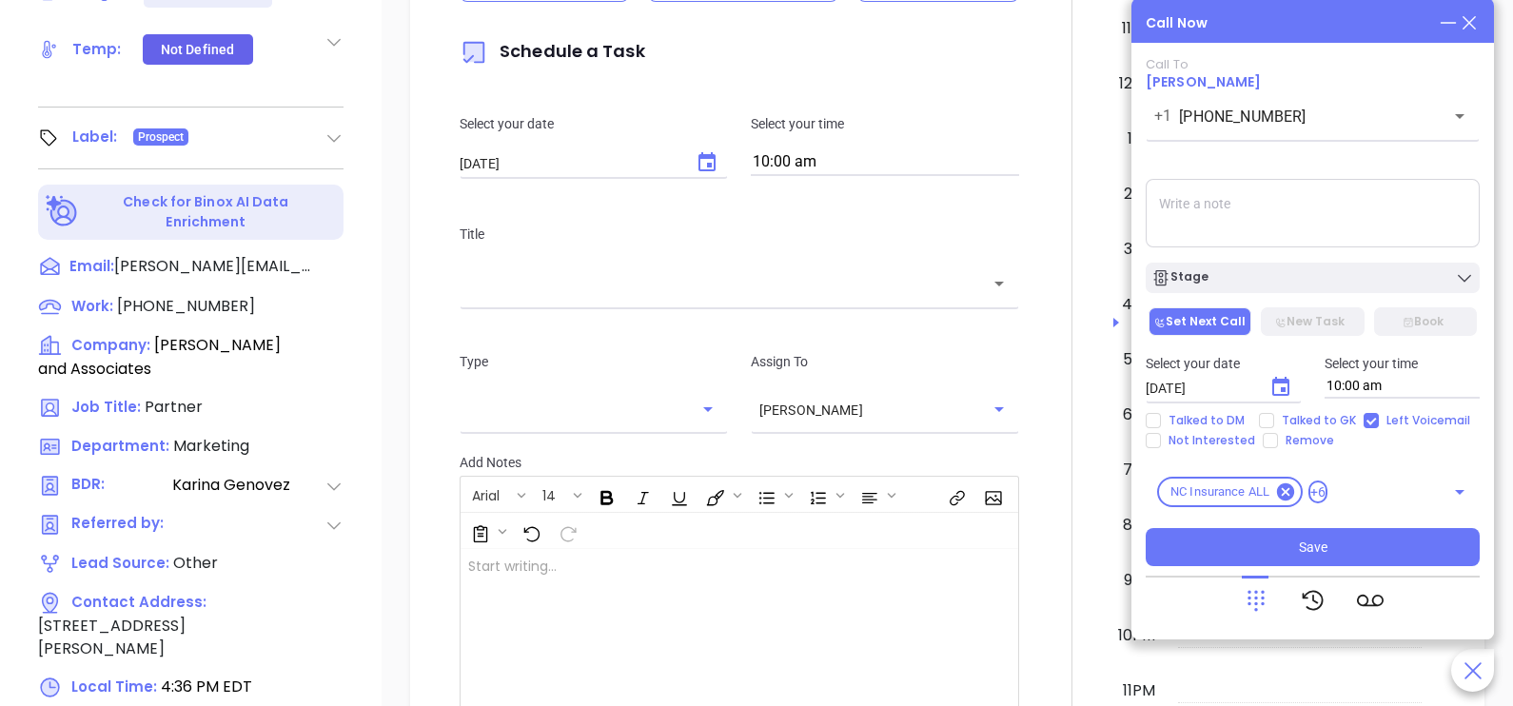
scroll to position [808, 0]
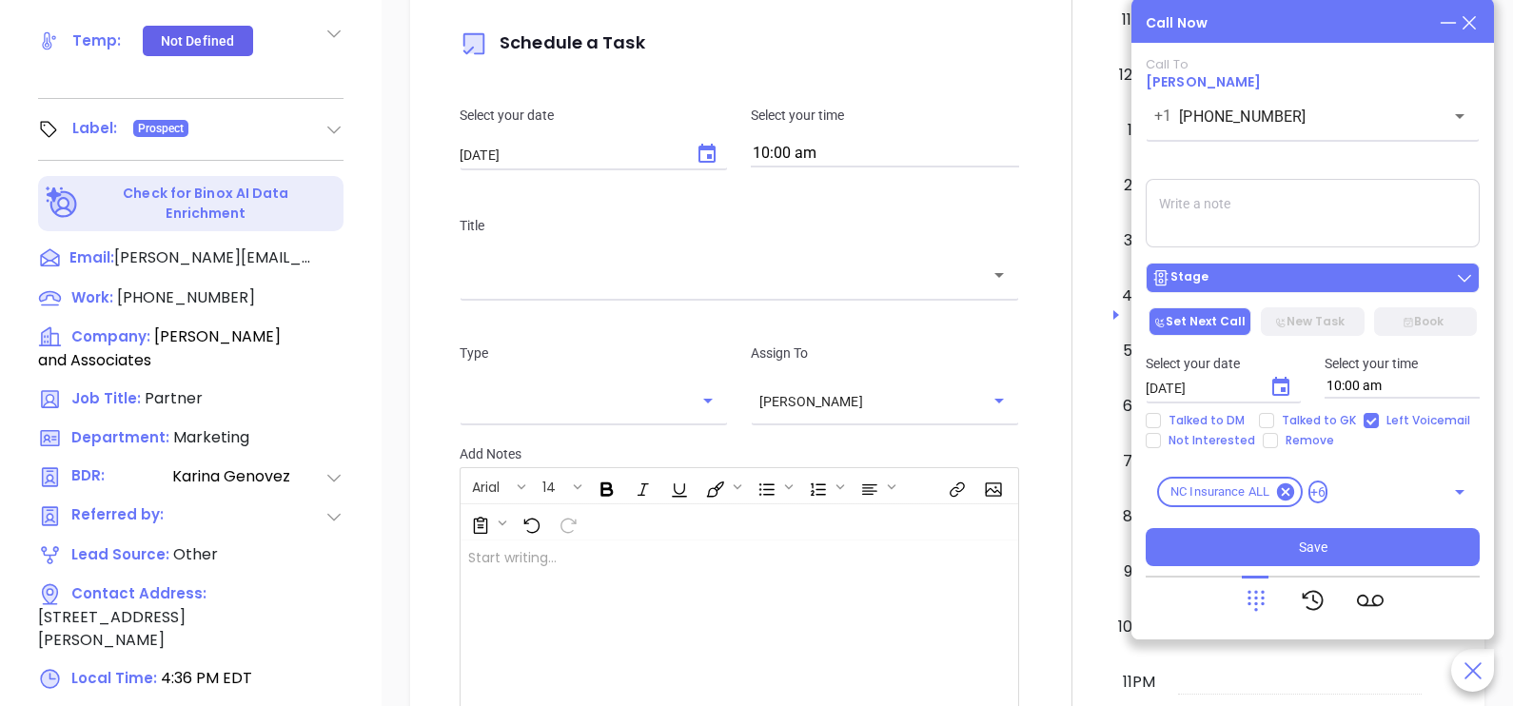
click at [1275, 285] on div "Stage" at bounding box center [1312, 277] width 323 height 19
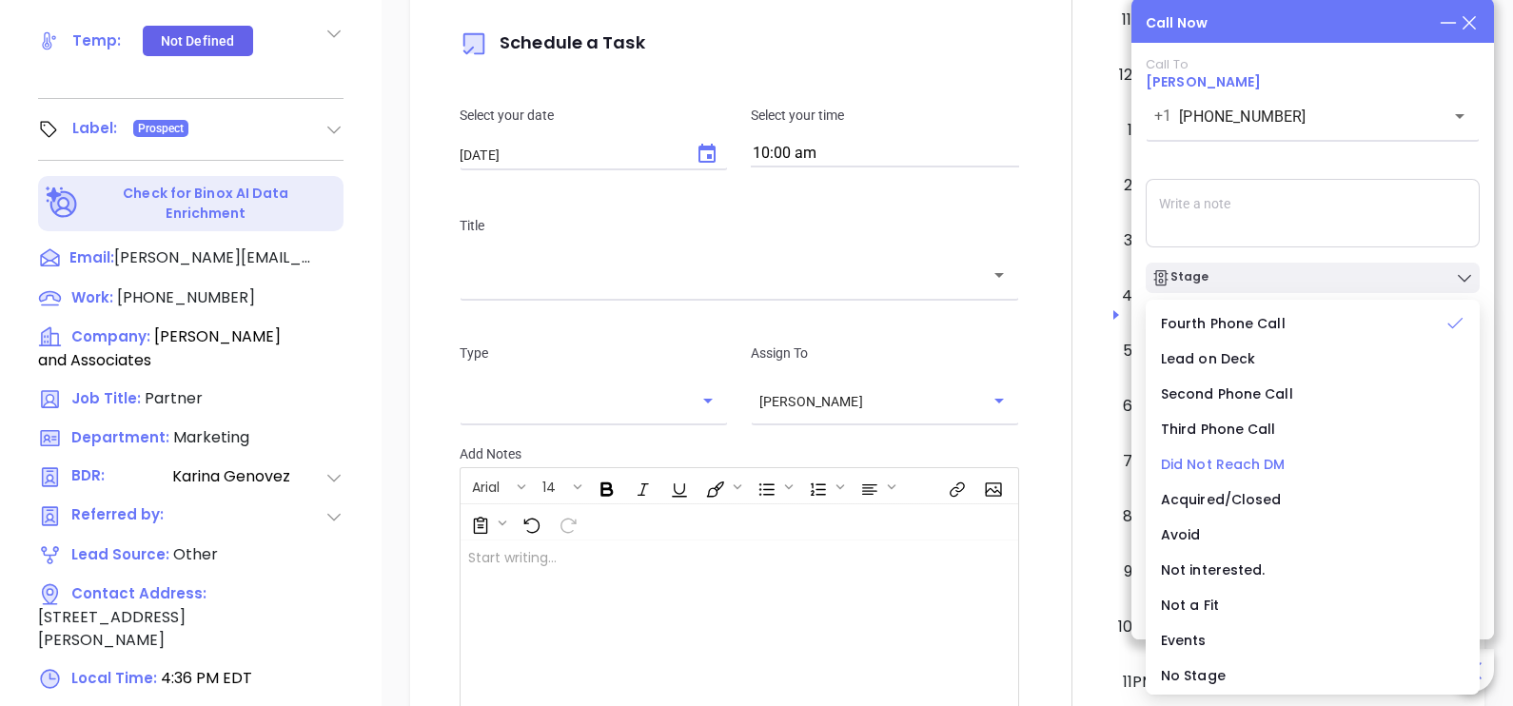
click at [1230, 457] on span "Did Not Reach DM" at bounding box center [1223, 464] width 125 height 19
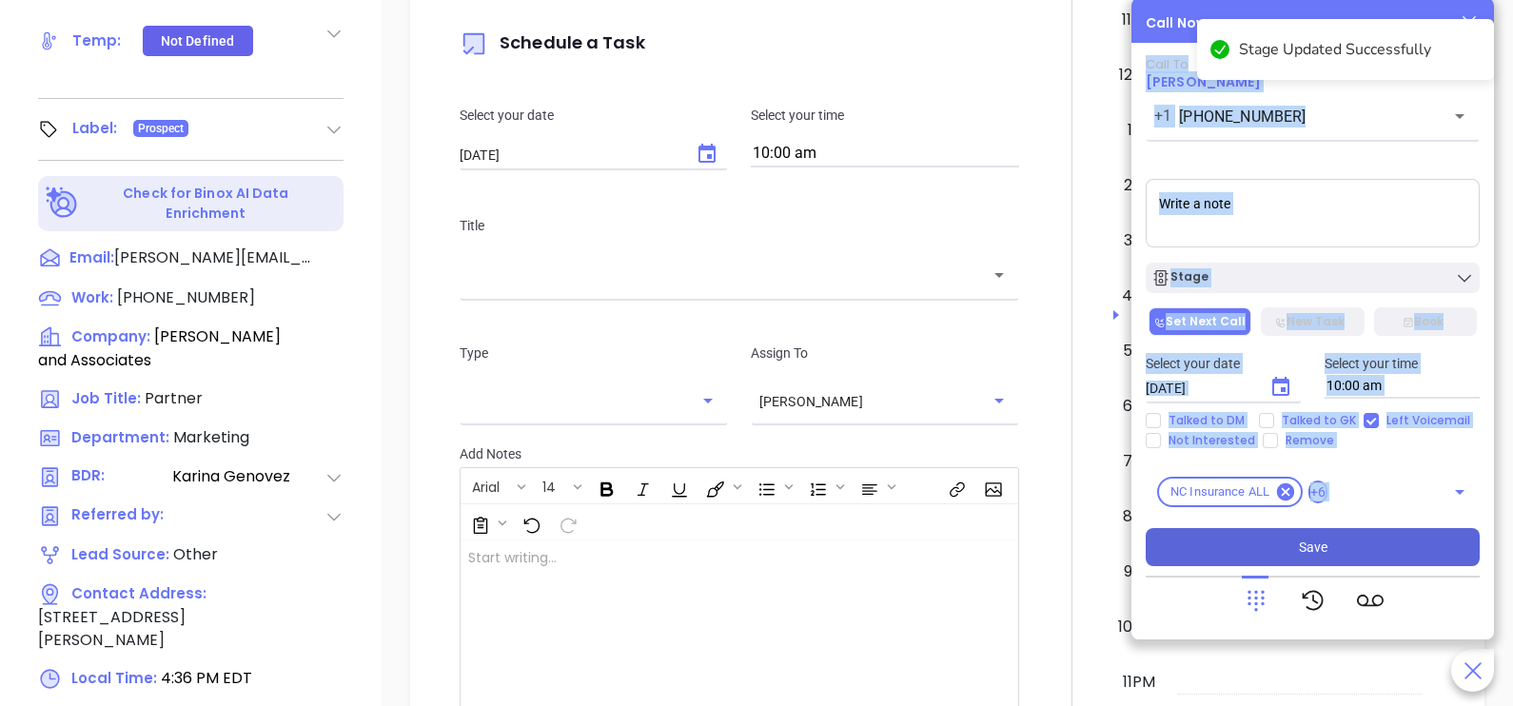
drag, startPoint x: 1295, startPoint y: 572, endPoint x: 1289, endPoint y: 556, distance: 17.2
click at [1289, 556] on div "Call To Bryan Miranda +1 (910) 483-3611 ​ Sending Voicemail... Stage Set Next C…" at bounding box center [1313, 341] width 334 height 568
click at [1289, 556] on button "Save" at bounding box center [1313, 547] width 334 height 38
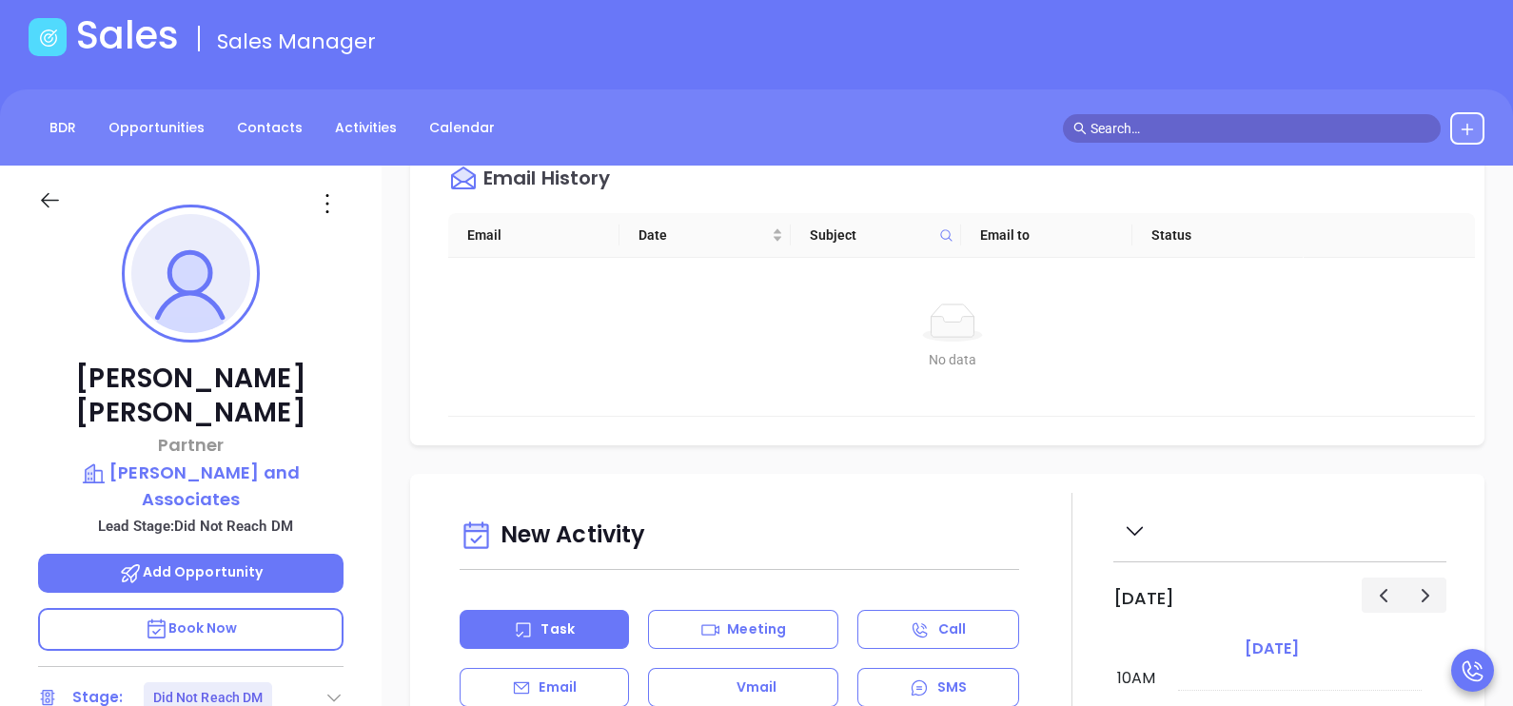
scroll to position [0, 0]
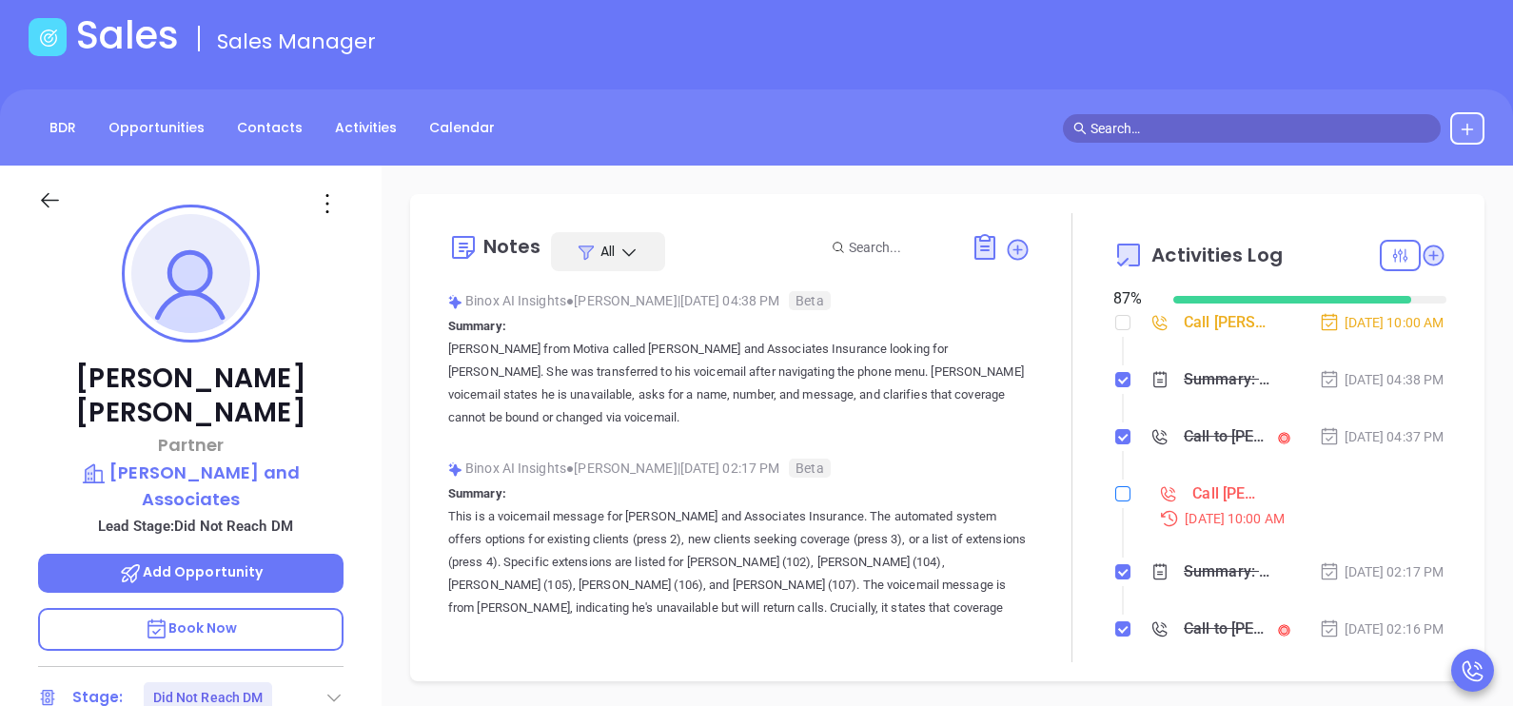
click at [1115, 501] on input "checkbox" at bounding box center [1122, 493] width 15 height 15
checkbox input "true"
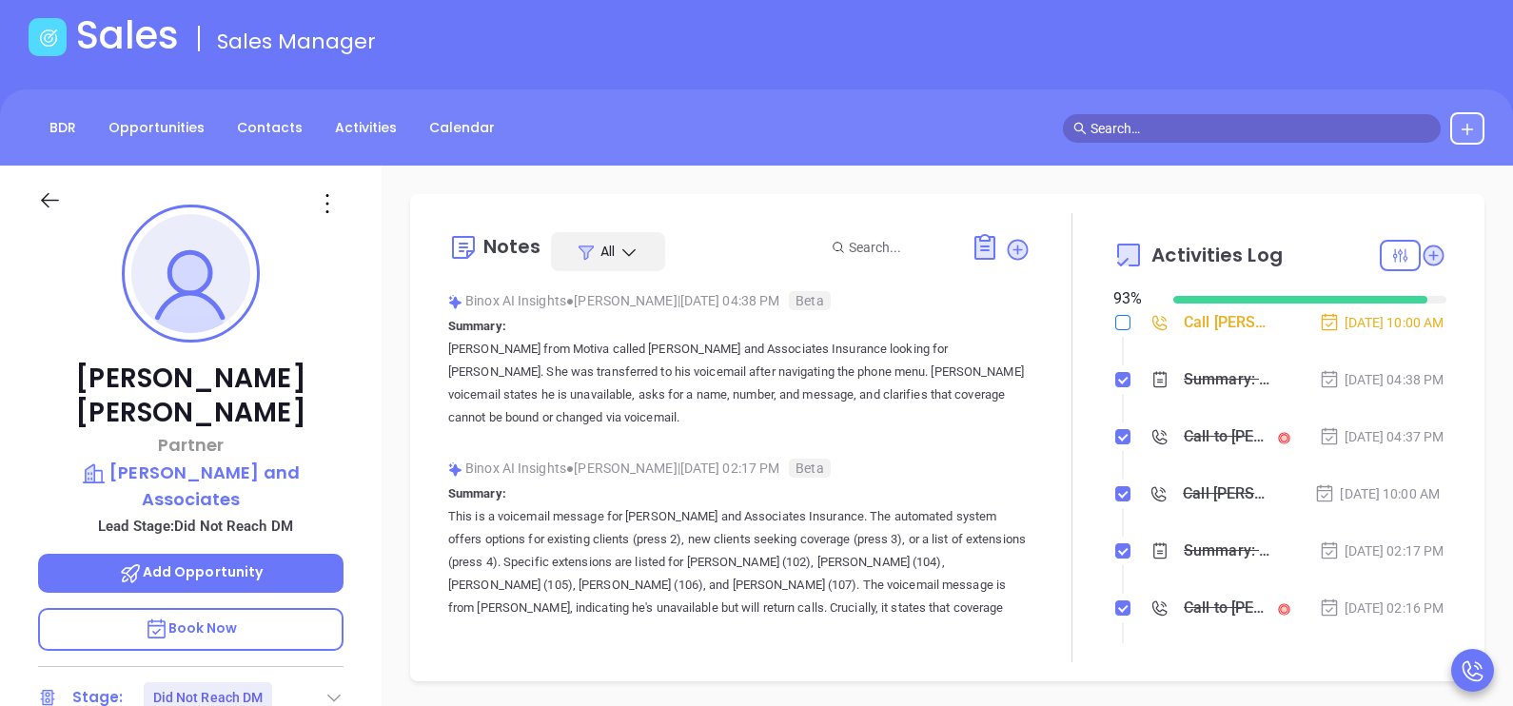
click at [1115, 322] on input "checkbox" at bounding box center [1122, 322] width 15 height 15
checkbox input "true"
